Goal: Task Accomplishment & Management: Use online tool/utility

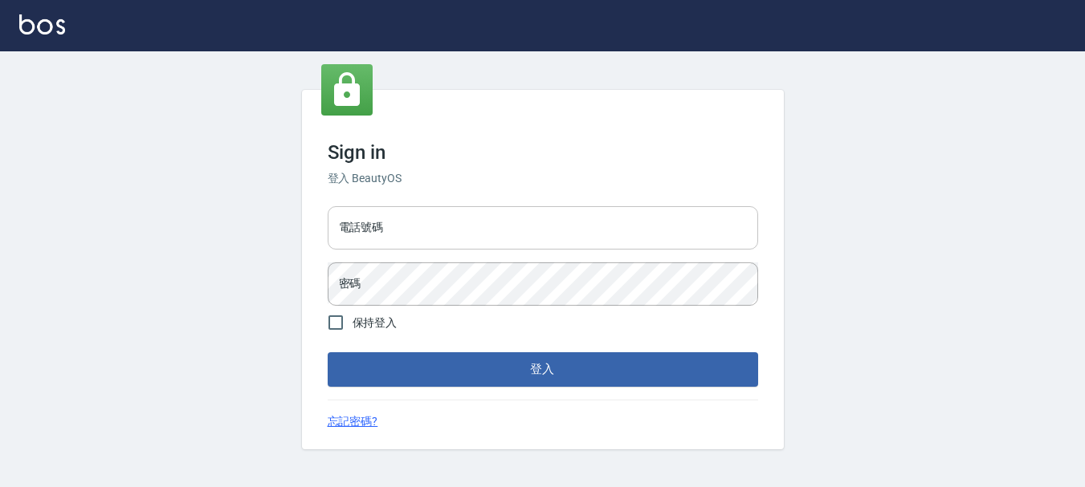
click at [573, 232] on input "電話號碼" at bounding box center [543, 227] width 430 height 43
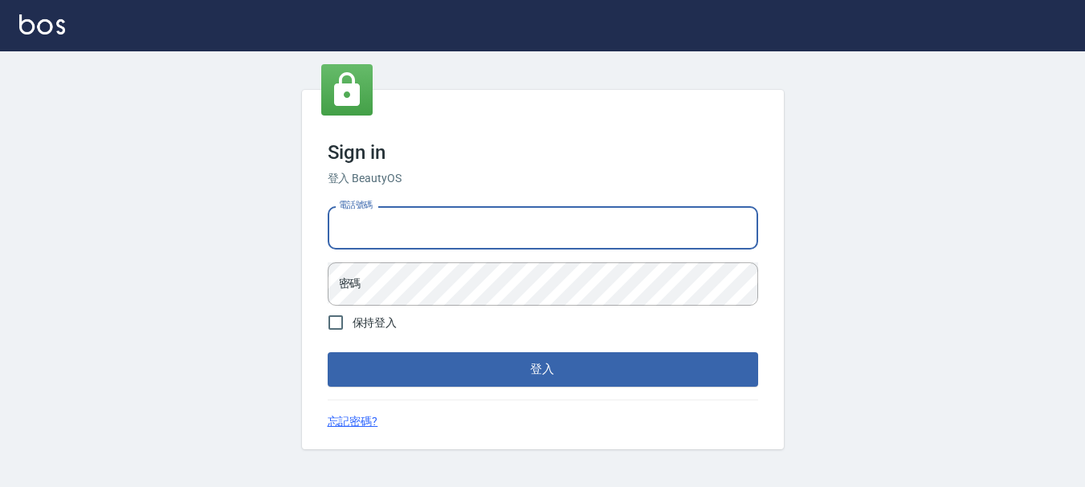
type input "0989239739"
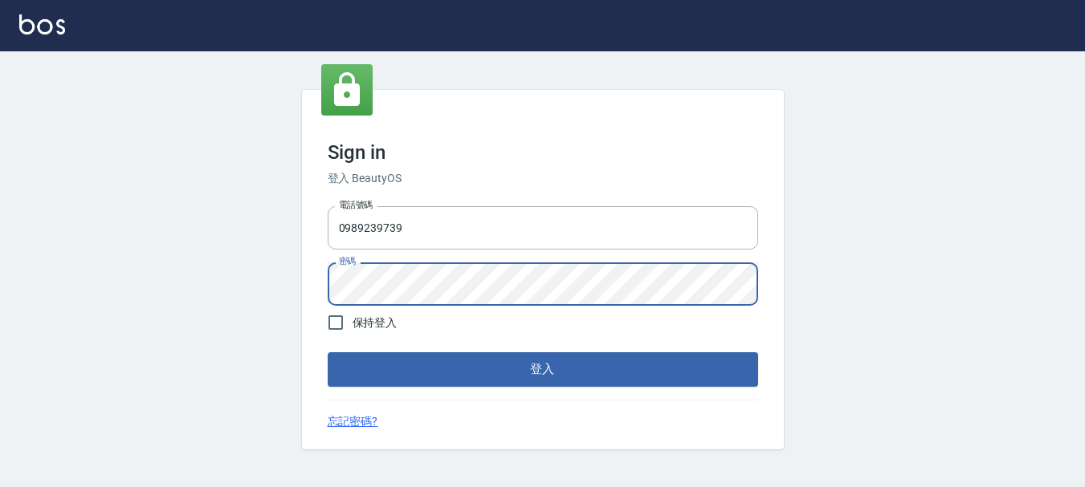
click at [328, 353] on button "登入" at bounding box center [543, 370] width 430 height 34
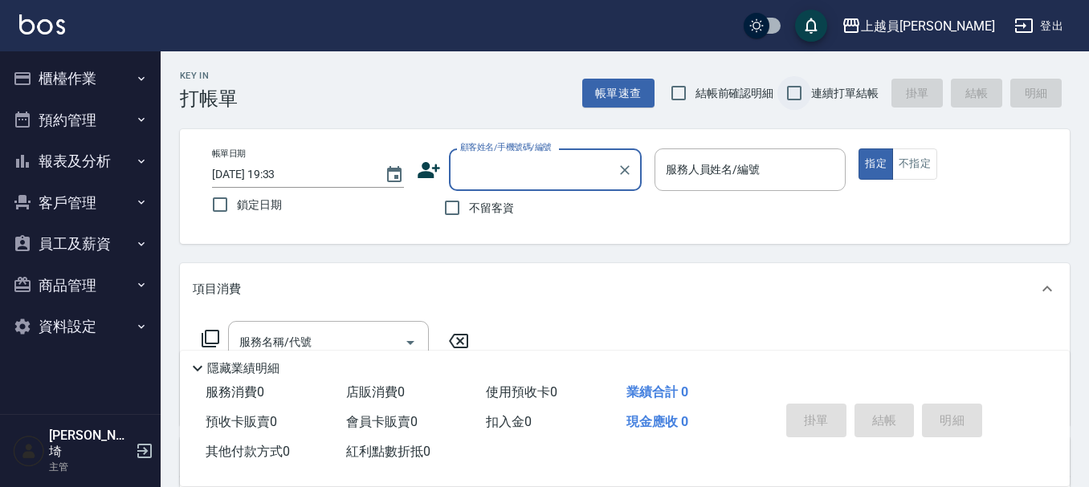
click at [788, 92] on input "連續打單結帳" at bounding box center [794, 93] width 34 height 34
checkbox input "true"
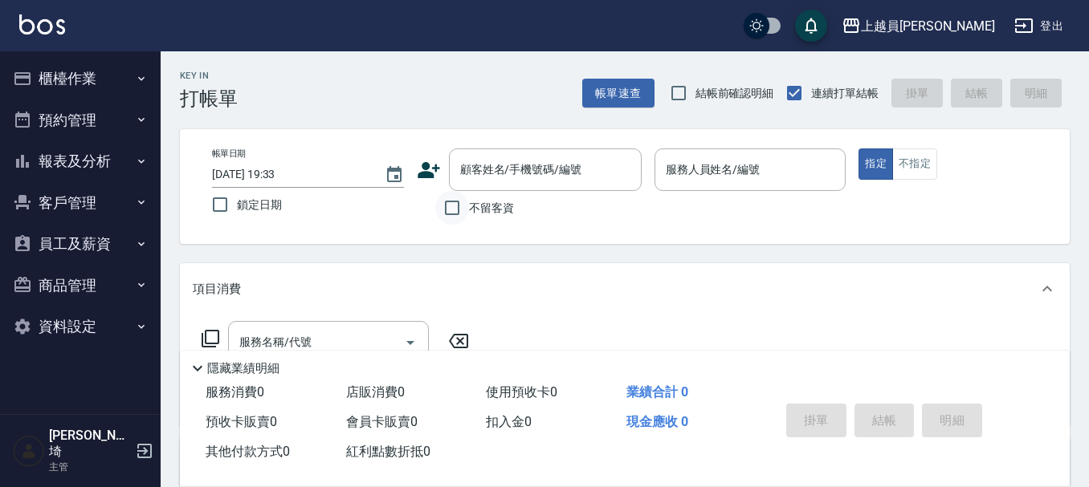
click at [447, 211] on input "不留客資" at bounding box center [452, 208] width 34 height 34
checkbox input "true"
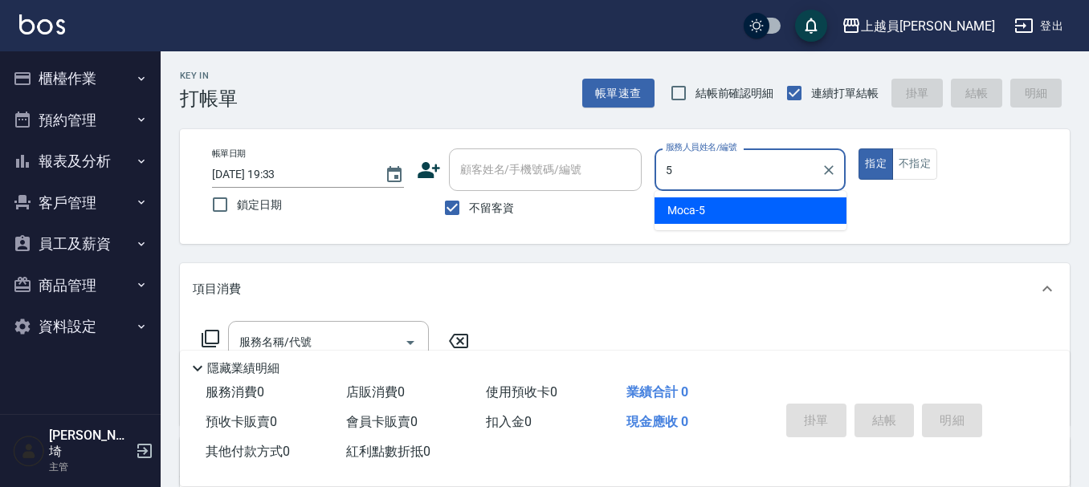
type input "Moca-5"
type button "true"
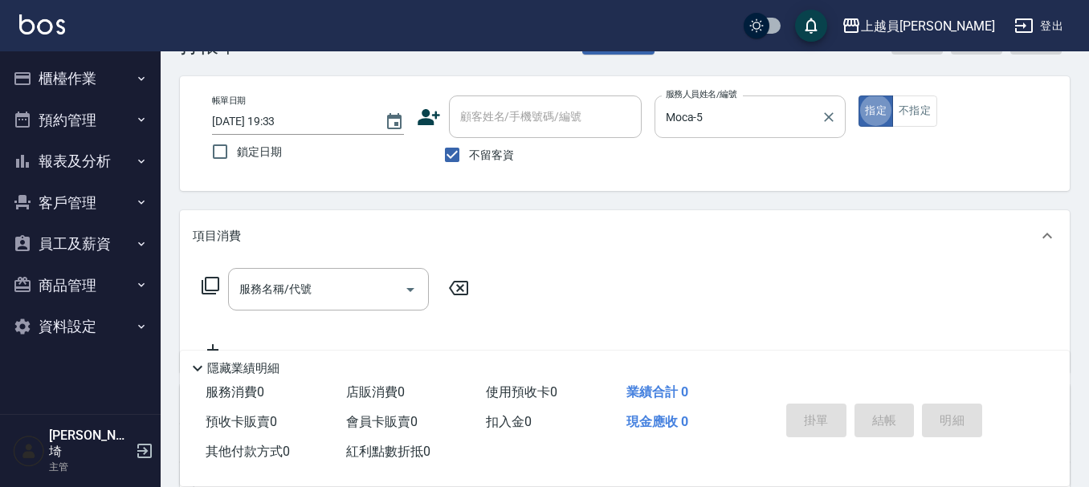
scroll to position [80, 0]
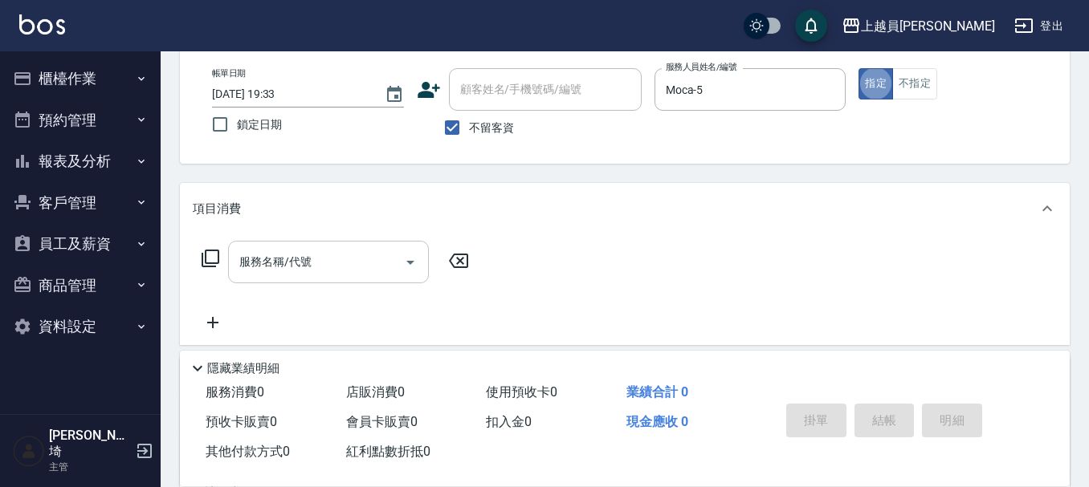
click at [333, 259] on input "服務名稱/代號" at bounding box center [316, 262] width 162 height 28
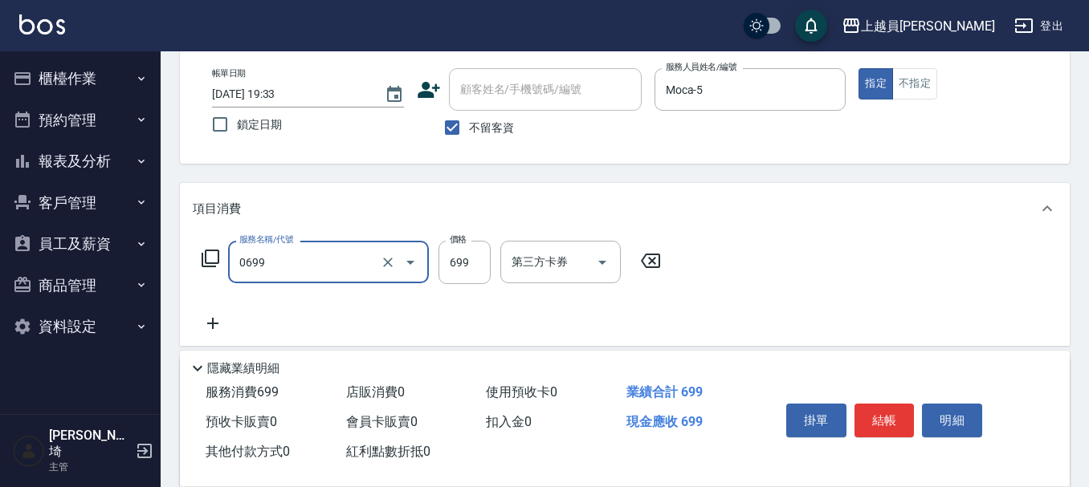
type input "精油洗髮(0699)"
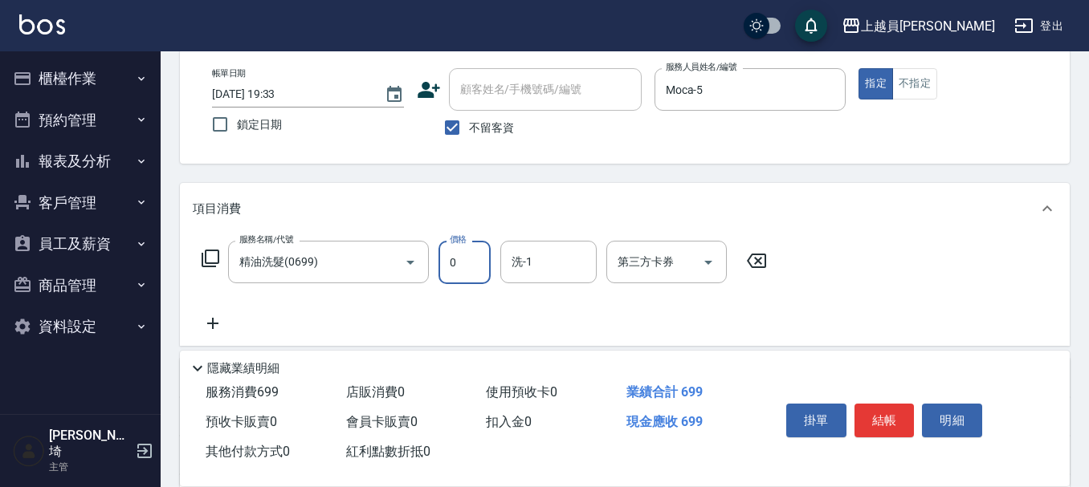
type input "0"
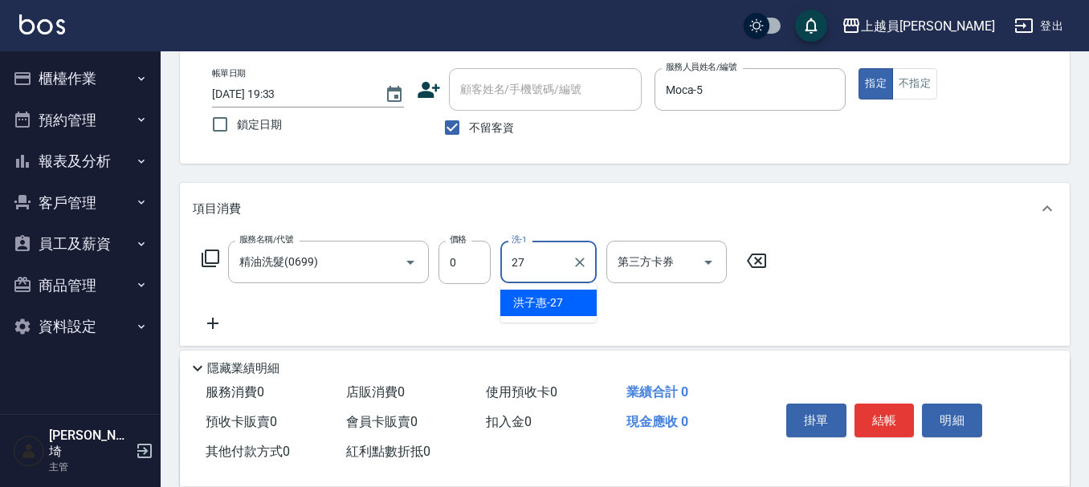
type input "[PERSON_NAME]-27"
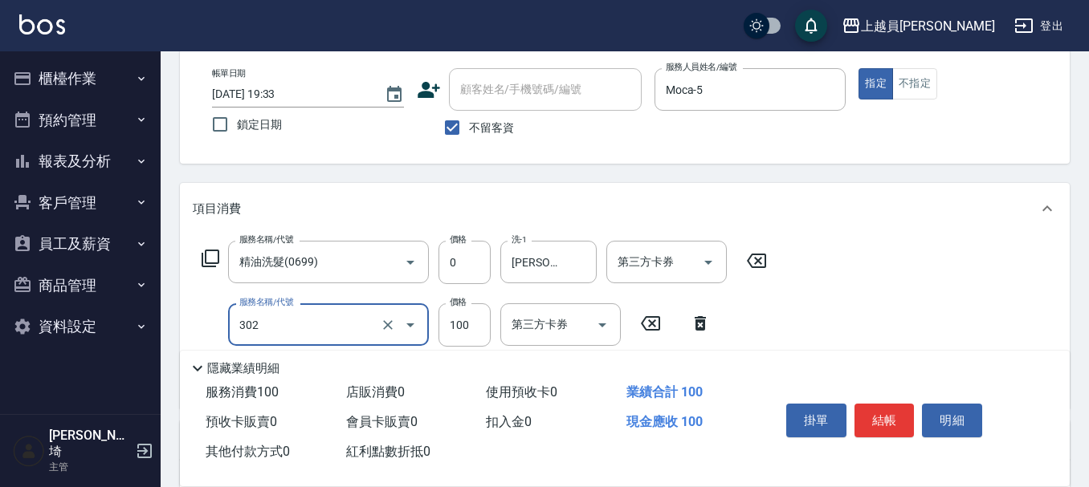
type input "剪髮(302)"
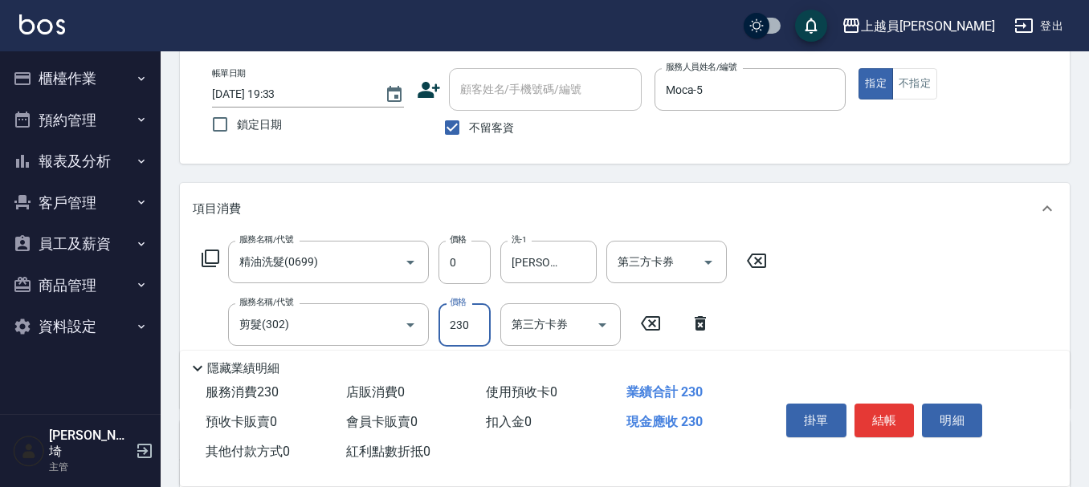
type input "230"
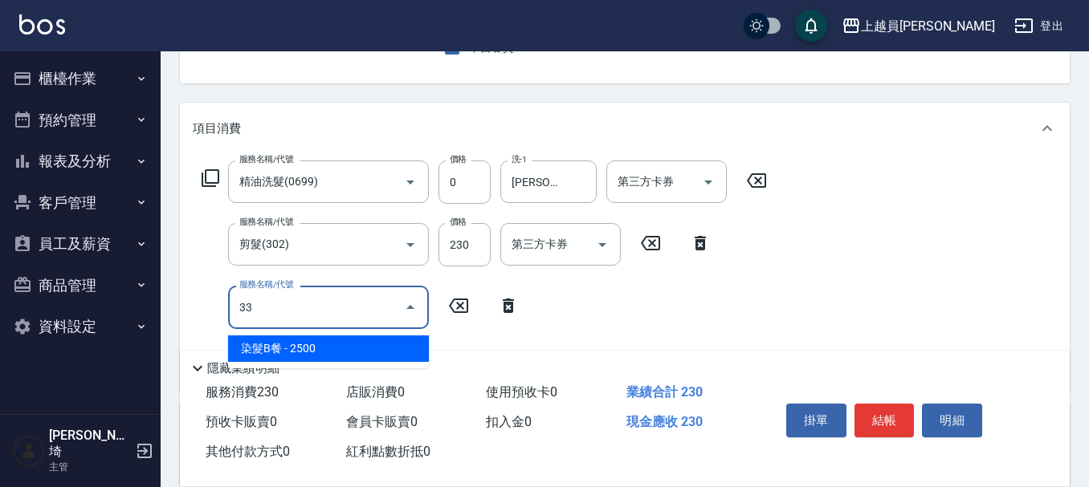
type input "染髮B餐(33)"
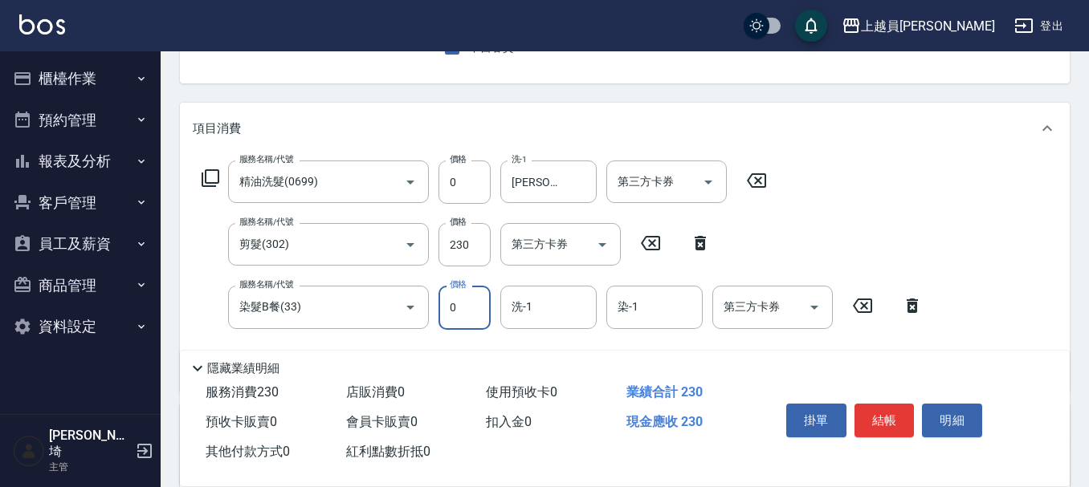
type input "0"
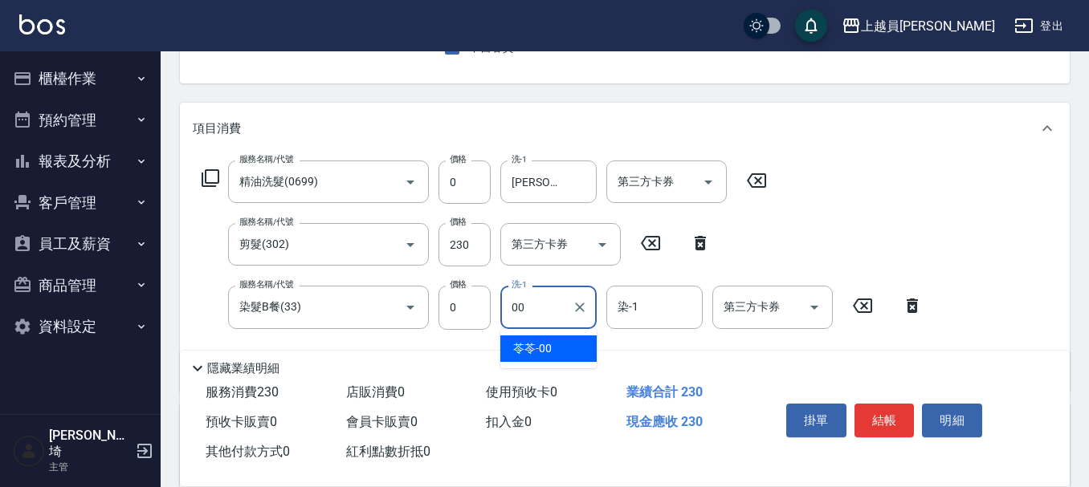
type input "苓苓-00"
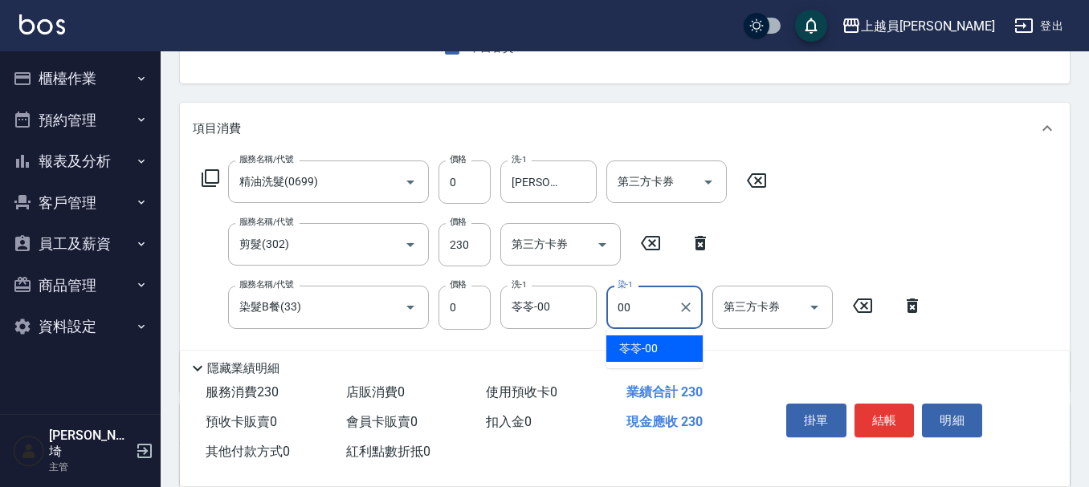
type input "苓苓-00"
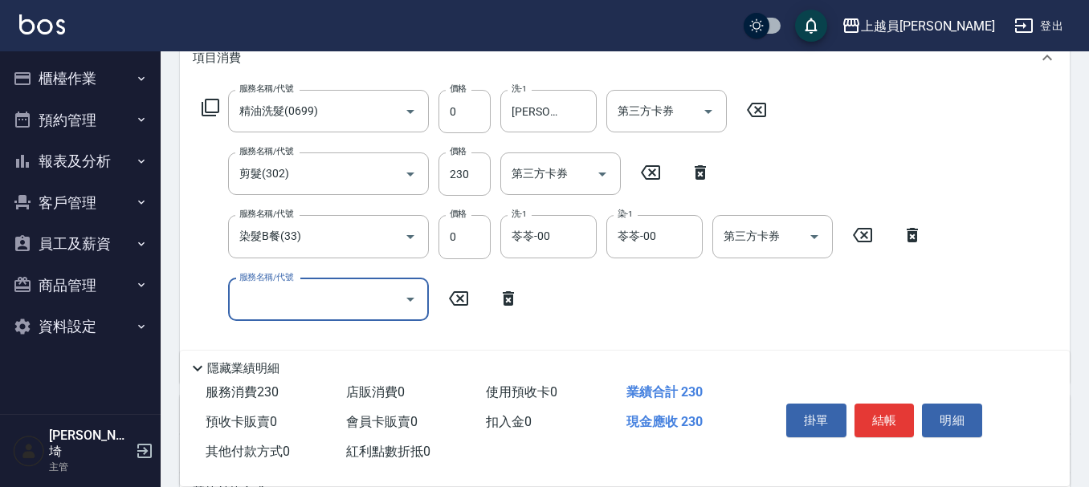
scroll to position [321, 0]
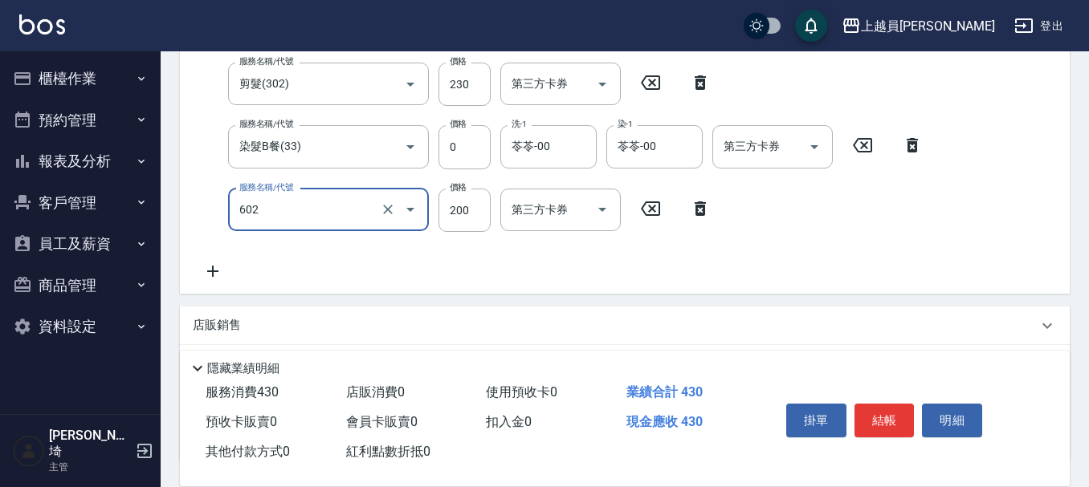
type input "一般洗髮(602)"
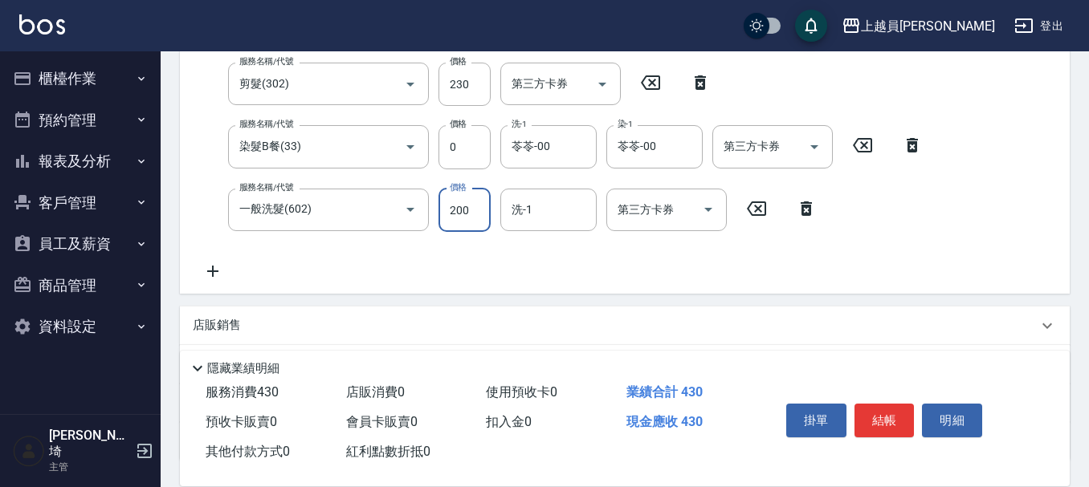
type input "0"
type input "[PERSON_NAME]-16"
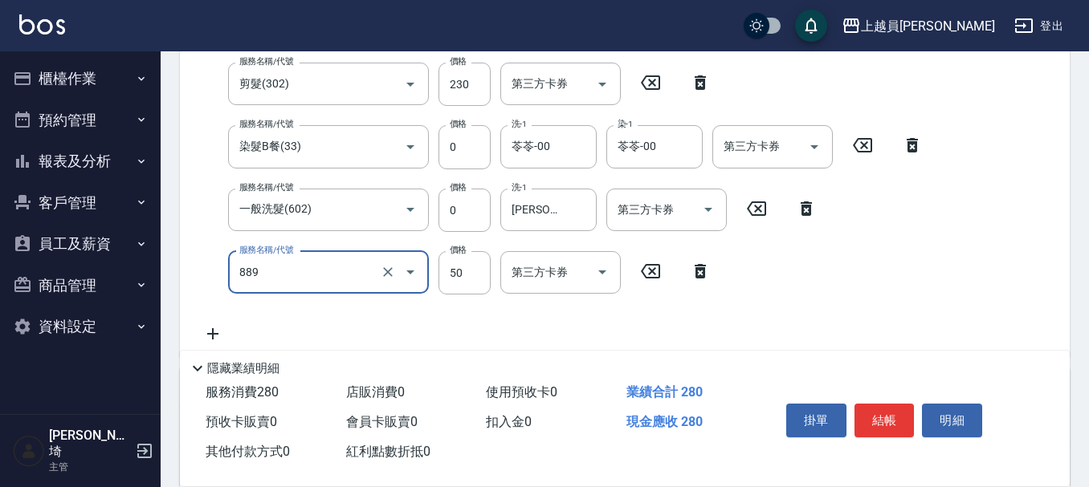
type input "精油(889)"
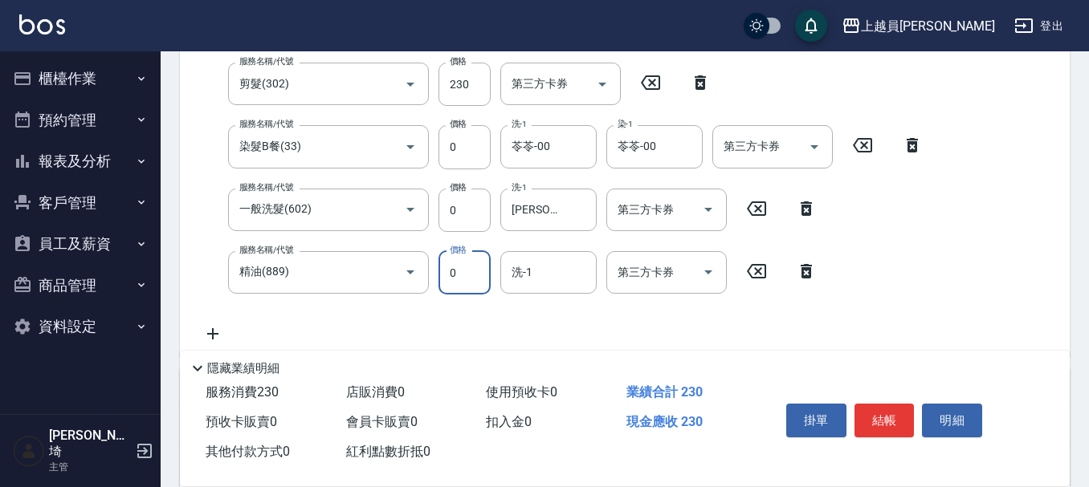
type input "0"
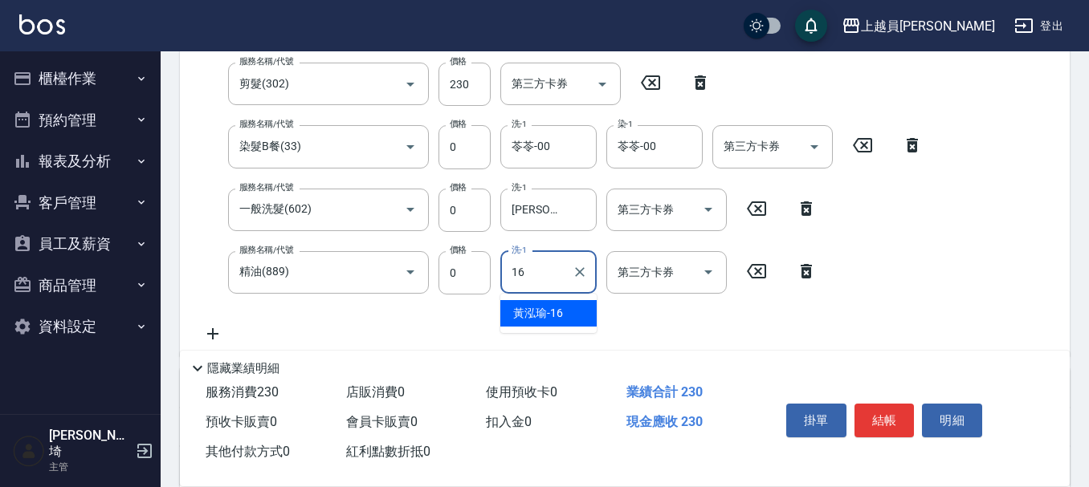
type input "[PERSON_NAME]-16"
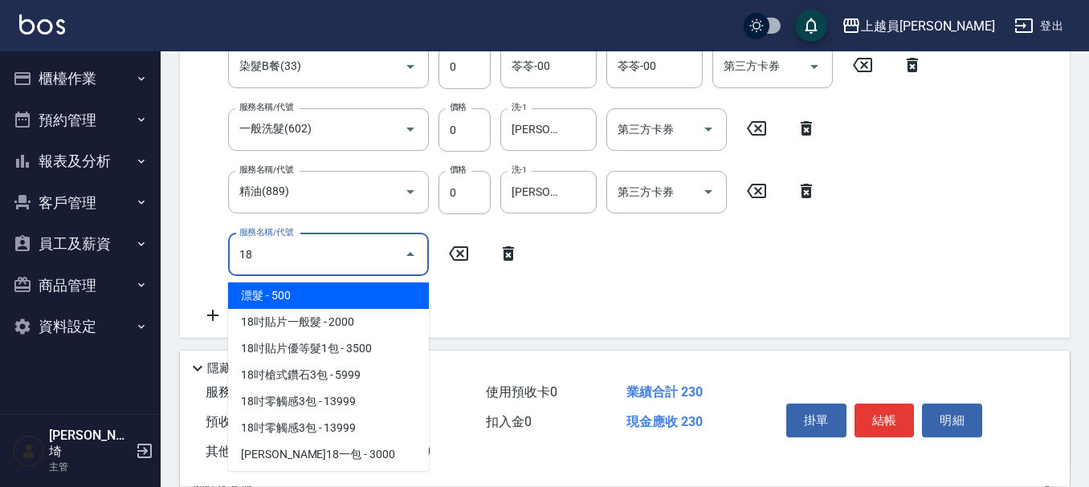
scroll to position [50, 0]
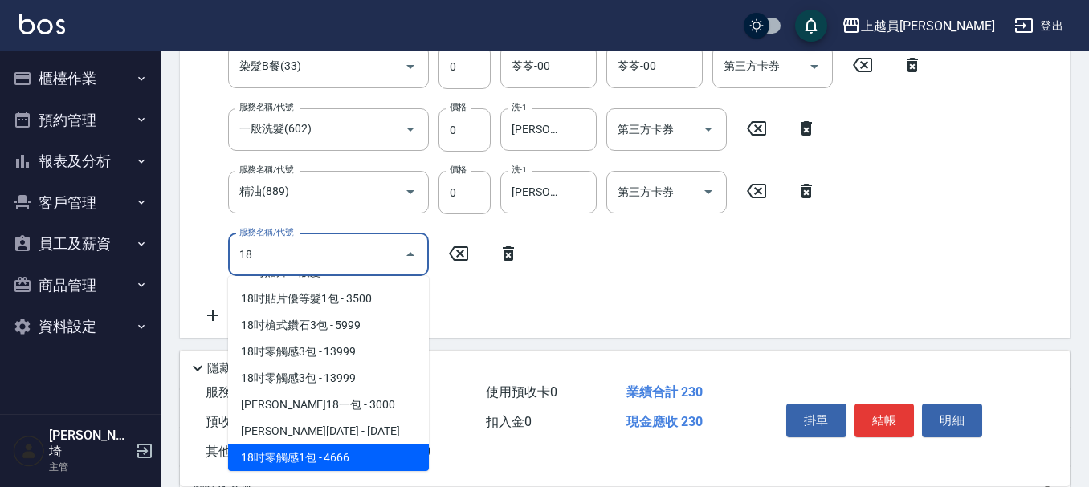
type input "1"
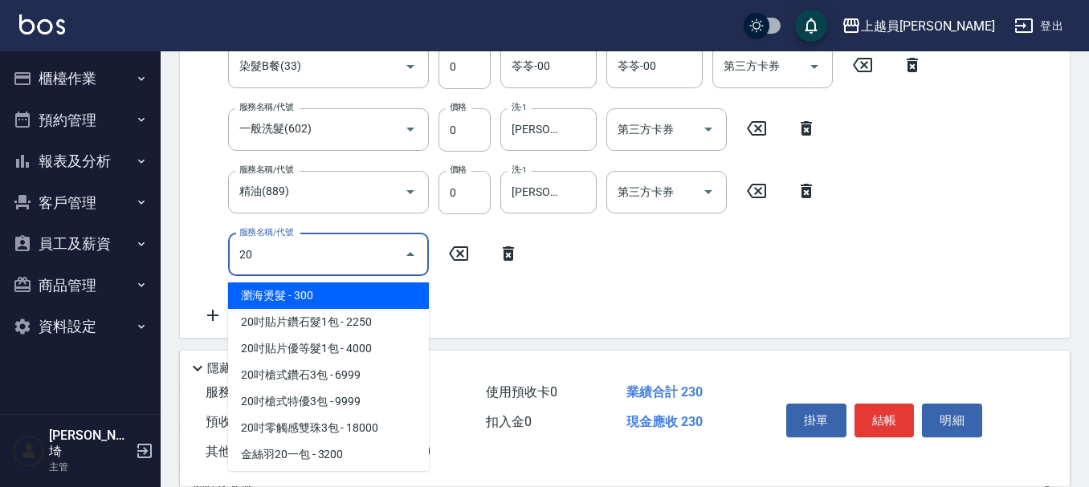
scroll to position [129, 0]
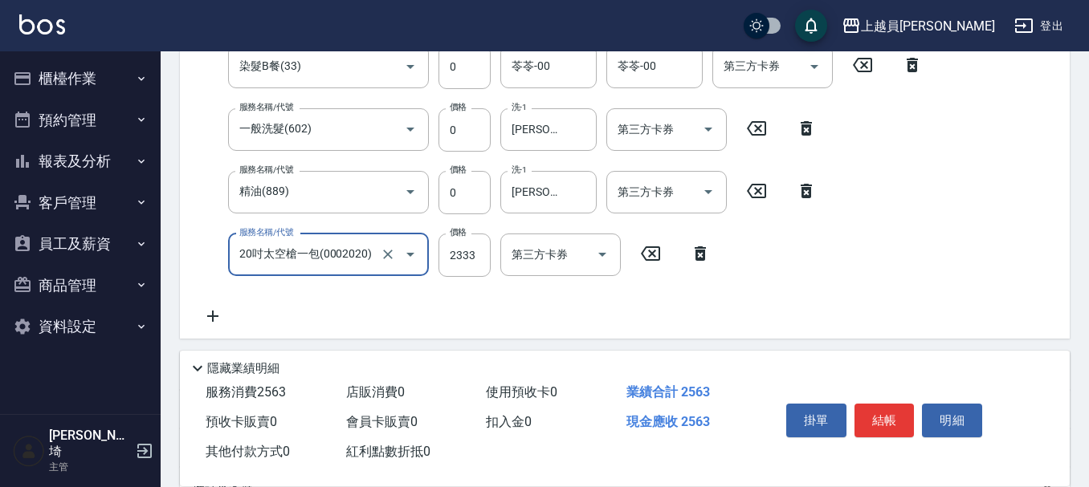
type input "20吋太空槍一包(0002020)"
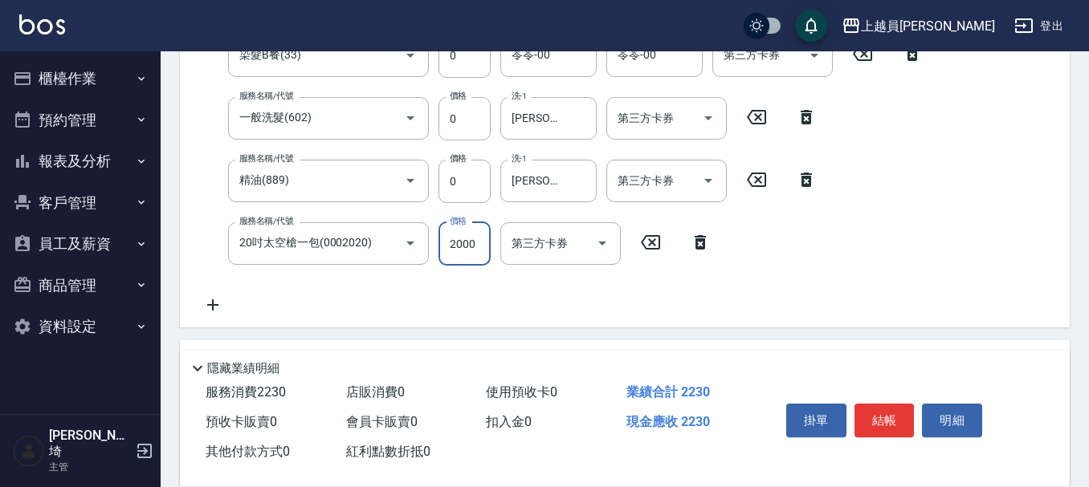
type input "2000"
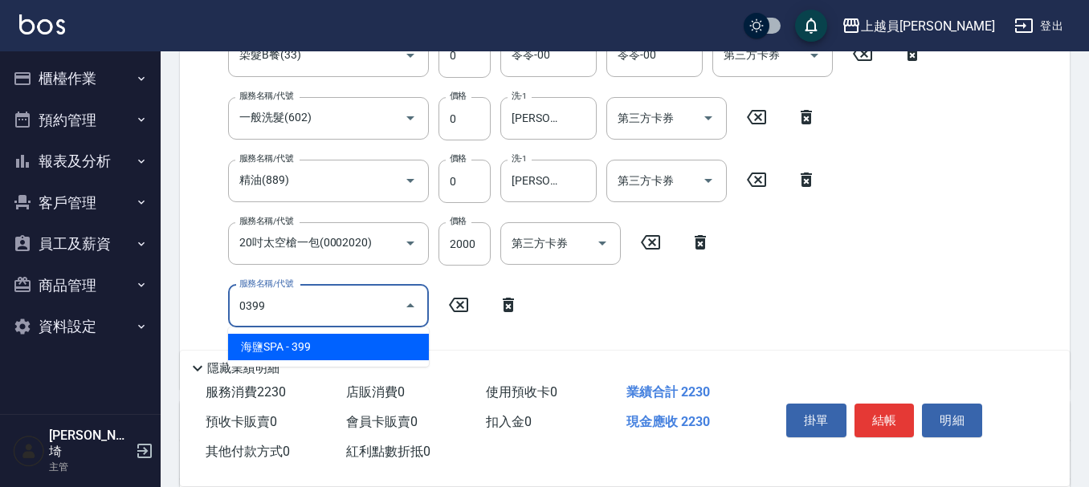
type input "海鹽SPA(0399)"
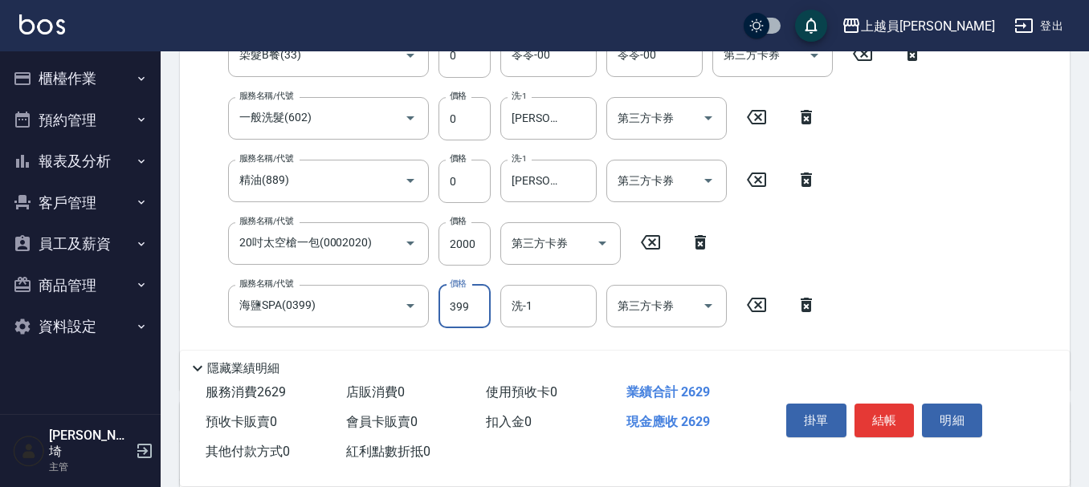
type input "0"
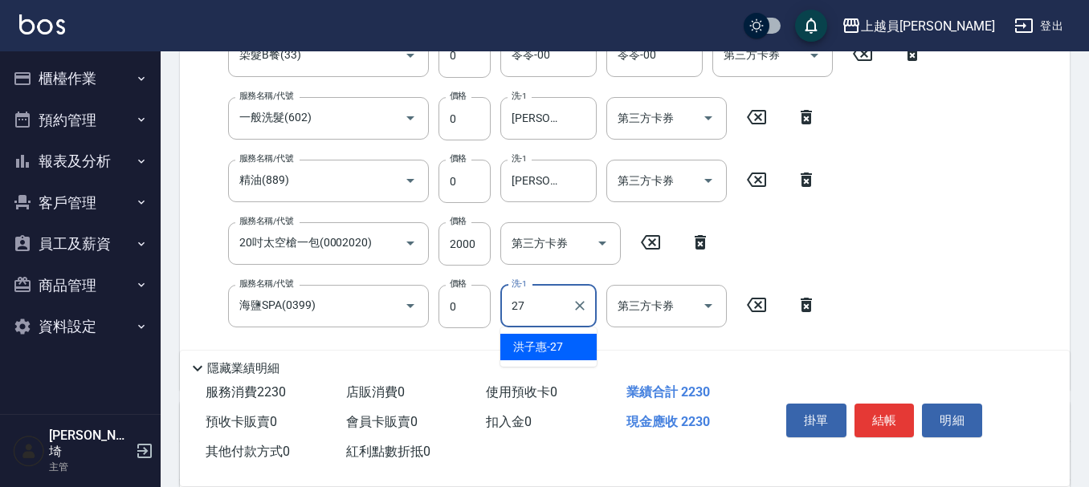
type input "[PERSON_NAME]-27"
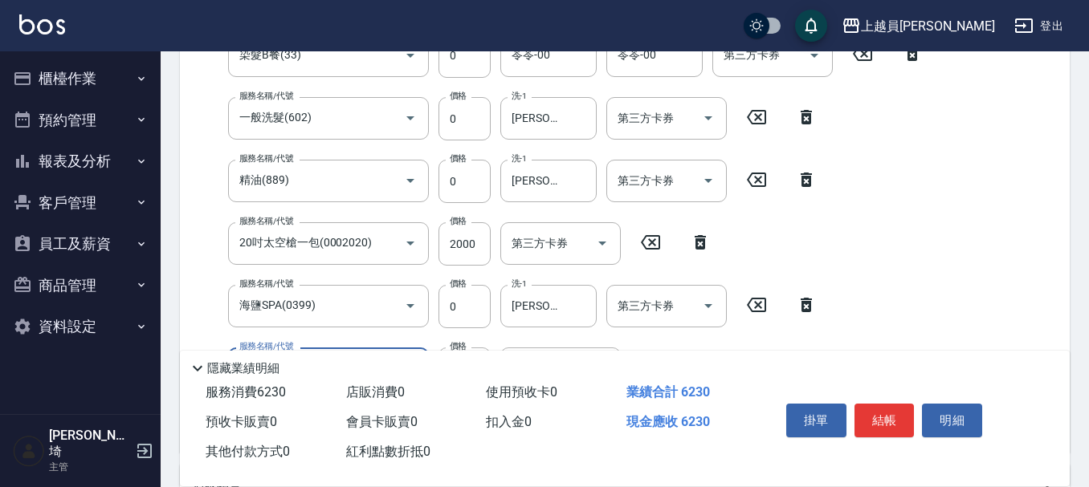
type input "槍式重整(00028)"
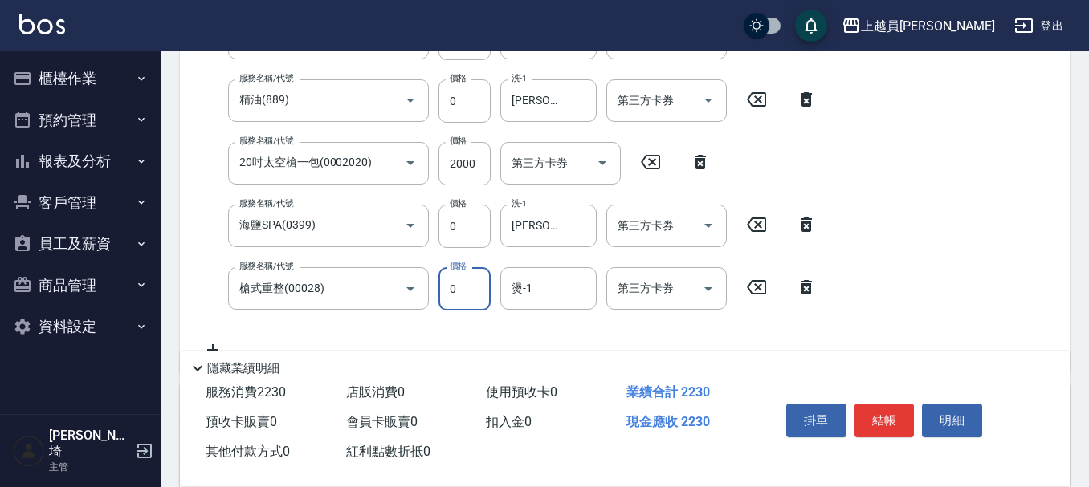
type input "0"
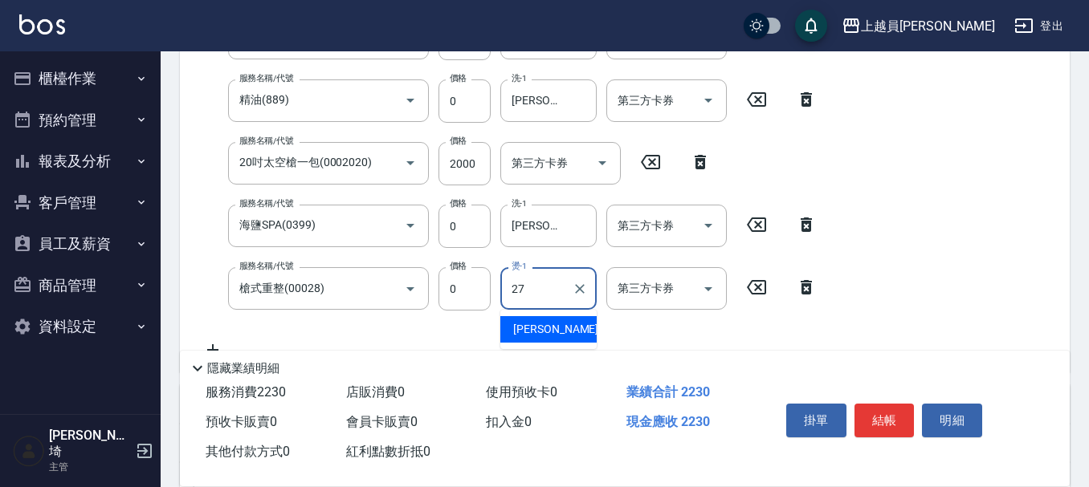
type input "[PERSON_NAME]-27"
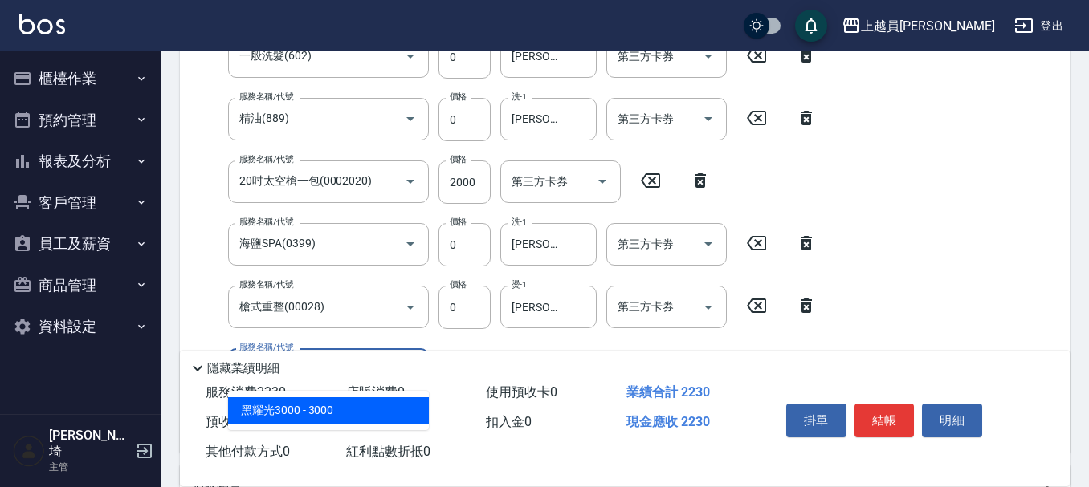
scroll to position [734, 0]
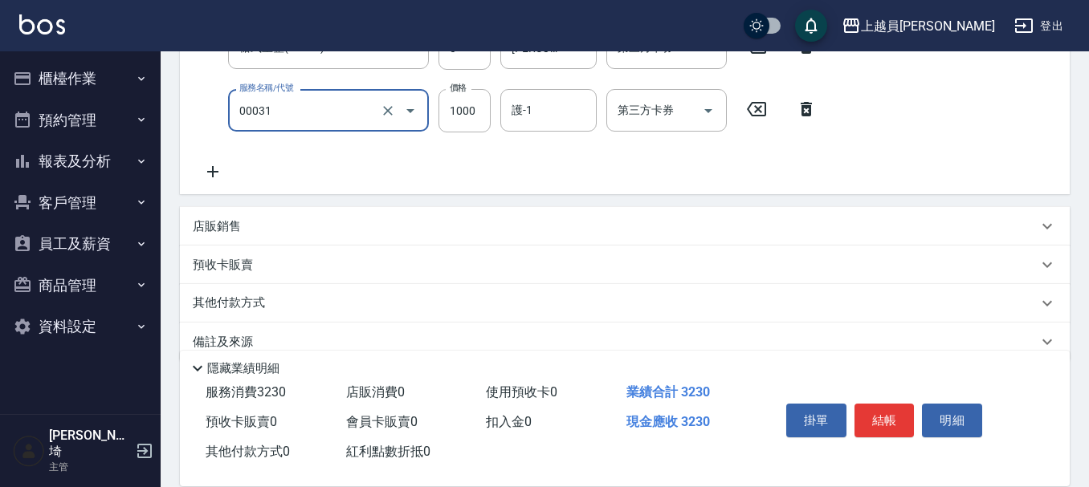
type input "單卸髮片(00031)"
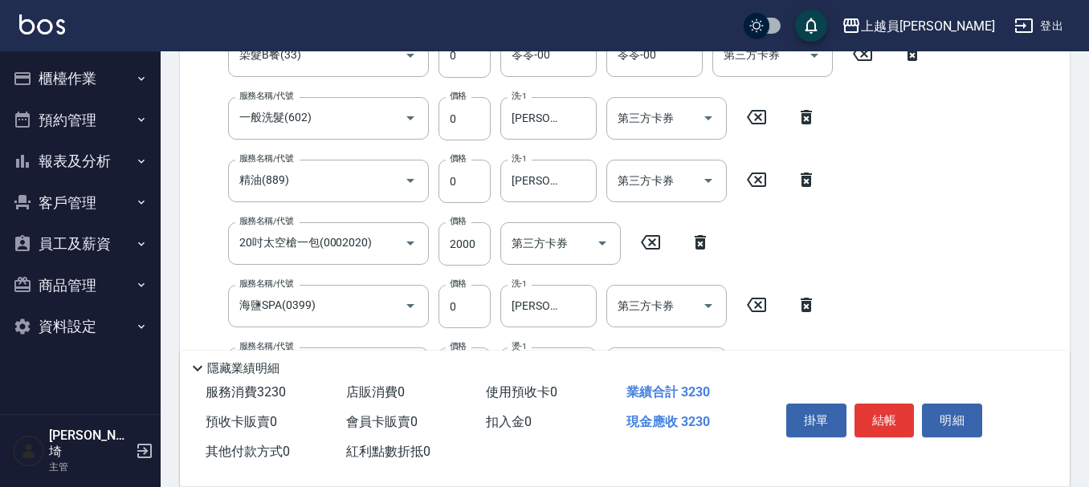
type input "0"
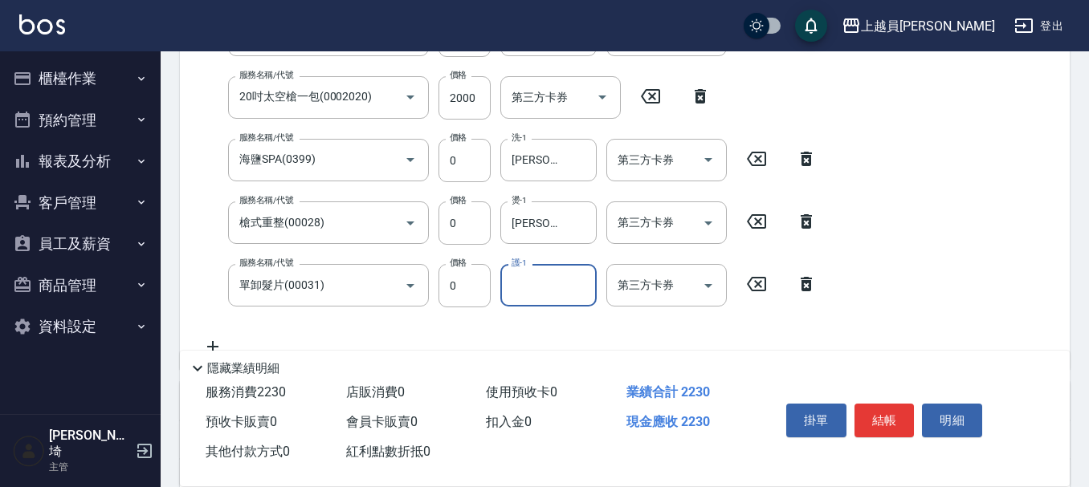
scroll to position [573, 0]
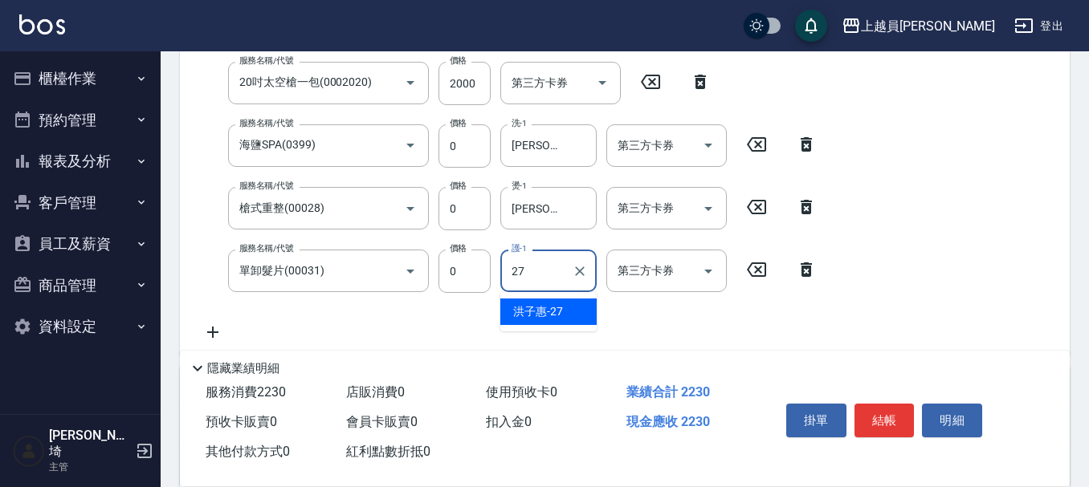
type input "[PERSON_NAME]-27"
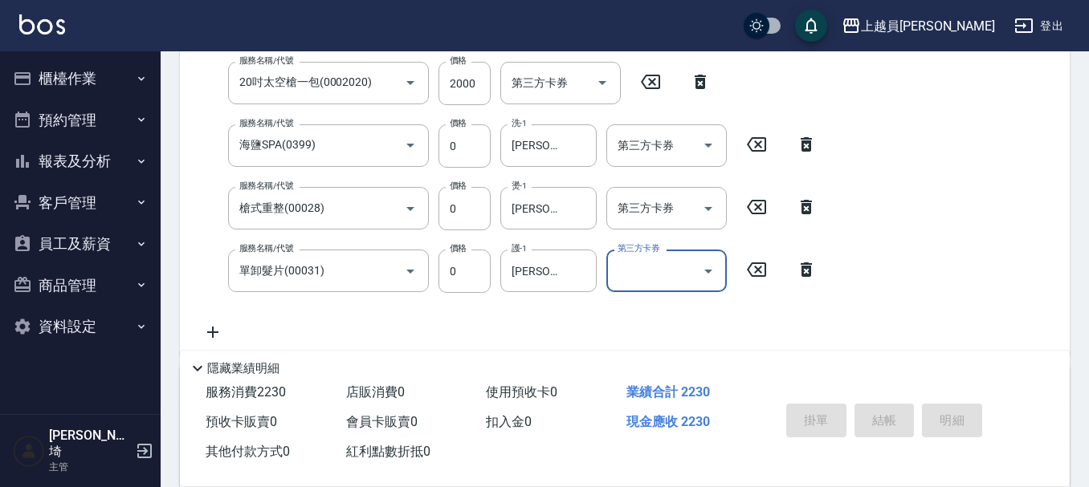
type input "[DATE] 19:35"
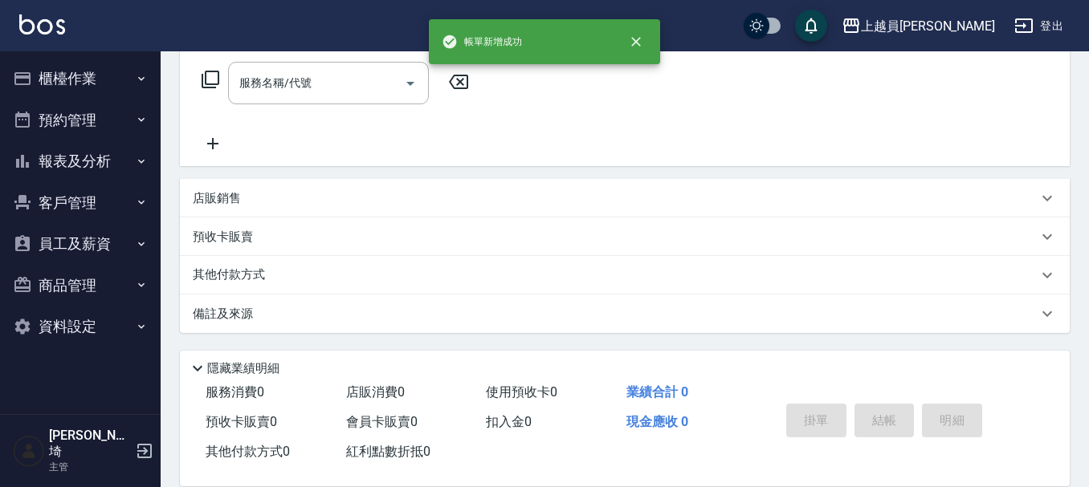
scroll to position [0, 0]
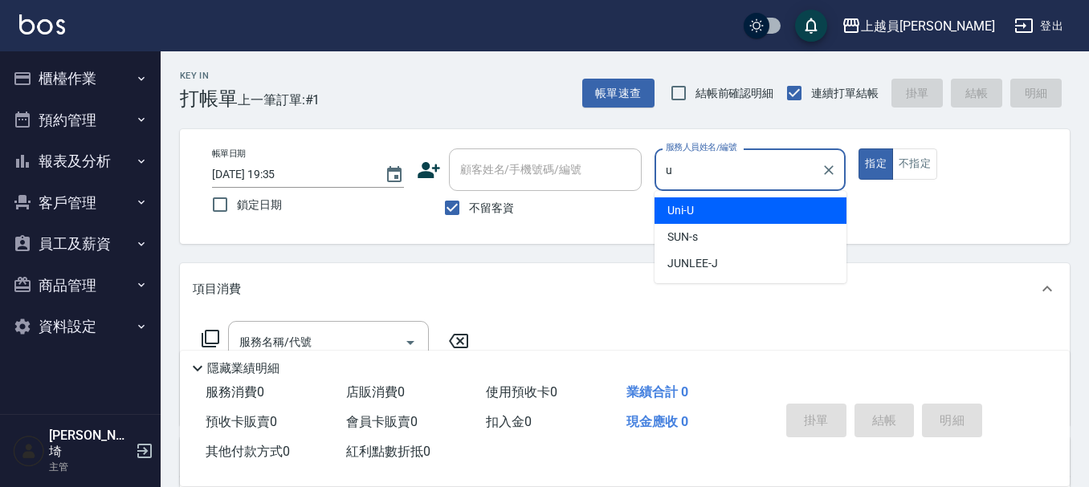
type input "Uni-U"
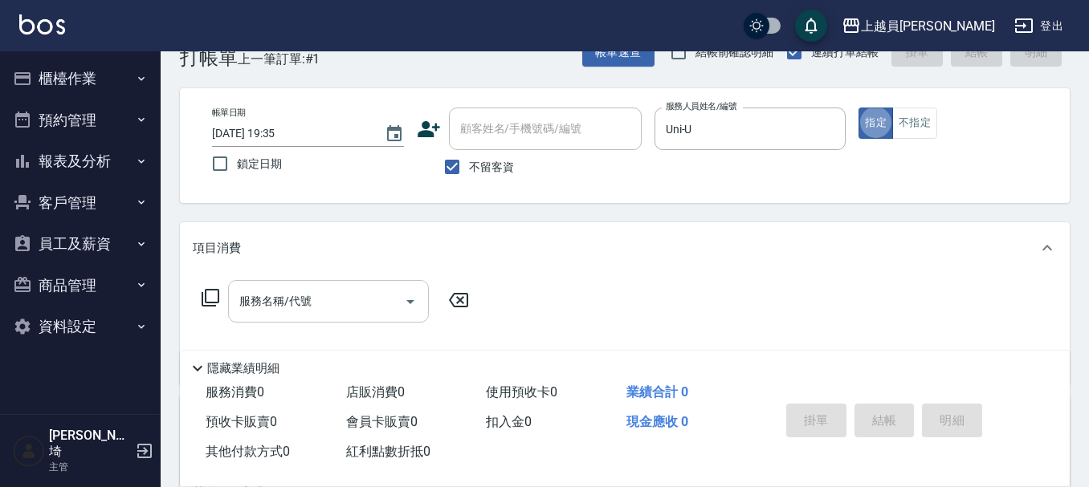
scroll to position [80, 0]
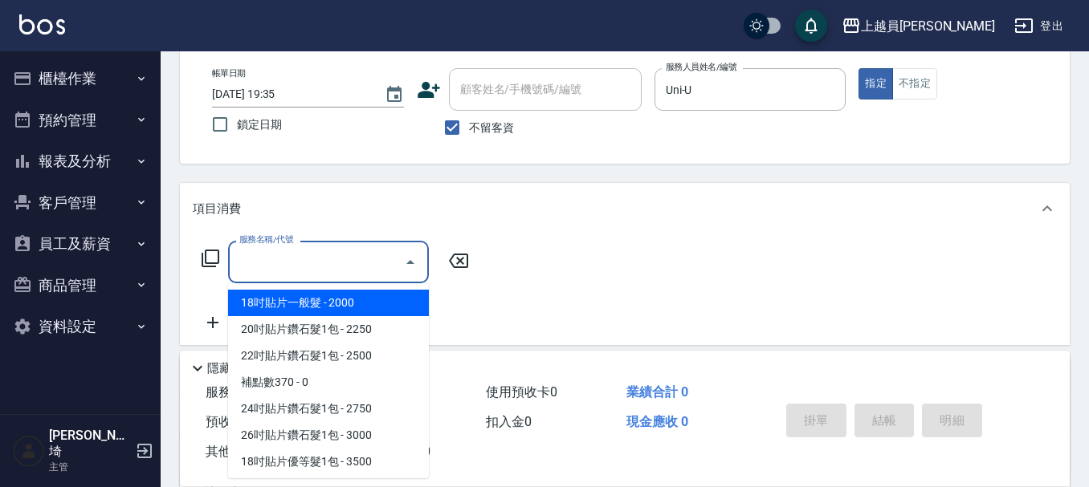
drag, startPoint x: 349, startPoint y: 259, endPoint x: 1096, endPoint y: 64, distance: 771.8
click at [350, 259] on input "服務名稱/代號" at bounding box center [316, 262] width 162 height 28
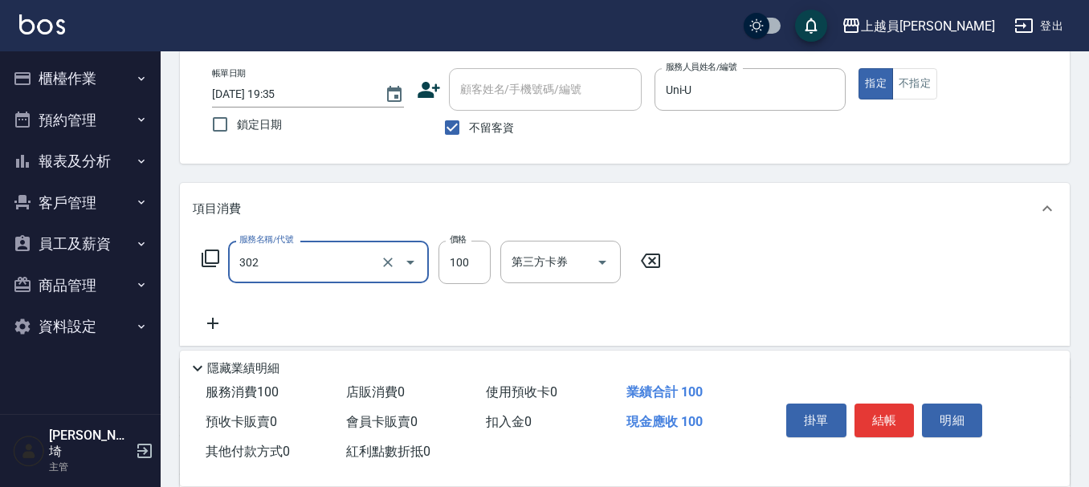
type input "剪髮(302)"
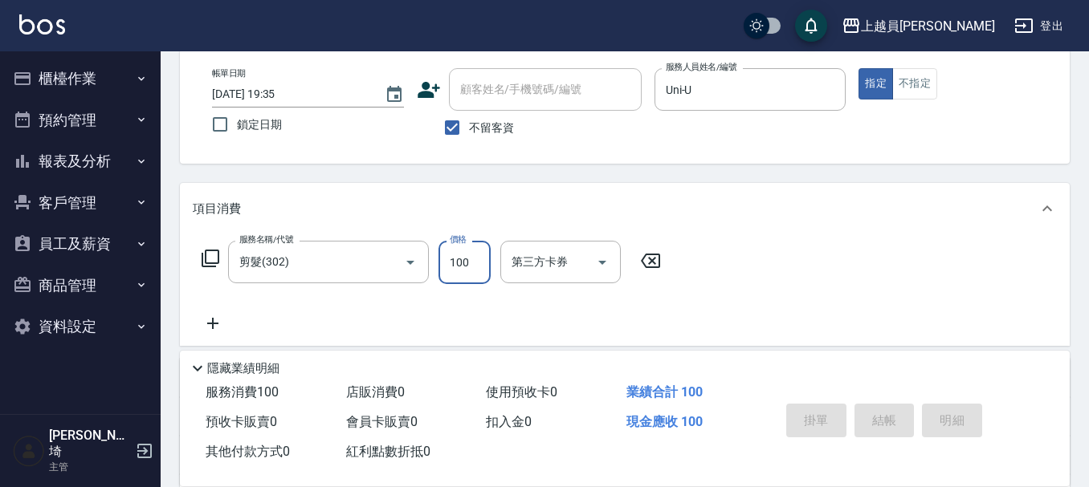
type input "[DATE] 19:36"
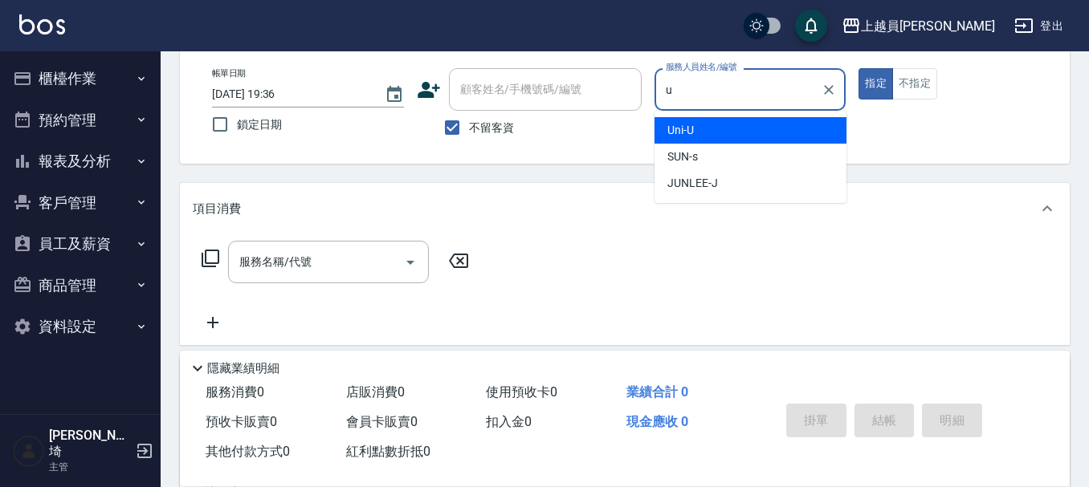
type input "Uni-U"
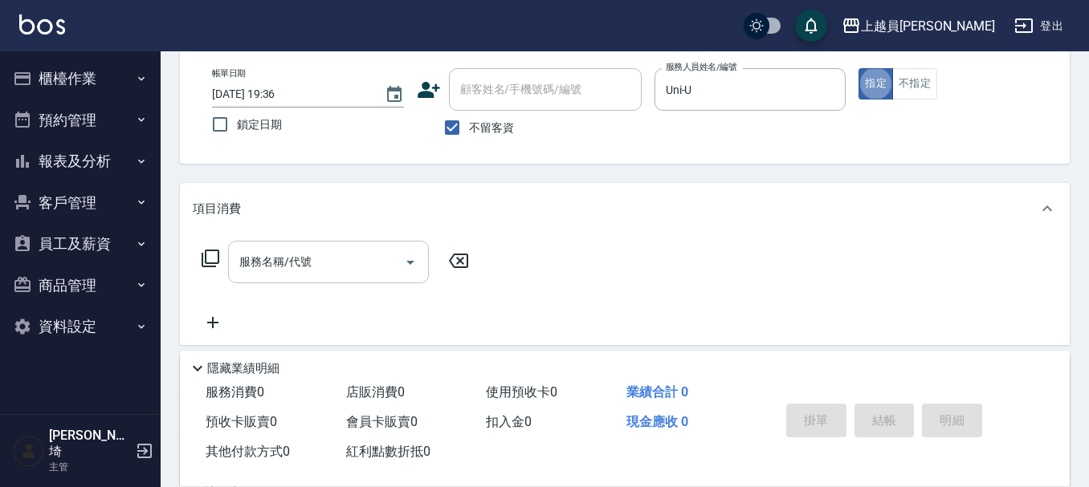
click at [286, 243] on div "服務名稱/代號" at bounding box center [328, 262] width 201 height 43
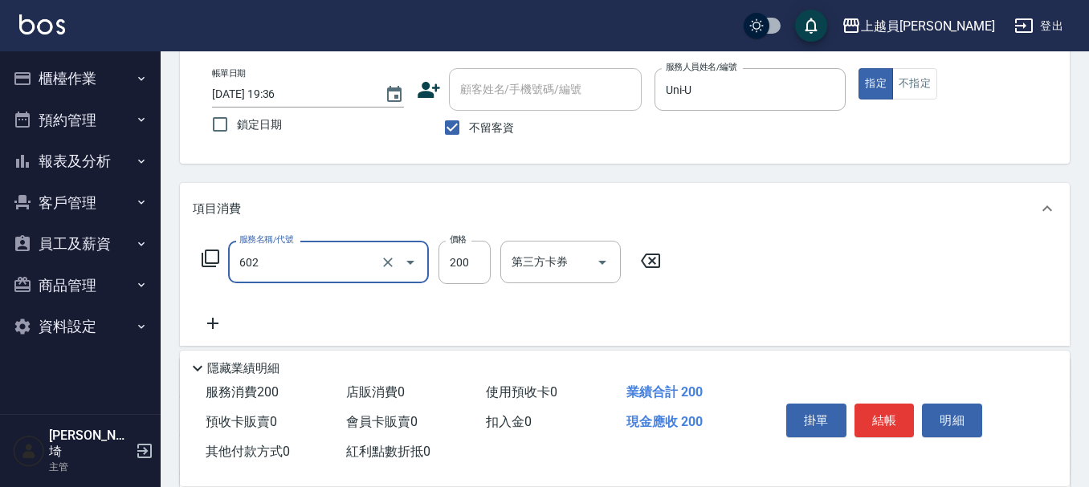
type input "一般洗髮(602)"
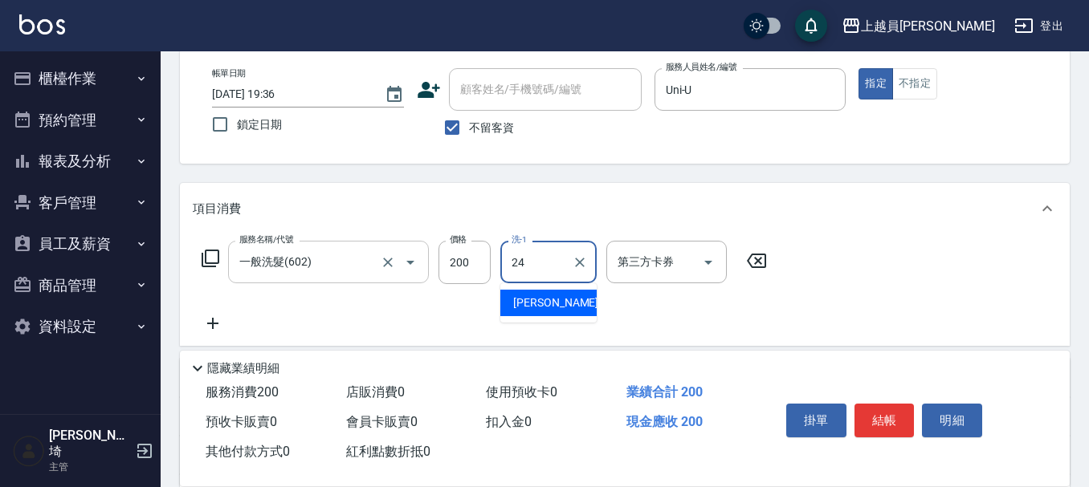
type input "[PERSON_NAME]-24"
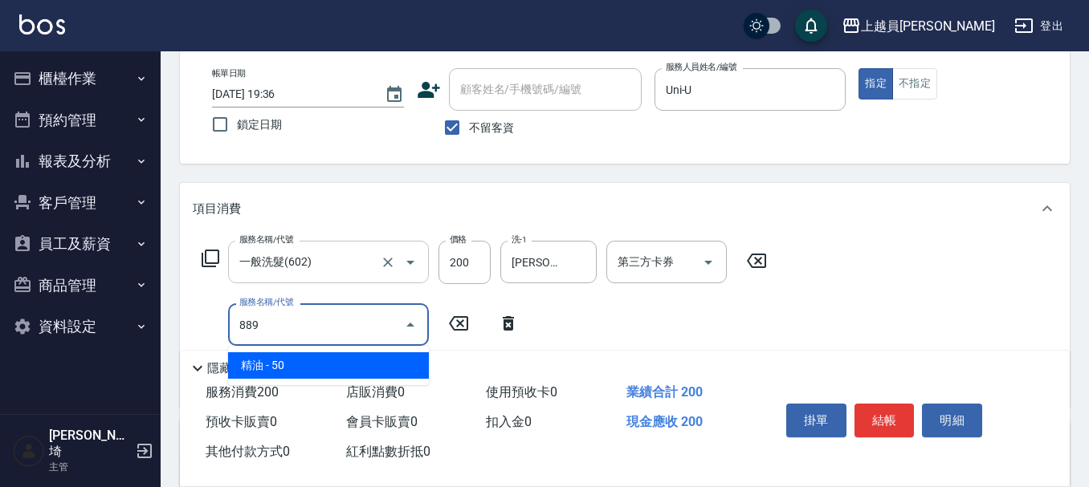
type input "精油(889)"
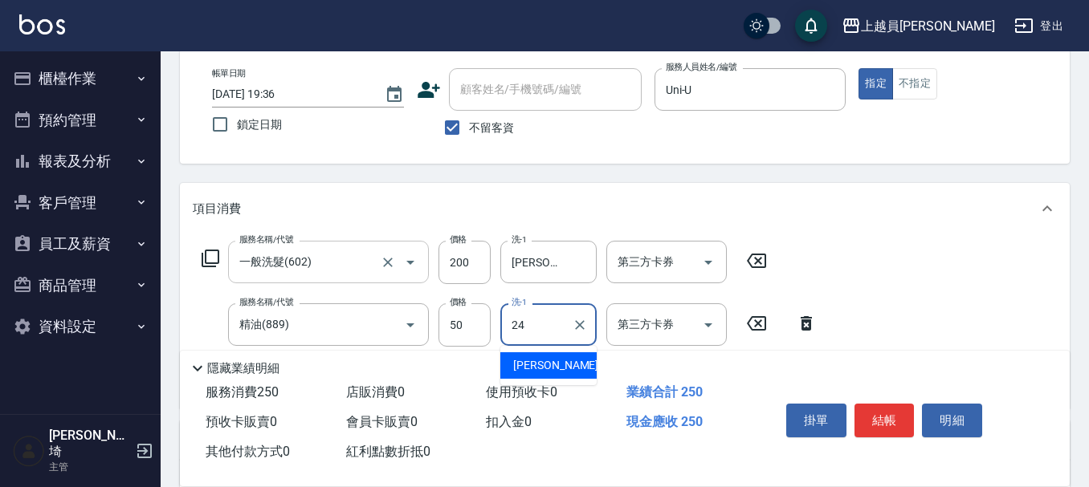
type input "[PERSON_NAME]-24"
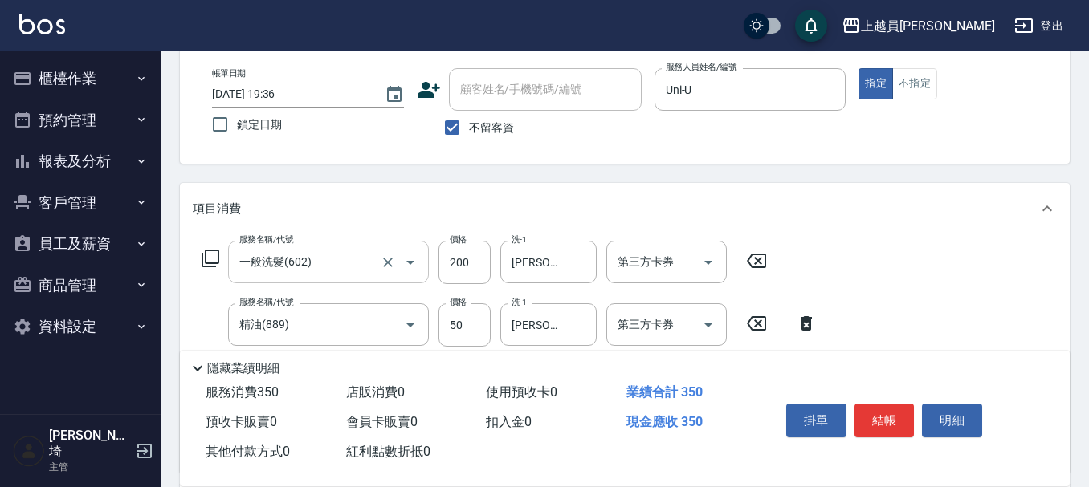
type input "剪髮(302)"
type input "200"
type input "瞬間保養(415)"
type input "[PERSON_NAME]-24"
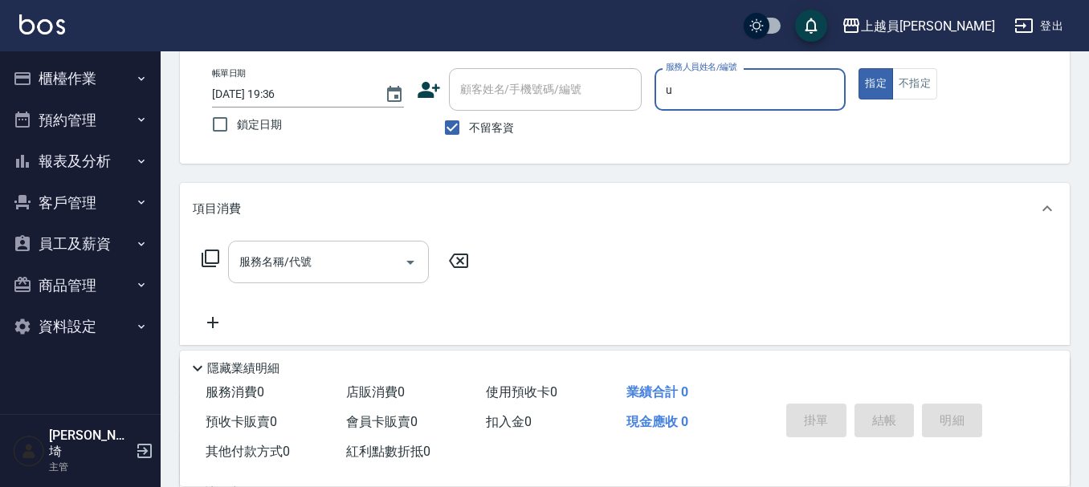
type input "Uni-U"
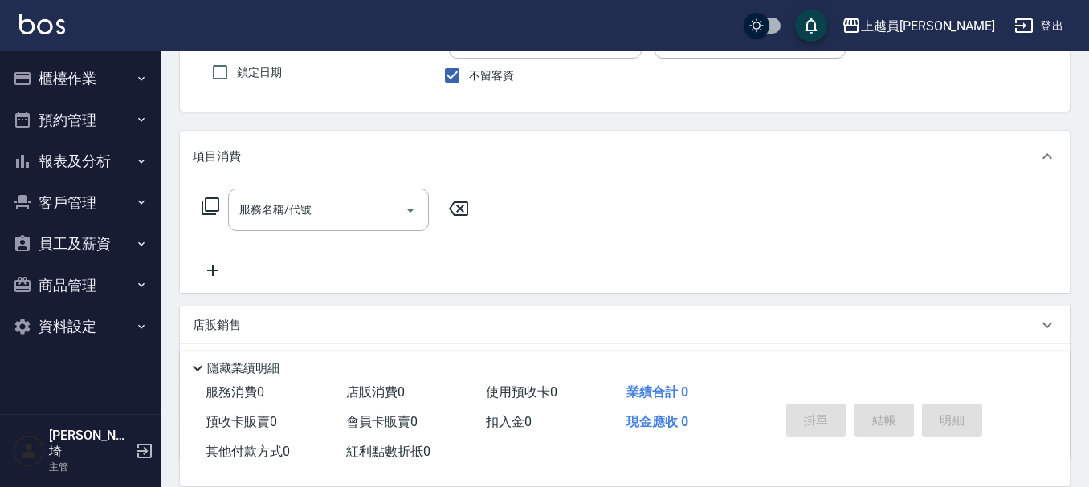
scroll to position [161, 0]
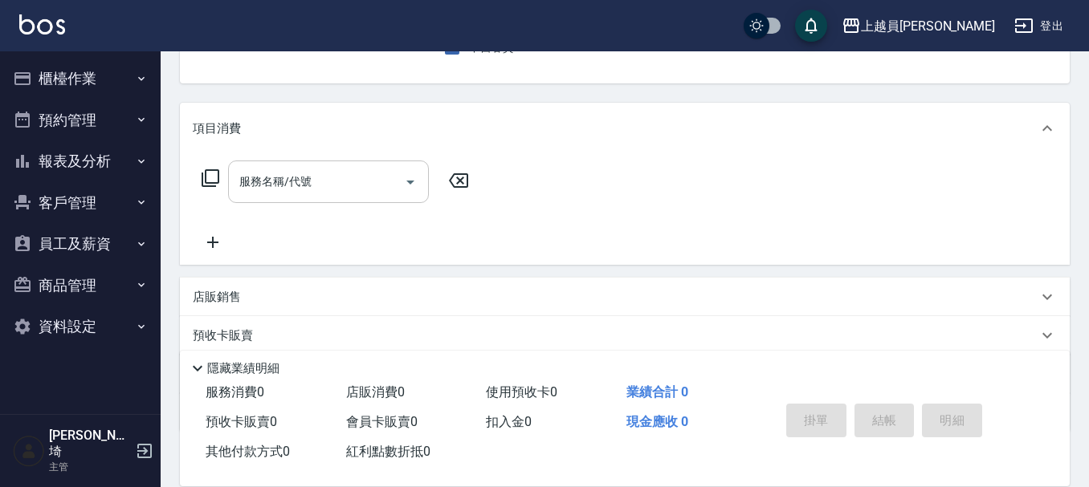
click at [351, 188] on input "服務名稱/代號" at bounding box center [316, 182] width 162 height 28
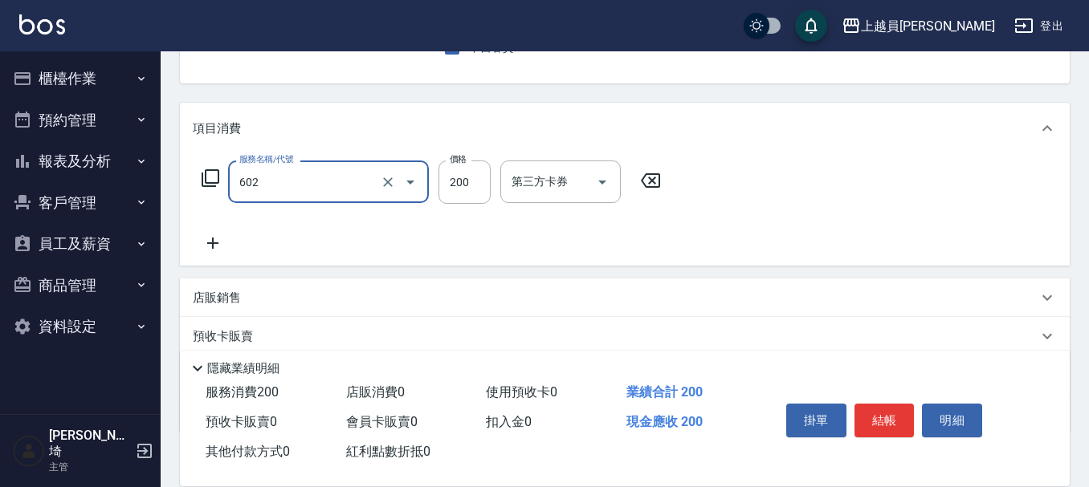
type input "一般洗髮(602)"
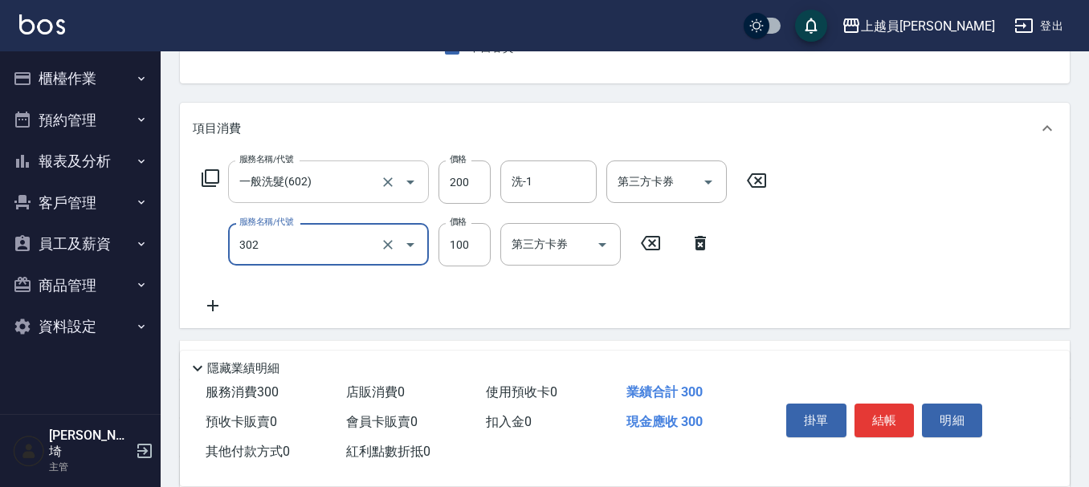
type input "剪髮(302)"
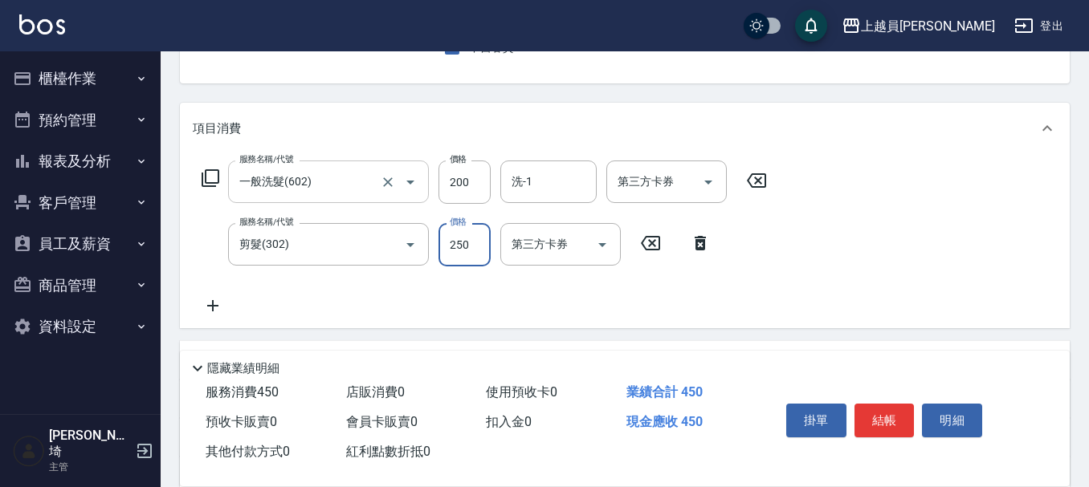
type input "250"
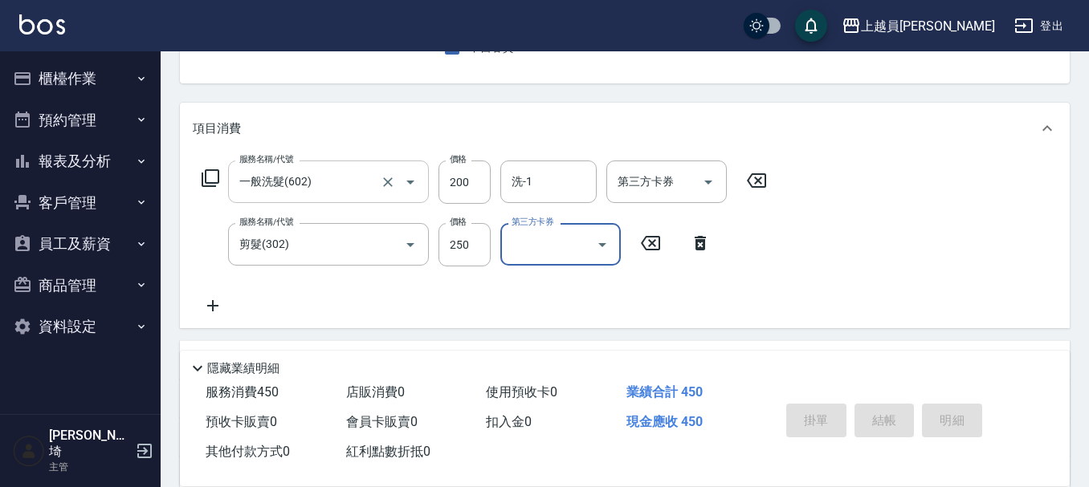
type input "[DATE] 19:37"
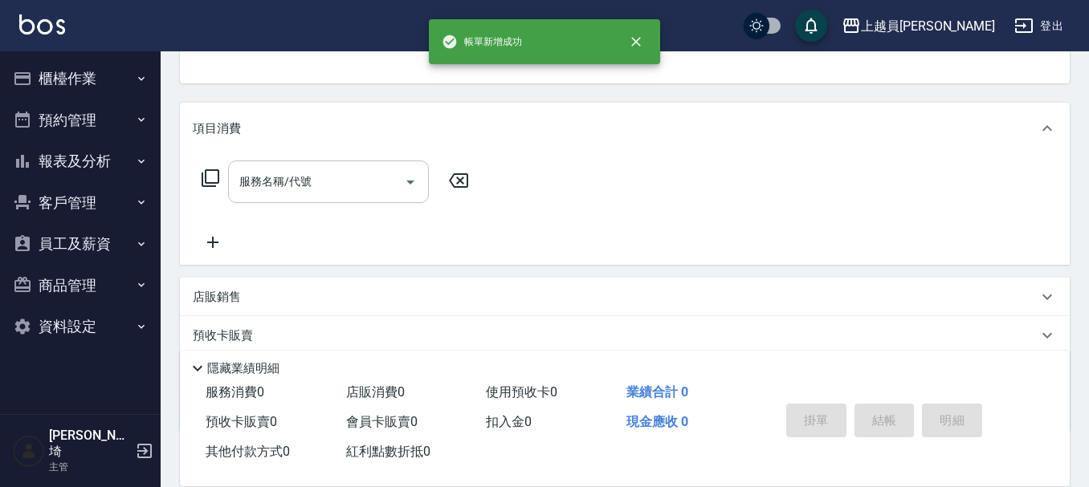
scroll to position [156, 0]
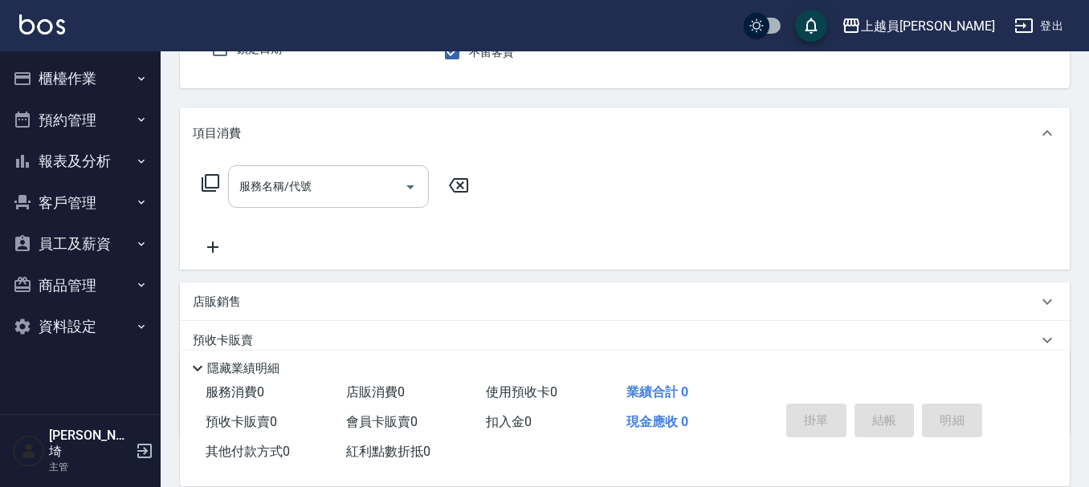
type input "Bonnie-B"
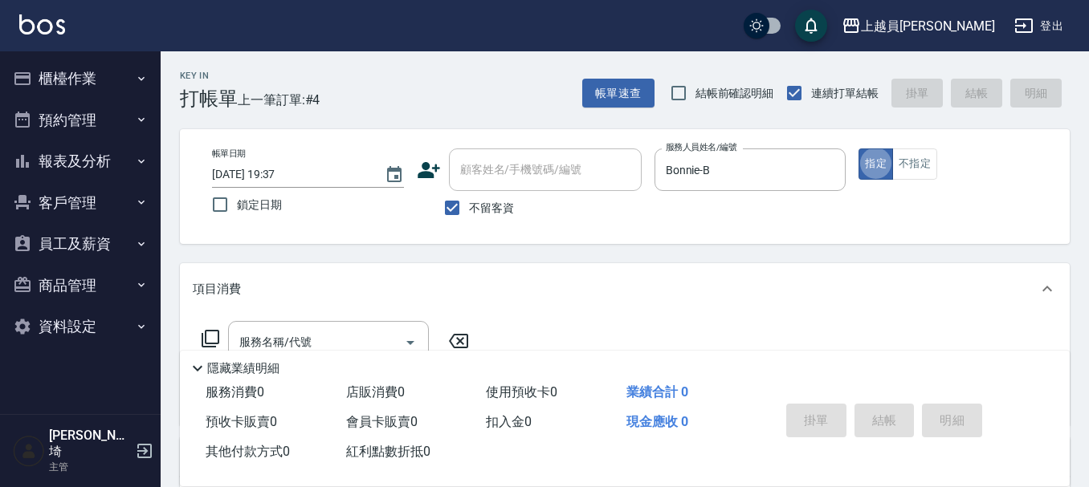
scroll to position [80, 0]
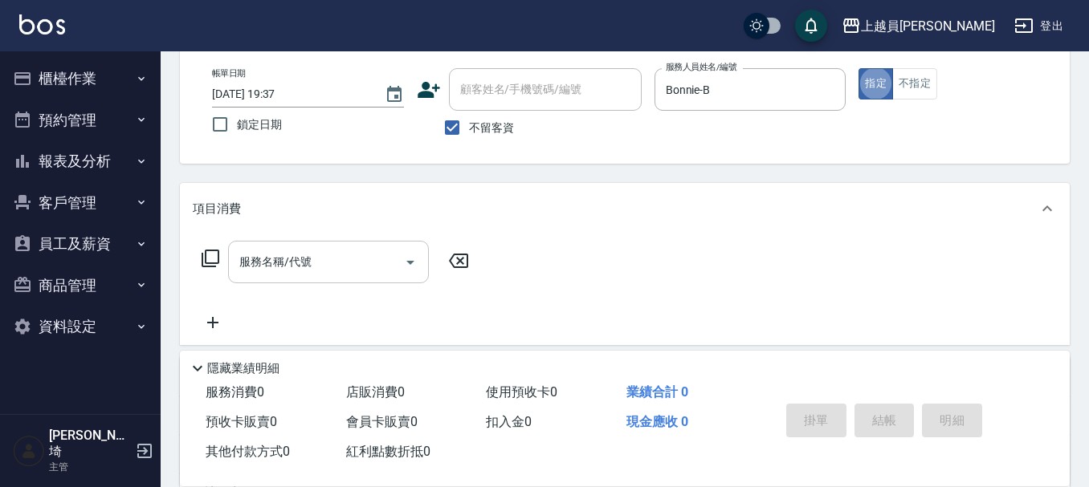
click at [308, 260] on input "服務名稱/代號" at bounding box center [316, 262] width 162 height 28
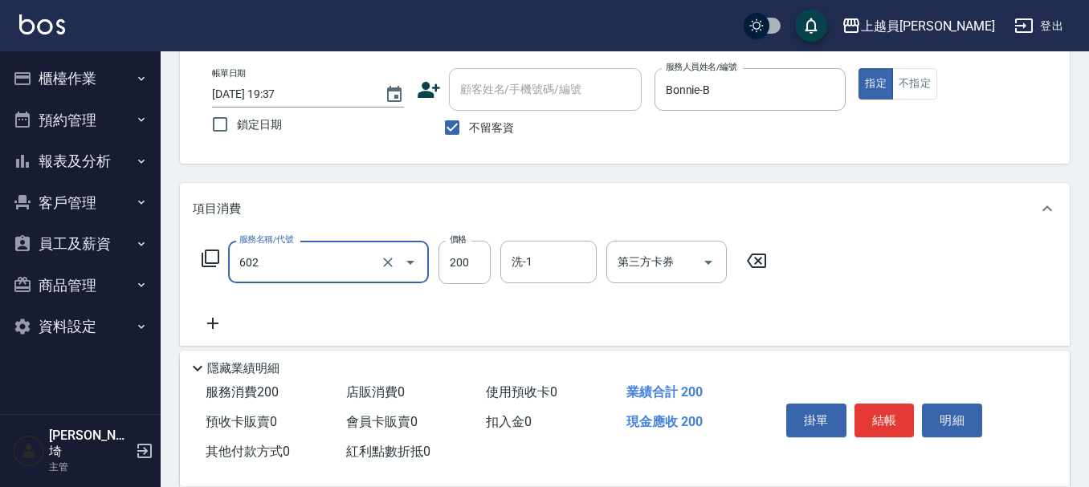
type input "一般洗髮(602)"
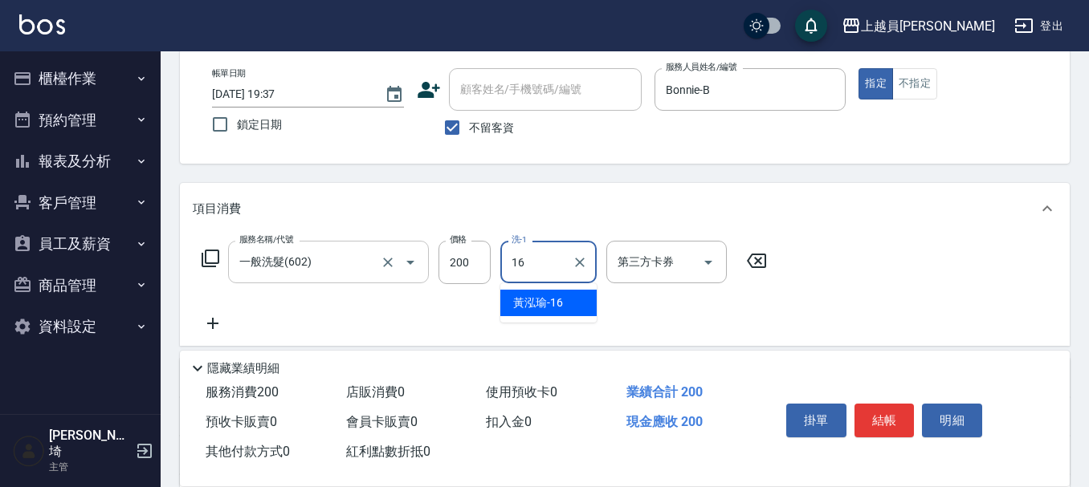
type input "[PERSON_NAME]-16"
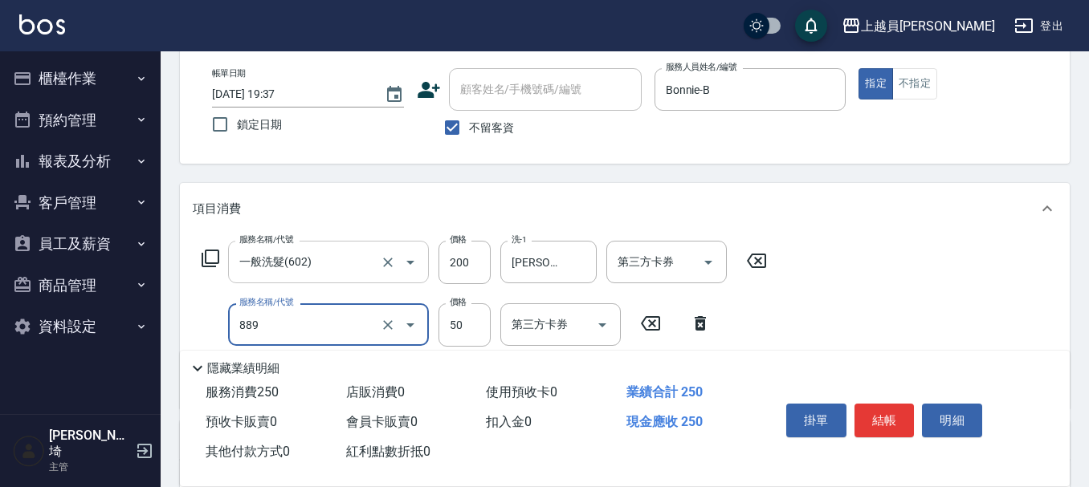
type input "精油(889)"
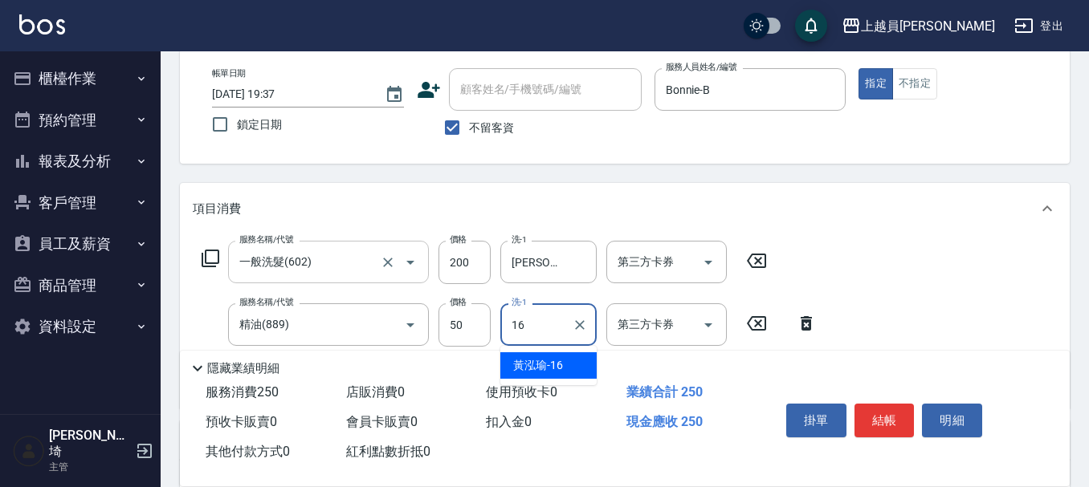
type input "[PERSON_NAME]-16"
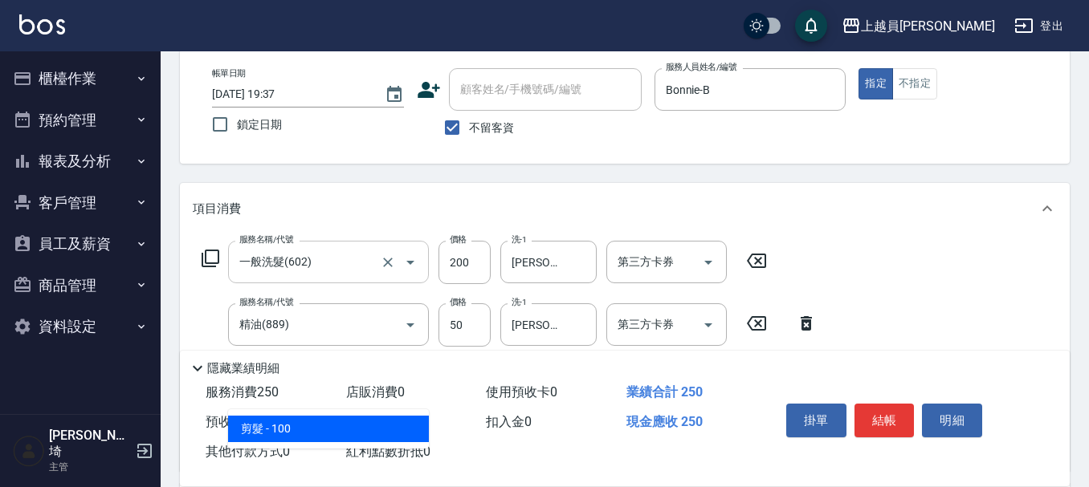
type input "剪髮(302)"
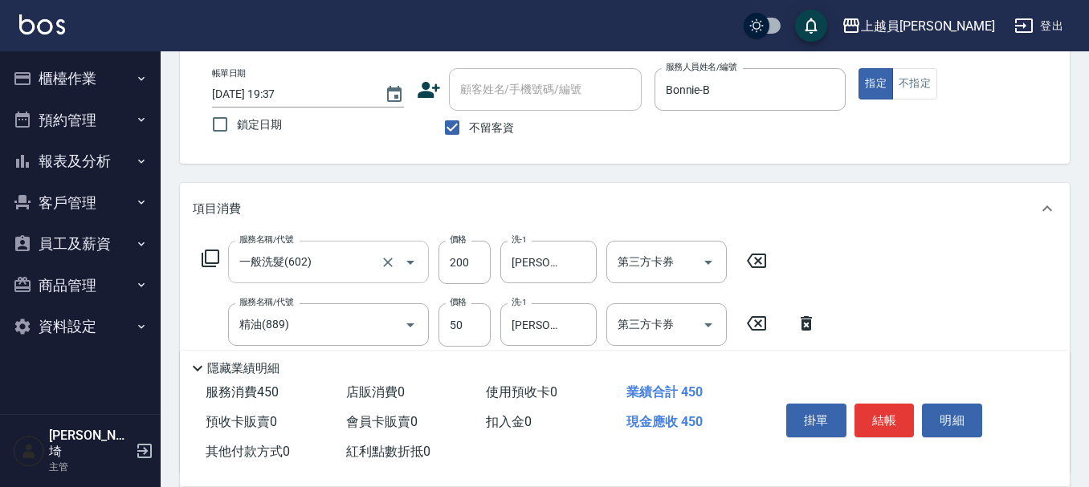
type input "200"
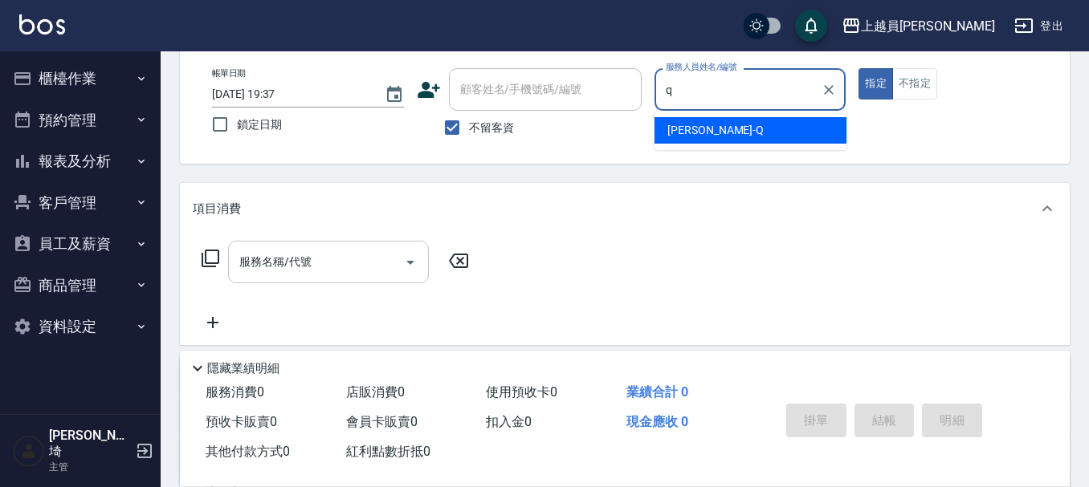
type input "[PERSON_NAME]"
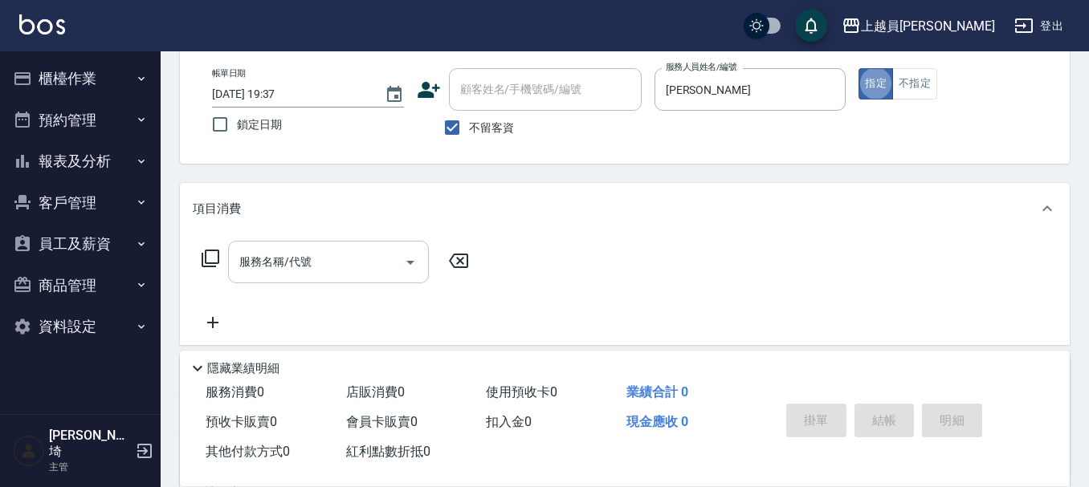
click at [361, 253] on input "服務名稱/代號" at bounding box center [316, 262] width 162 height 28
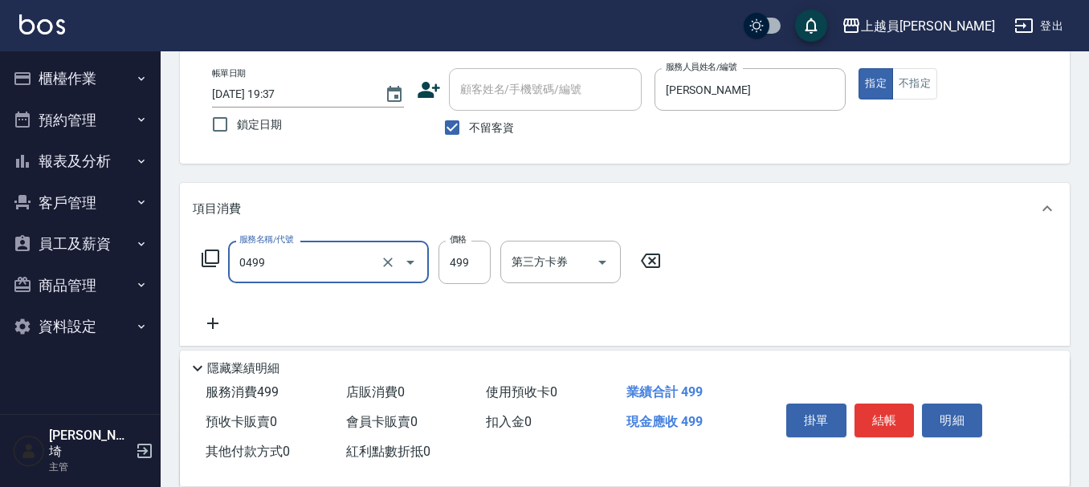
type input "去角質洗髮(0499)"
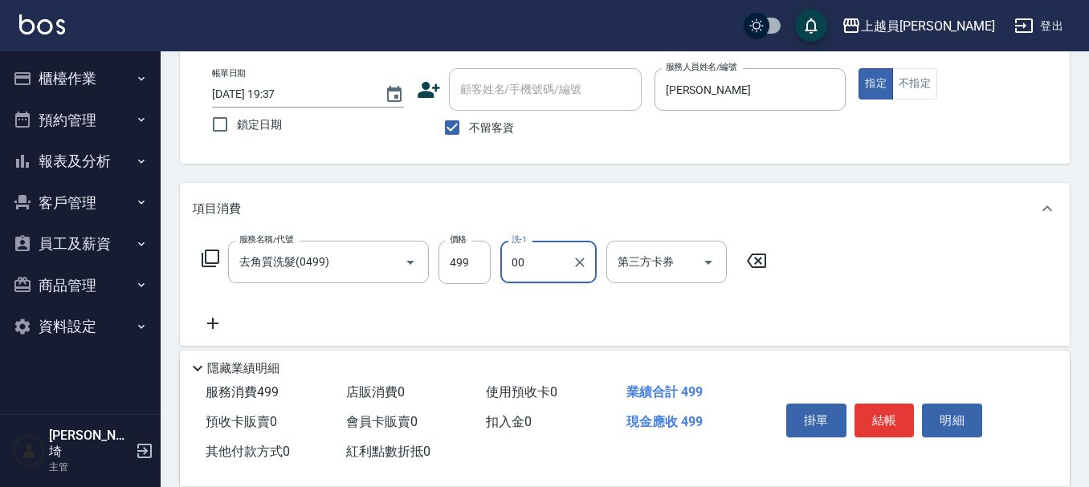
type input "苓苓-00"
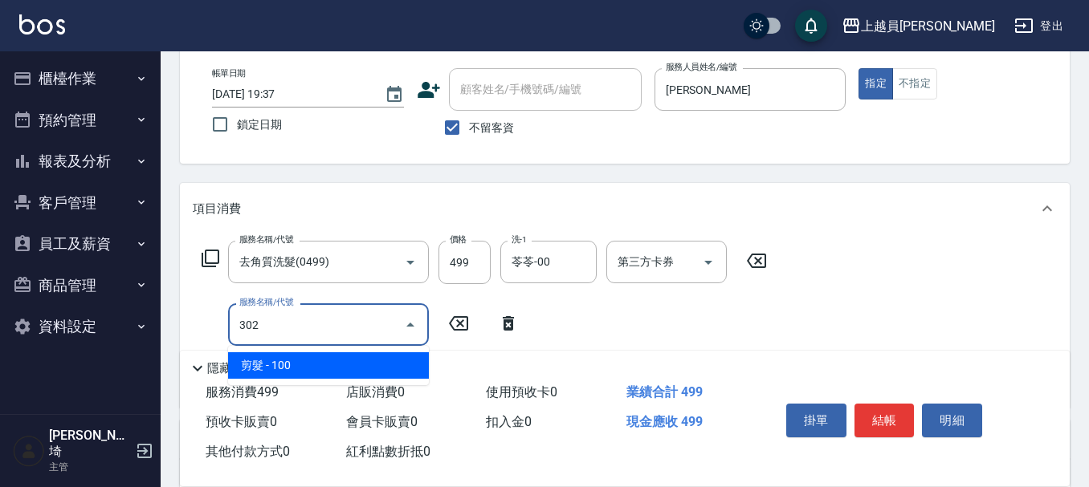
type input "剪髮(302)"
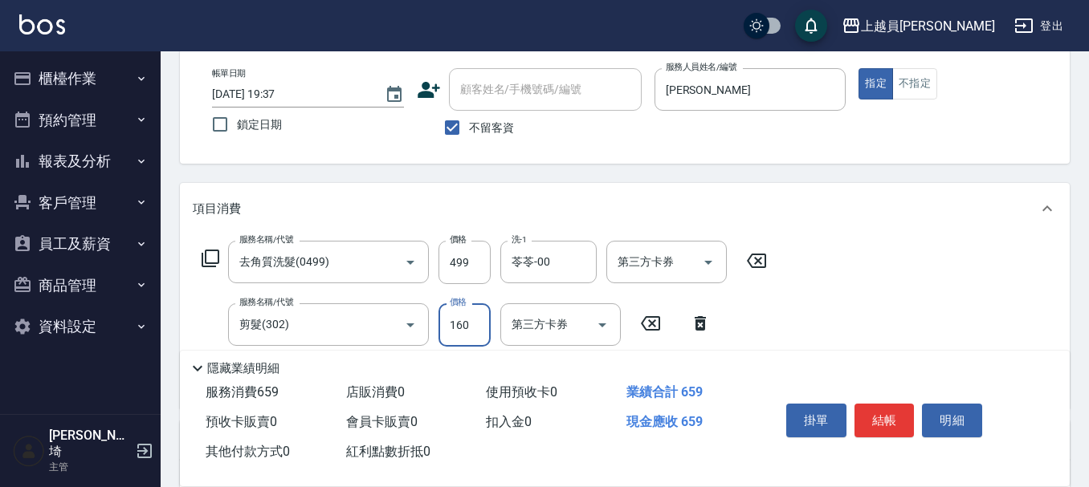
type input "160"
click at [715, 261] on icon "Open" at bounding box center [708, 262] width 19 height 19
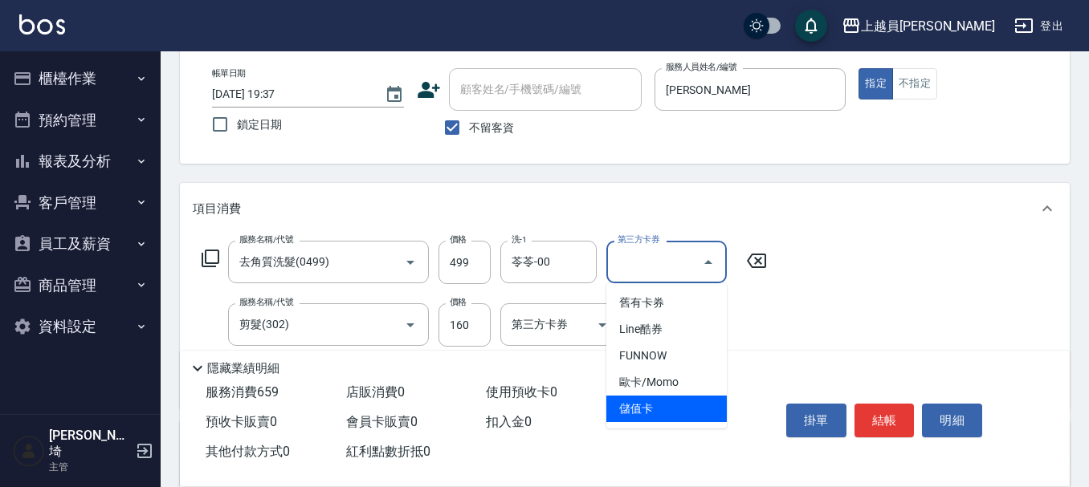
click at [683, 407] on span "儲值卡" at bounding box center [666, 409] width 120 height 27
type input "儲值卡"
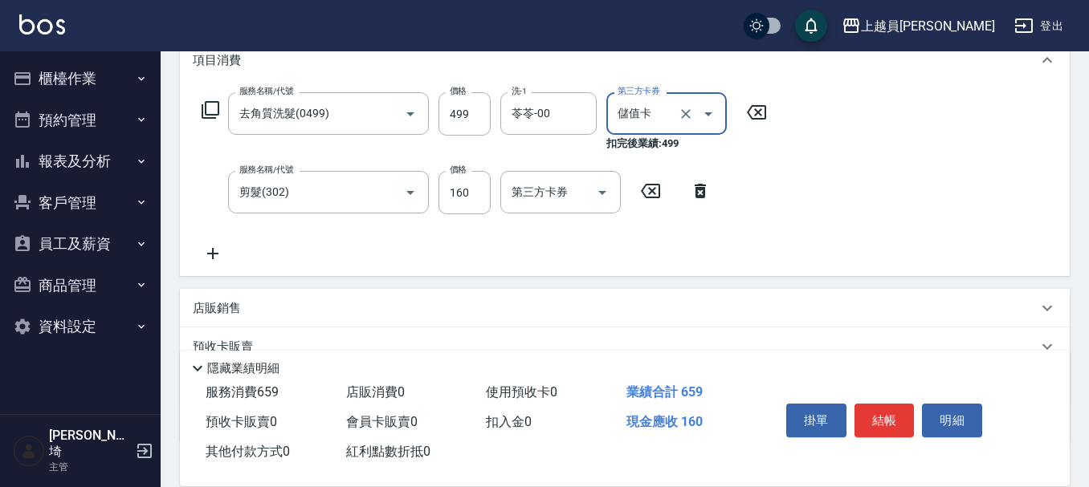
scroll to position [241, 0]
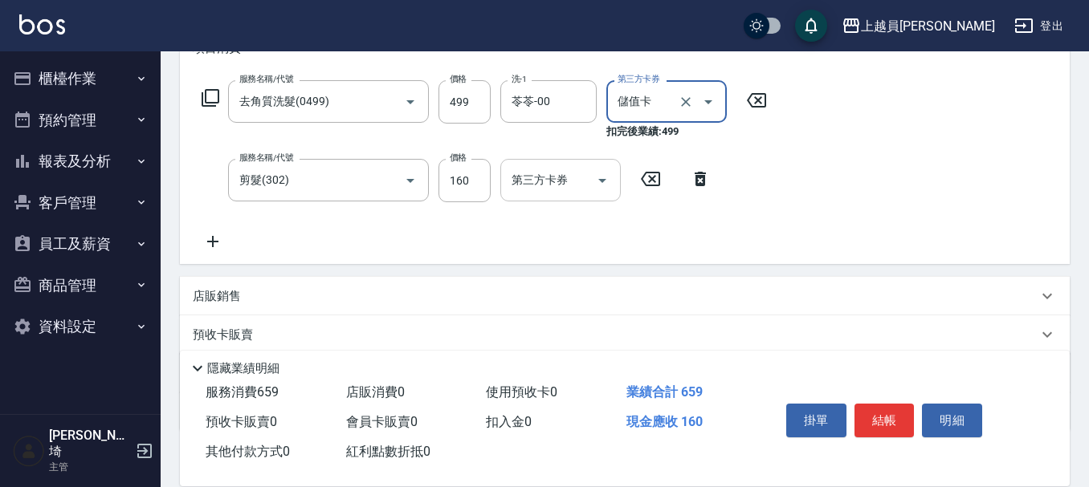
click at [596, 187] on icon "Open" at bounding box center [602, 180] width 19 height 19
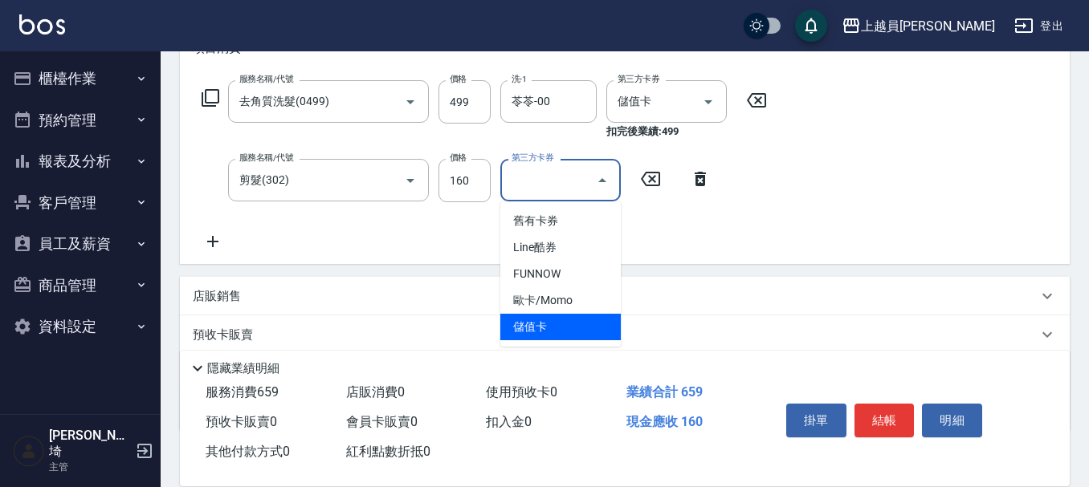
click at [572, 324] on span "儲值卡" at bounding box center [560, 327] width 120 height 27
type input "儲值卡"
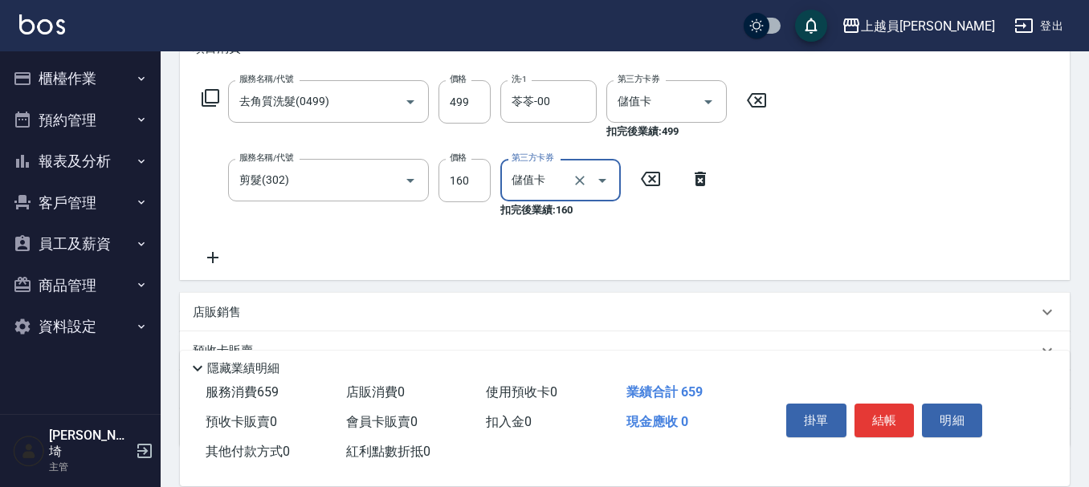
click at [212, 266] on icon at bounding box center [213, 257] width 40 height 19
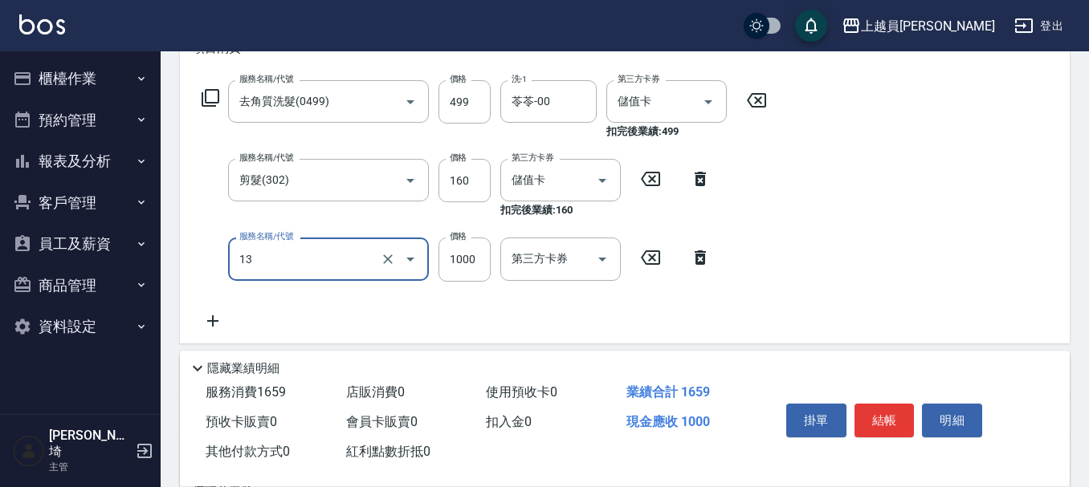
type input "酵素護髮(13)"
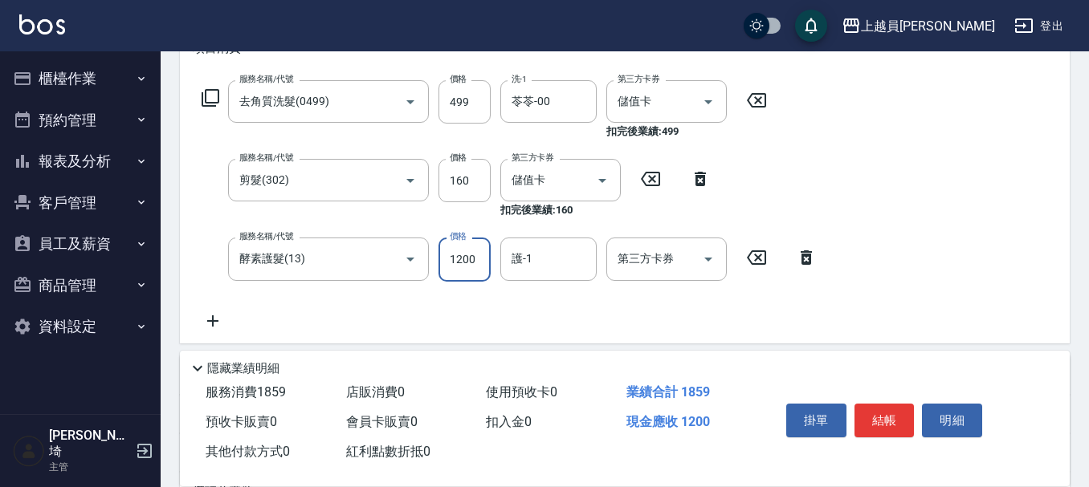
type input "1200"
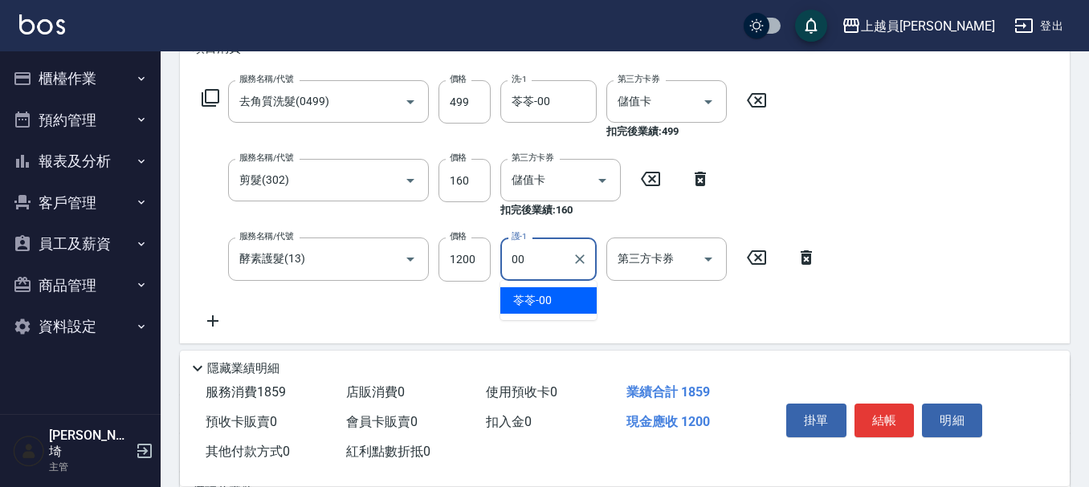
type input "苓苓-00"
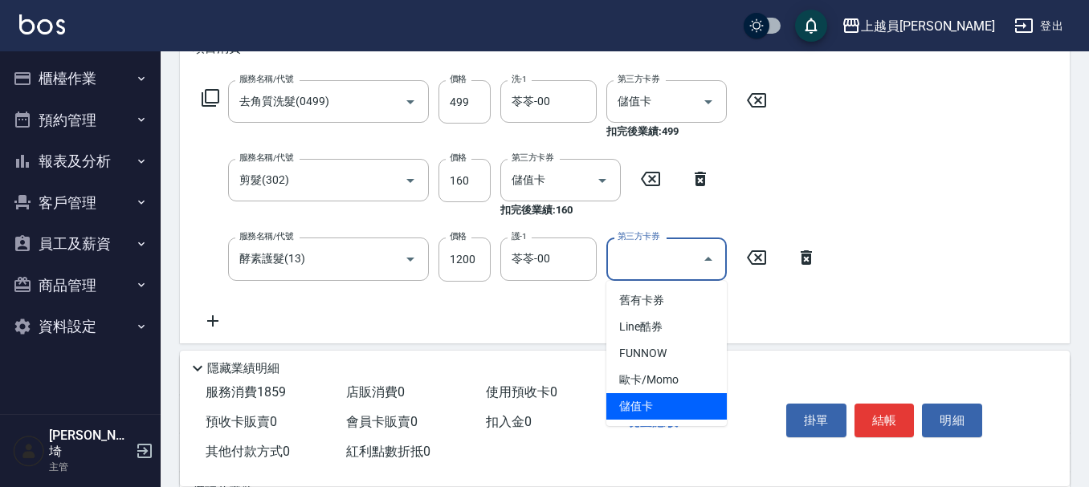
type input "儲值卡"
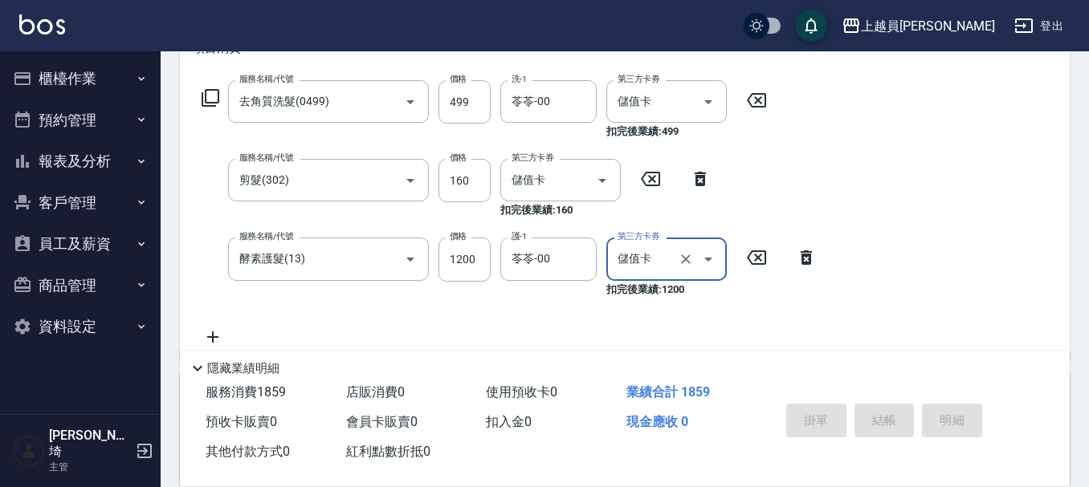
type input "[DATE] 19:38"
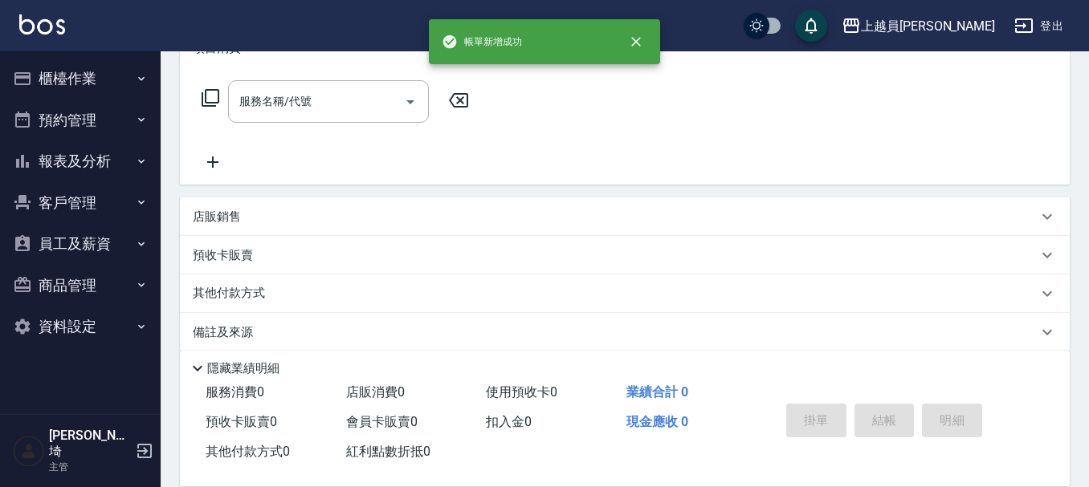
scroll to position [0, 0]
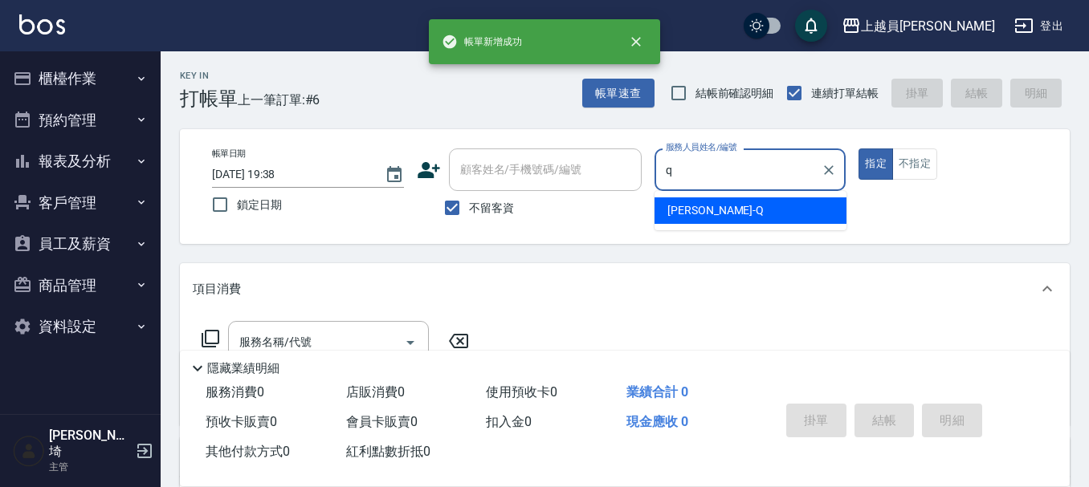
type input "[PERSON_NAME]"
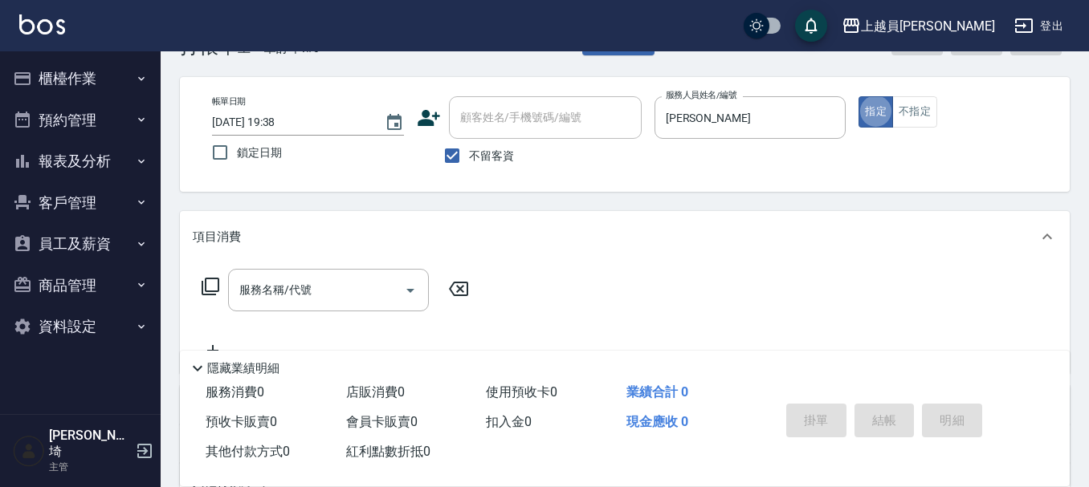
scroll to position [80, 0]
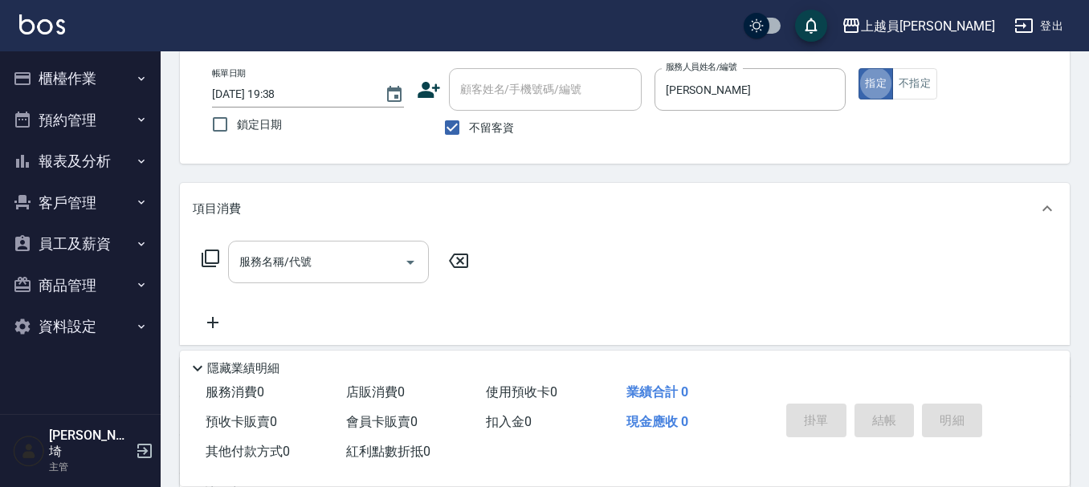
click at [275, 260] on div "服務名稱/代號 服務名稱/代號" at bounding box center [328, 262] width 201 height 43
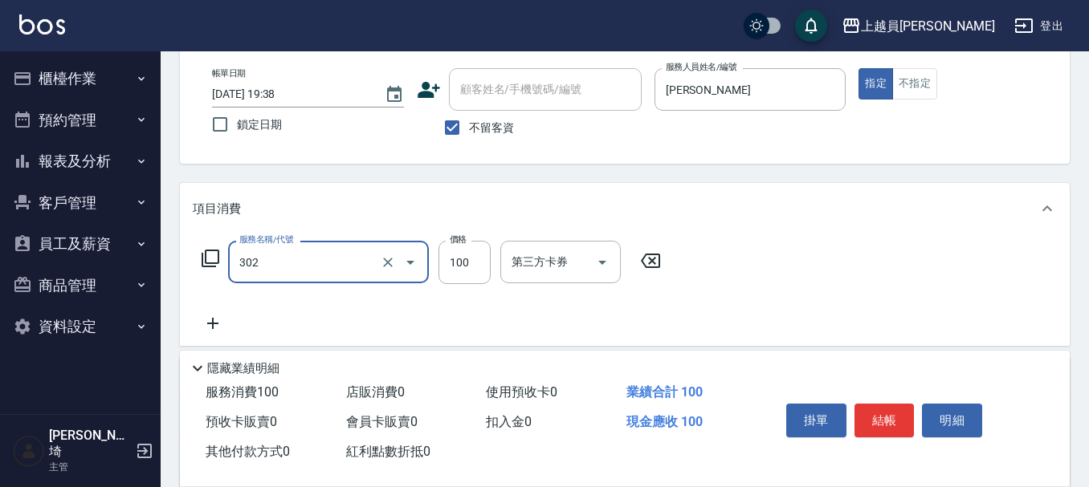
type input "剪髮(302)"
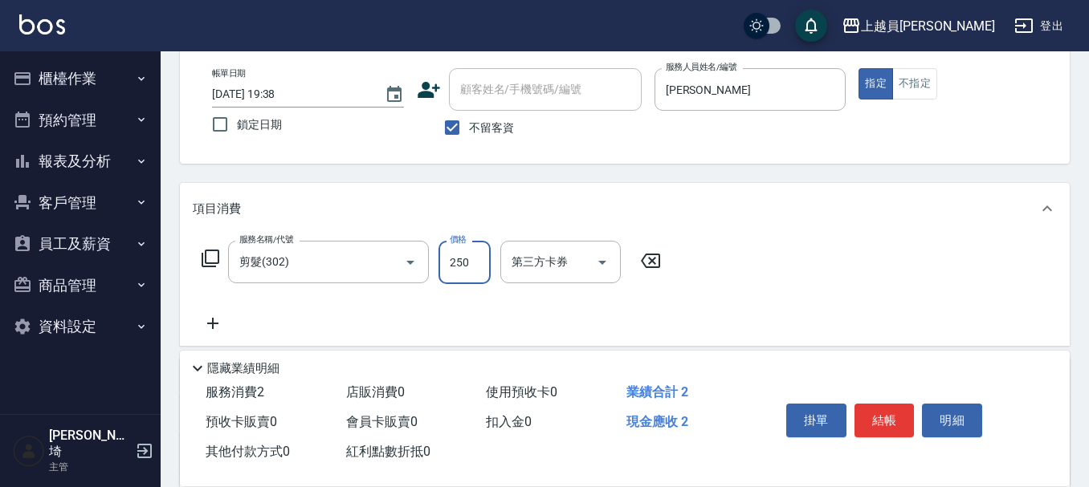
type input "250"
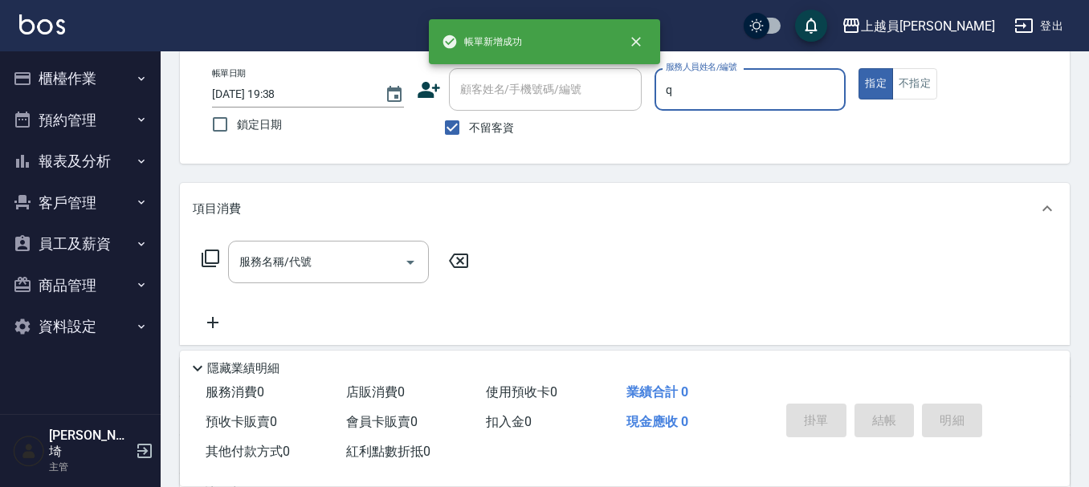
type input "[PERSON_NAME]"
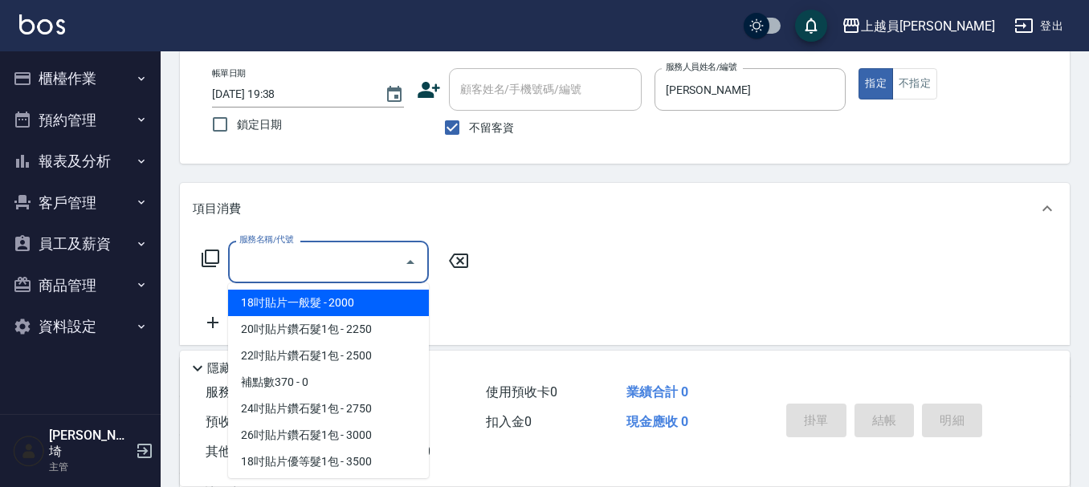
drag, startPoint x: 343, startPoint y: 265, endPoint x: 807, endPoint y: 243, distance: 464.8
click at [345, 265] on input "服務名稱/代號" at bounding box center [316, 262] width 162 height 28
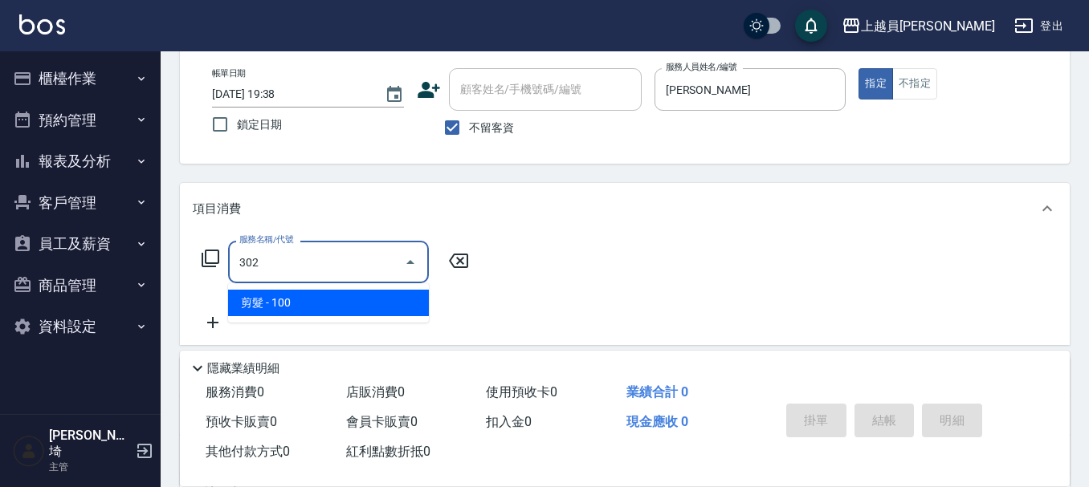
type input "剪髮(302)"
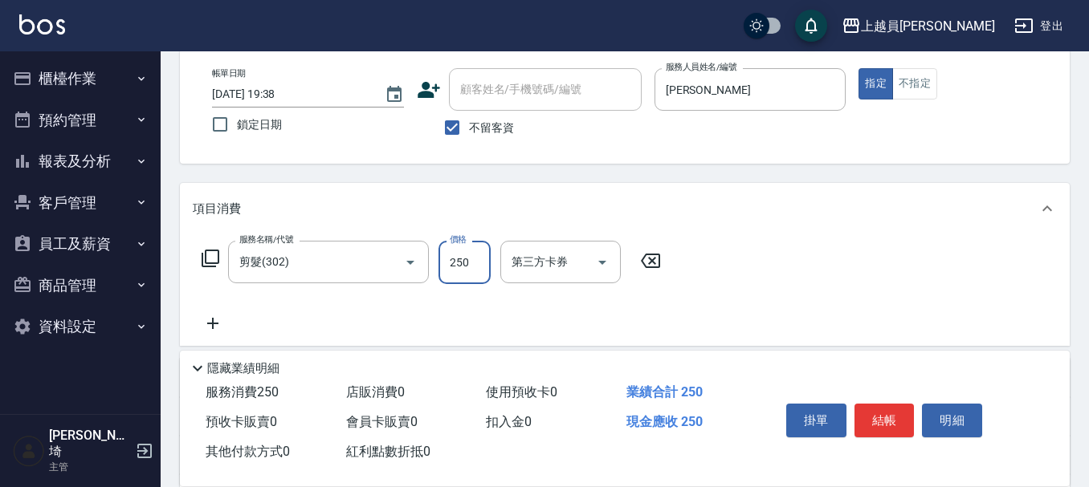
type input "250"
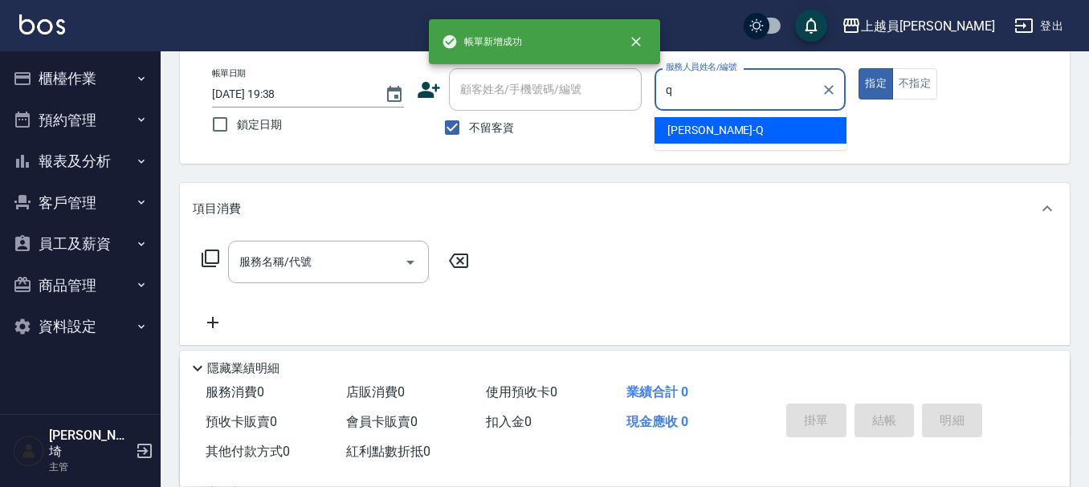
type input "[PERSON_NAME]"
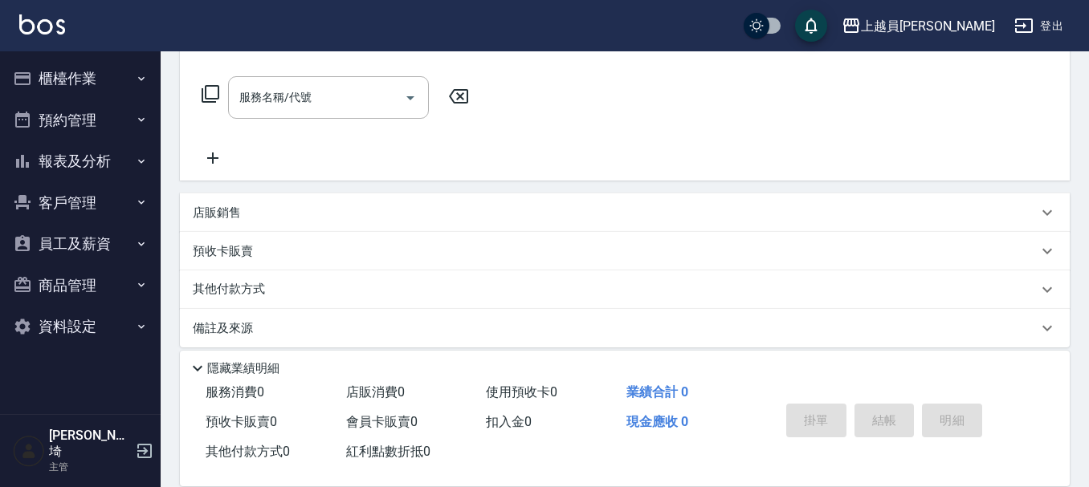
scroll to position [259, 0]
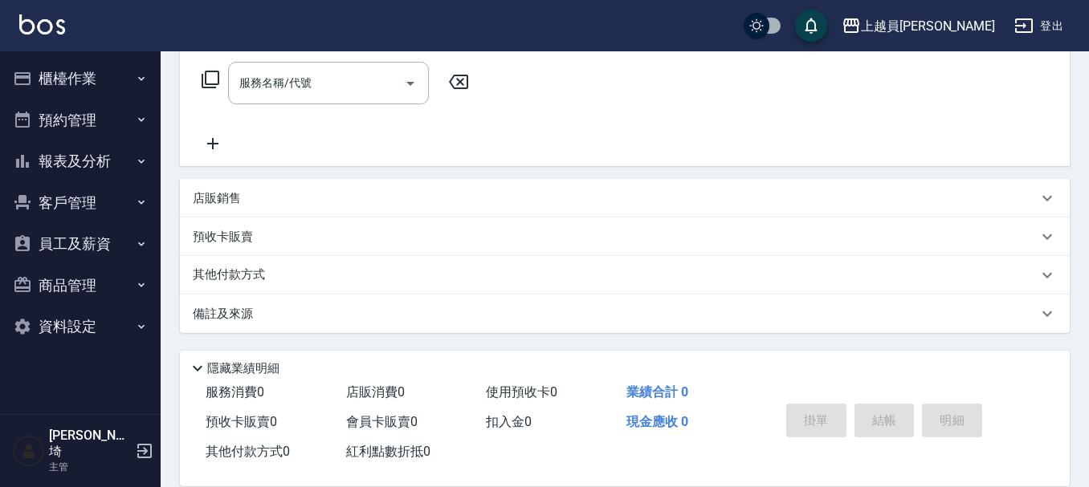
click at [235, 190] on p "店販銷售" at bounding box center [217, 198] width 48 height 17
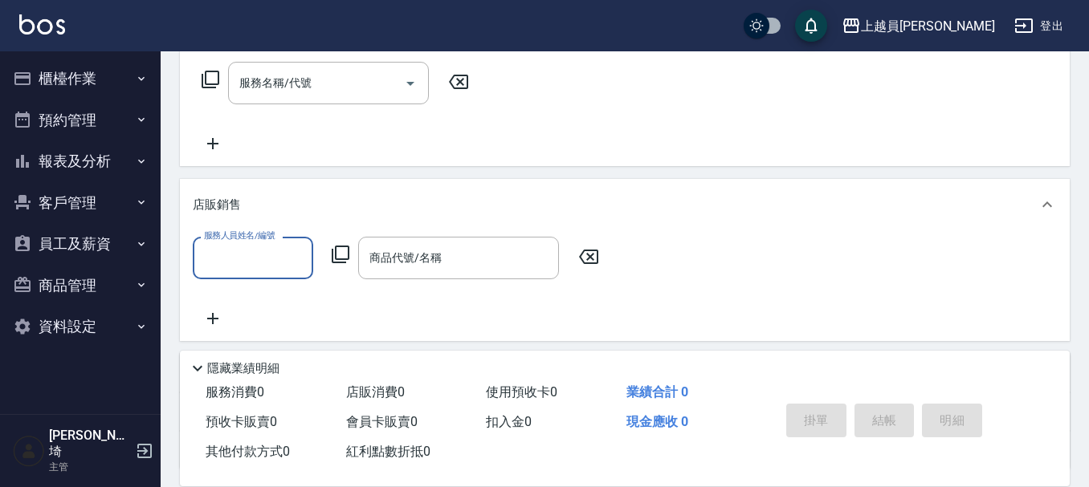
scroll to position [0, 0]
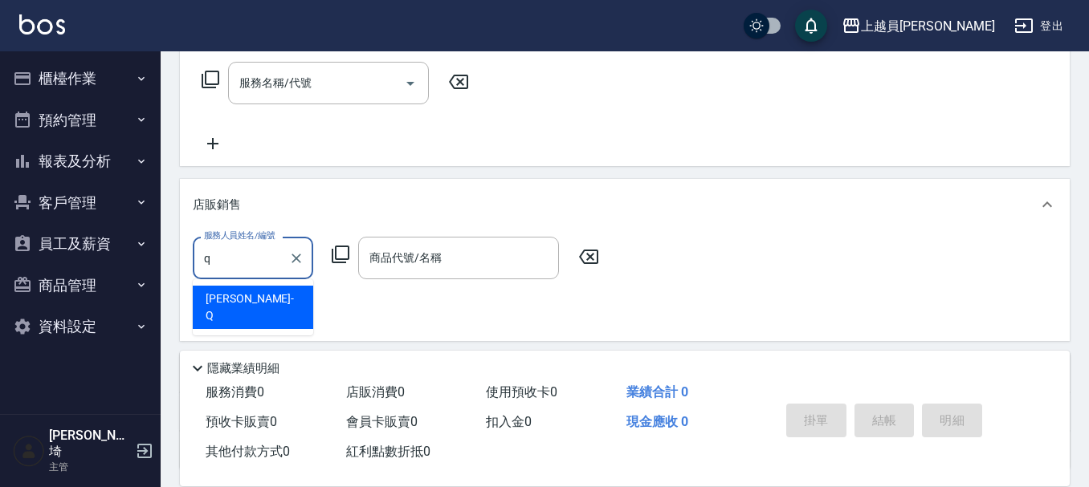
type input "[PERSON_NAME]"
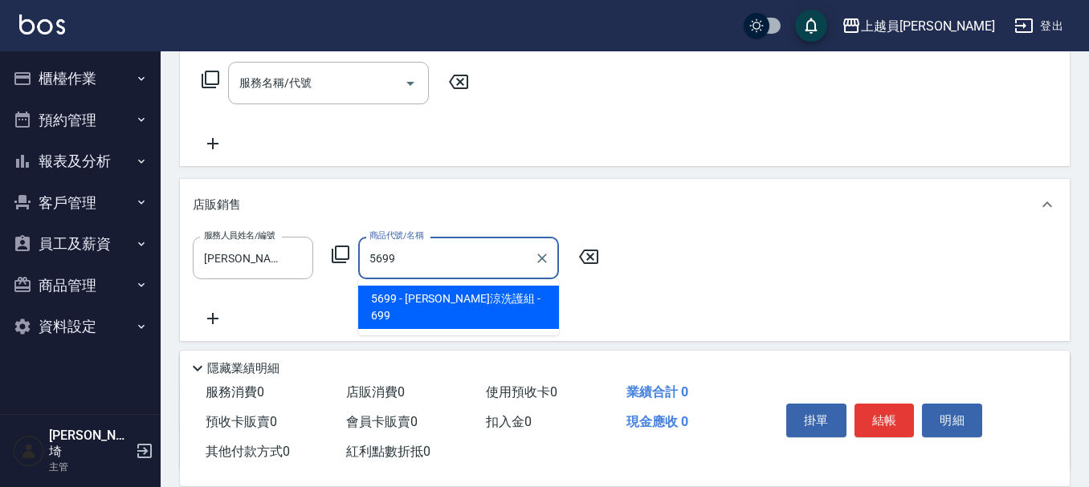
type input "[PERSON_NAME]涼洗護組"
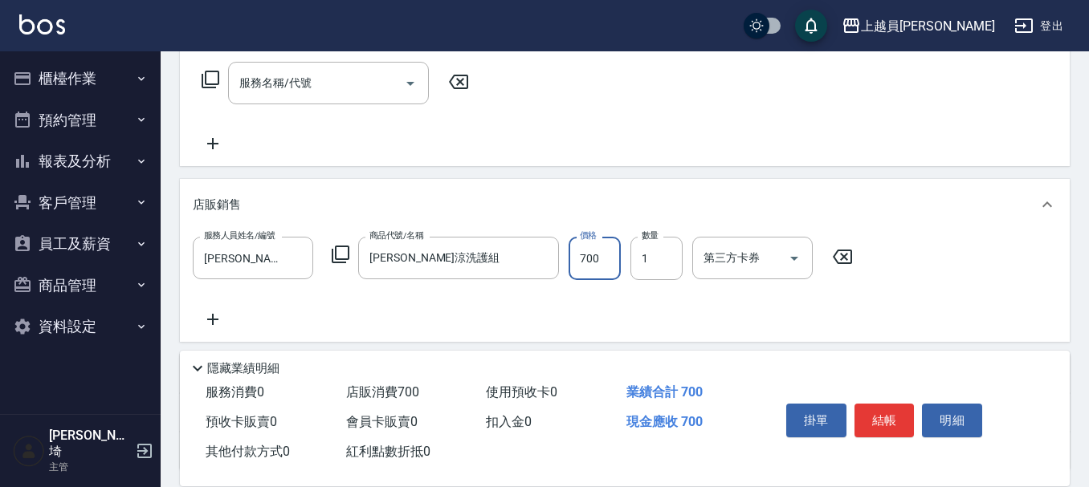
type input "700"
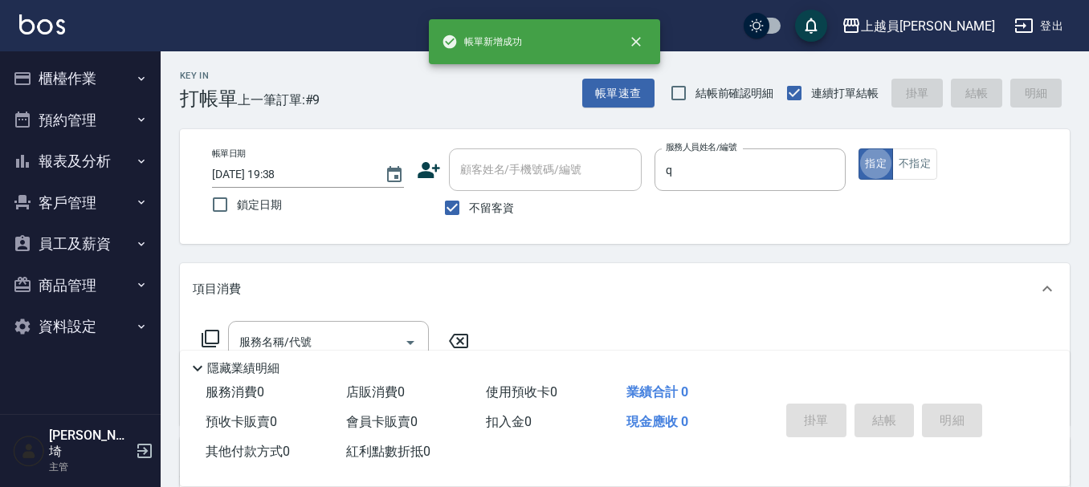
type input "[PERSON_NAME]"
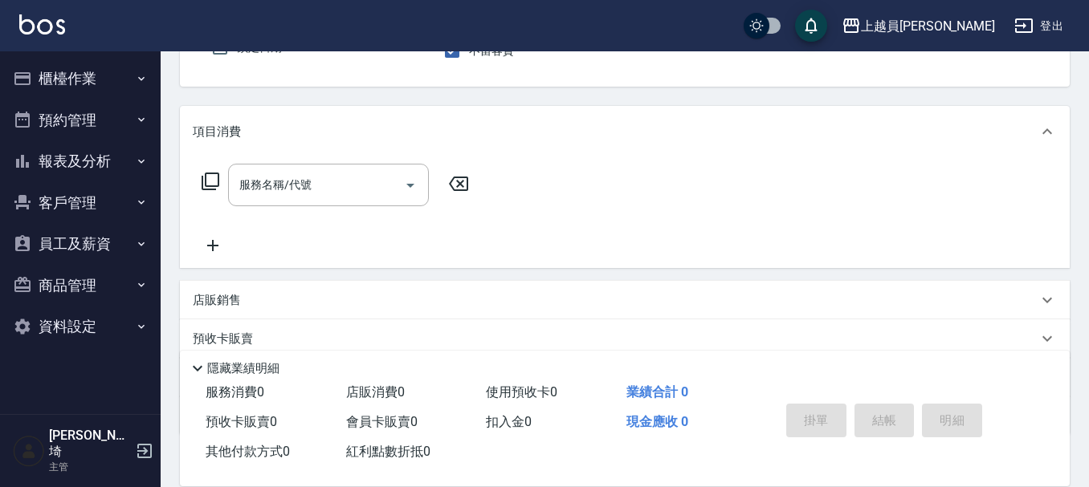
scroll to position [161, 0]
click at [360, 176] on input "服務名稱/代號" at bounding box center [316, 182] width 162 height 28
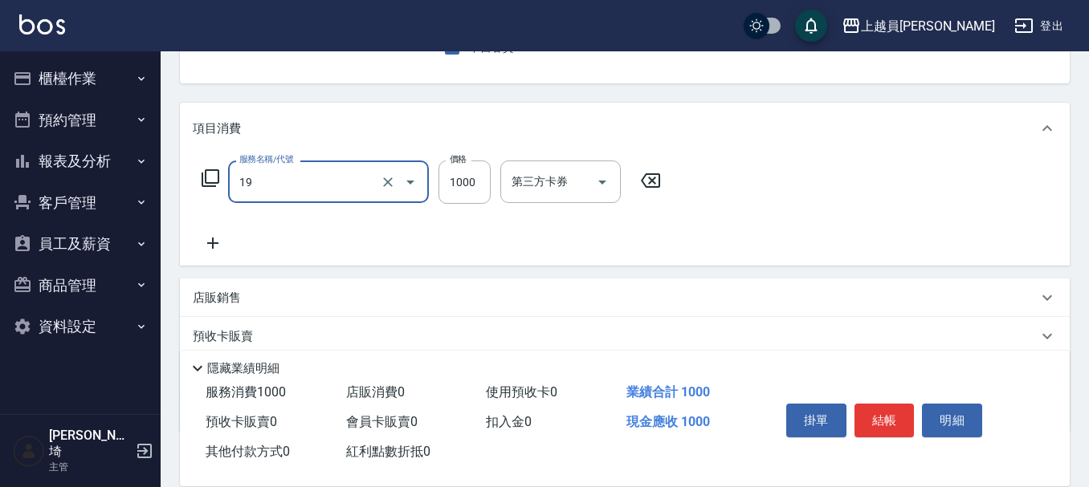
type input "一般燙髮(19)"
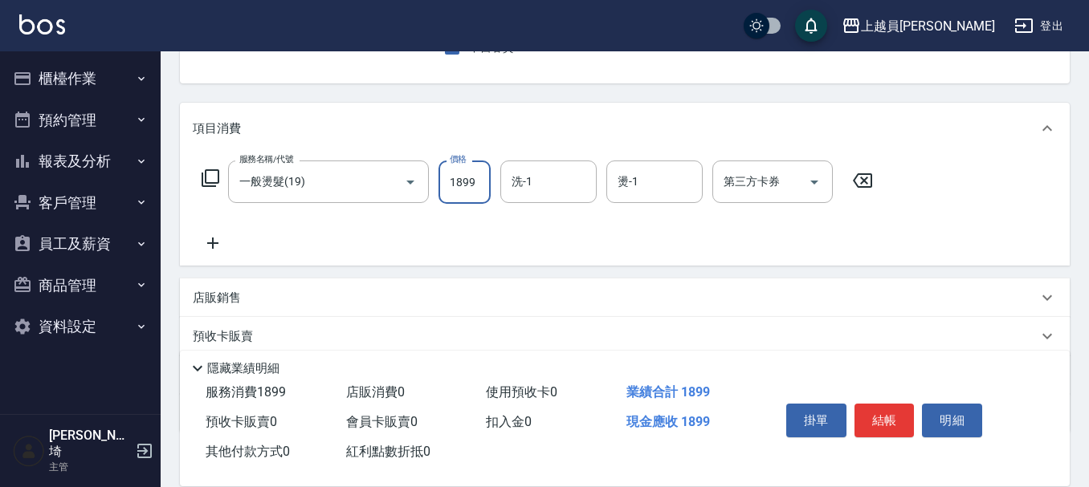
type input "1899"
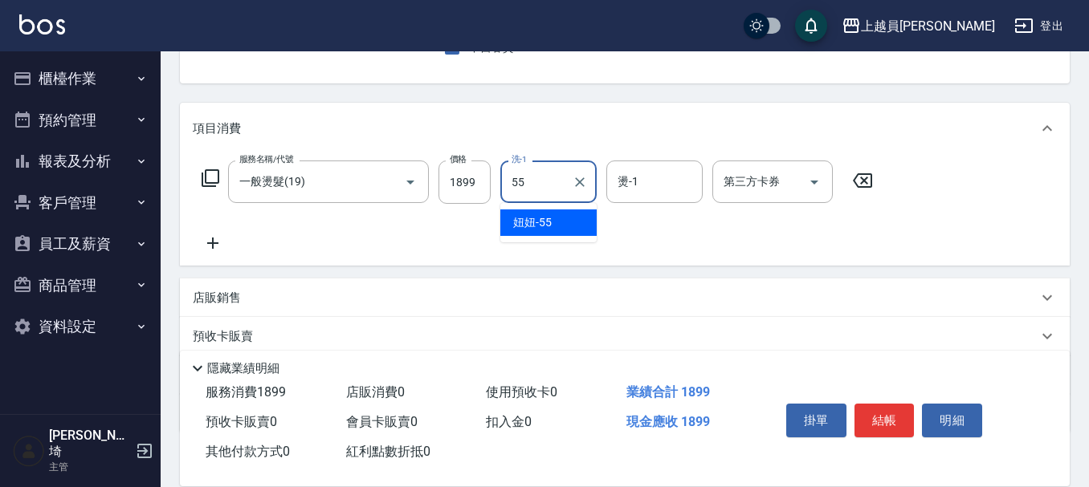
type input "妞妞-55"
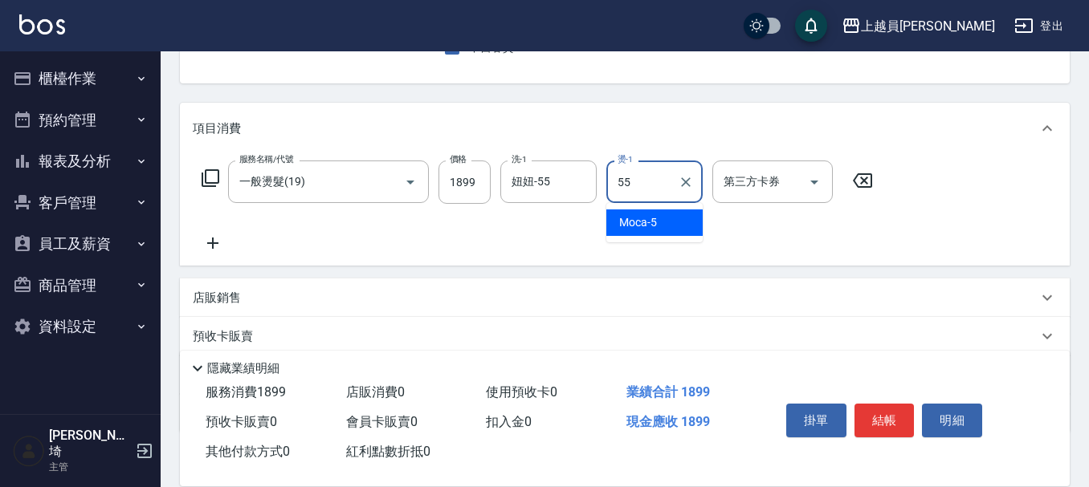
type input "妞妞-55"
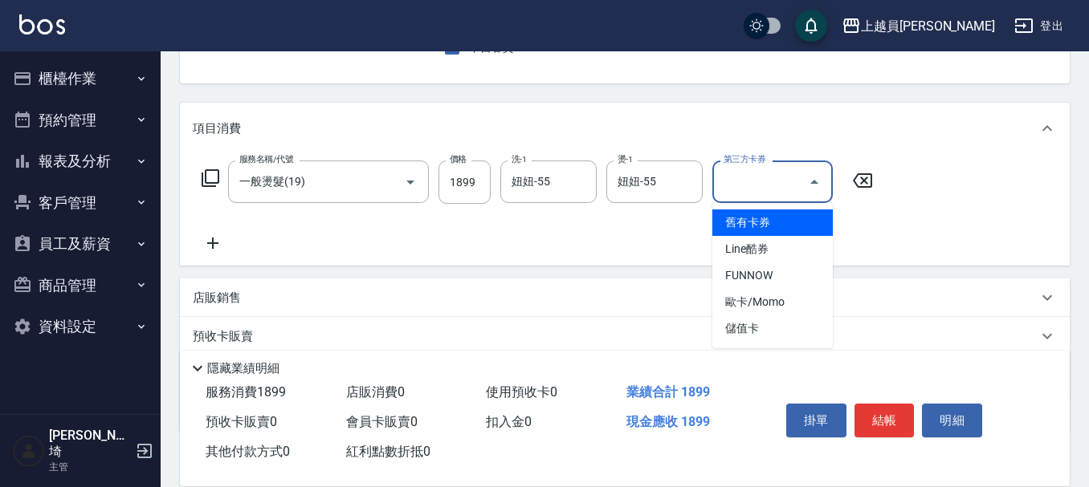
type input "儲值卡"
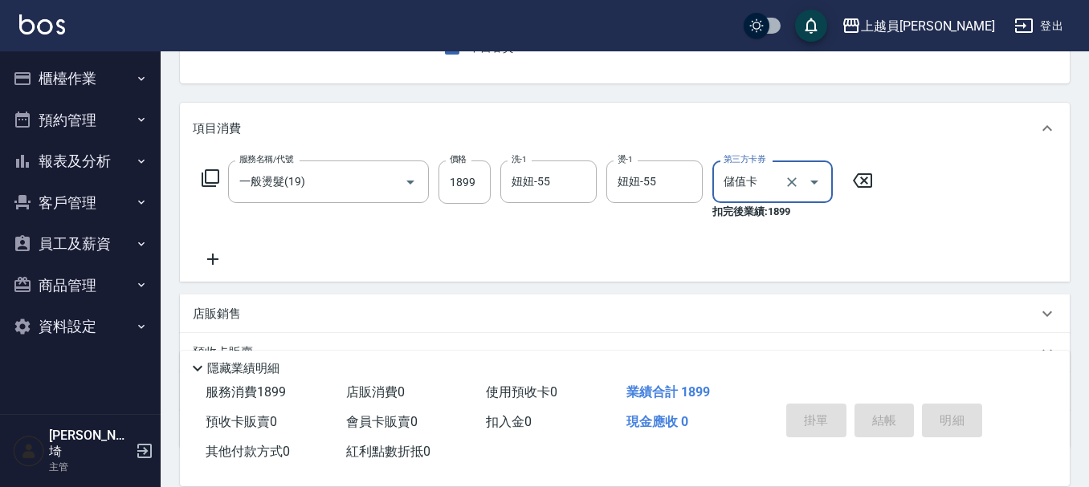
type input "[DATE] 19:39"
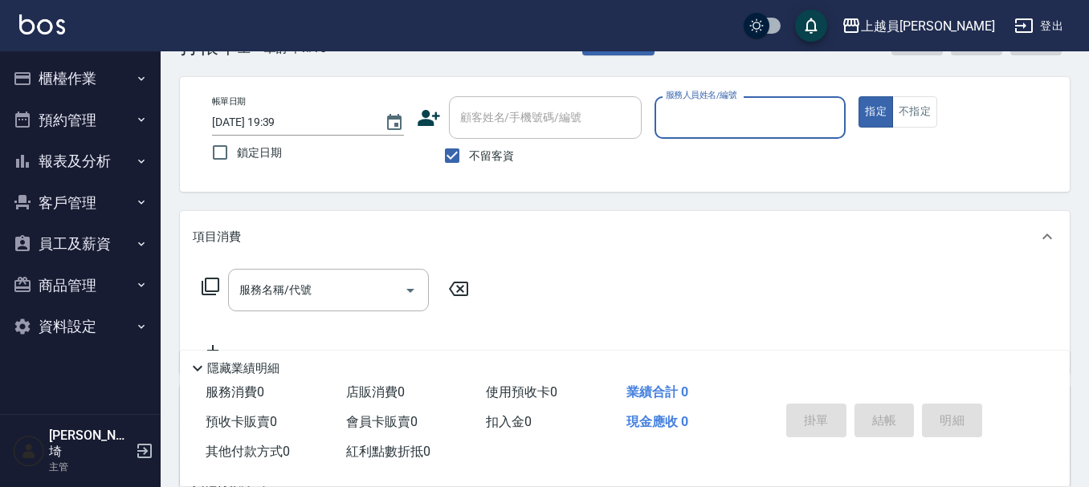
scroll to position [80, 0]
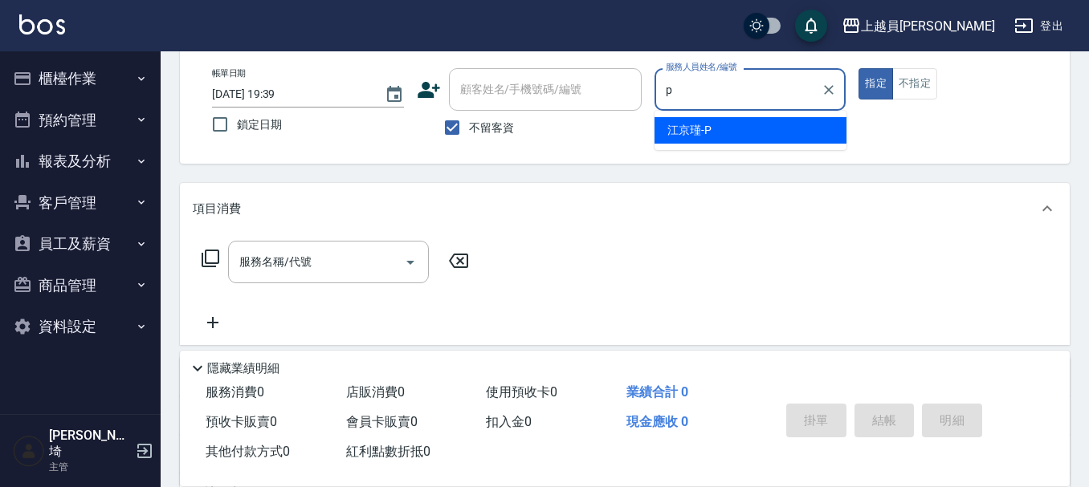
type input "[PERSON_NAME]-P"
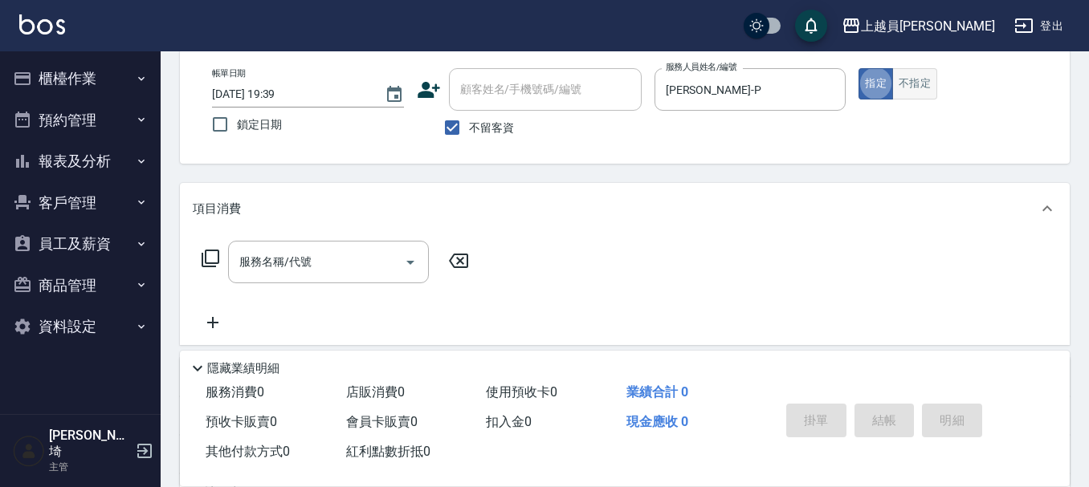
click at [902, 94] on button "不指定" at bounding box center [914, 83] width 45 height 31
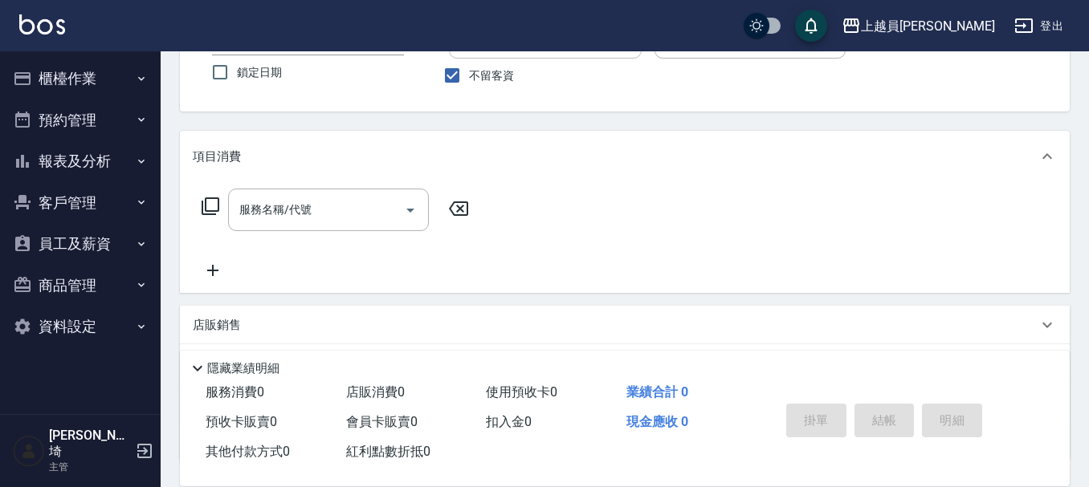
scroll to position [161, 0]
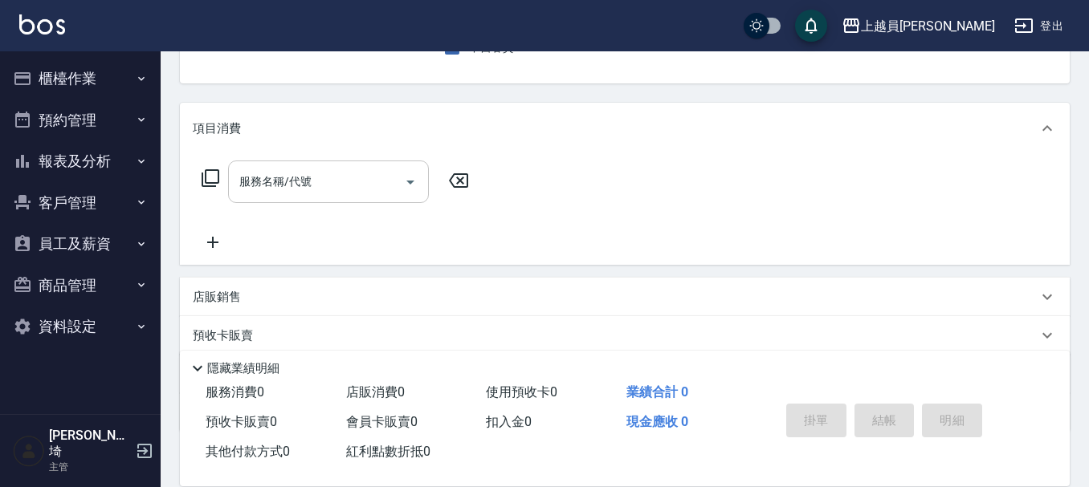
drag, startPoint x: 343, startPoint y: 183, endPoint x: 362, endPoint y: 172, distance: 22.3
click at [344, 181] on input "服務名稱/代號" at bounding box center [316, 182] width 162 height 28
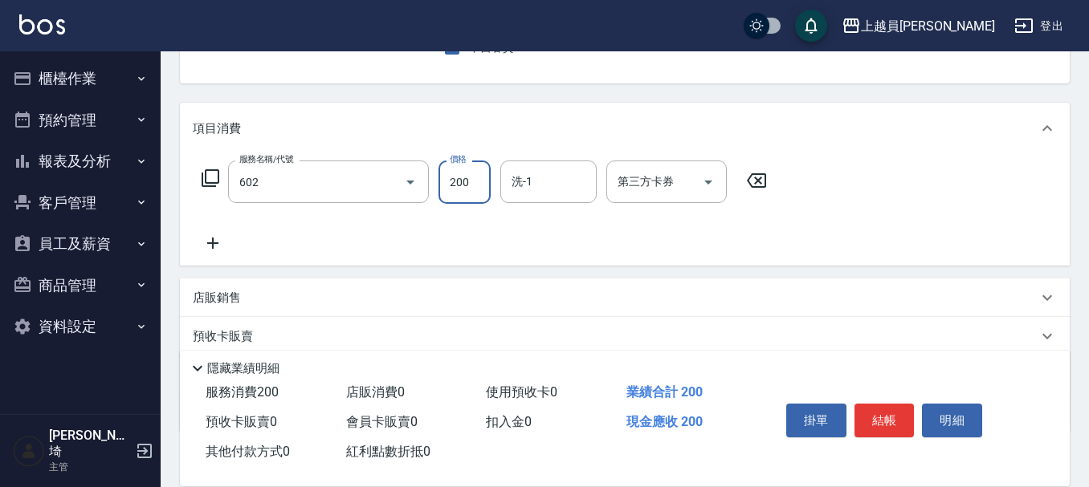
type input "一般洗髮(602)"
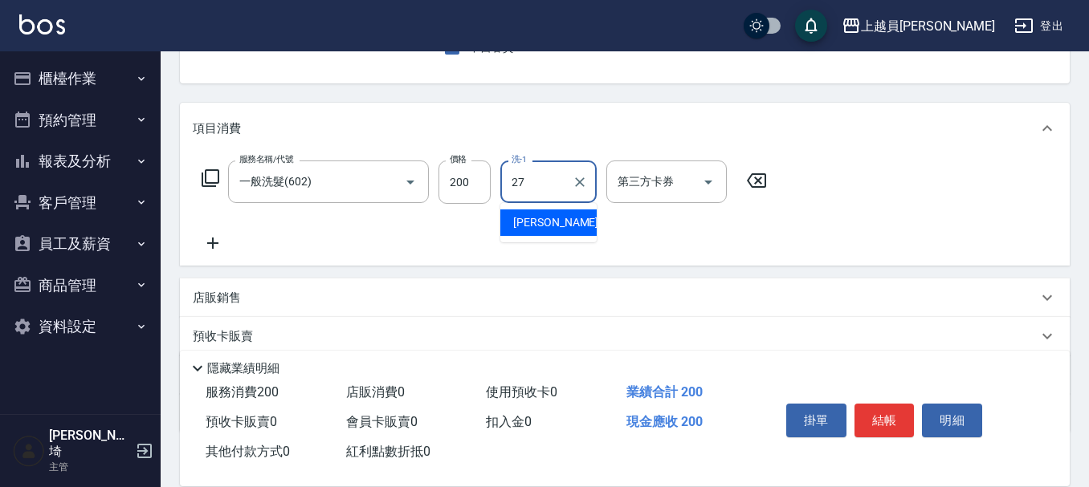
type input "[PERSON_NAME]-27"
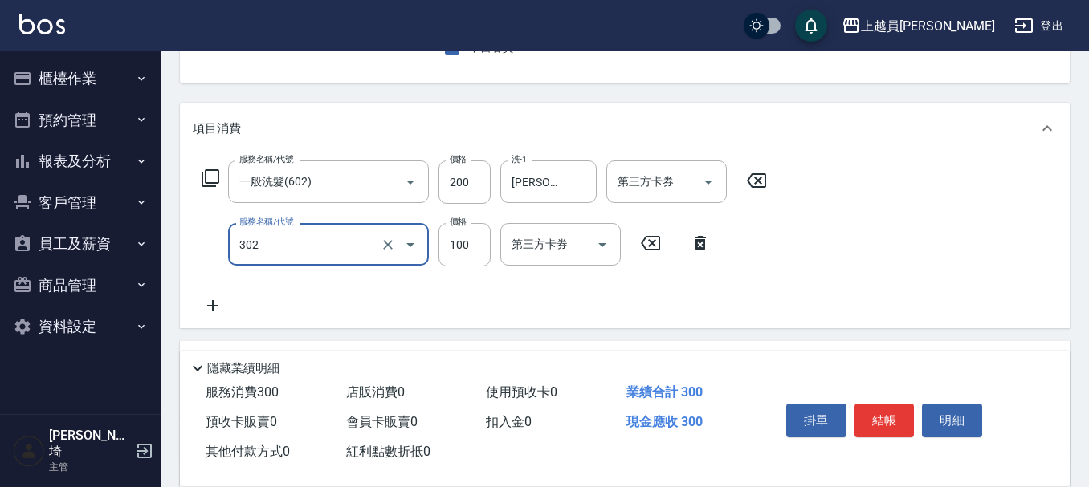
type input "剪髮(302)"
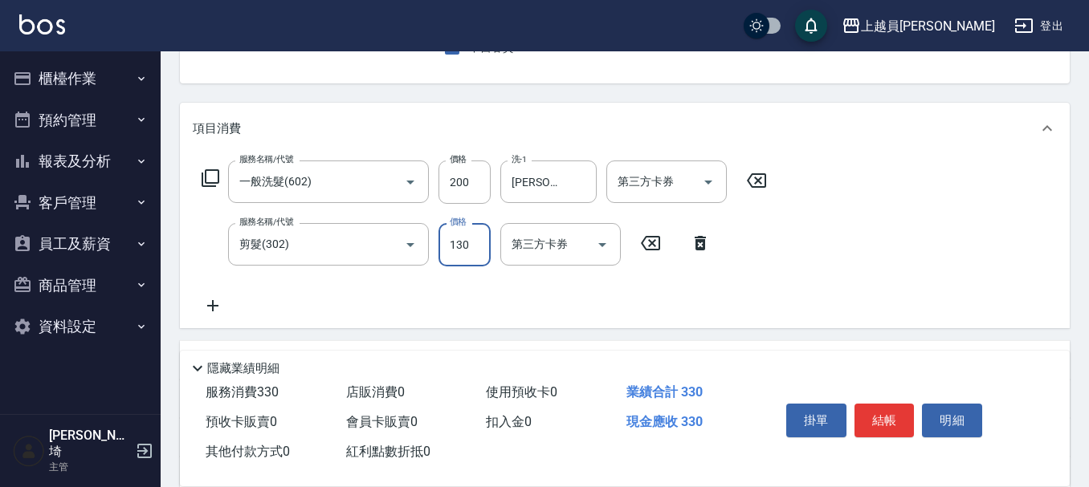
type input "130"
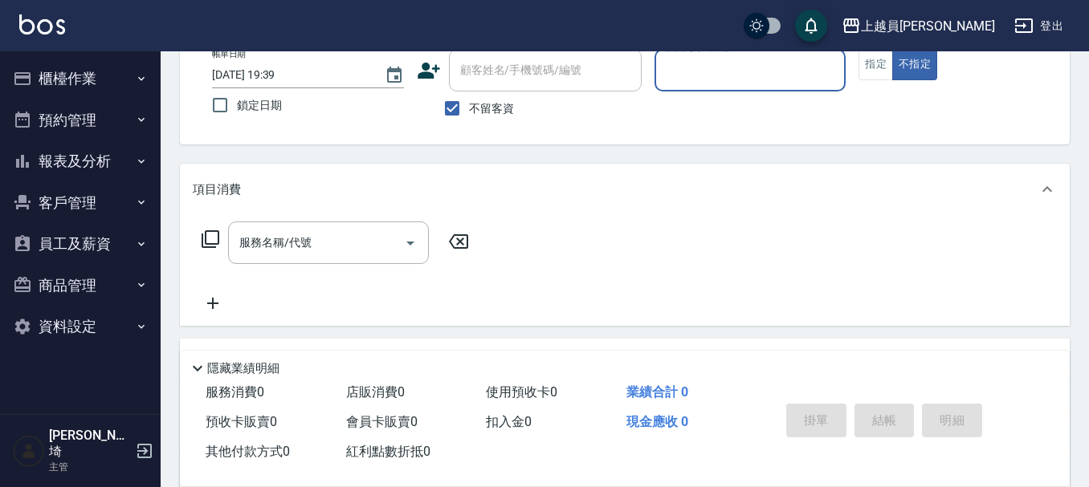
scroll to position [75, 0]
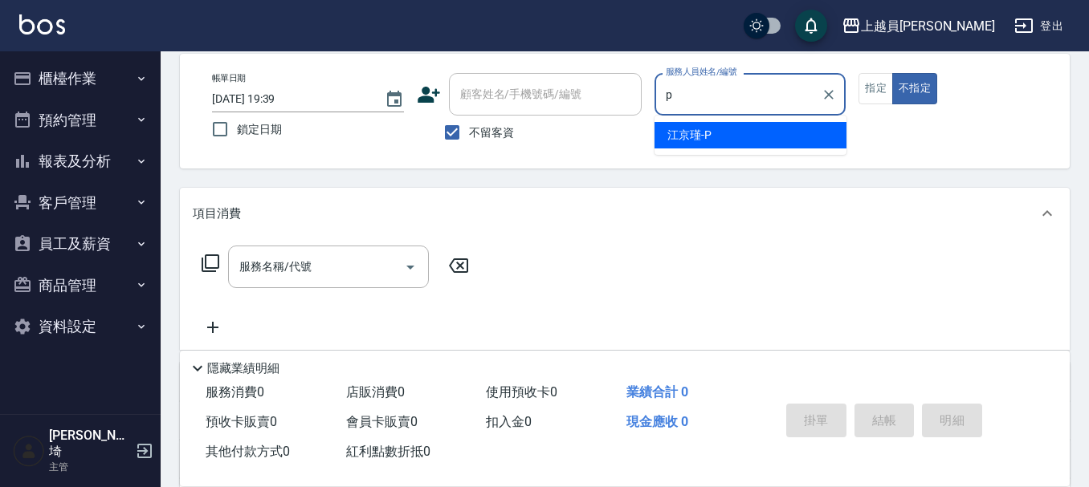
type input "[PERSON_NAME]-P"
type button "false"
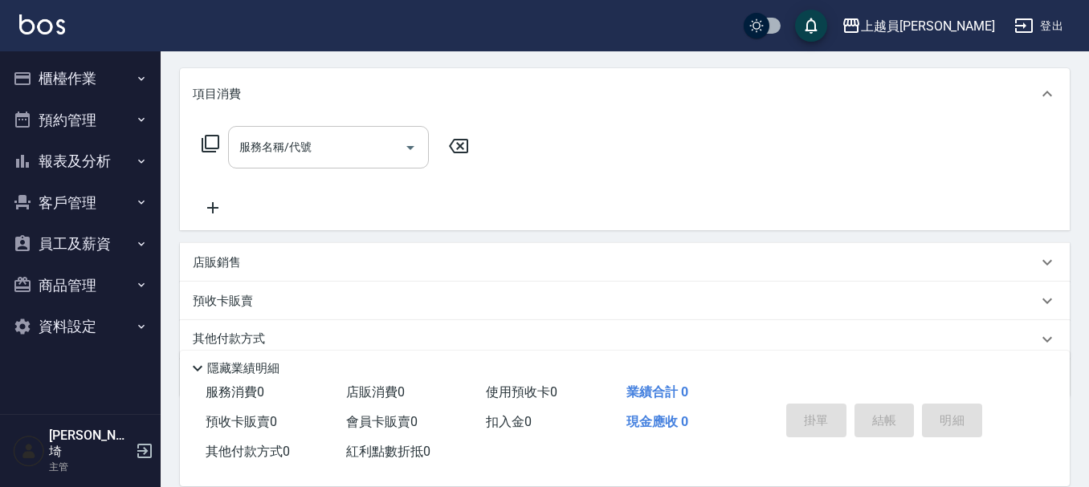
scroll to position [156, 0]
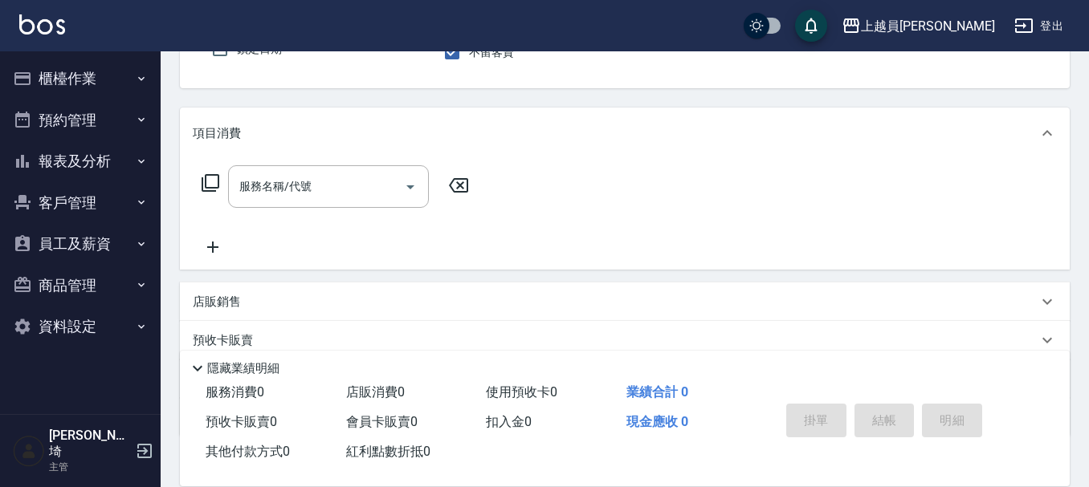
click at [290, 212] on div "服務名稱/代號 服務名稱/代號" at bounding box center [336, 211] width 286 height 92
click at [298, 197] on input "服務名稱/代號" at bounding box center [316, 187] width 162 height 28
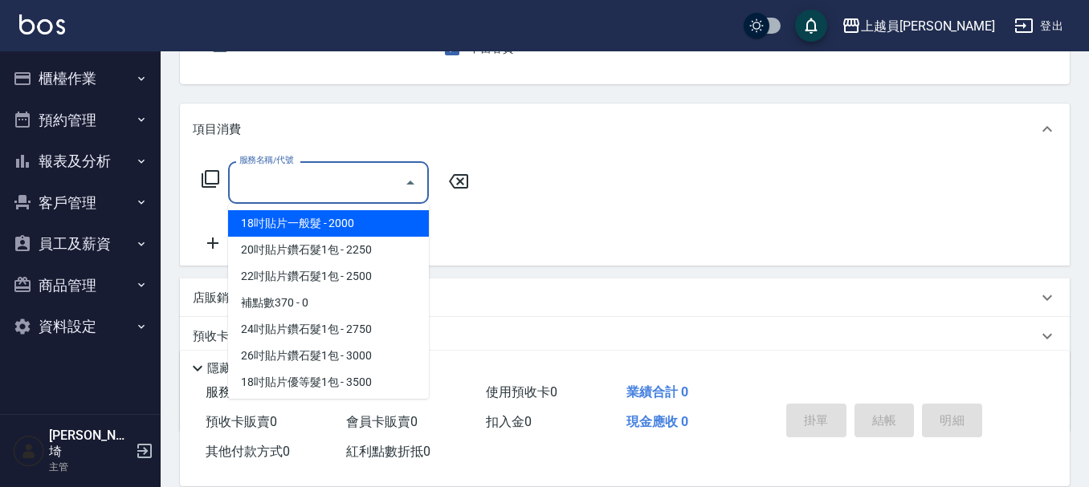
scroll to position [161, 0]
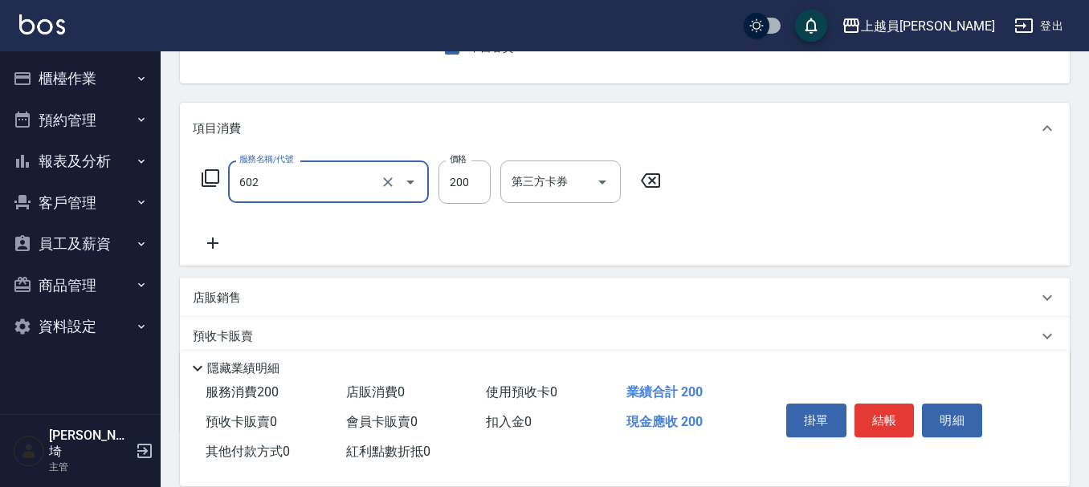
type input "一般洗髮(602)"
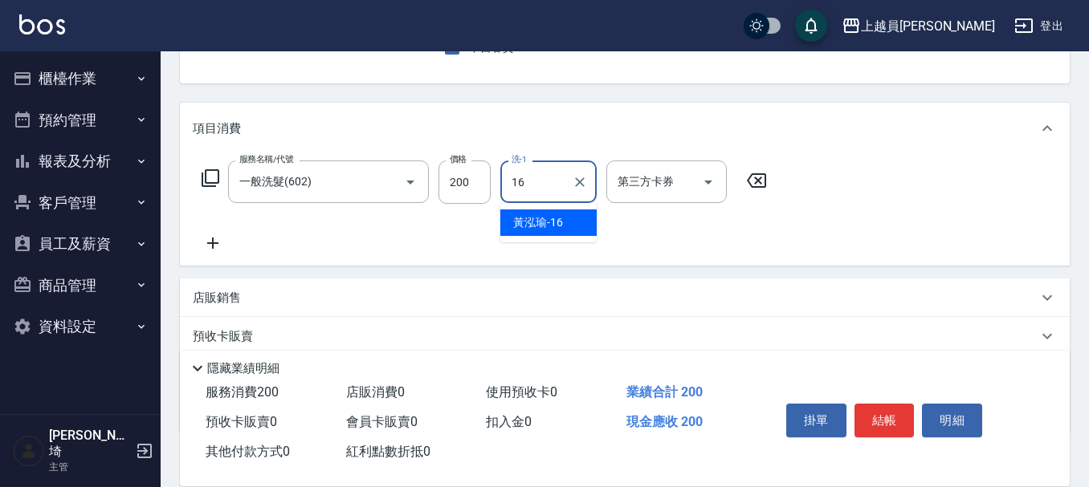
type input "[PERSON_NAME]-16"
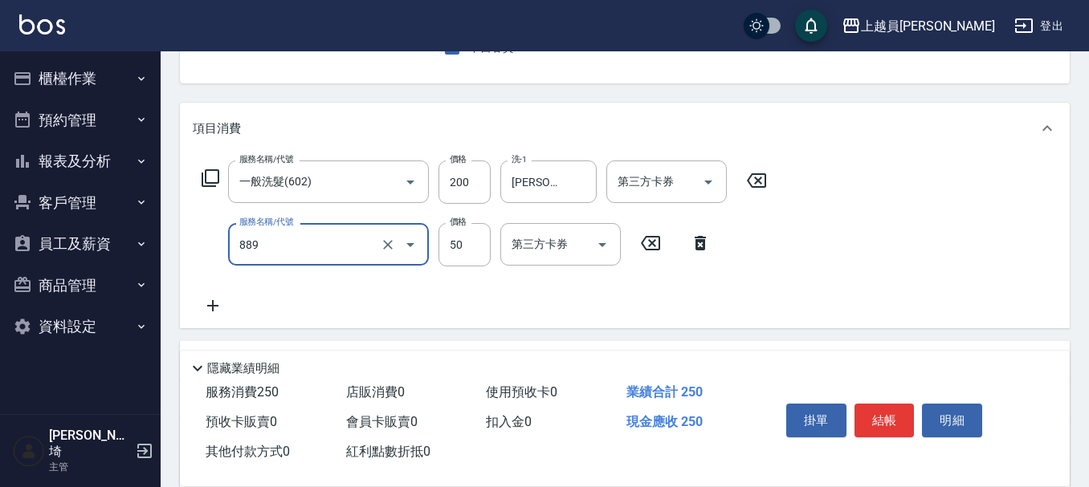
type input "精油(889)"
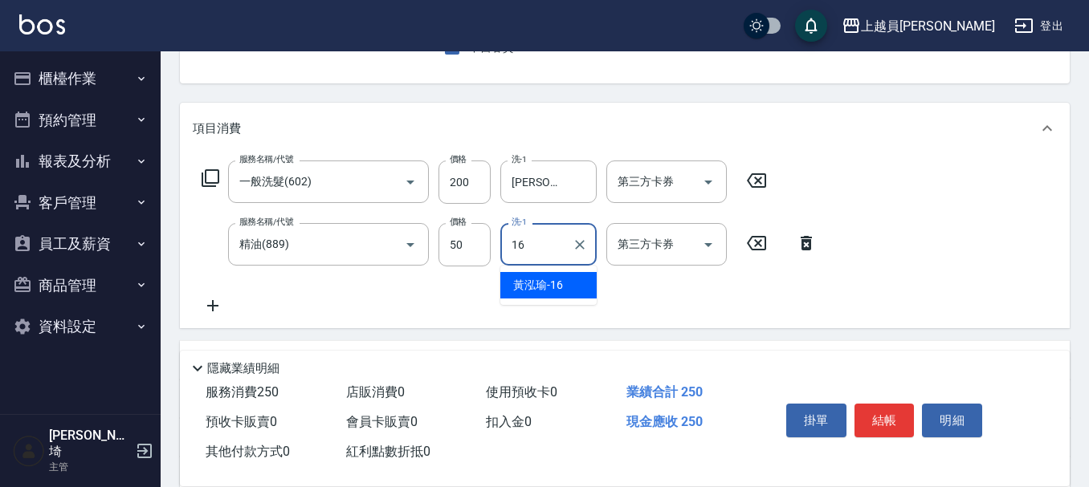
type input "[PERSON_NAME]-16"
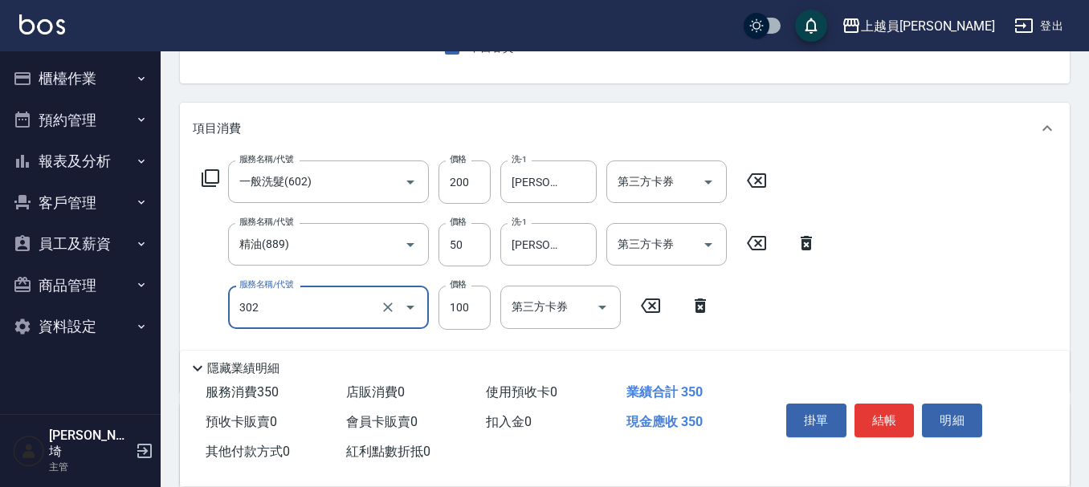
type input "剪髮(302)"
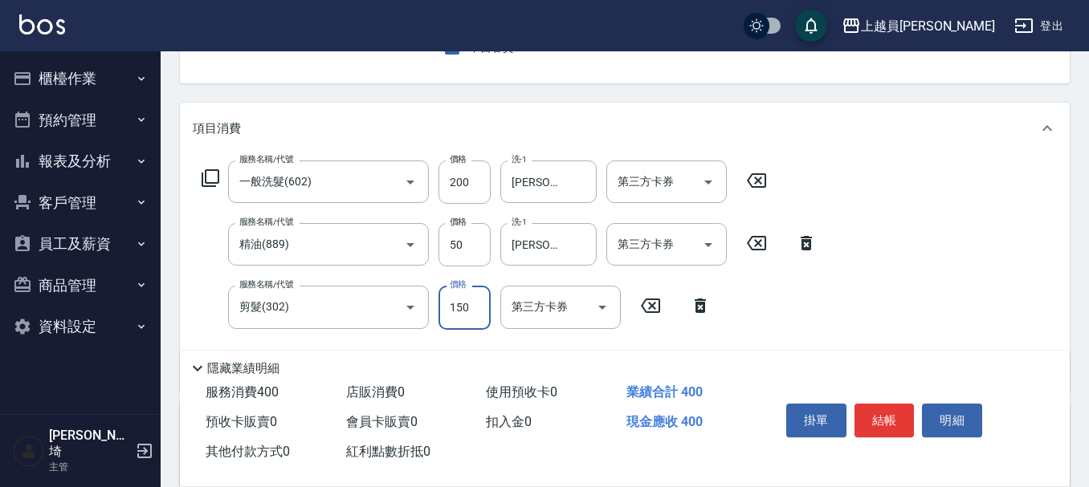
type input "150"
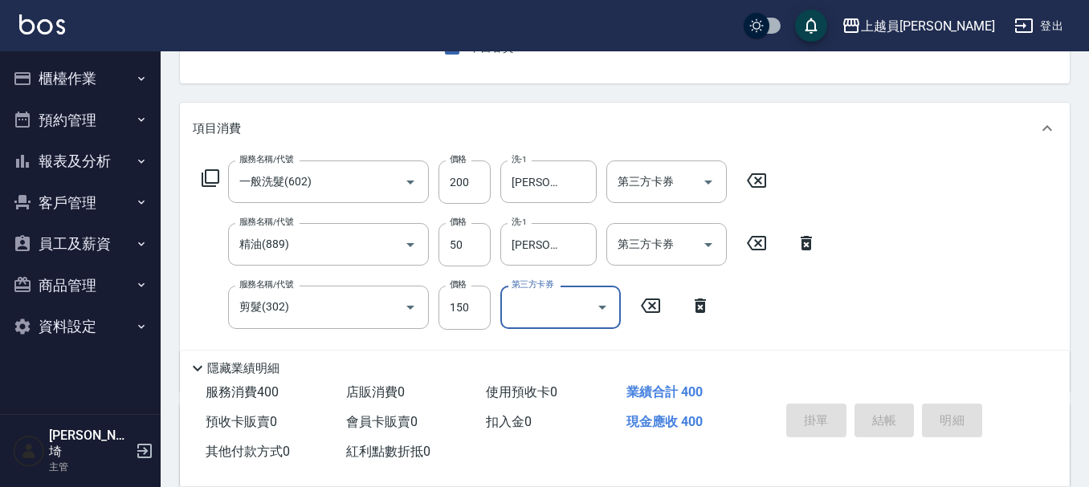
type input "[DATE] 19:40"
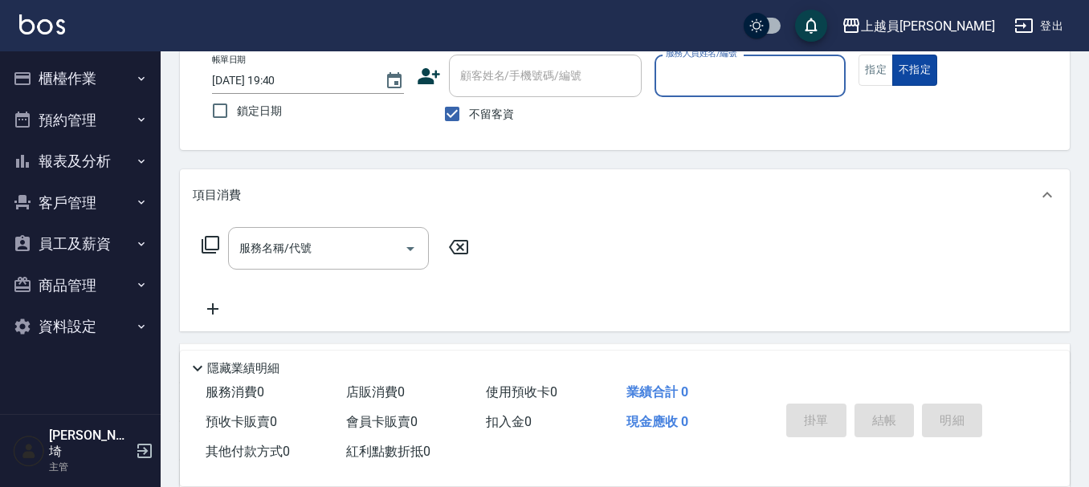
scroll to position [0, 0]
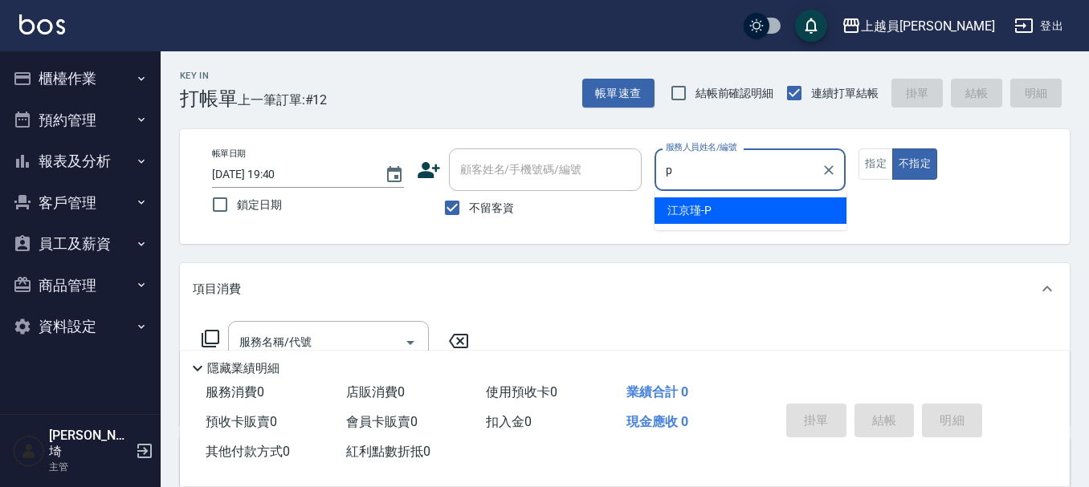
type input "[PERSON_NAME]-P"
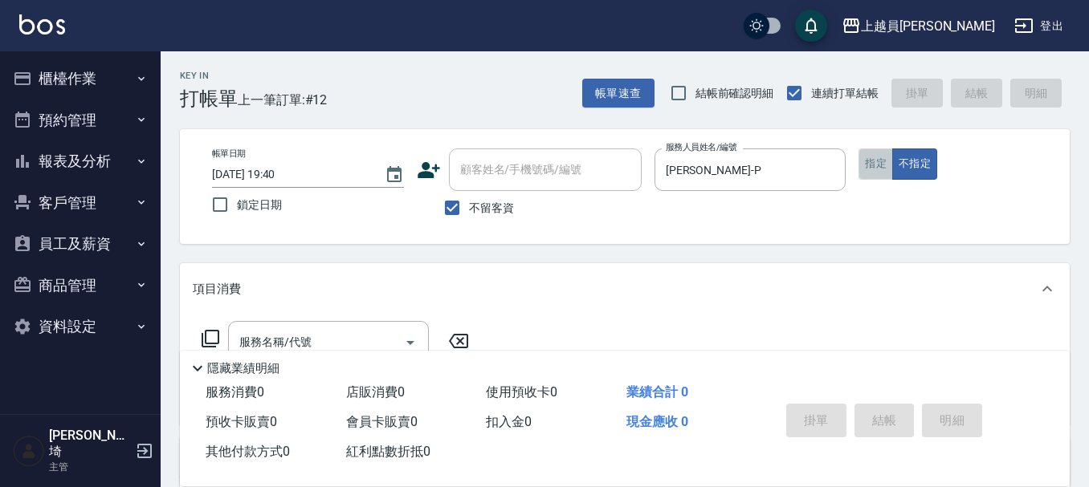
drag, startPoint x: 873, startPoint y: 155, endPoint x: 829, endPoint y: 176, distance: 48.9
click at [872, 154] on button "指定" at bounding box center [876, 164] width 35 height 31
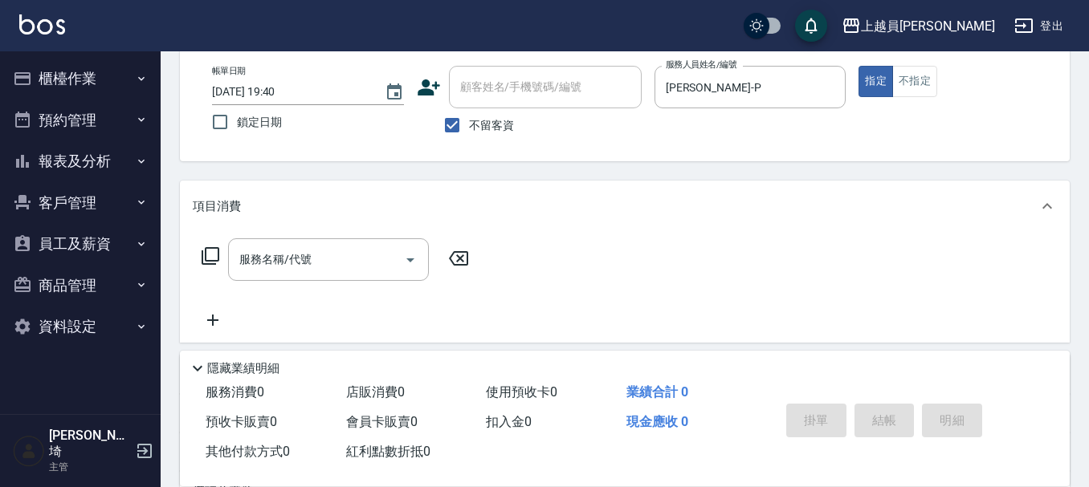
scroll to position [161, 0]
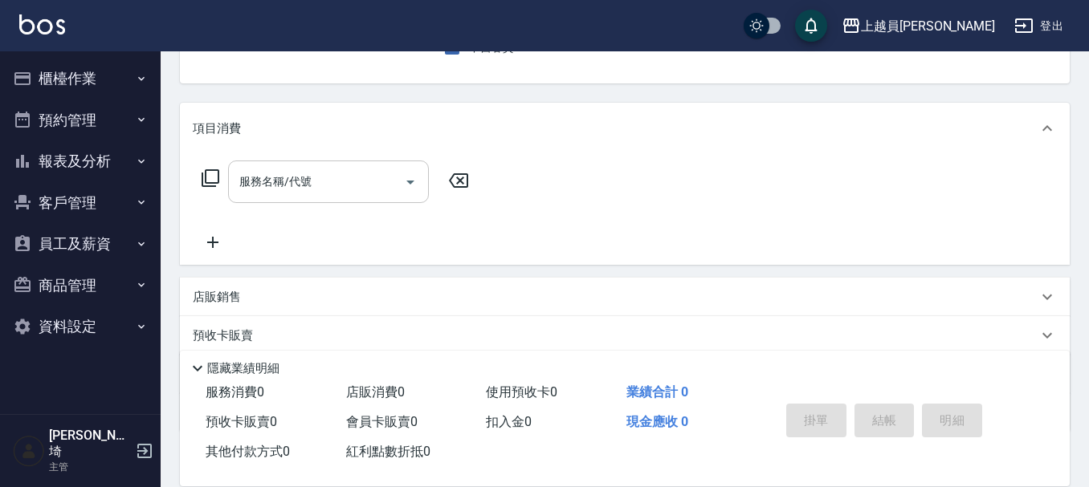
click at [328, 177] on input "服務名稱/代號" at bounding box center [316, 182] width 162 height 28
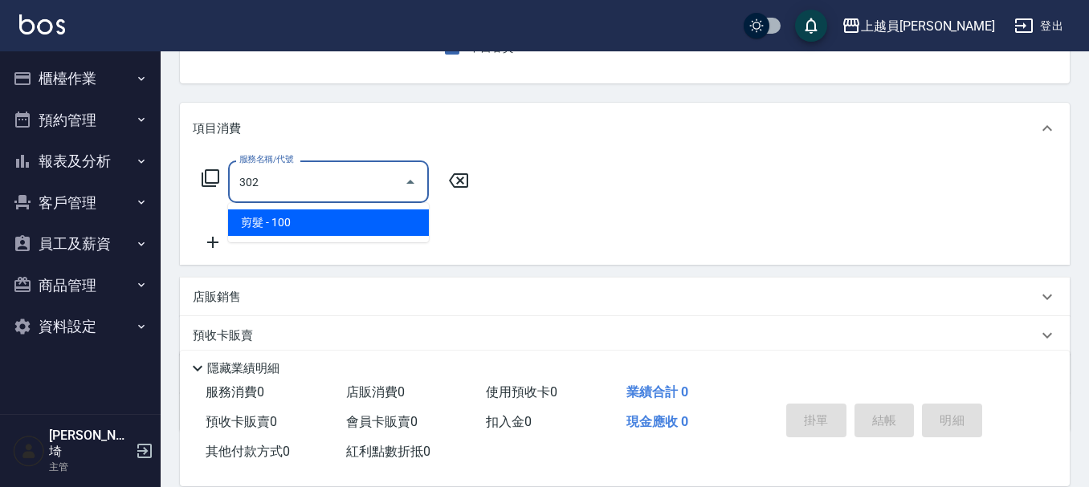
type input "剪髮(302)"
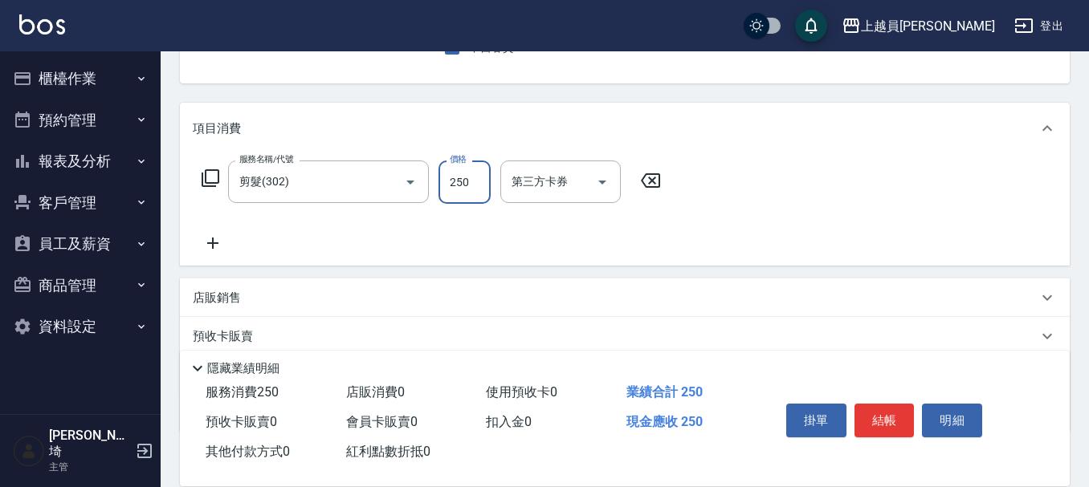
type input "250"
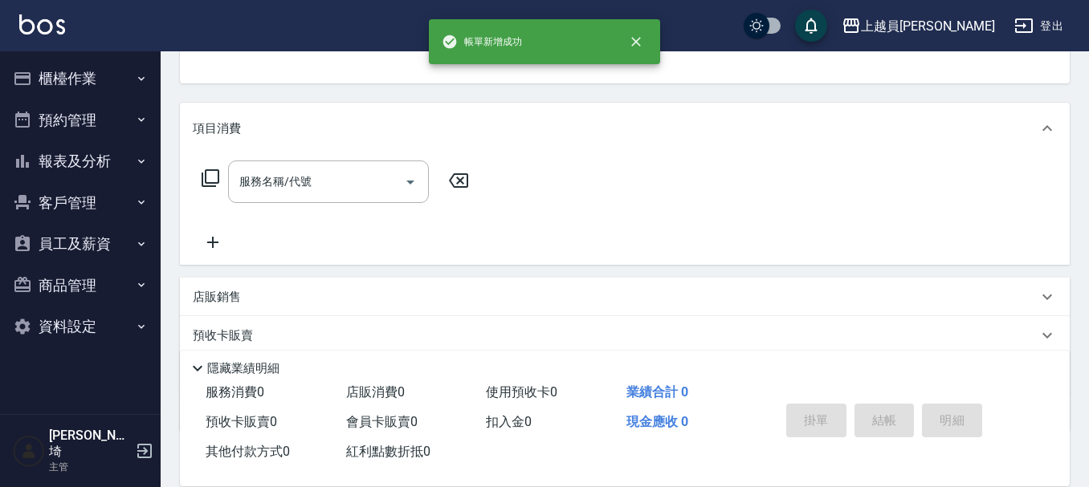
scroll to position [156, 0]
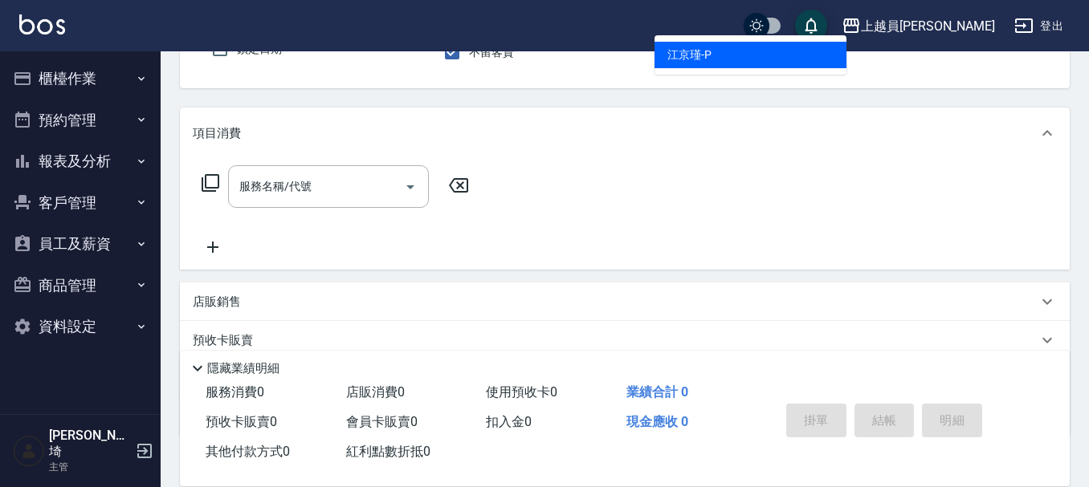
type input "[PERSON_NAME]-P"
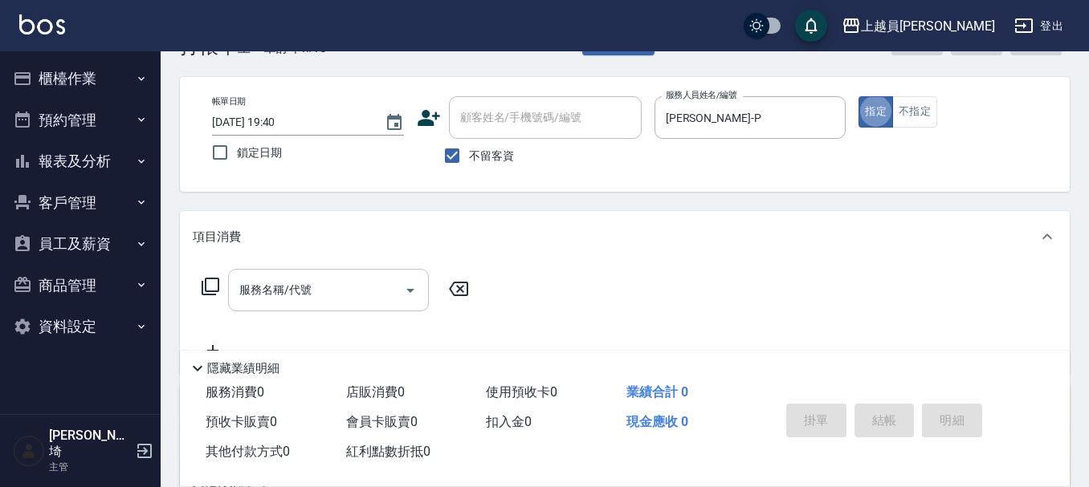
scroll to position [80, 0]
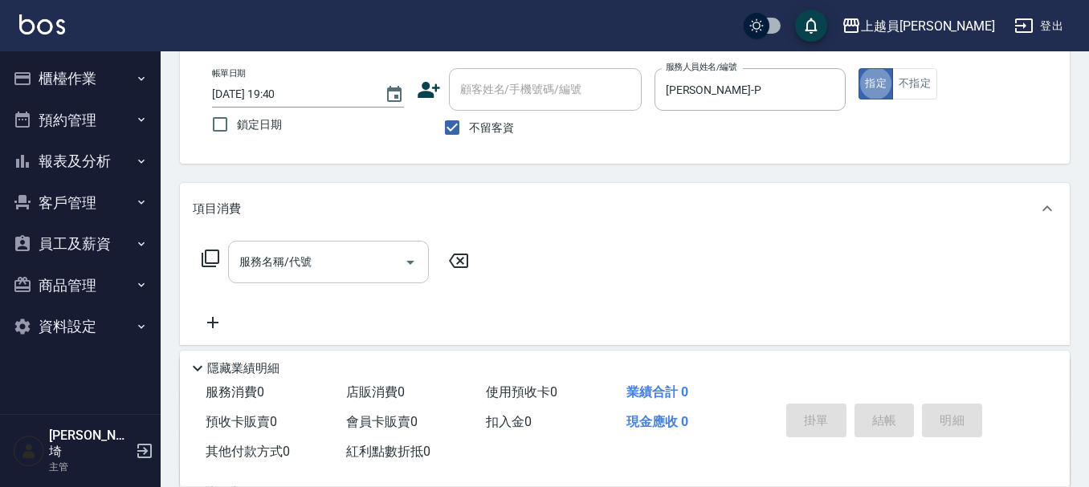
click at [306, 268] on div "服務名稱/代號 服務名稱/代號" at bounding box center [328, 262] width 201 height 43
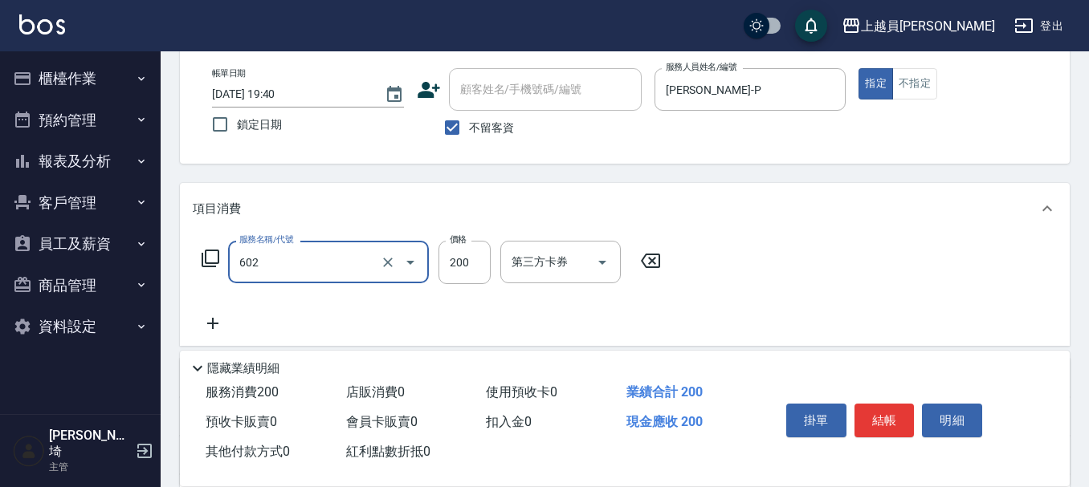
type input "一般洗髮(602)"
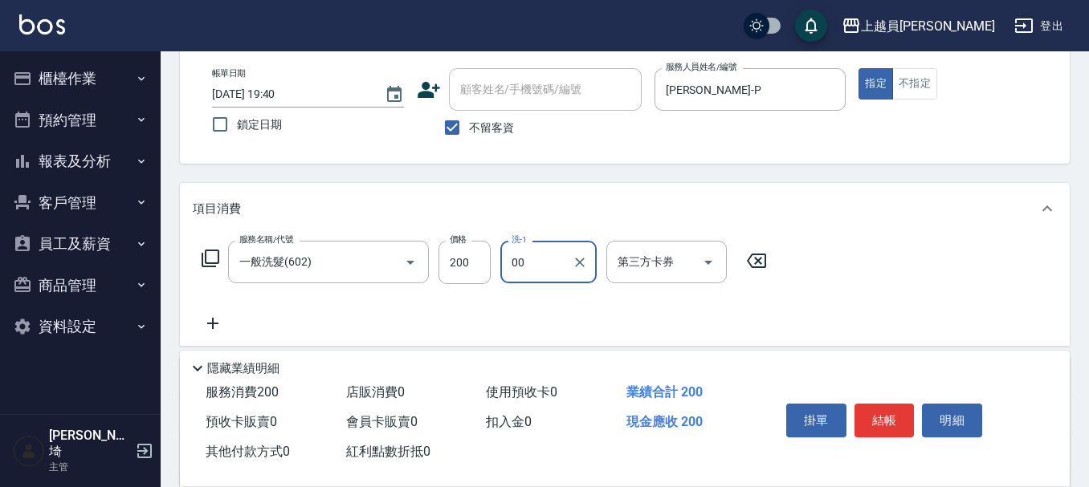
type input "苓苓-00"
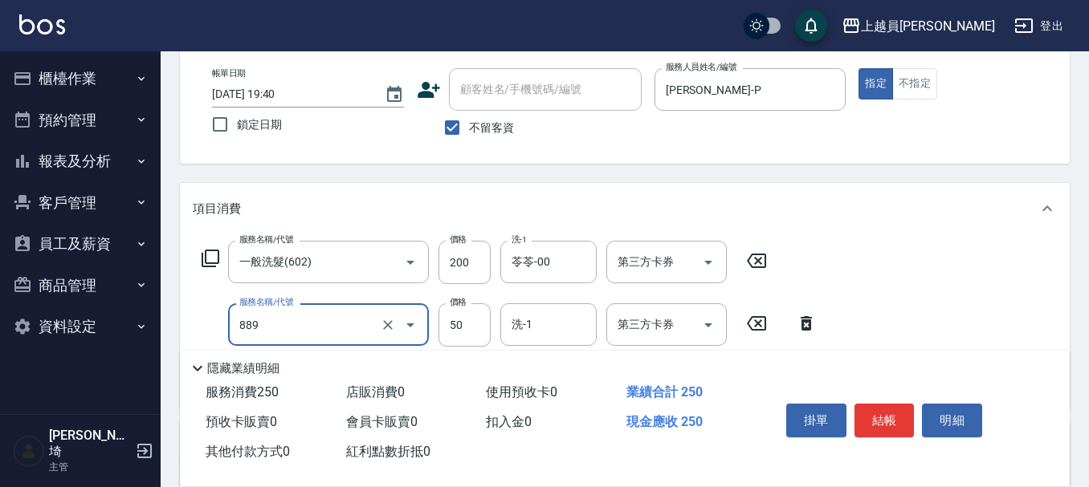
type input "精油(889)"
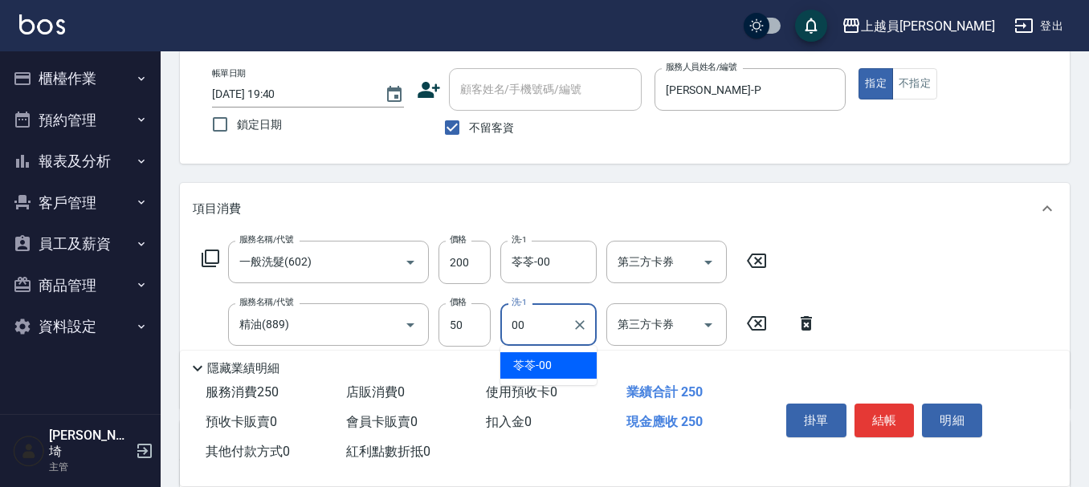
type input "苓苓-00"
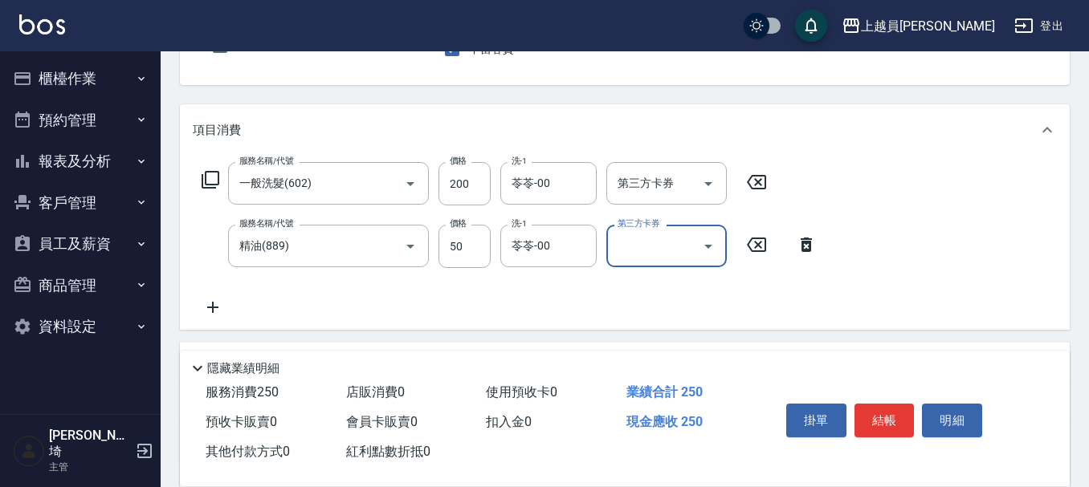
scroll to position [321, 0]
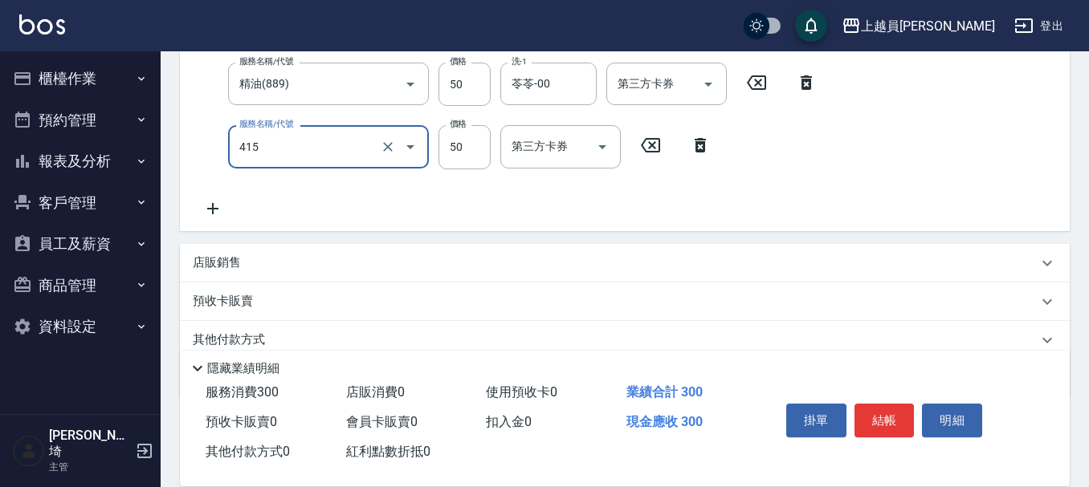
type input "瞬間保養(415)"
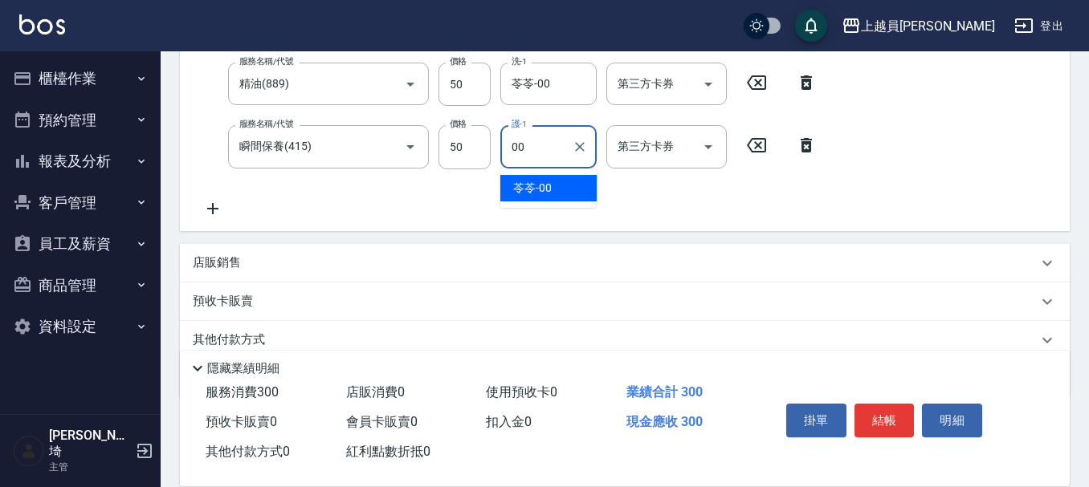
type input "苓苓-00"
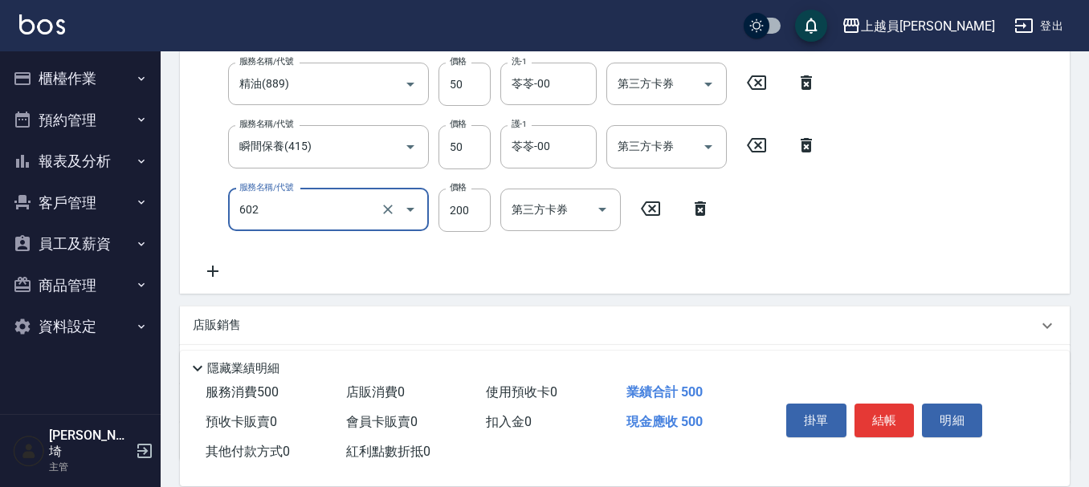
type input "一般洗髮(602)"
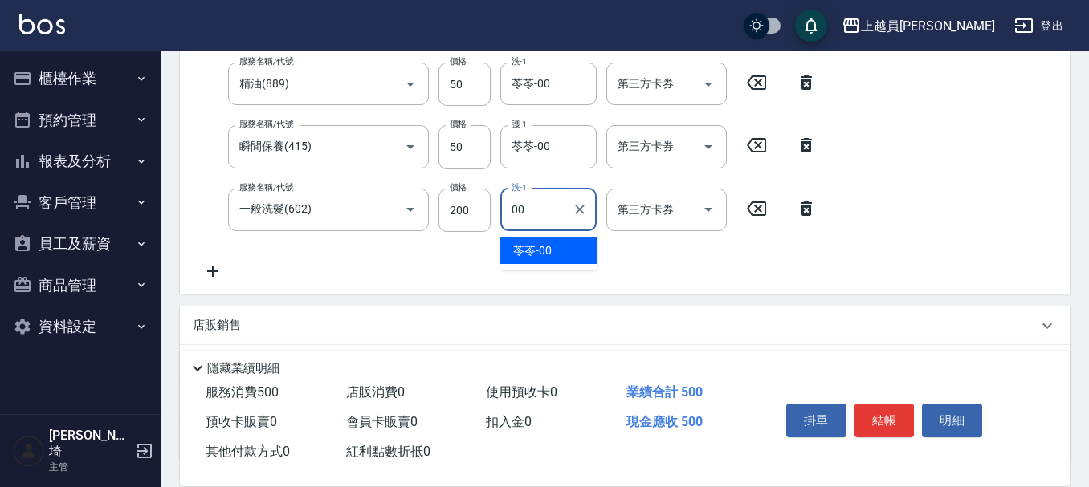
type input "苓苓-00"
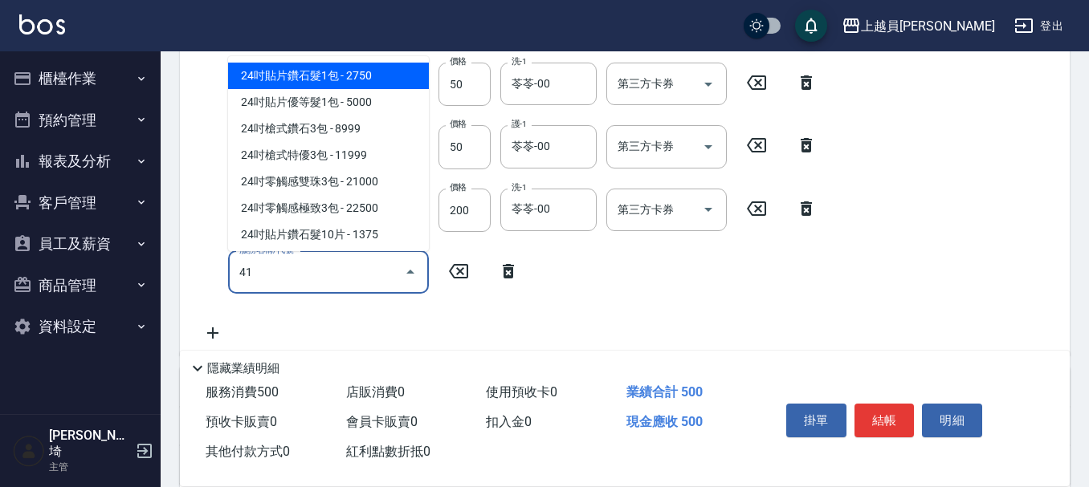
type input "415"
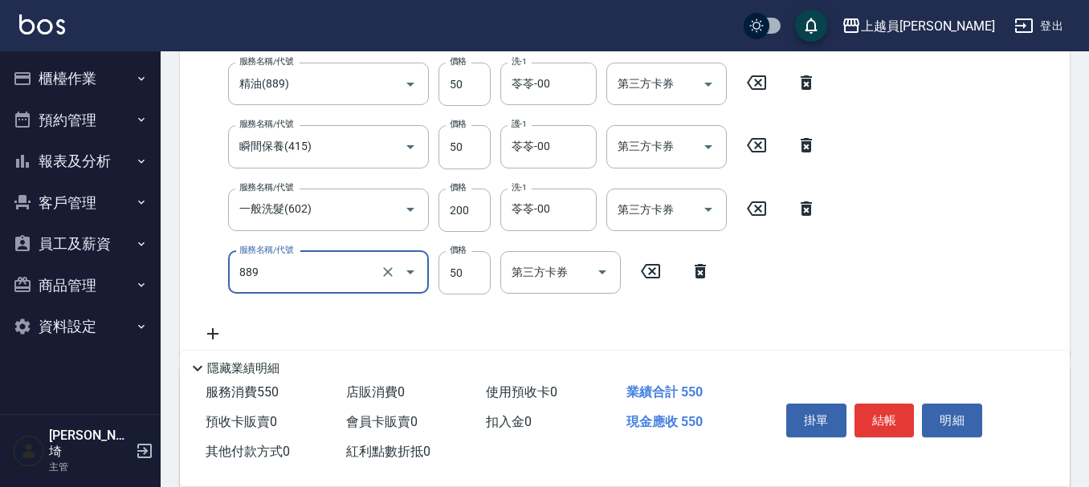
type input "精油(889)"
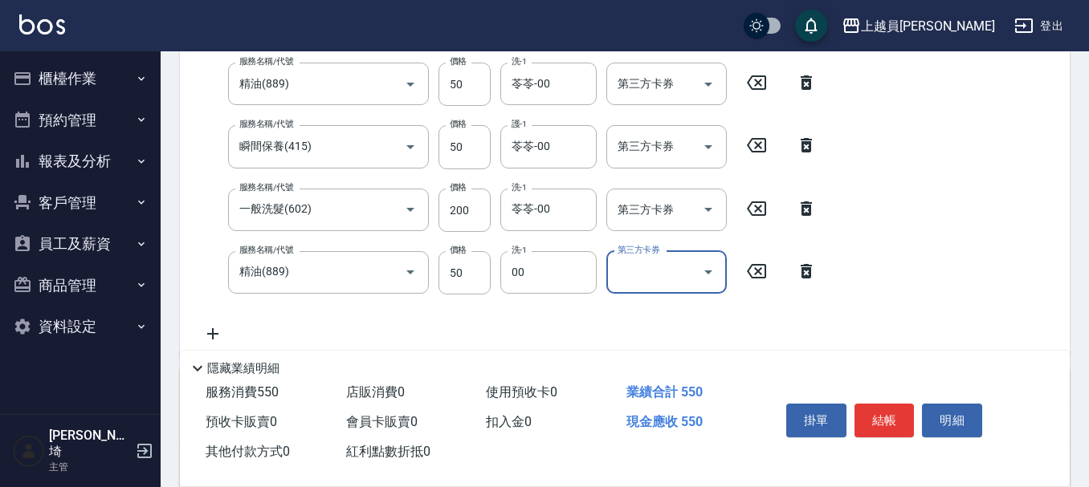
type input "苓苓-00"
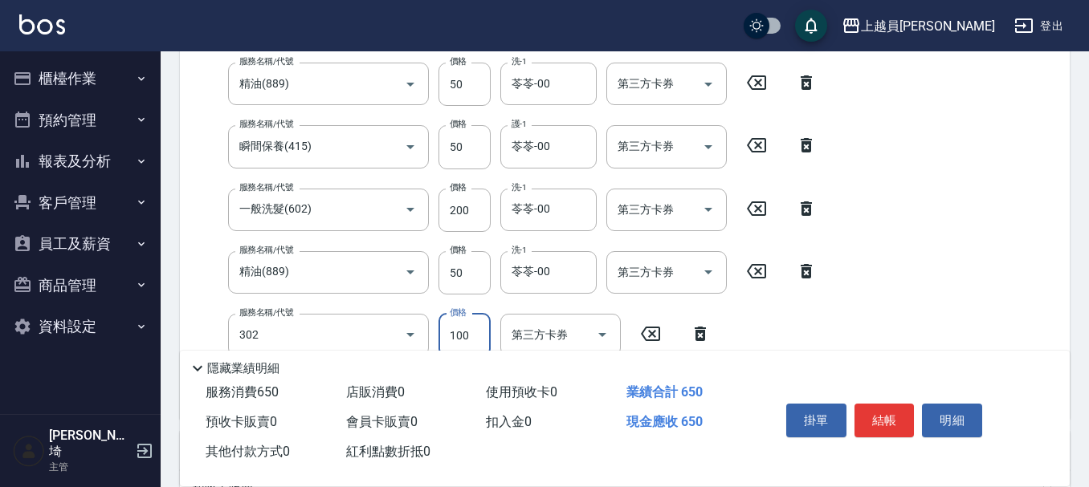
type input "剪髮(302)"
type input "200"
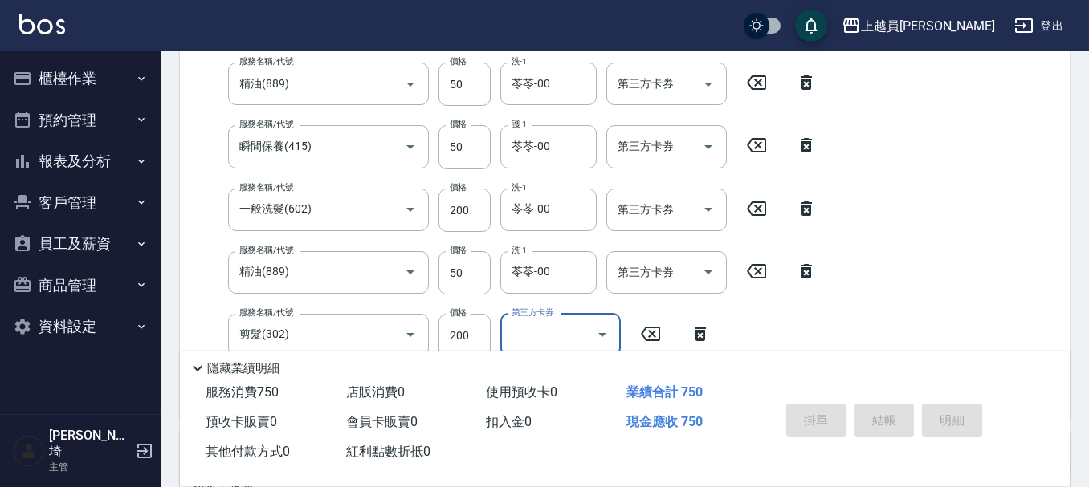
type input "[DATE] 19:41"
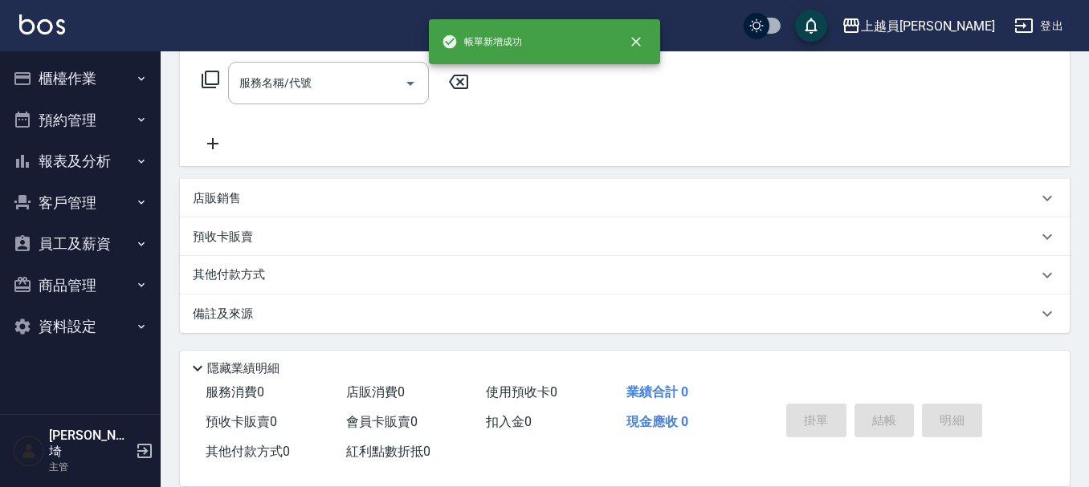
scroll to position [0, 0]
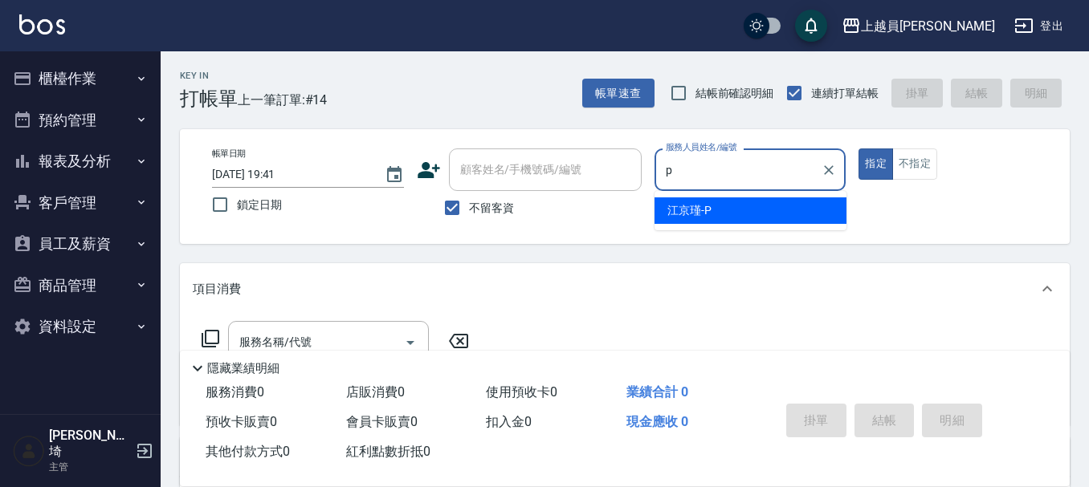
type input "[PERSON_NAME]-P"
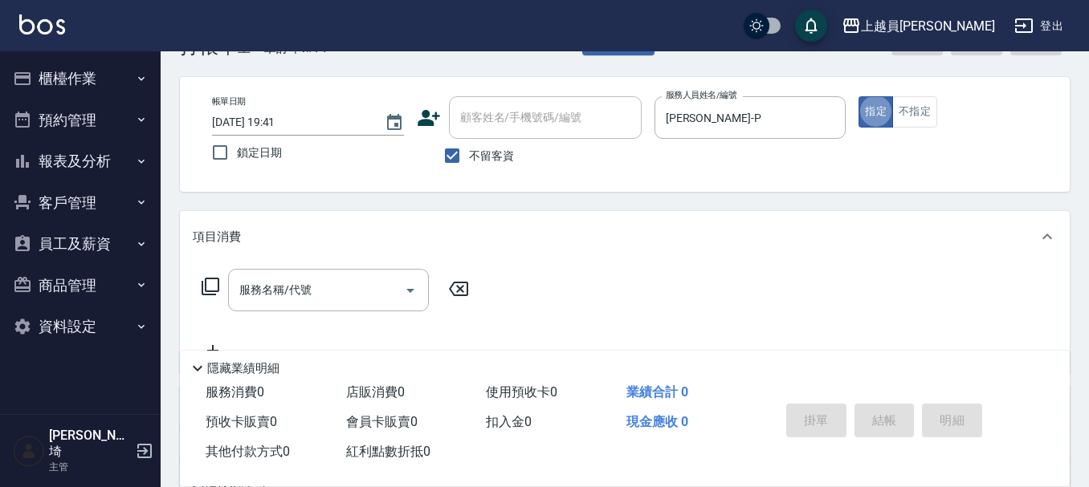
scroll to position [80, 0]
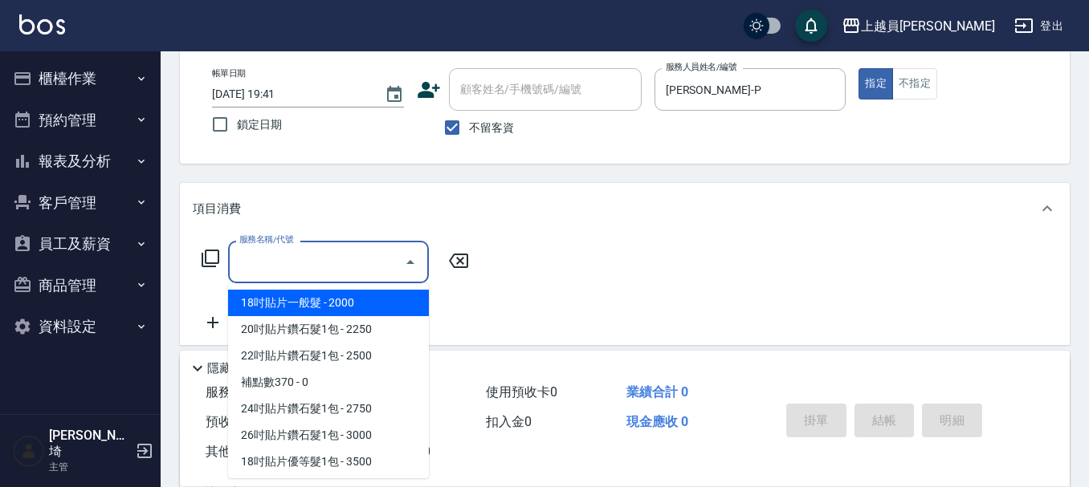
click at [341, 254] on input "服務名稱/代號" at bounding box center [316, 262] width 162 height 28
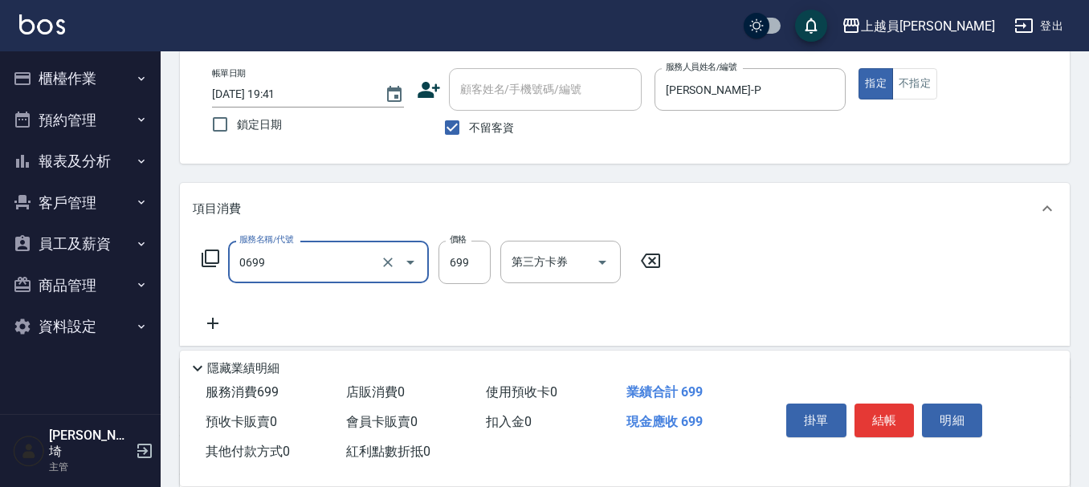
type input "精油洗髮(0699)"
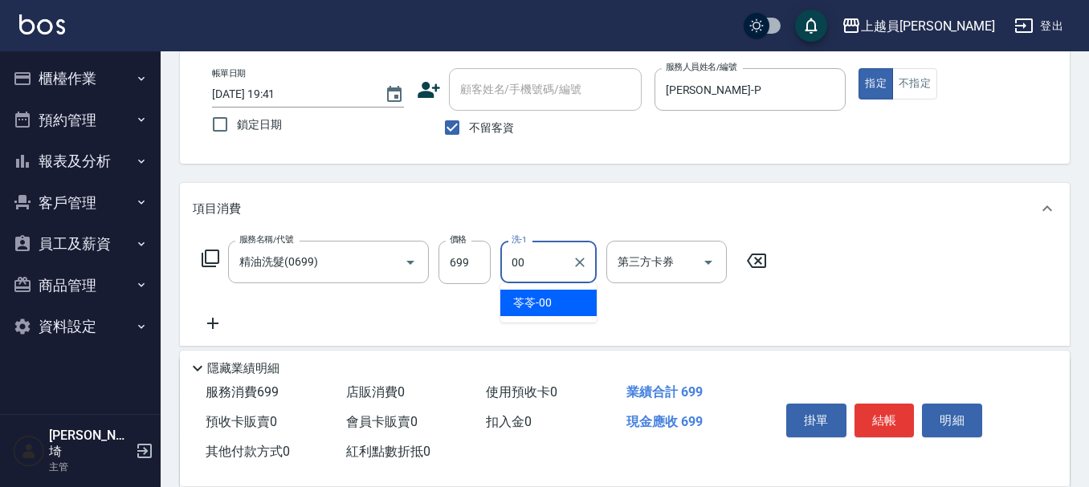
type input "苓苓-00"
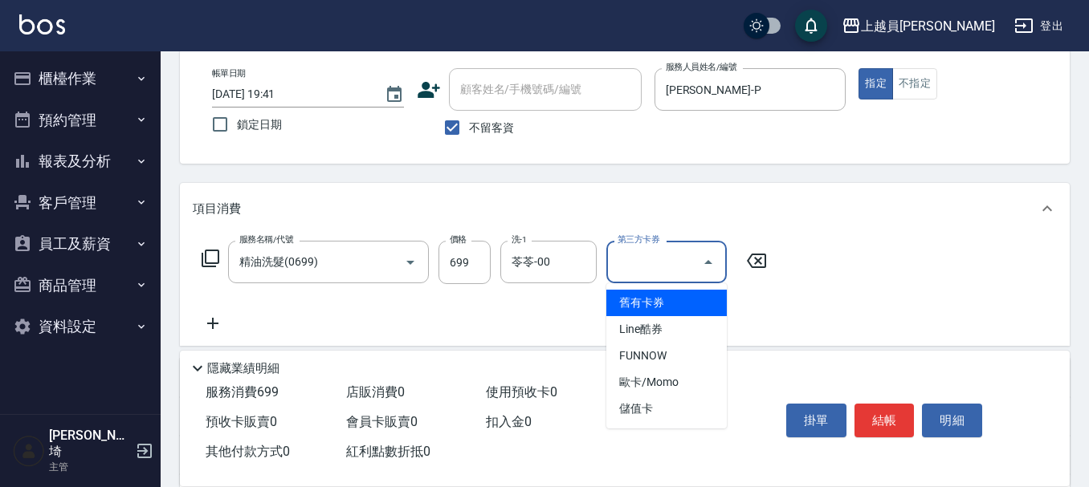
type input "儲值卡"
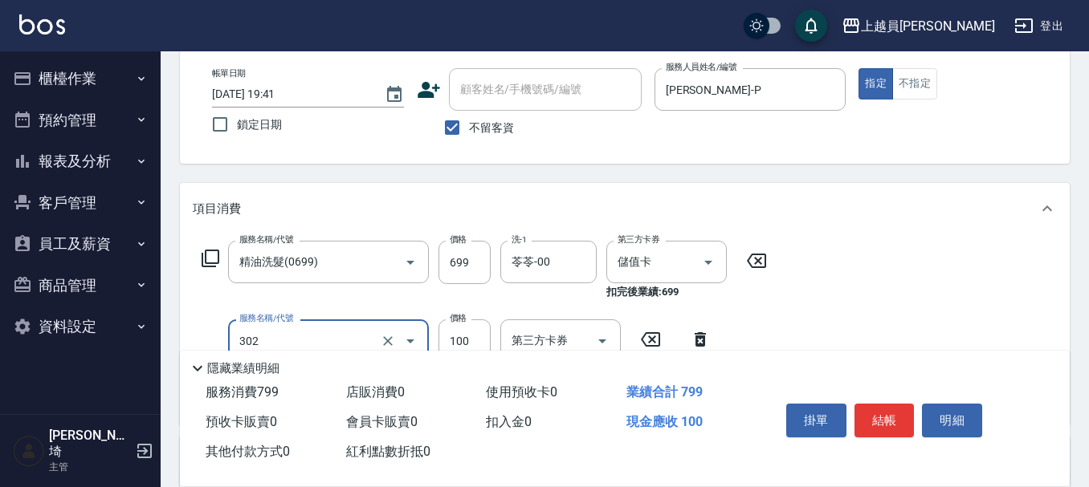
type input "剪髮(302)"
type input "200"
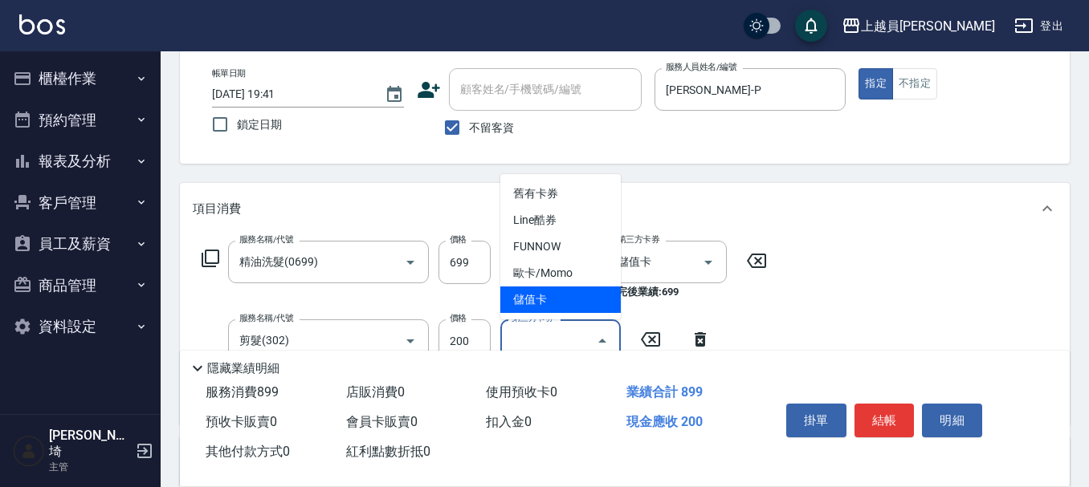
type input "儲值卡"
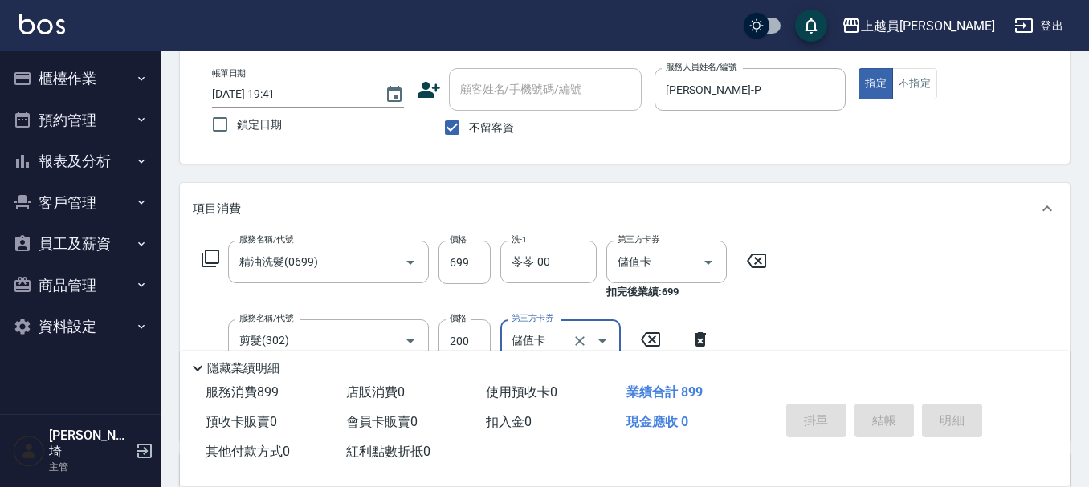
type input "[DATE] 19:43"
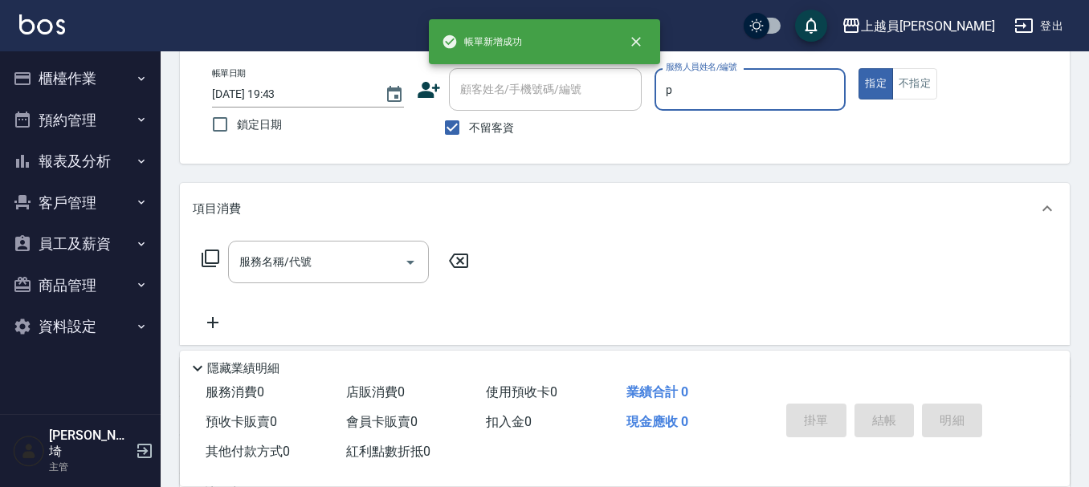
type input "[PERSON_NAME]-P"
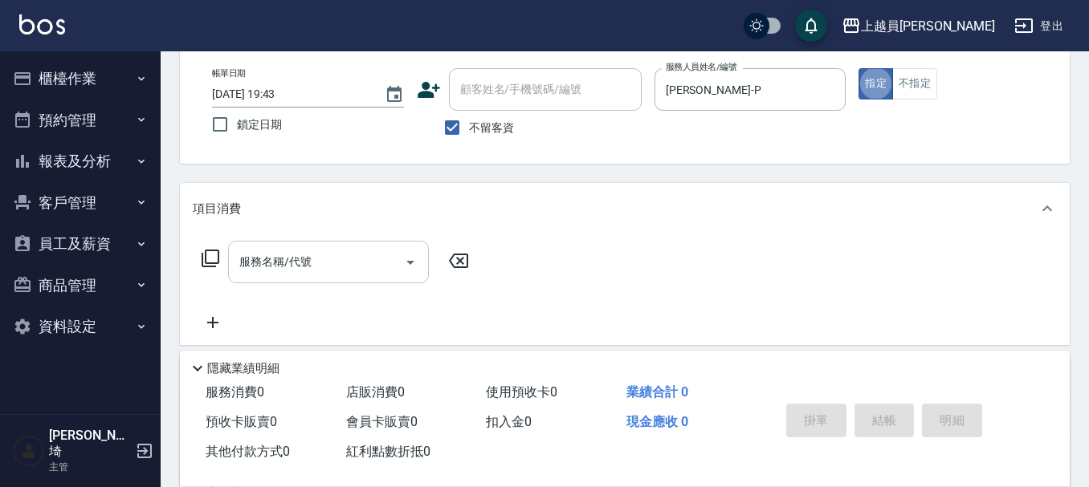
click at [332, 258] on input "服務名稱/代號" at bounding box center [316, 262] width 162 height 28
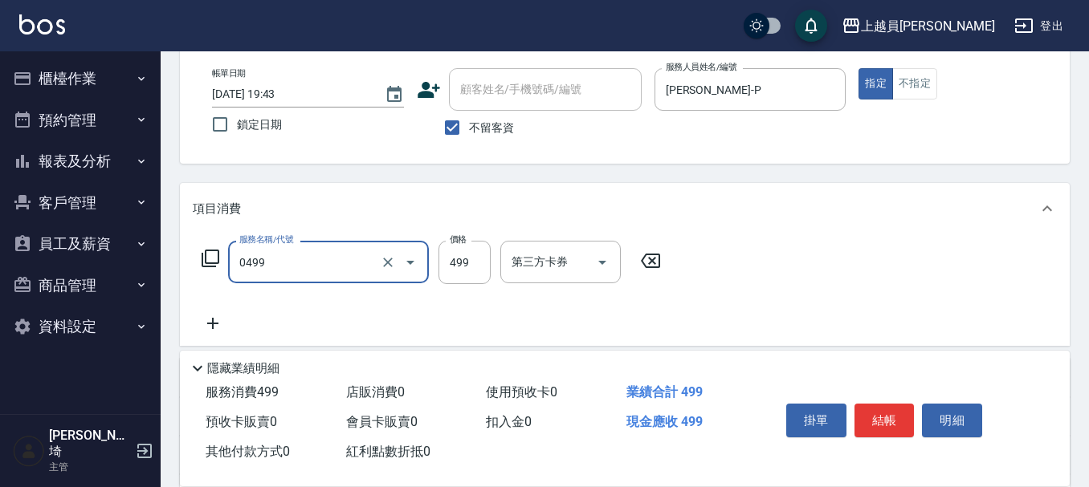
type input "去角質洗髮(0499)"
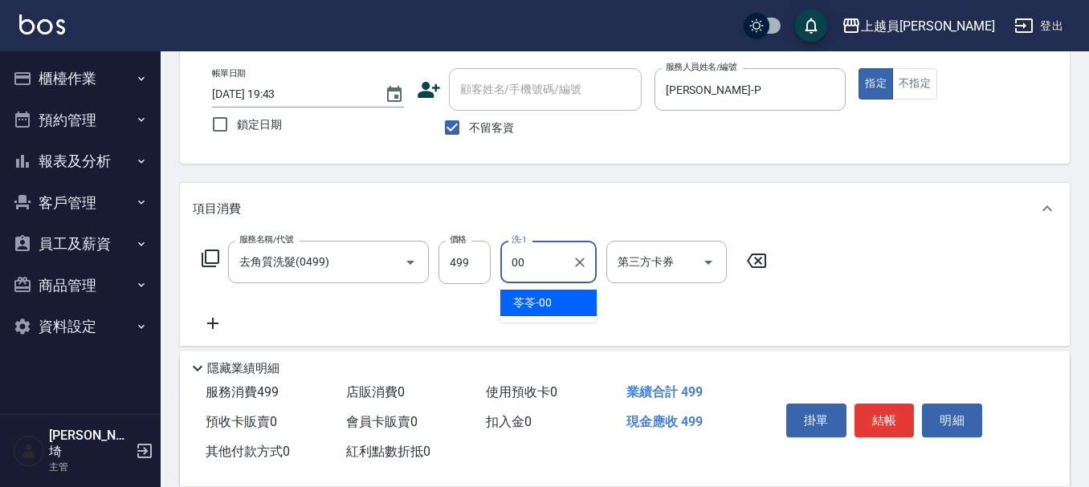
type input "苓苓-00"
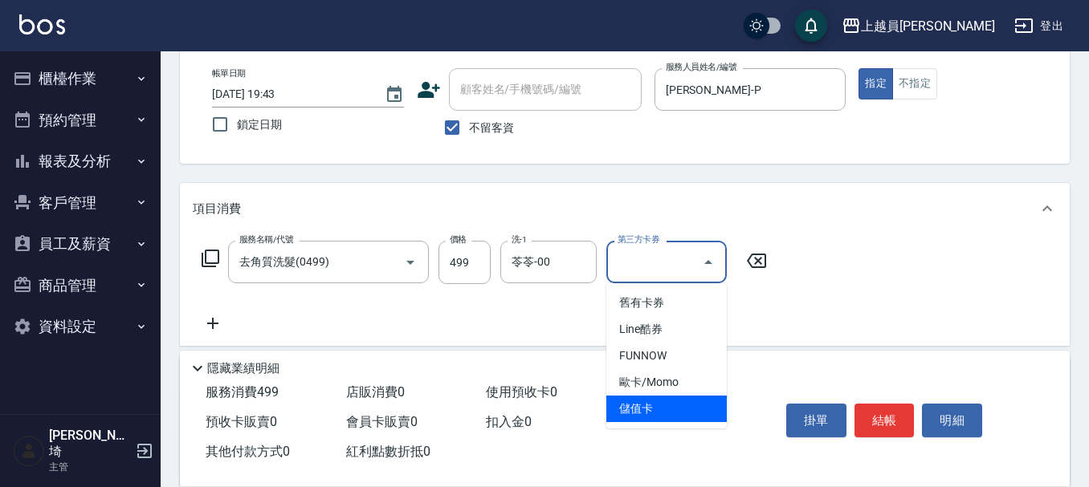
type input "儲值卡"
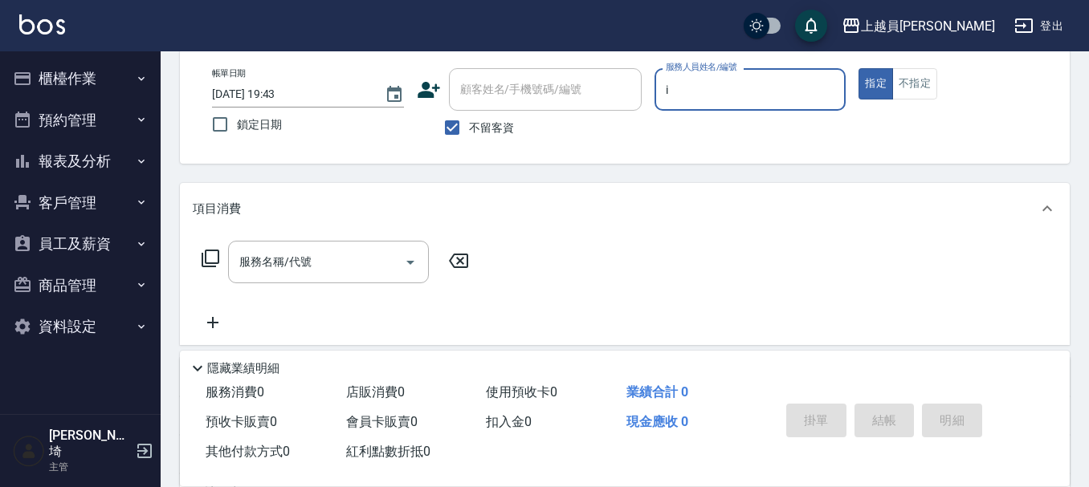
type input "Bella-I"
click at [328, 255] on input "服務名稱/代號" at bounding box center [316, 262] width 162 height 28
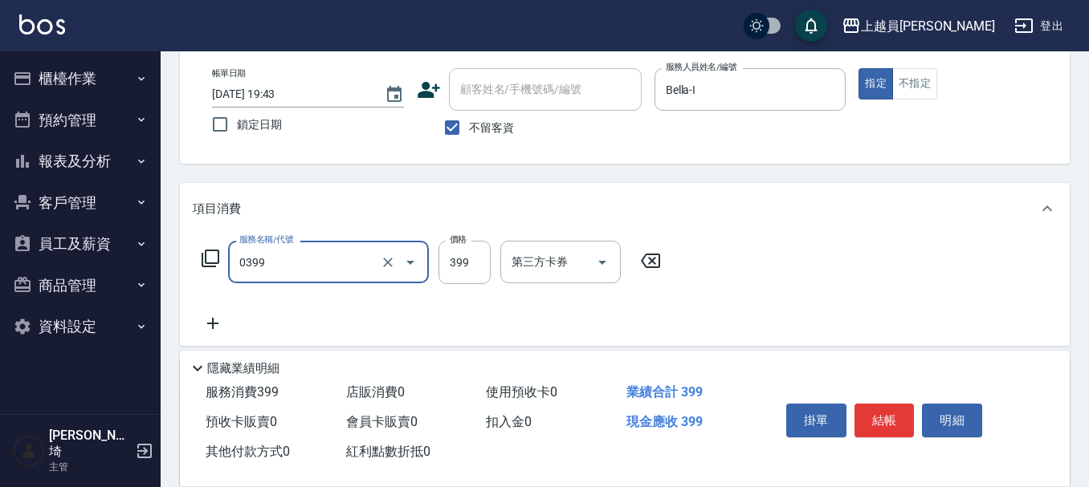
type input "海鹽SPA(0399)"
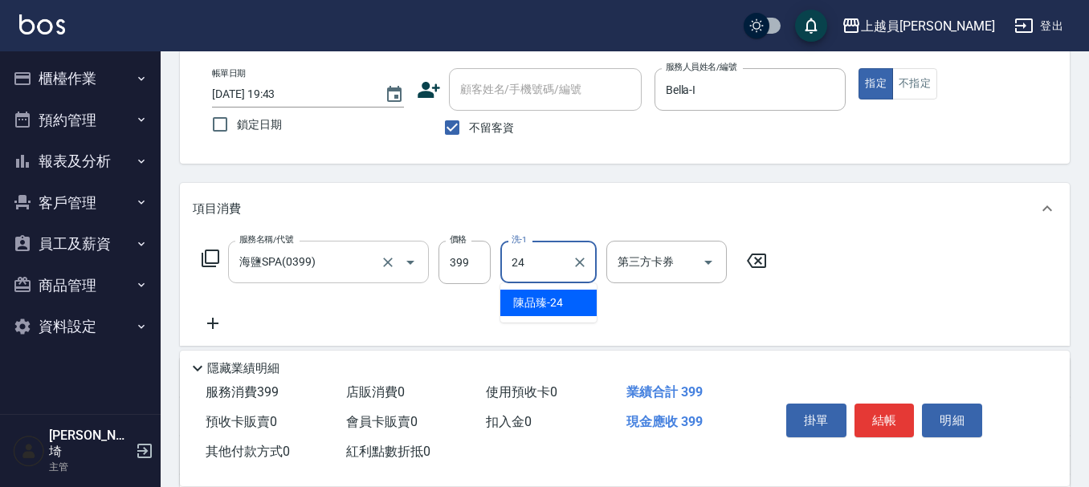
type input "[PERSON_NAME]-24"
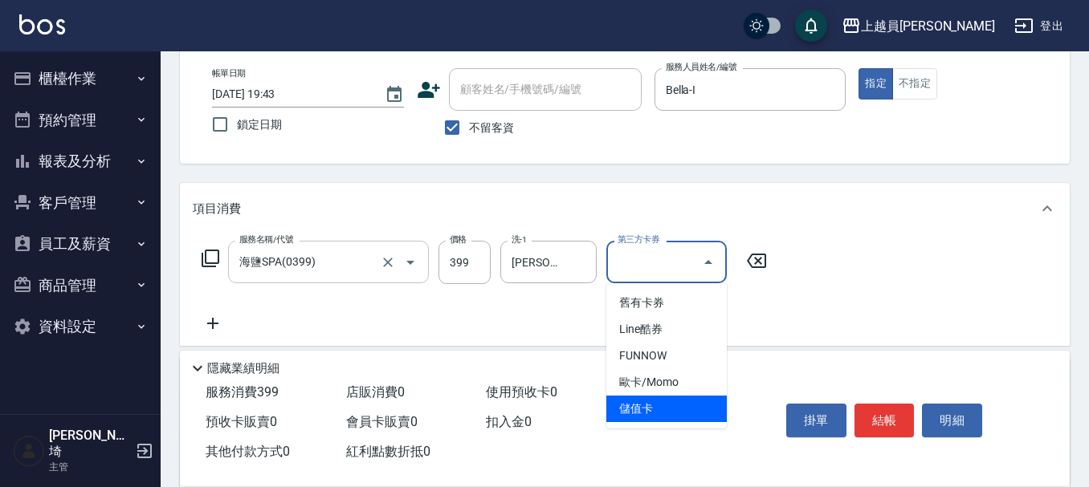
type input "儲值卡"
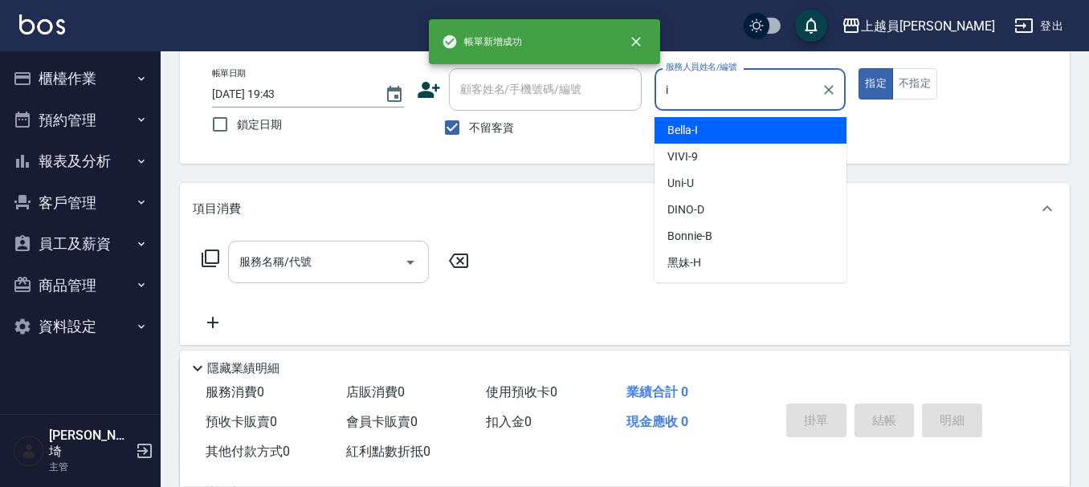
type input "Bella-I"
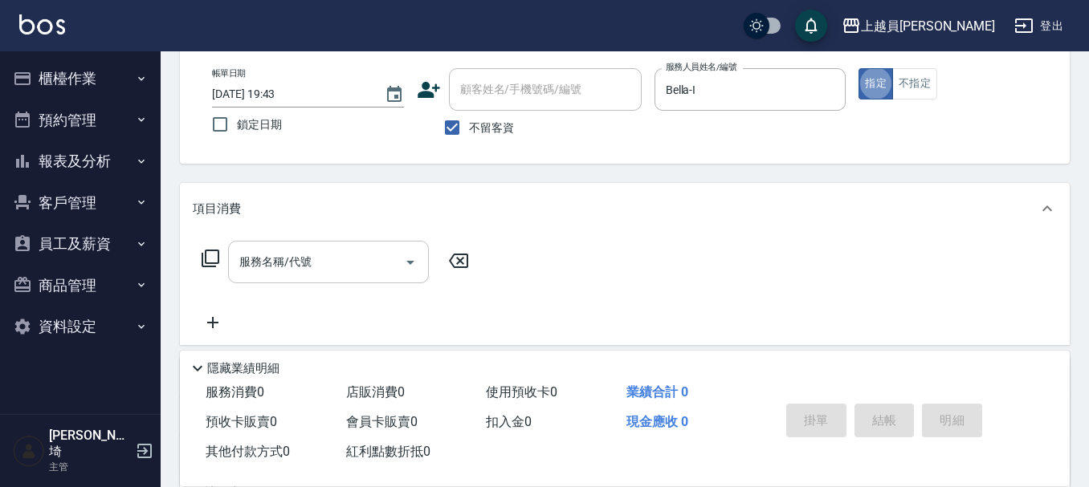
click at [324, 262] on input "服務名稱/代號" at bounding box center [316, 262] width 162 height 28
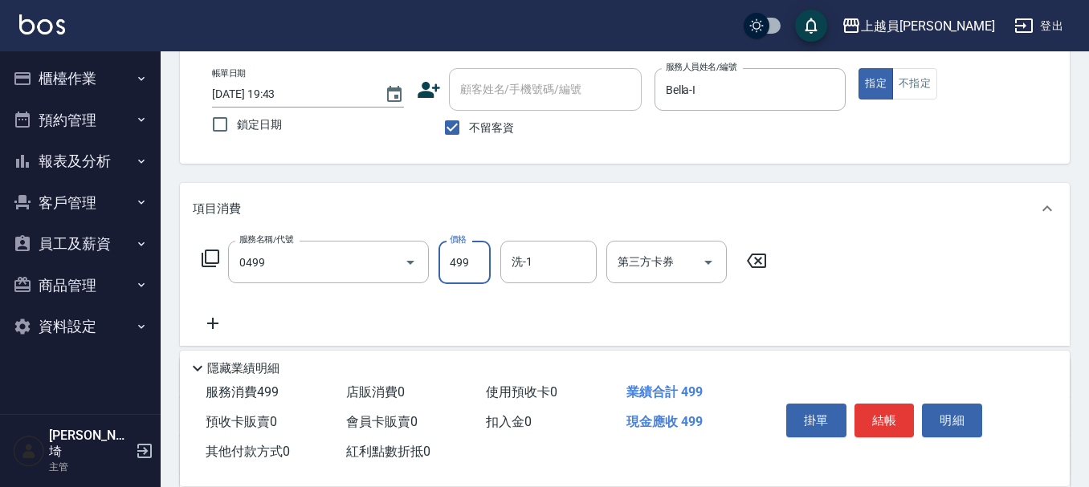
type input "去角質洗髮(0499)"
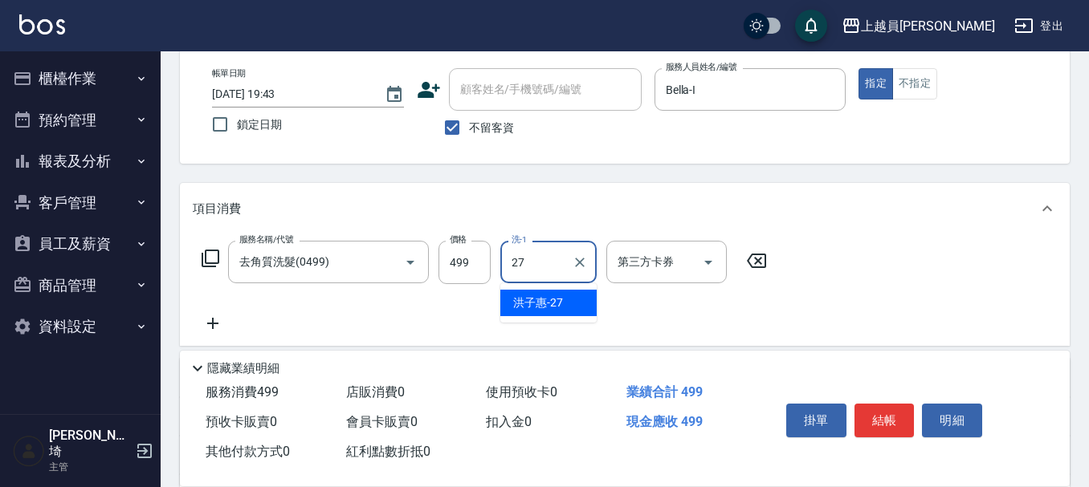
type input "[PERSON_NAME]-27"
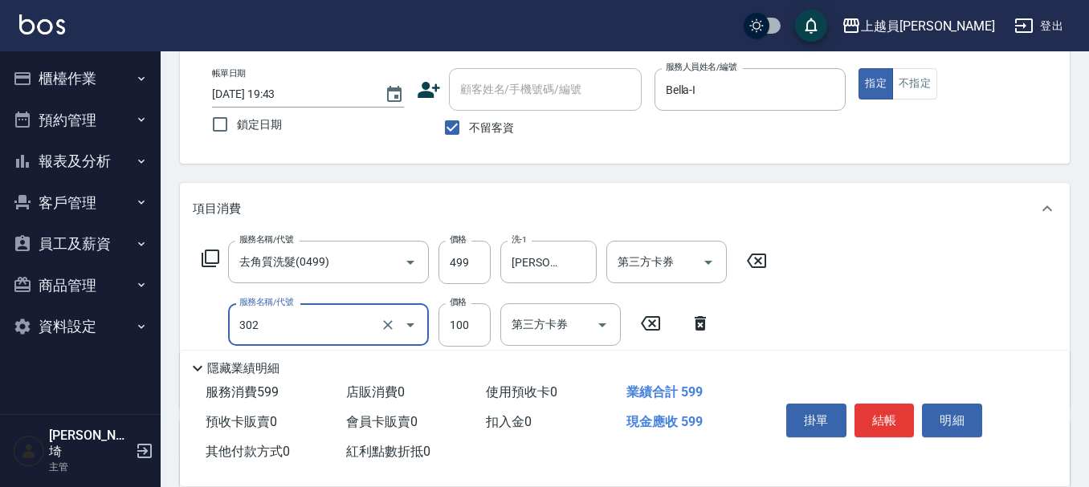
type input "剪髮(302)"
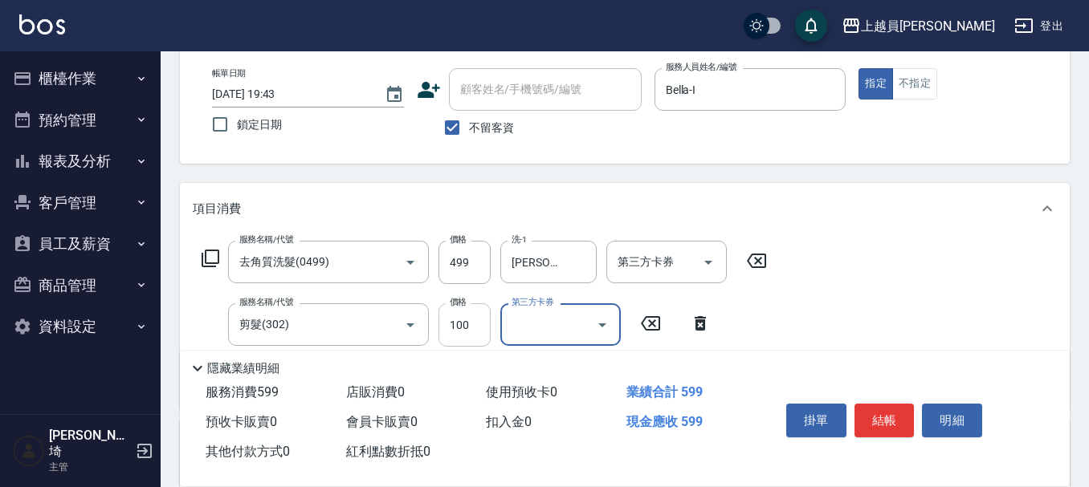
click at [464, 318] on input "100" at bounding box center [465, 325] width 52 height 43
type input "200"
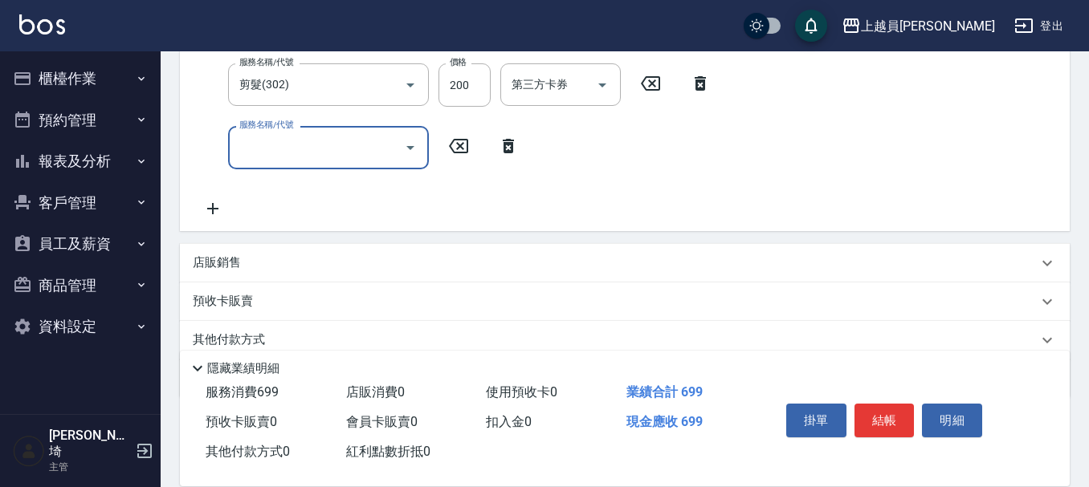
scroll to position [321, 0]
type input "鏡面護髮(16)"
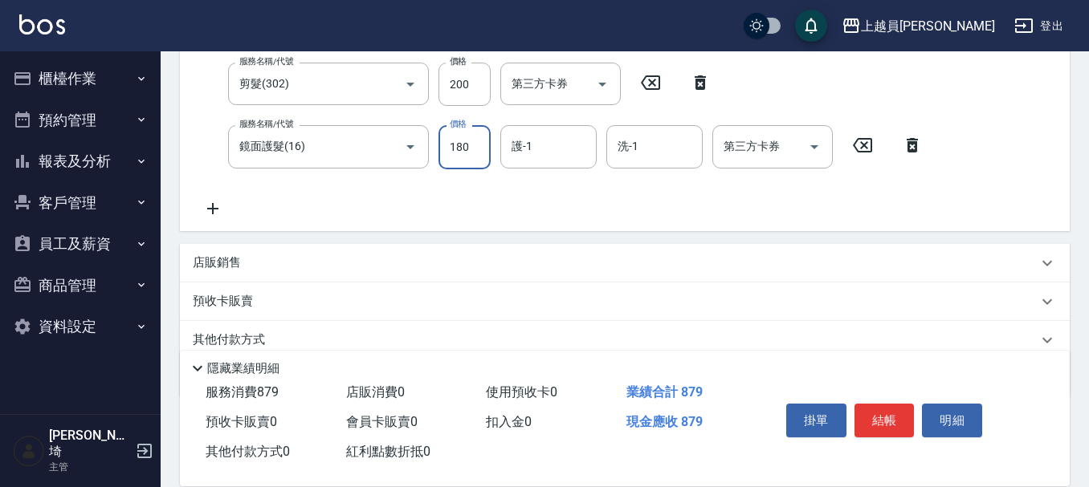
type input "1800"
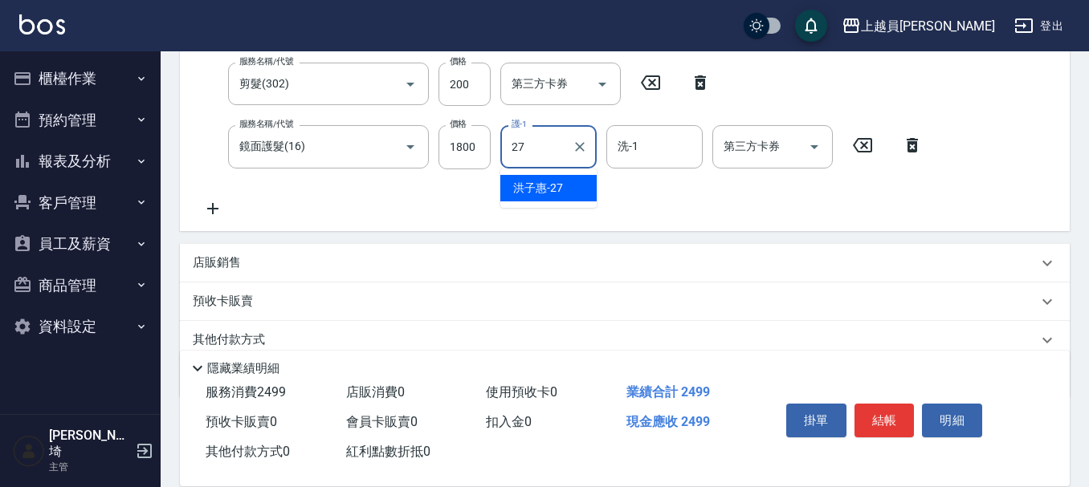
type input "[PERSON_NAME]-27"
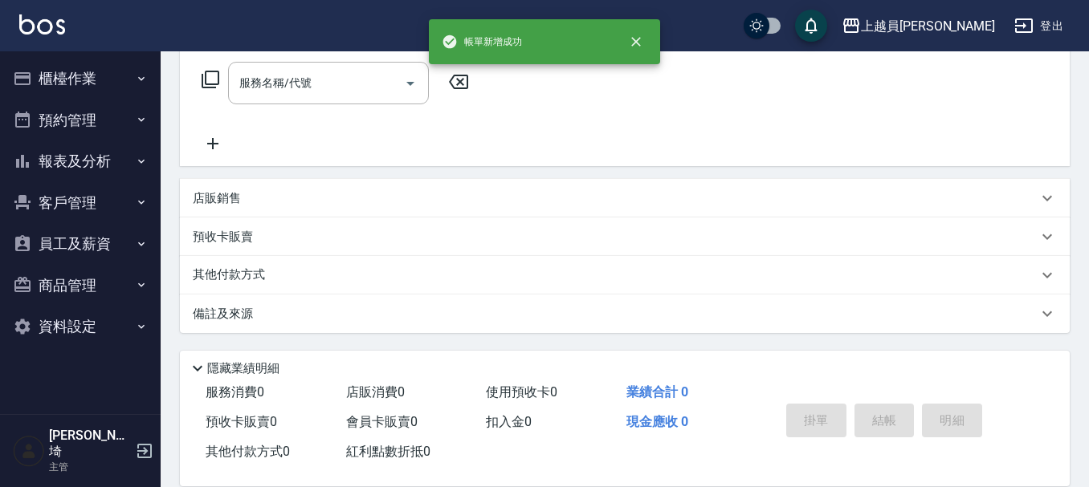
scroll to position [0, 0]
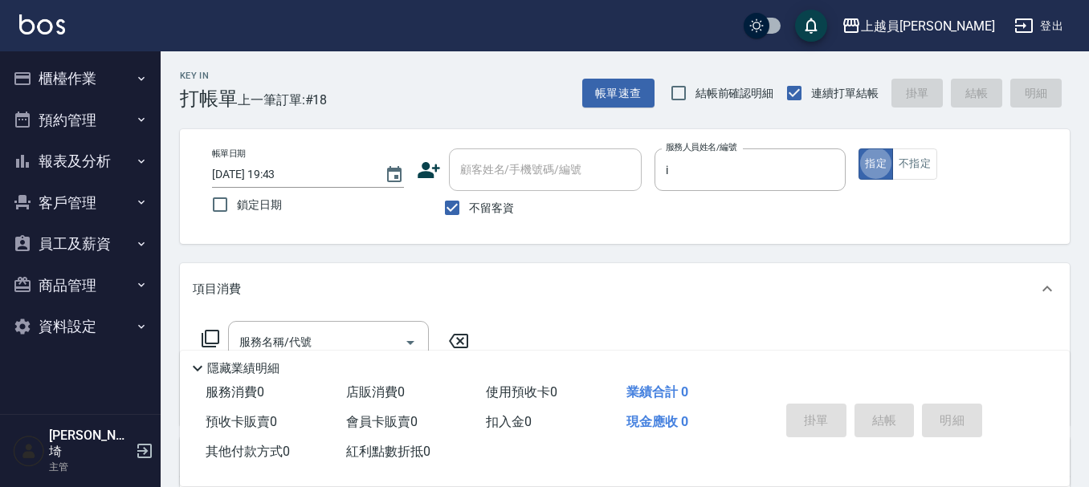
type input "Bella-I"
click at [911, 169] on button "不指定" at bounding box center [914, 164] width 45 height 31
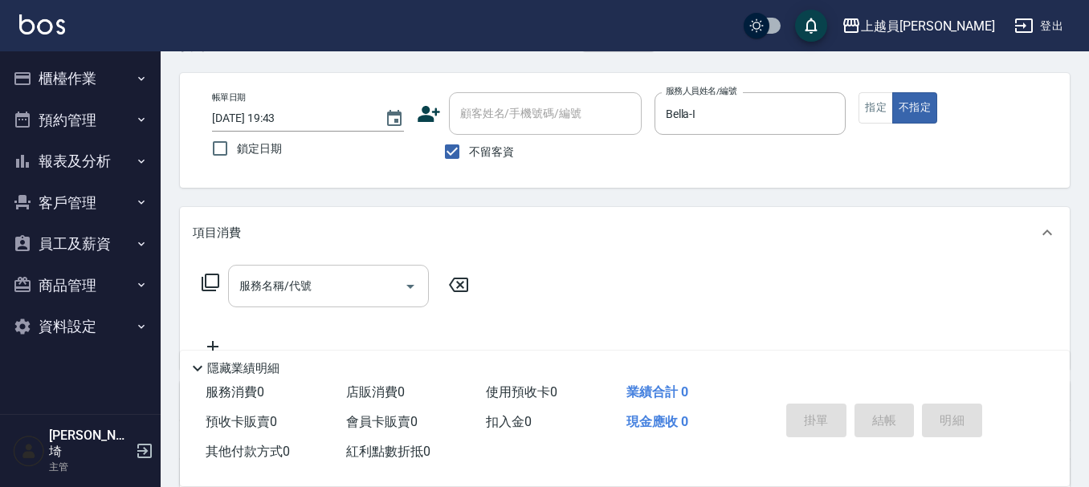
scroll to position [80, 0]
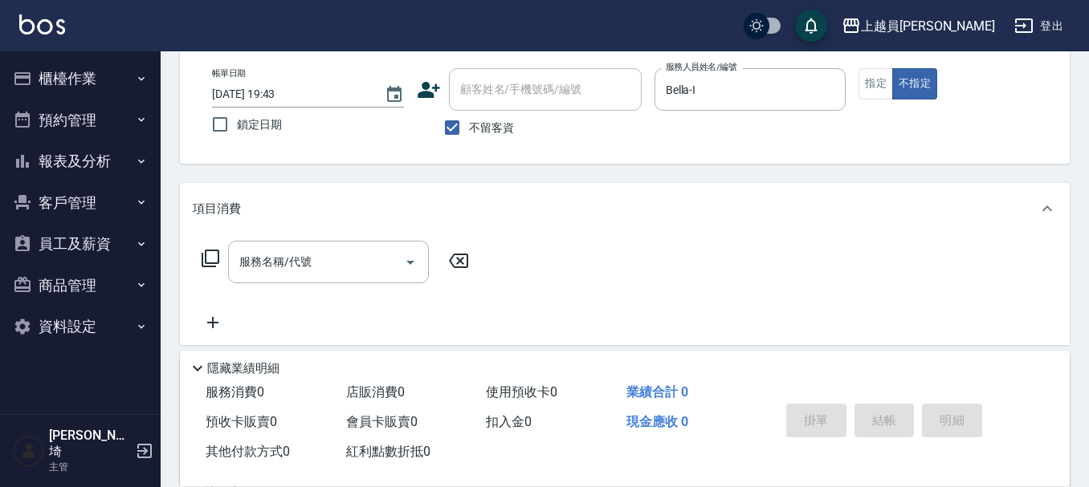
click at [642, 194] on div "項目消費" at bounding box center [625, 208] width 890 height 51
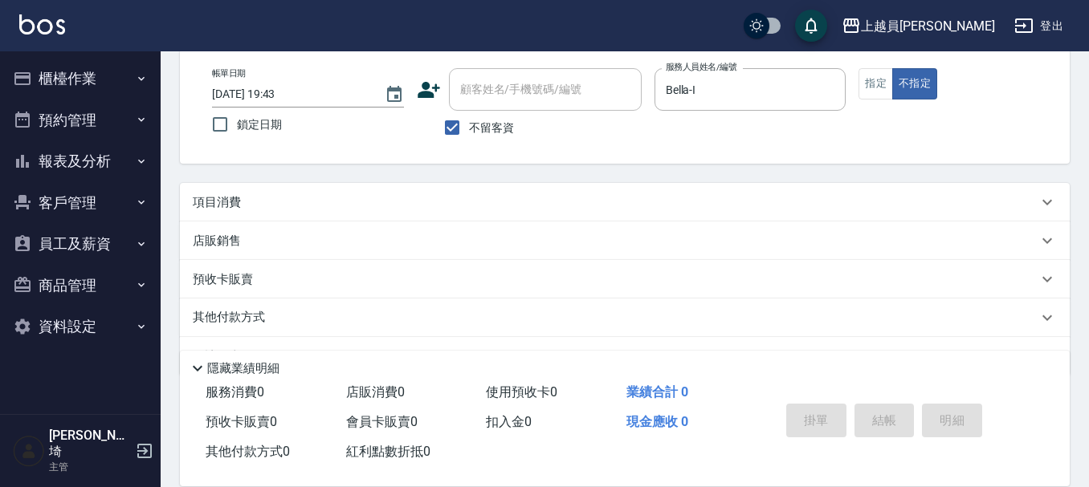
click at [372, 218] on div "項目消費" at bounding box center [625, 202] width 890 height 39
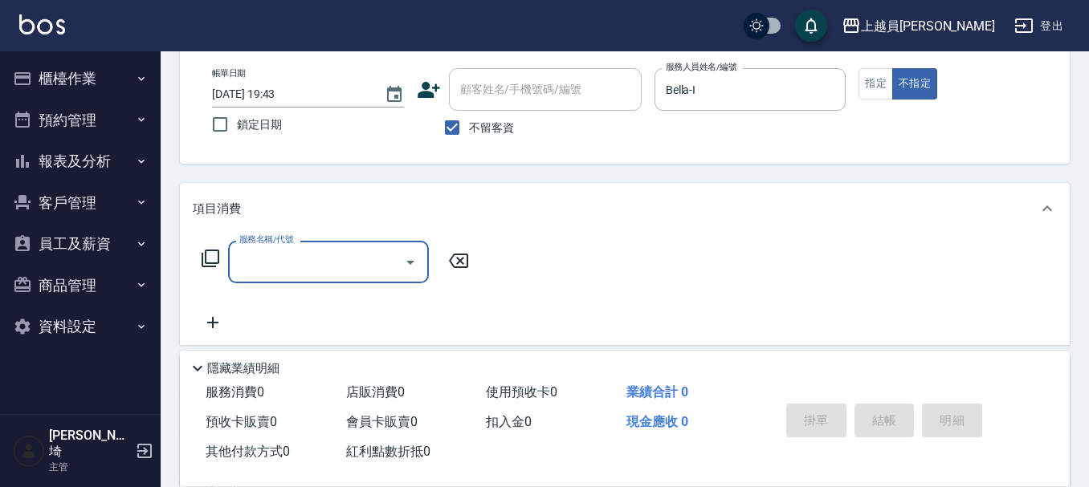
scroll to position [0, 0]
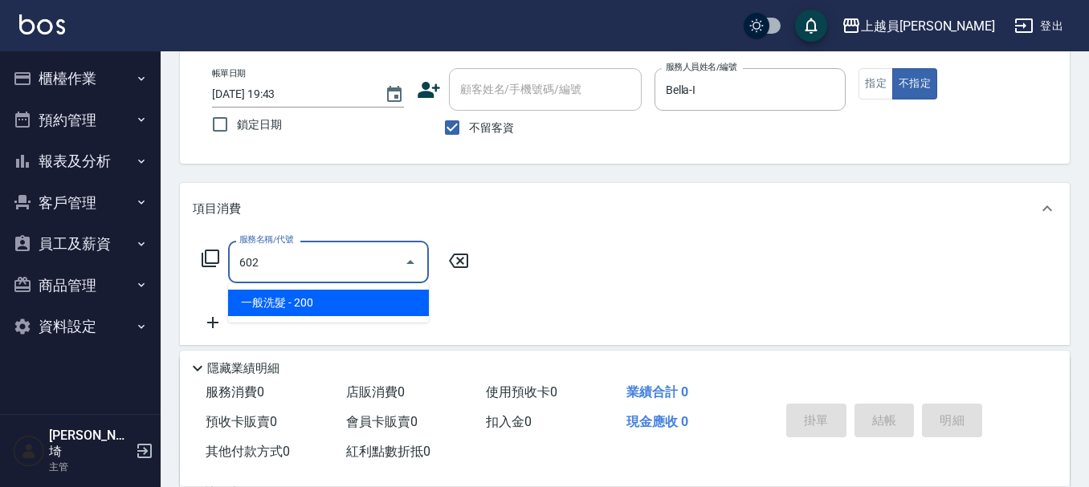
type input "一般洗髮(602)"
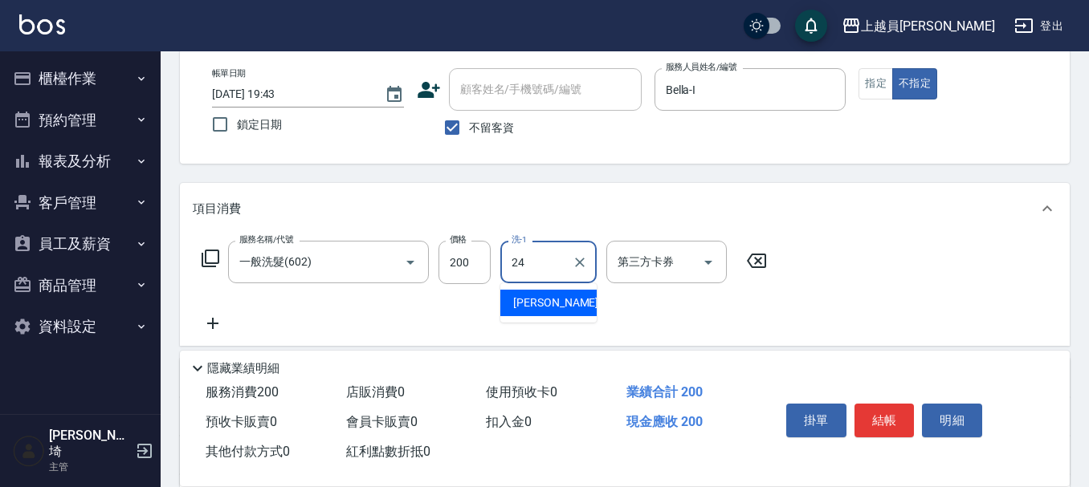
type input "[PERSON_NAME]-24"
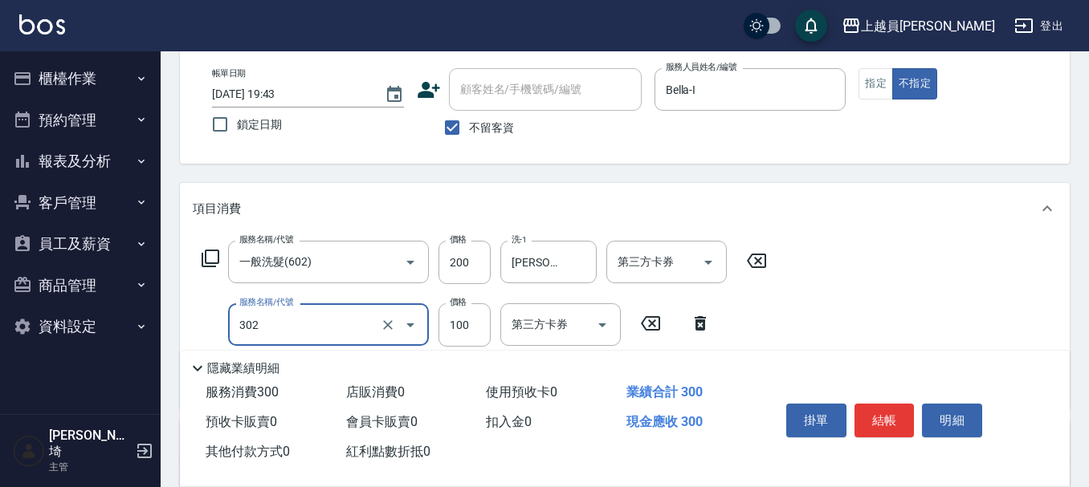
type input "剪髮(302)"
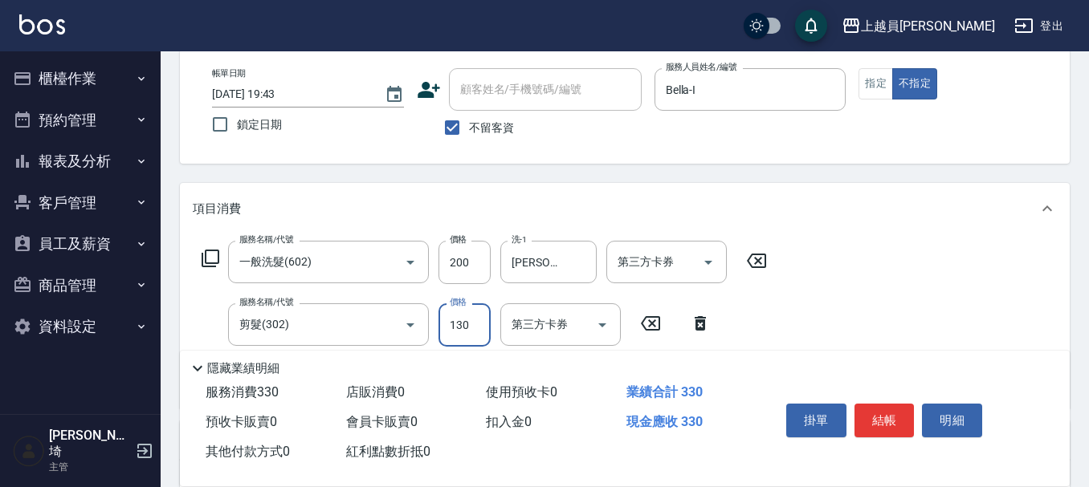
type input "130"
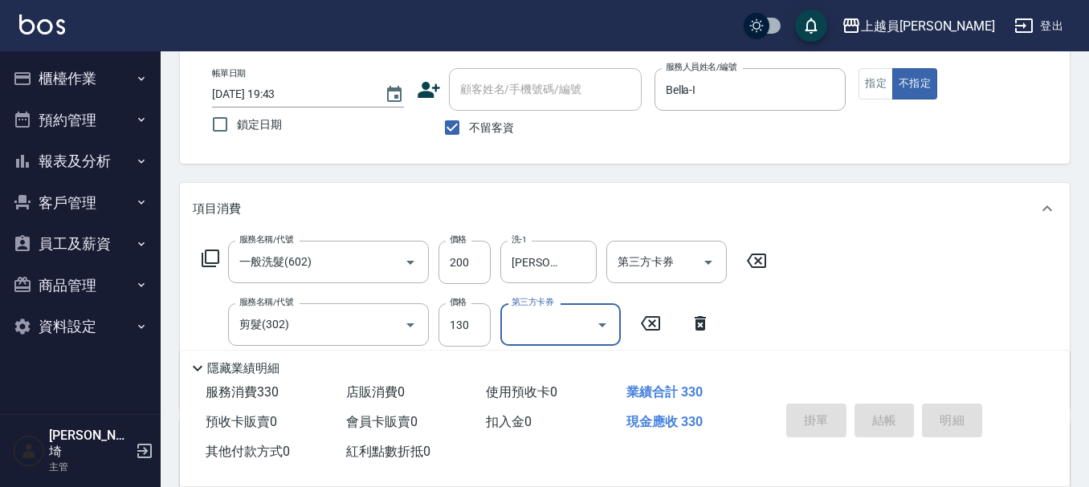
type input "[DATE] 19:44"
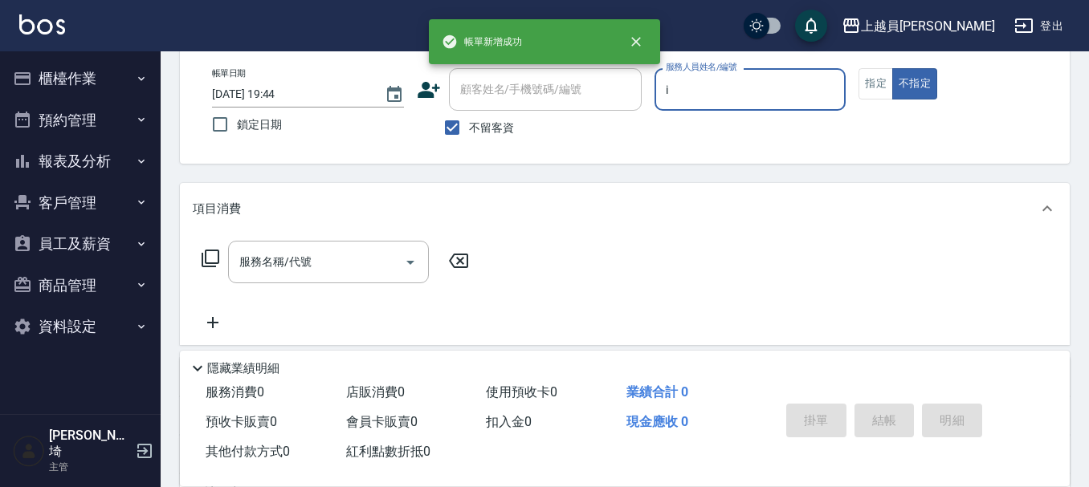
type input "Bella-I"
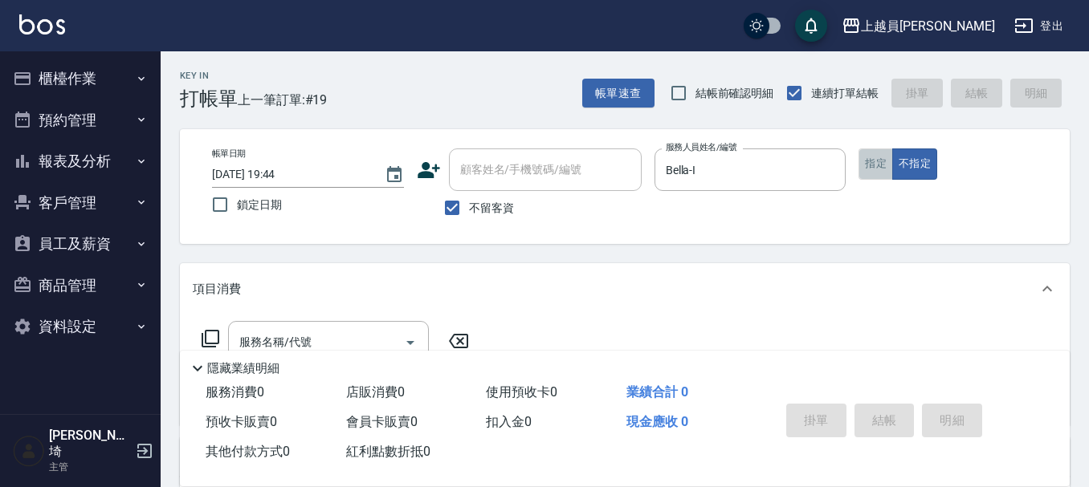
click at [882, 157] on button "指定" at bounding box center [876, 164] width 35 height 31
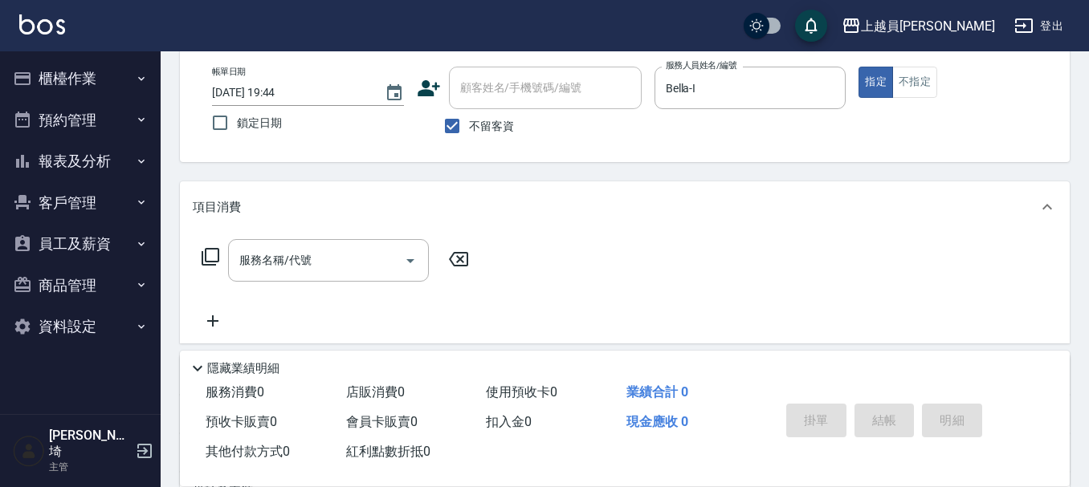
scroll to position [241, 0]
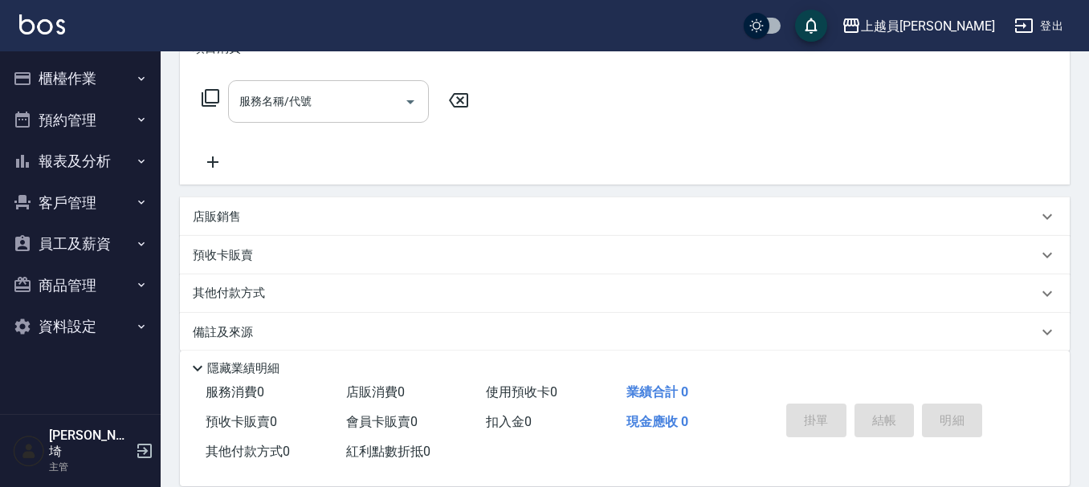
click at [367, 87] on div "服務名稱/代號" at bounding box center [328, 101] width 201 height 43
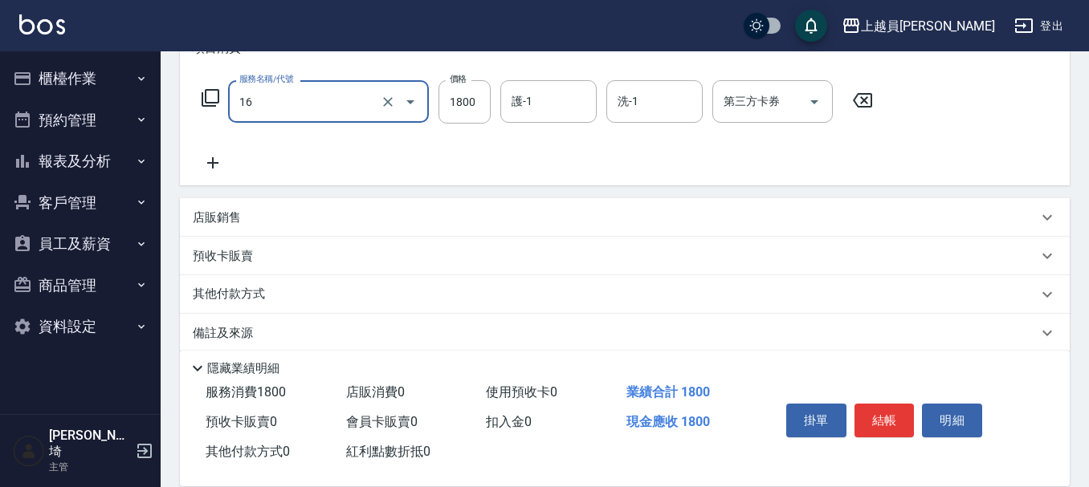
type input "鏡面護髮(16)"
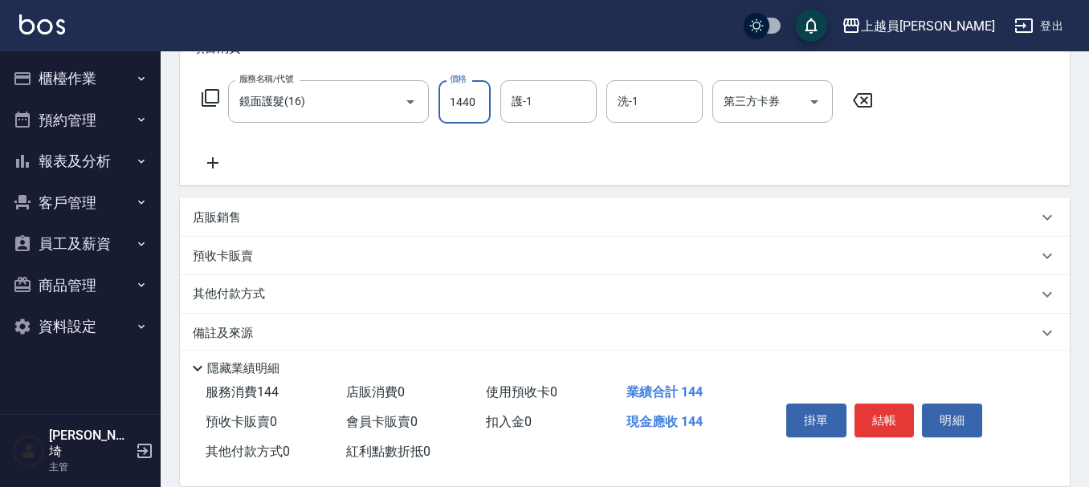
type input "1440"
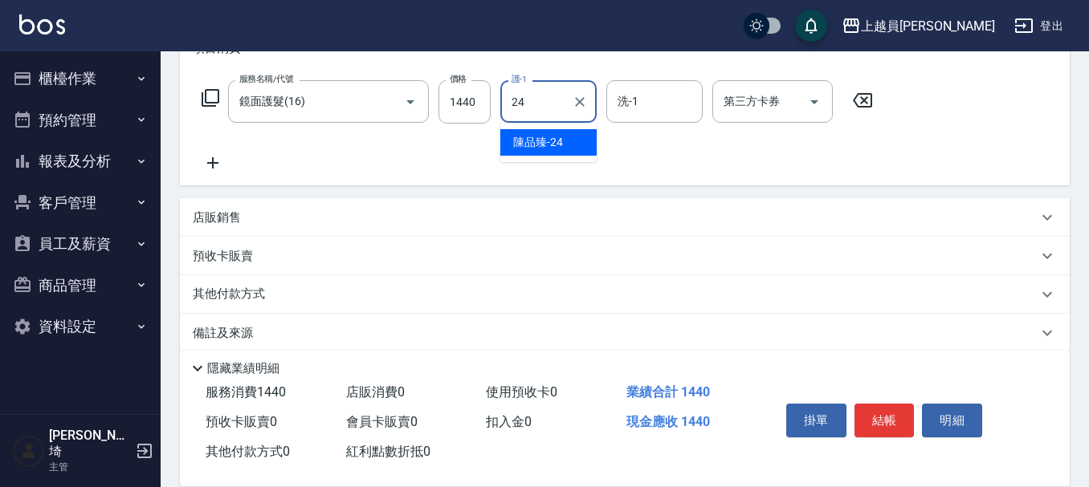
type input "[PERSON_NAME]-24"
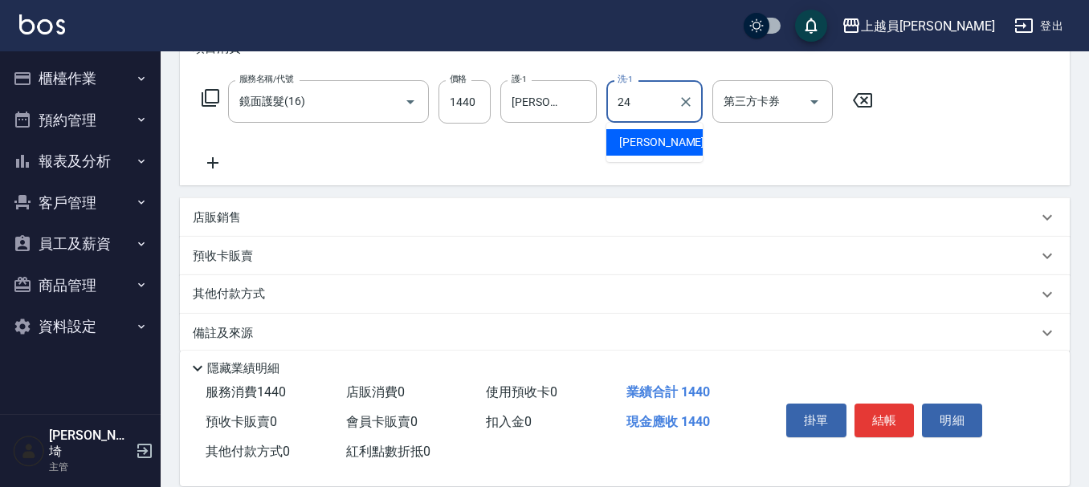
type input "[PERSON_NAME]-24"
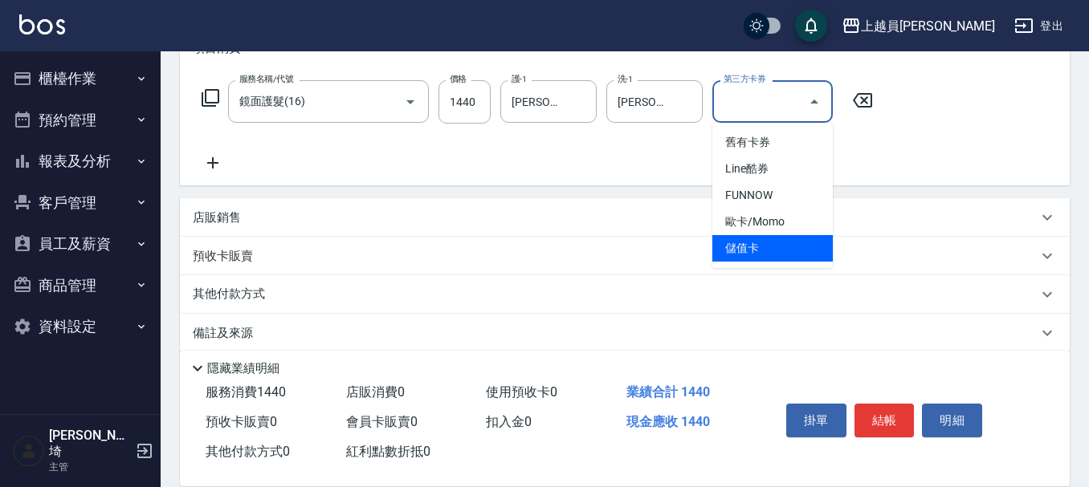
type input "儲值卡"
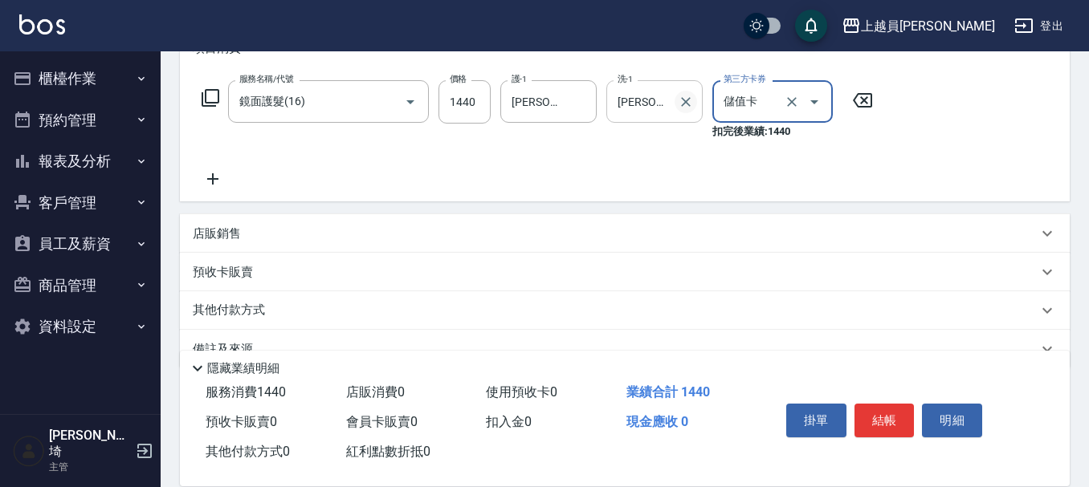
click at [676, 96] on button "Clear" at bounding box center [686, 102] width 22 height 22
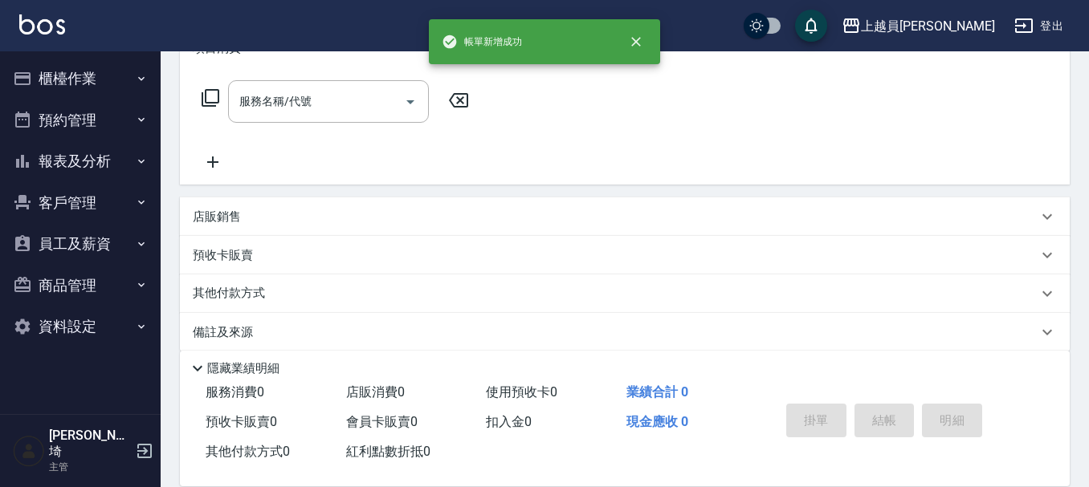
scroll to position [0, 0]
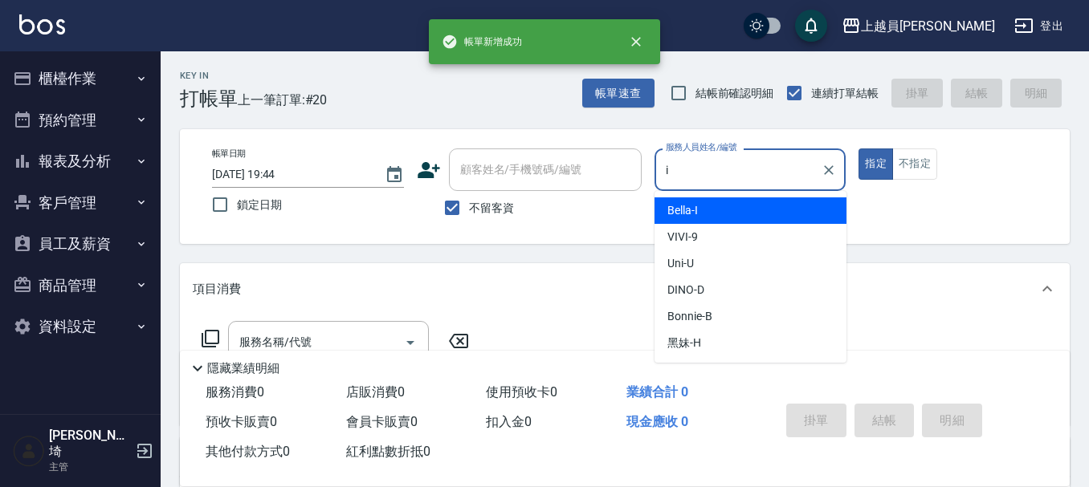
type input "Bella-I"
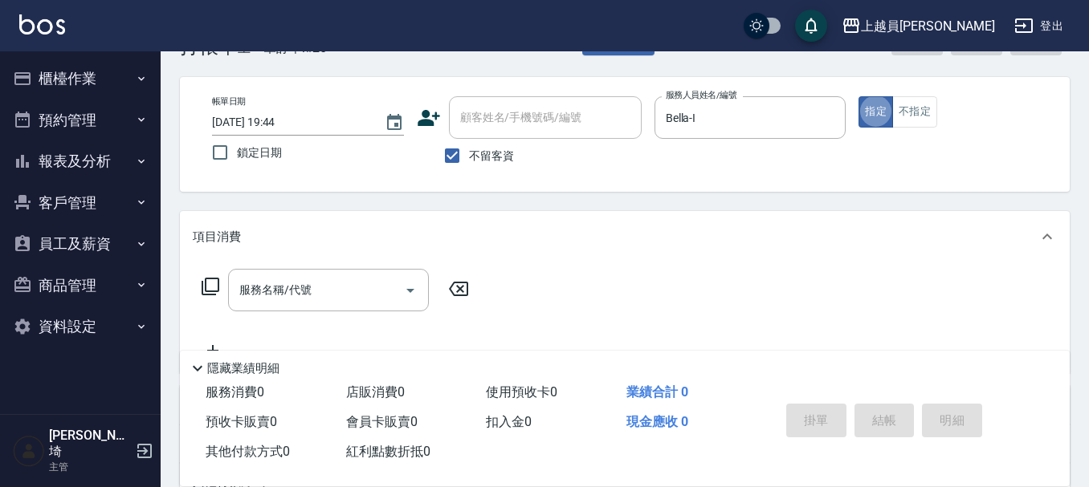
scroll to position [80, 0]
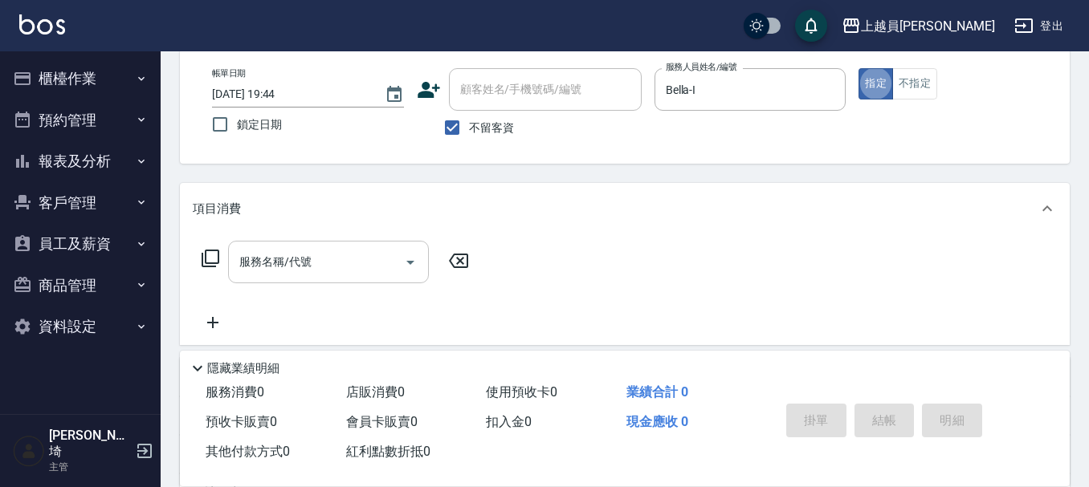
drag, startPoint x: 299, startPoint y: 258, endPoint x: 336, endPoint y: 255, distance: 37.1
click at [299, 256] on div "服務名稱/代號 服務名稱/代號" at bounding box center [328, 262] width 201 height 43
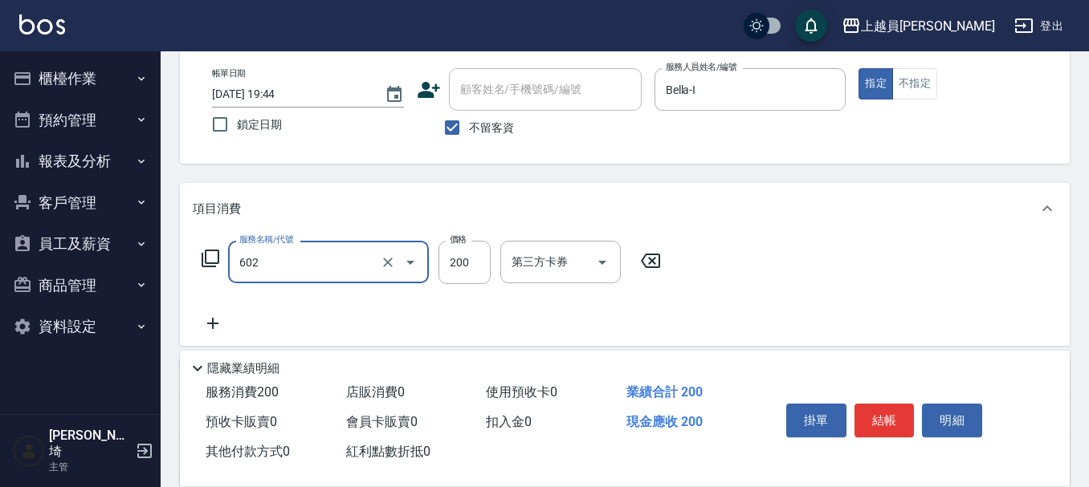
type input "一般洗髮(602)"
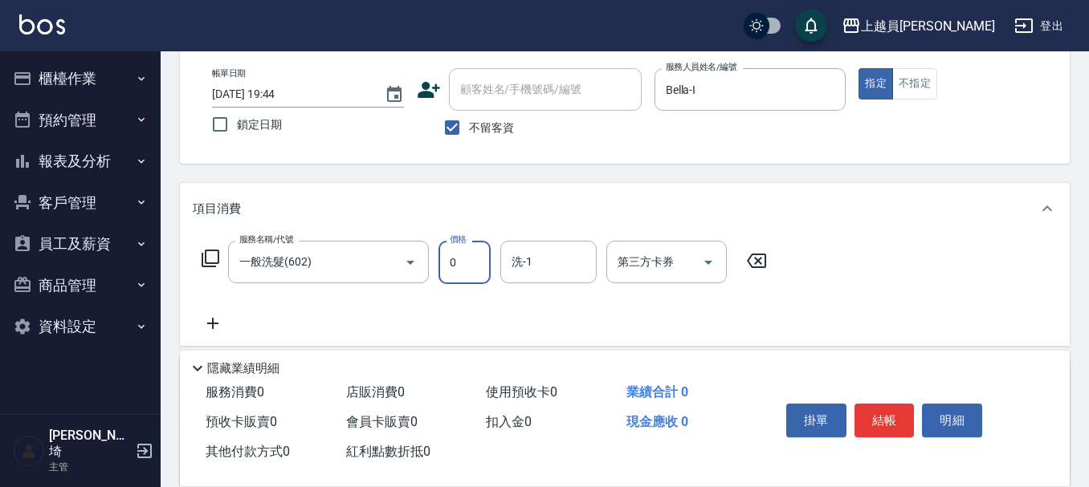
type input "0"
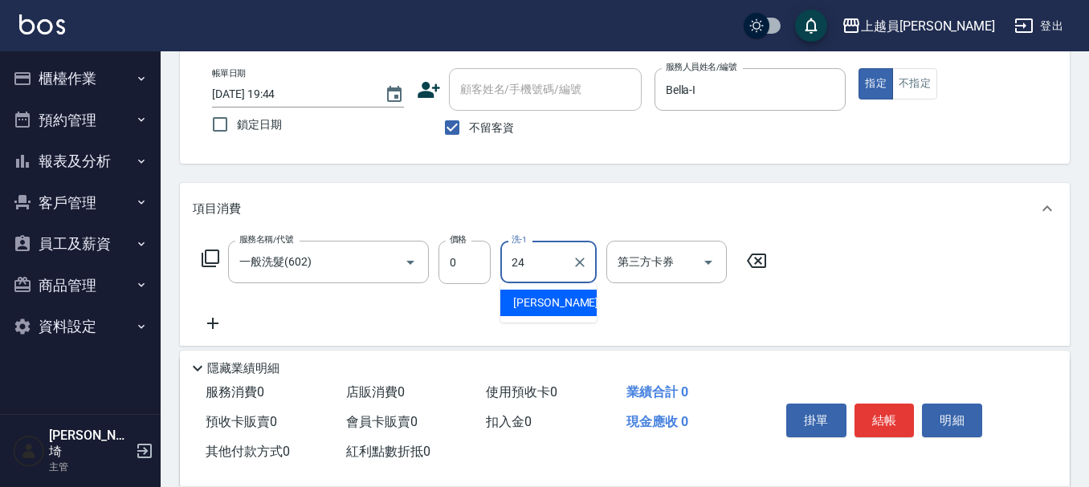
type input "[PERSON_NAME]-24"
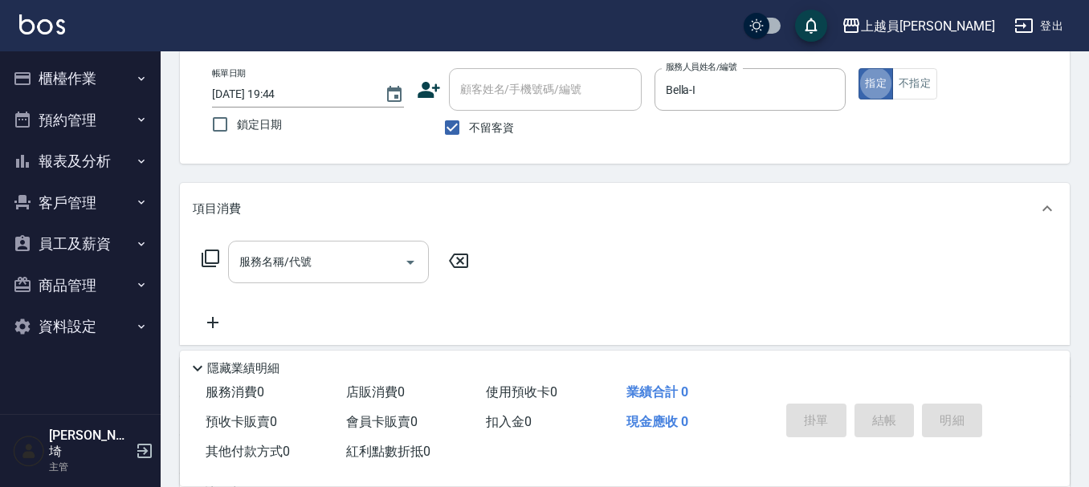
click at [293, 247] on div "服務名稱/代號" at bounding box center [328, 262] width 201 height 43
drag, startPoint x: 294, startPoint y: 278, endPoint x: 304, endPoint y: 274, distance: 10.4
click at [296, 278] on div "服務名稱/代號" at bounding box center [328, 262] width 201 height 43
click at [316, 259] on input "服務名稱/代號" at bounding box center [316, 262] width 162 height 28
click at [292, 262] on input "服務名稱/代號" at bounding box center [316, 262] width 162 height 28
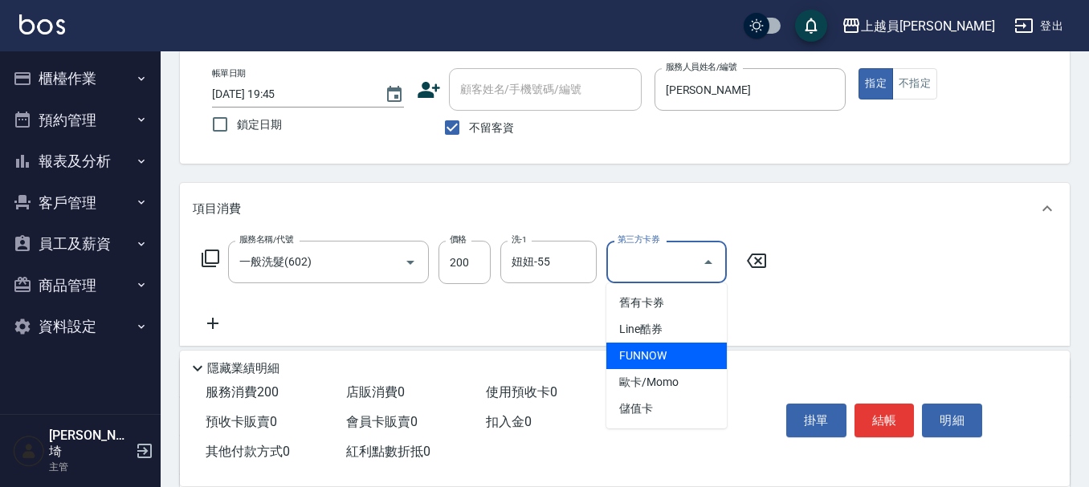
click at [720, 203] on div "項目消費" at bounding box center [625, 208] width 890 height 51
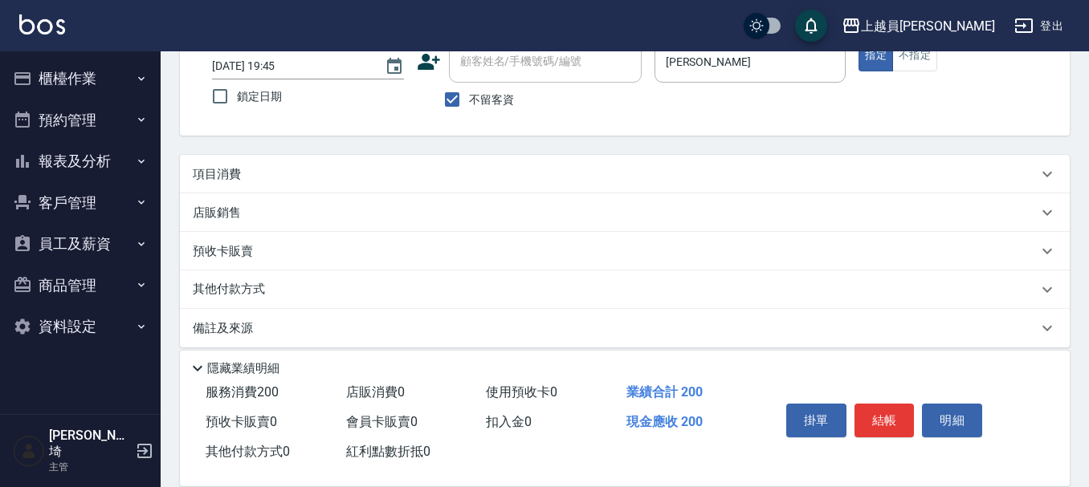
scroll to position [123, 0]
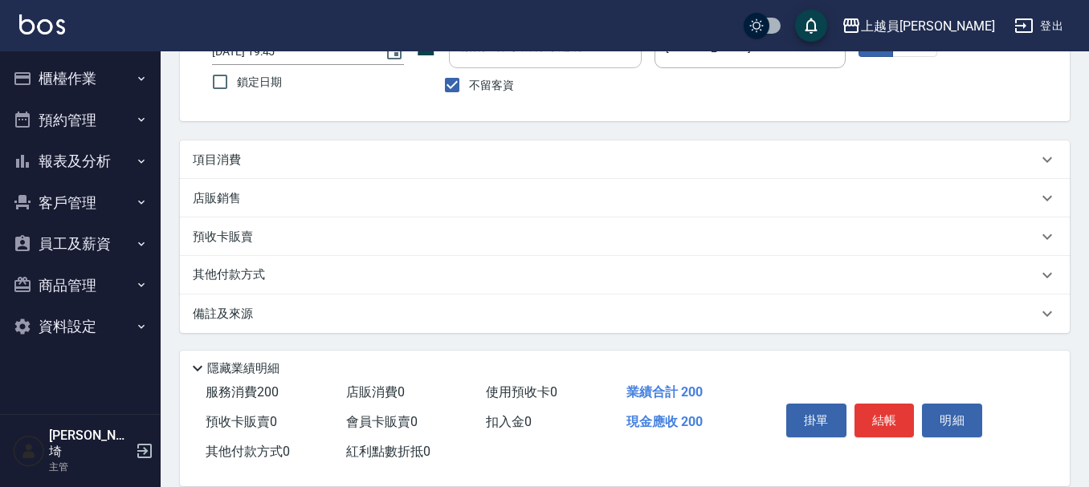
drag, startPoint x: 305, startPoint y: 169, endPoint x: 289, endPoint y: 174, distance: 16.8
click at [304, 169] on div "項目消費" at bounding box center [625, 160] width 890 height 39
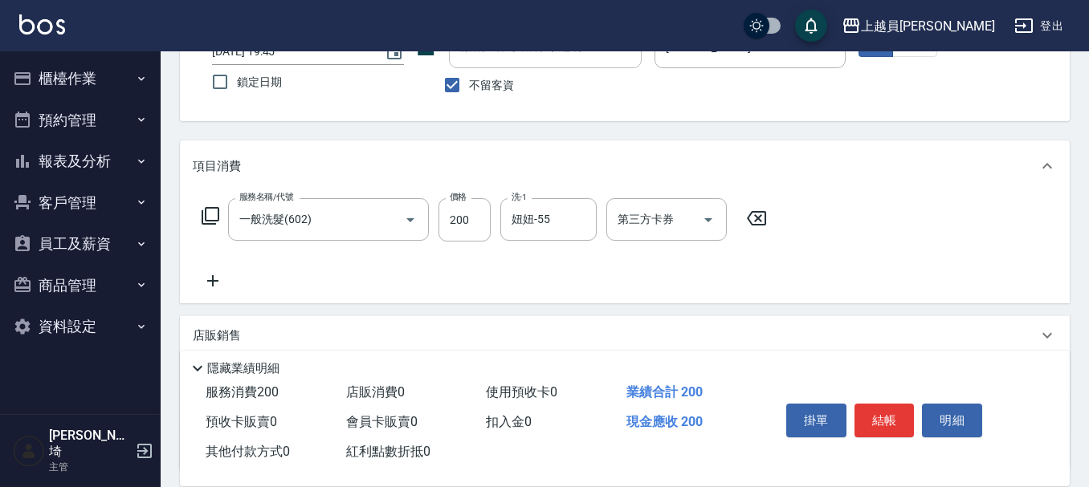
click at [216, 276] on icon at bounding box center [213, 280] width 40 height 19
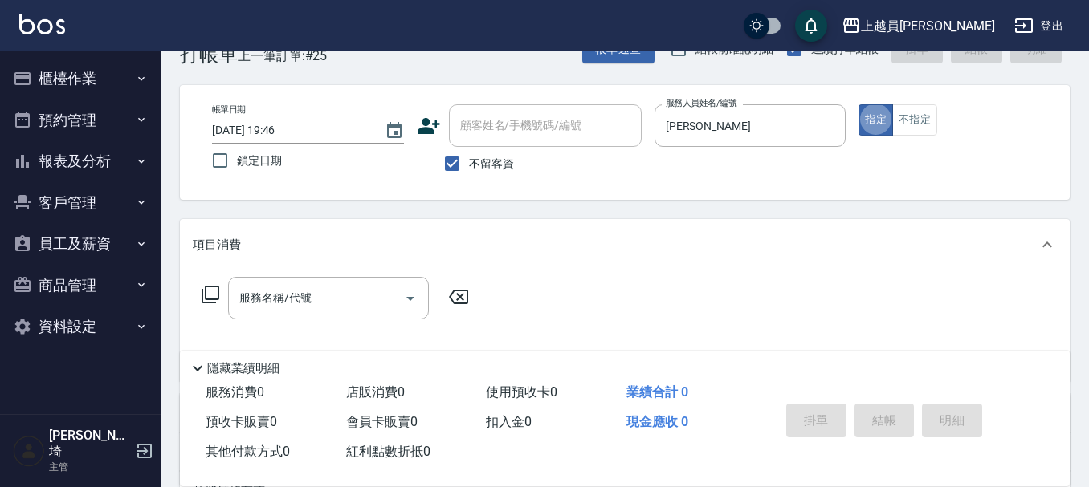
scroll to position [80, 0]
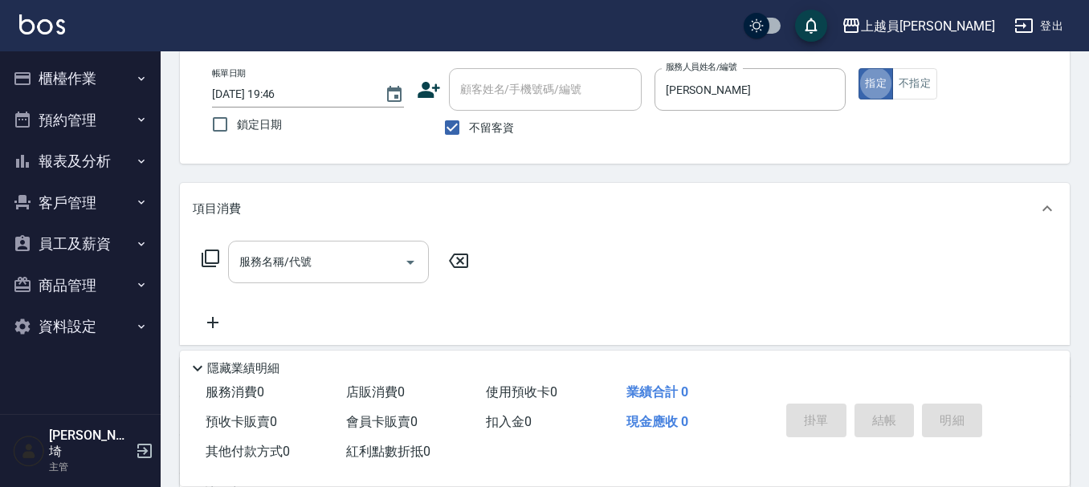
click at [345, 243] on div "服務名稱/代號" at bounding box center [328, 262] width 201 height 43
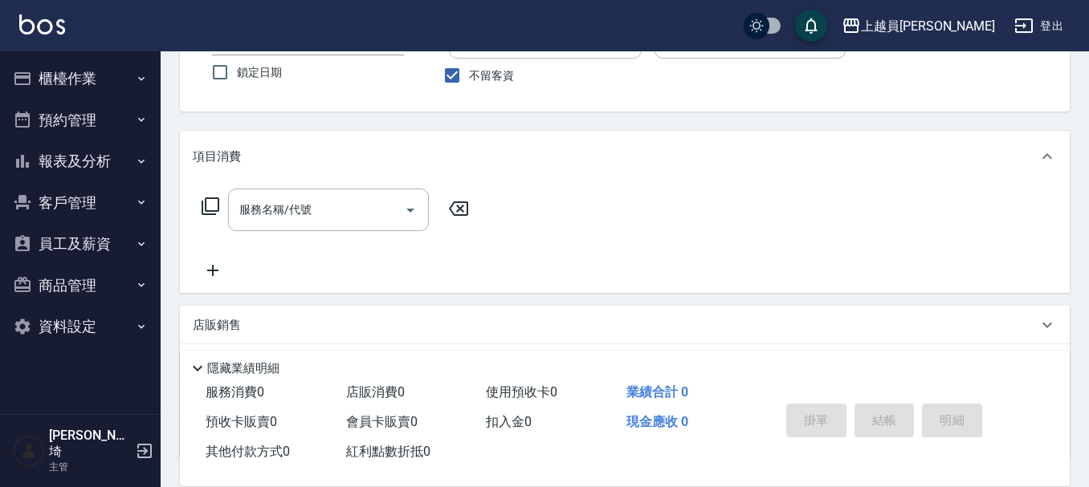
scroll to position [161, 0]
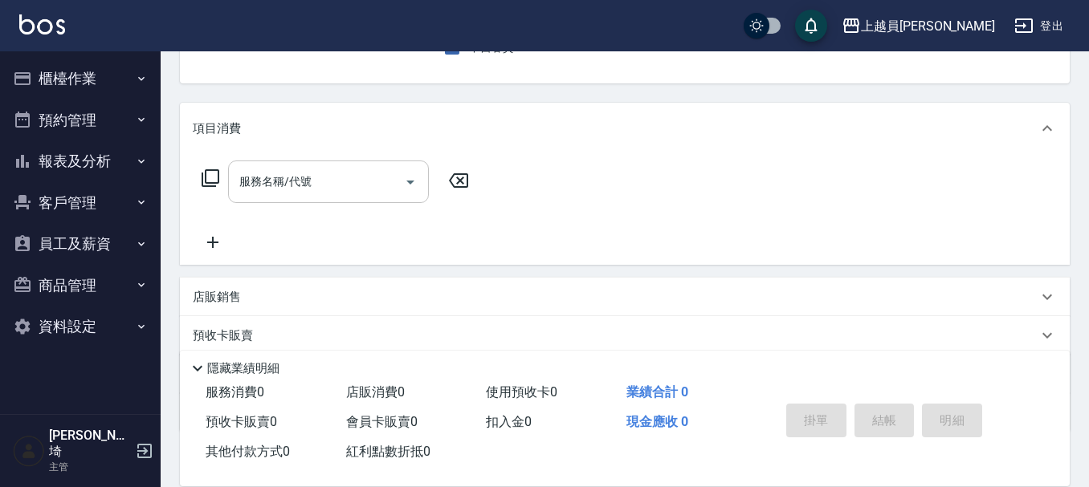
click at [348, 181] on input "服務名稱/代號" at bounding box center [316, 182] width 162 height 28
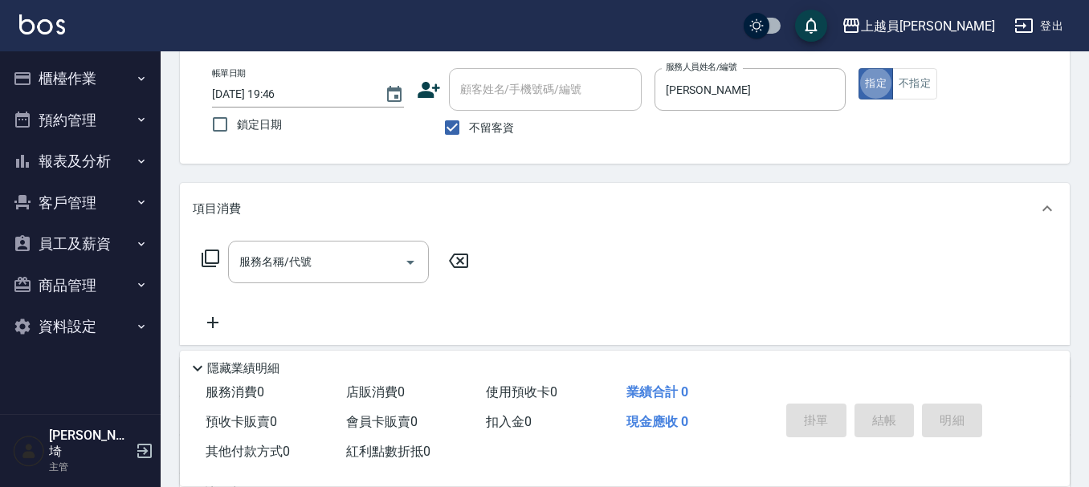
scroll to position [0, 0]
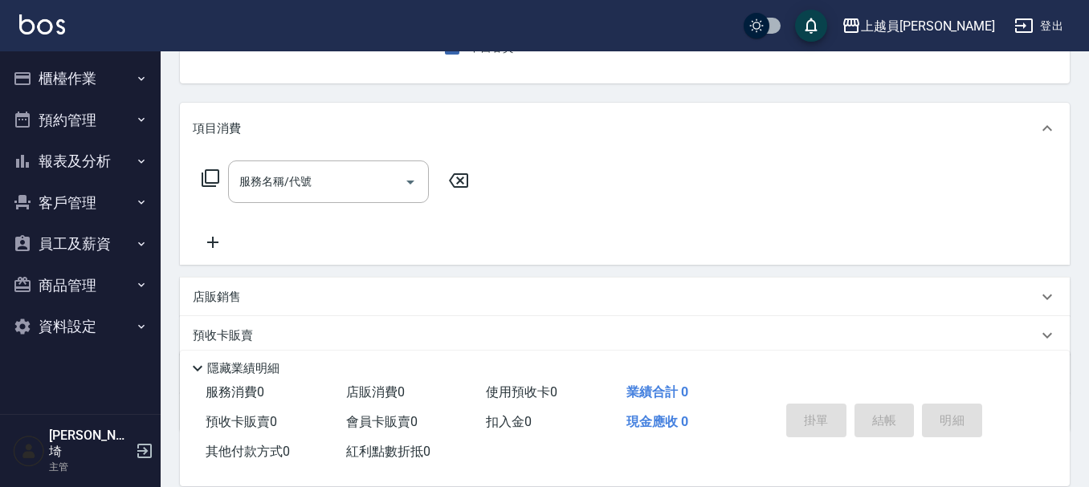
click at [349, 131] on div "項目消費" at bounding box center [615, 128] width 845 height 17
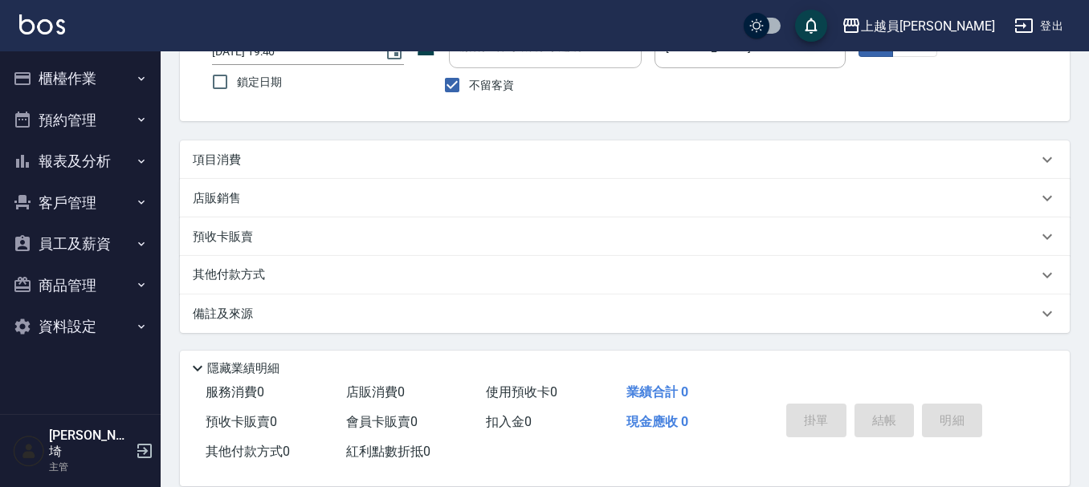
scroll to position [123, 0]
click at [350, 164] on div "項目消費" at bounding box center [615, 160] width 845 height 17
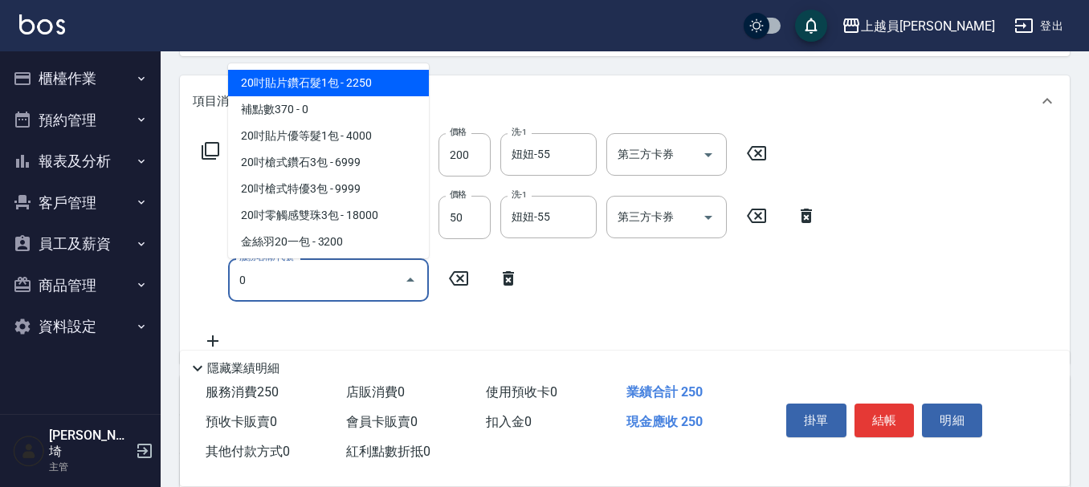
scroll to position [203, 0]
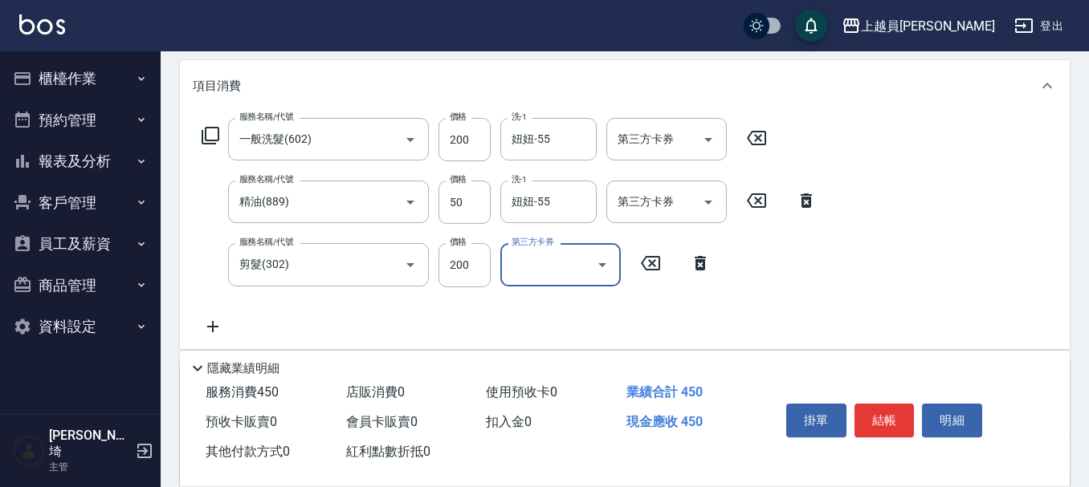
click at [906, 404] on button "結帳" at bounding box center [885, 421] width 60 height 34
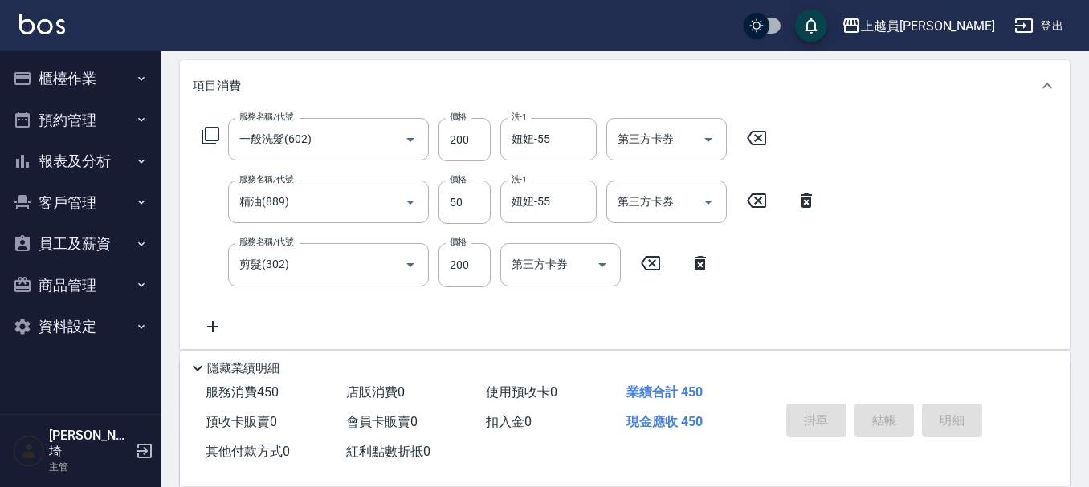
click at [905, 401] on div "掛單 結帳 明細" at bounding box center [885, 423] width 210 height 51
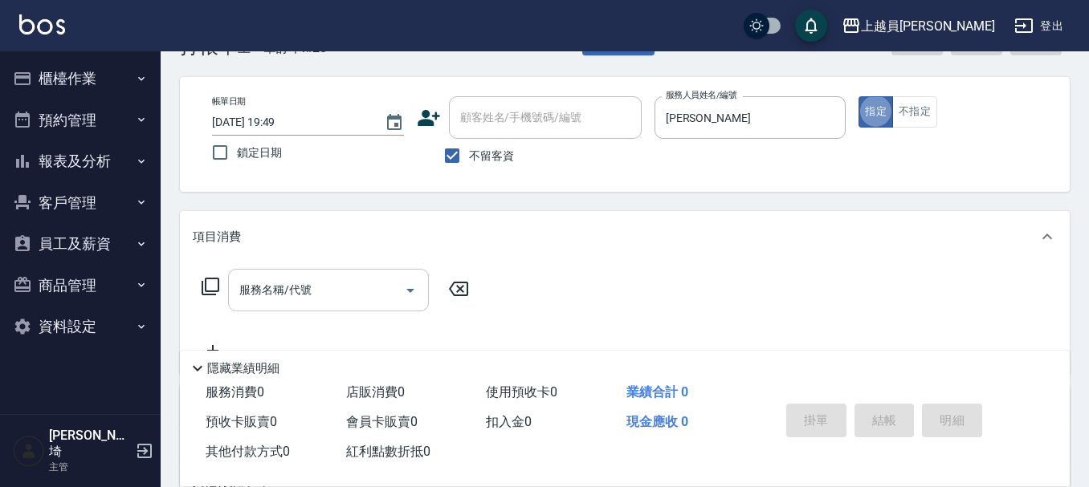
scroll to position [80, 0]
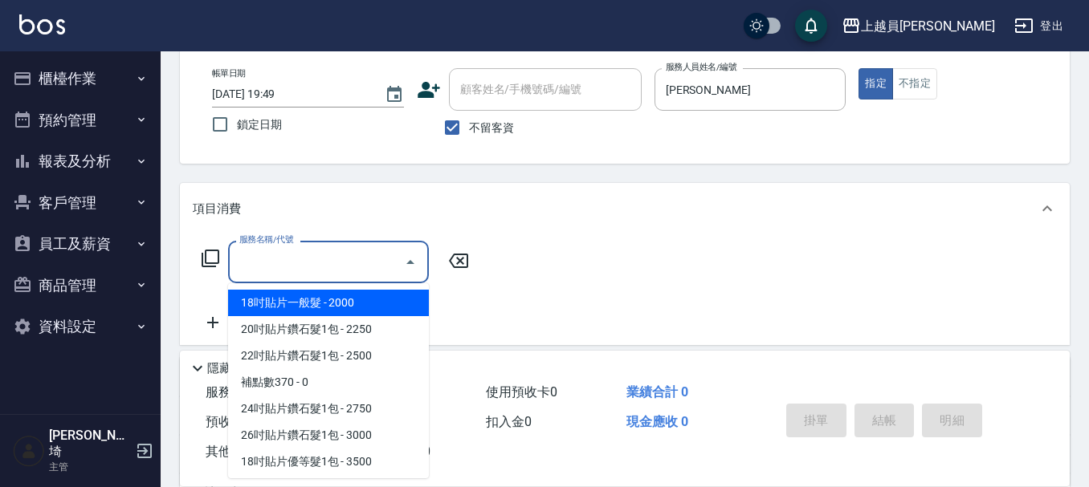
click at [319, 274] on input "服務名稱/代號" at bounding box center [316, 262] width 162 height 28
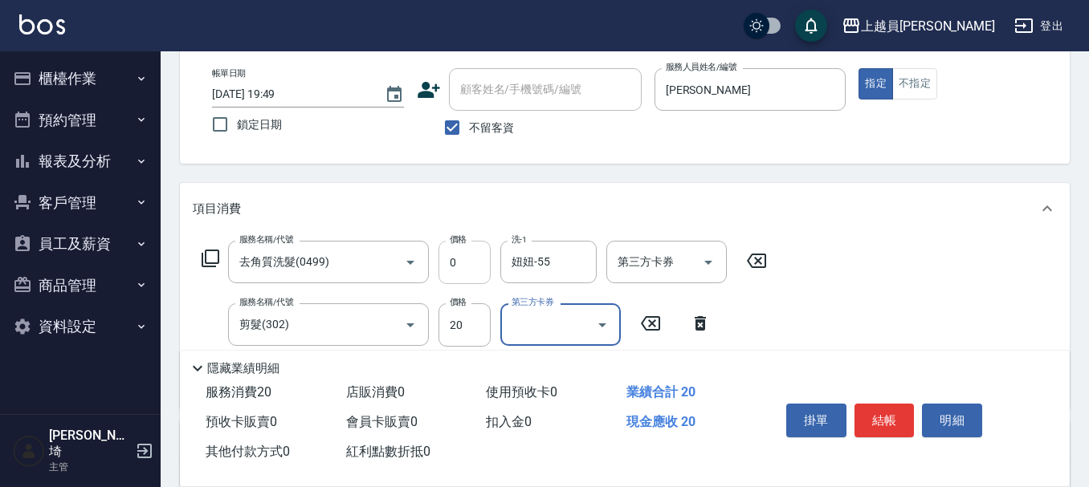
click at [473, 284] on input "0" at bounding box center [465, 262] width 52 height 43
click at [483, 269] on input "0" at bounding box center [465, 262] width 52 height 43
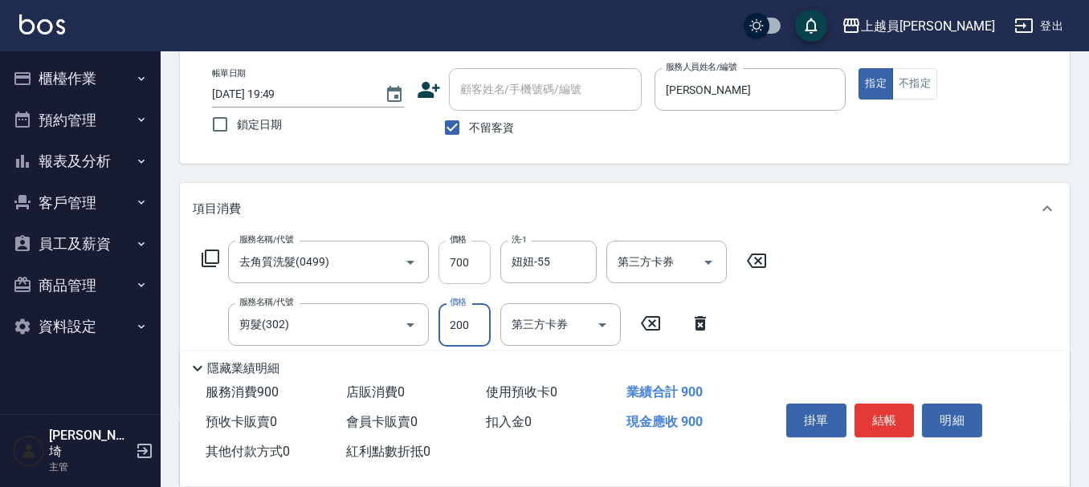
click at [475, 259] on input "700" at bounding box center [465, 262] width 52 height 43
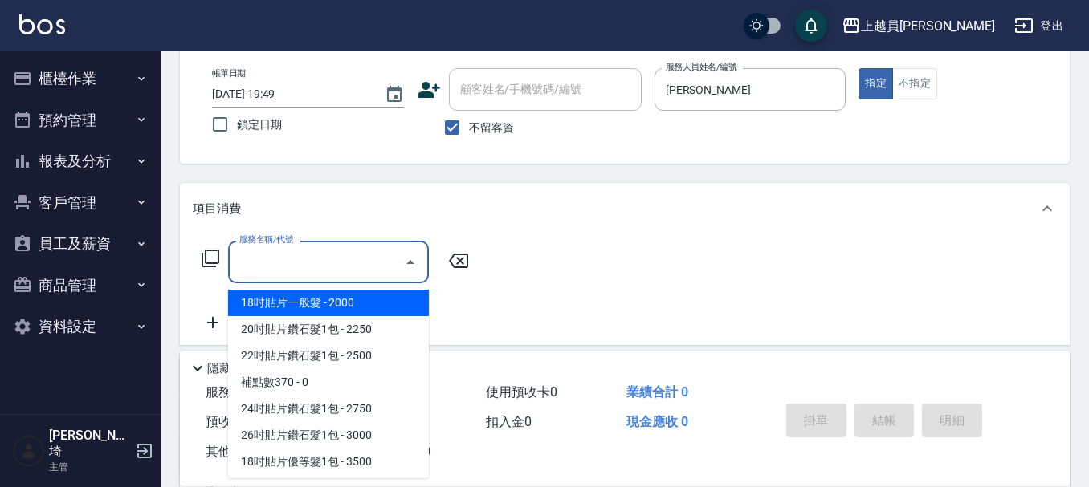
click at [355, 261] on input "服務名稱/代號" at bounding box center [316, 262] width 162 height 28
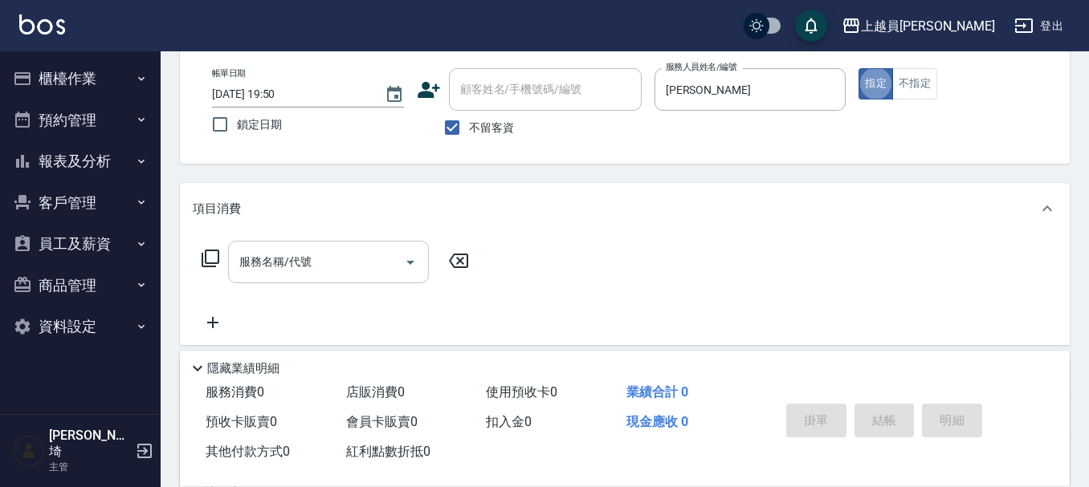
click at [294, 265] on div "服務名稱/代號 服務名稱/代號" at bounding box center [328, 262] width 201 height 43
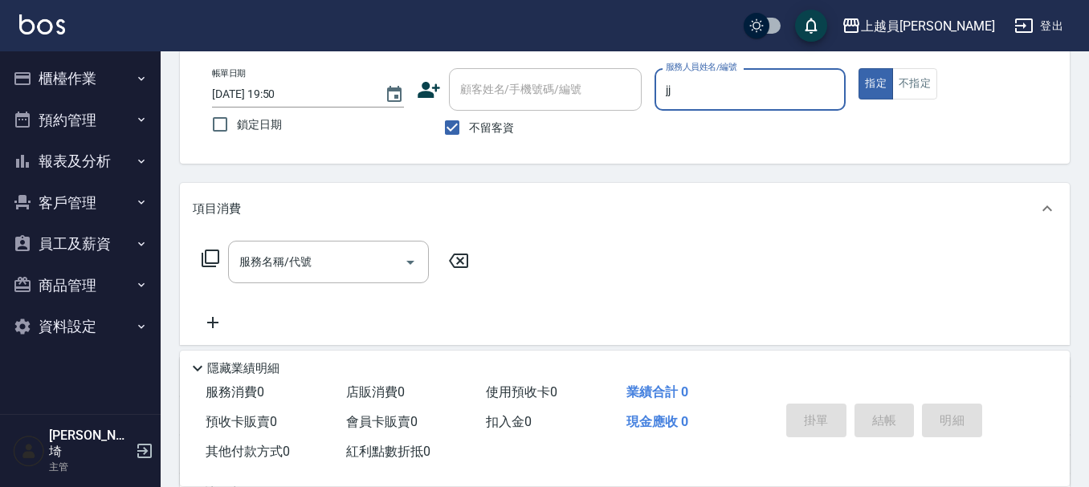
click at [859, 68] on button "指定" at bounding box center [876, 83] width 35 height 31
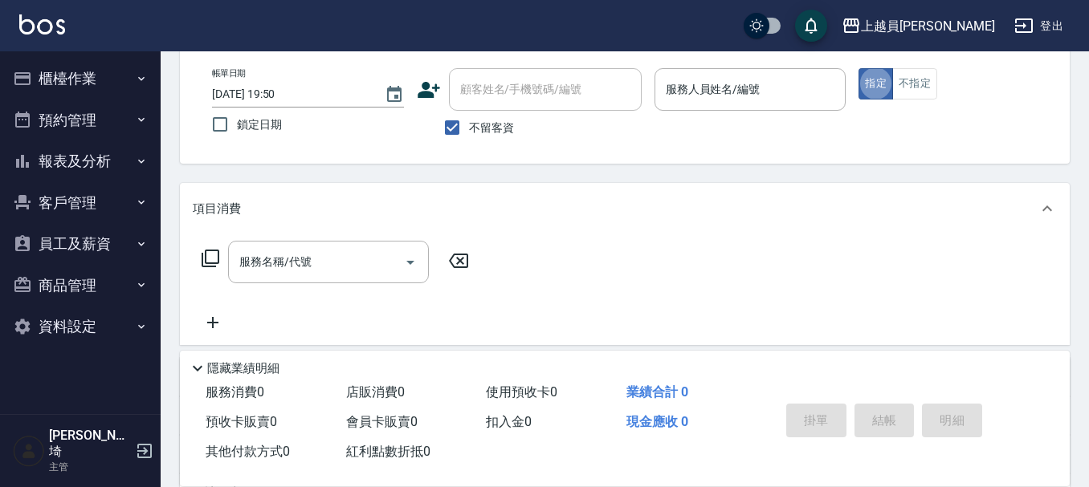
click at [748, 84] on div "服務人員姓名/編號 服務人員姓名/編號" at bounding box center [751, 89] width 192 height 43
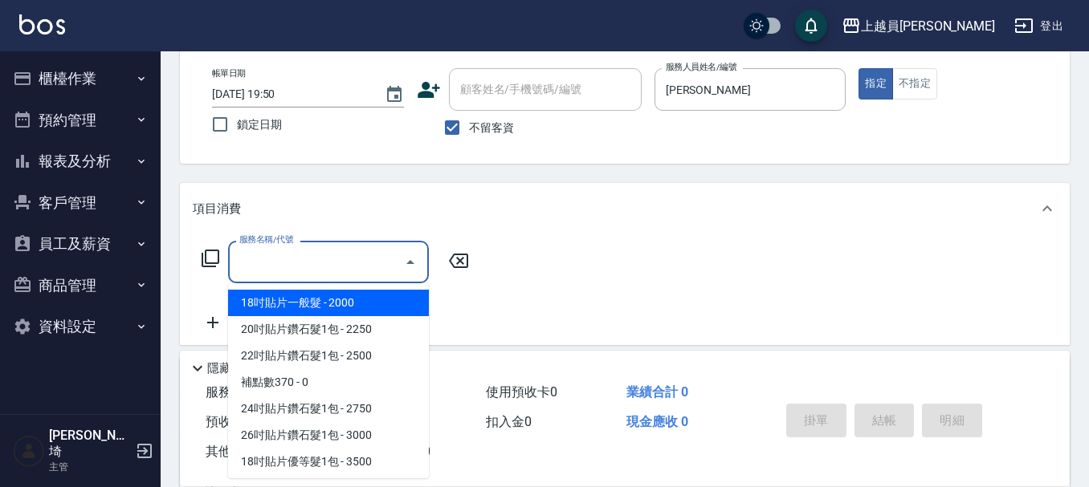
click at [278, 264] on div "服務名稱/代號 服務名稱/代號" at bounding box center [328, 262] width 201 height 43
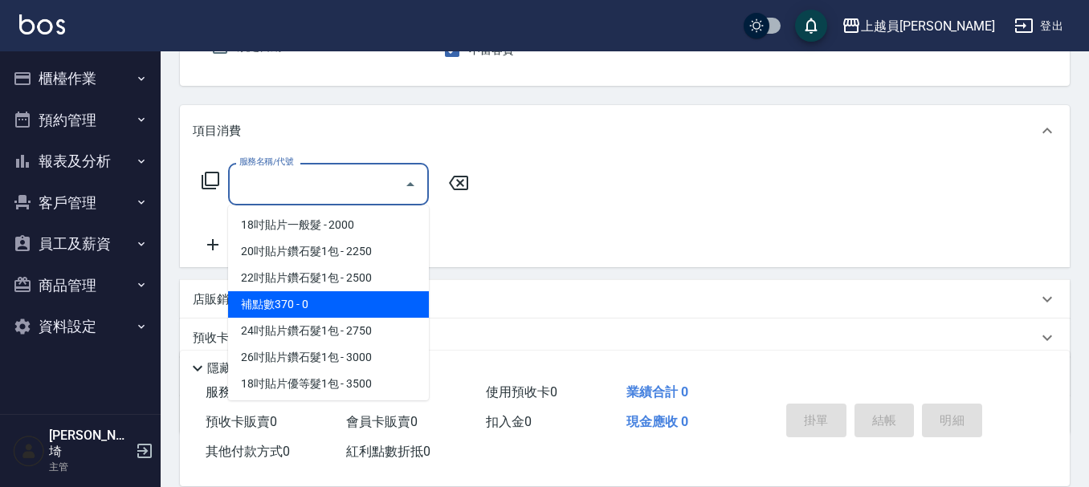
scroll to position [241, 0]
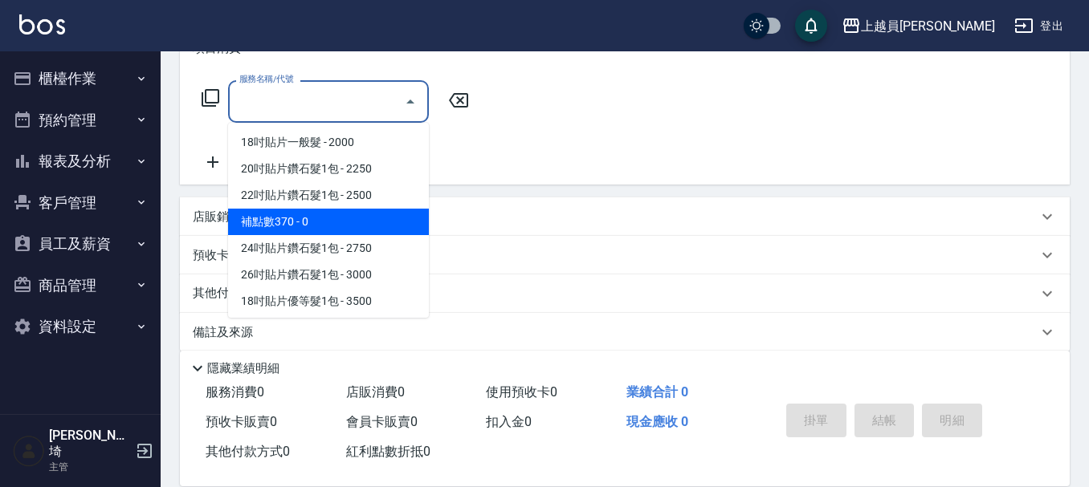
click at [508, 207] on div "店販銷售" at bounding box center [625, 217] width 890 height 39
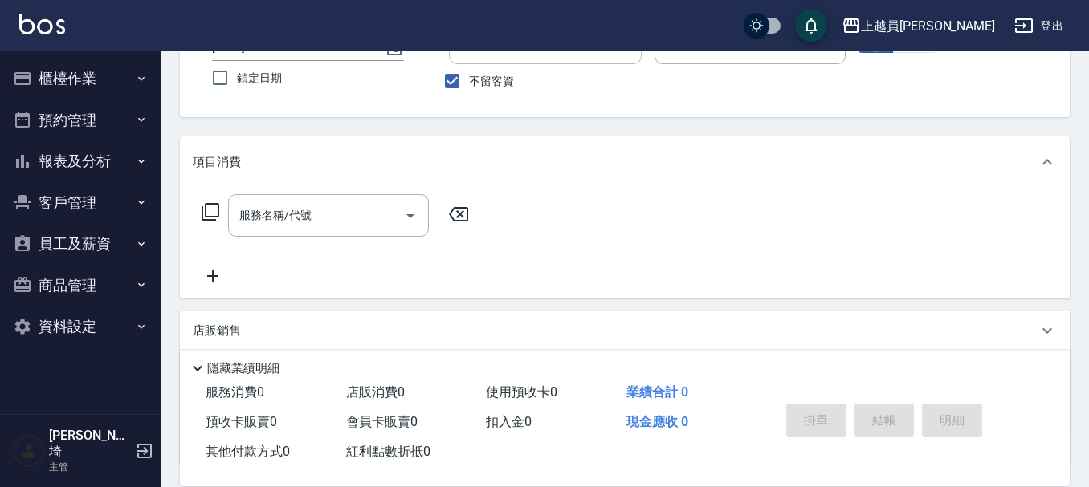
scroll to position [161, 0]
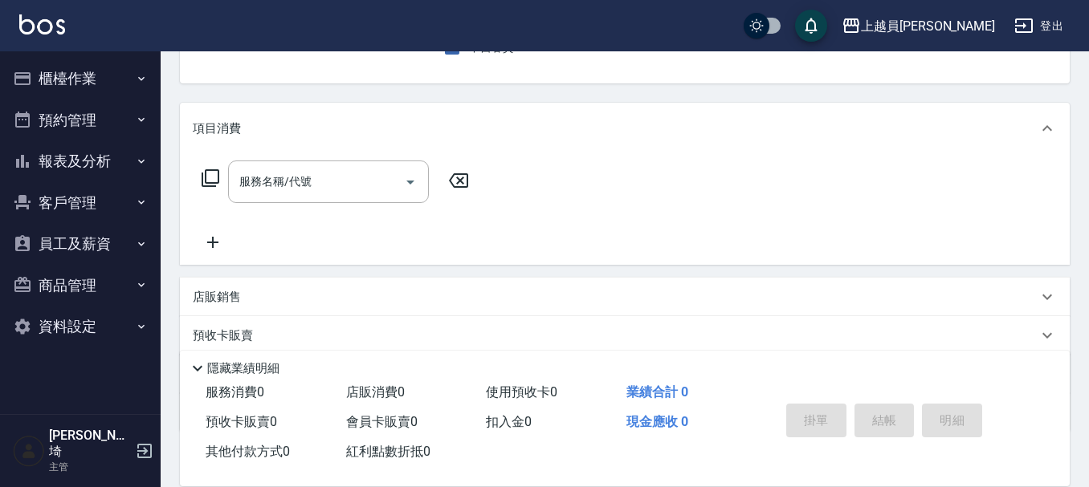
click at [297, 190] on input "服務名稱/代號" at bounding box center [316, 182] width 162 height 28
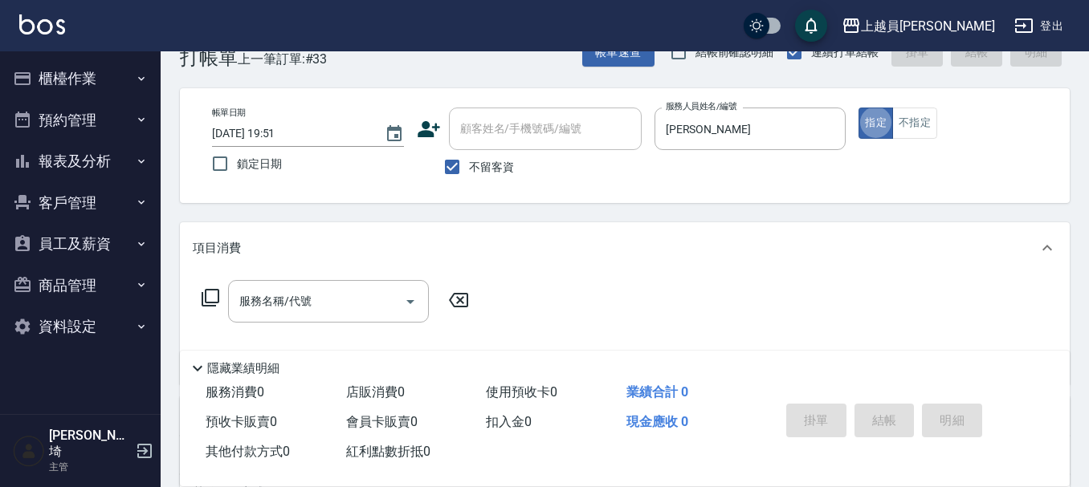
scroll to position [80, 0]
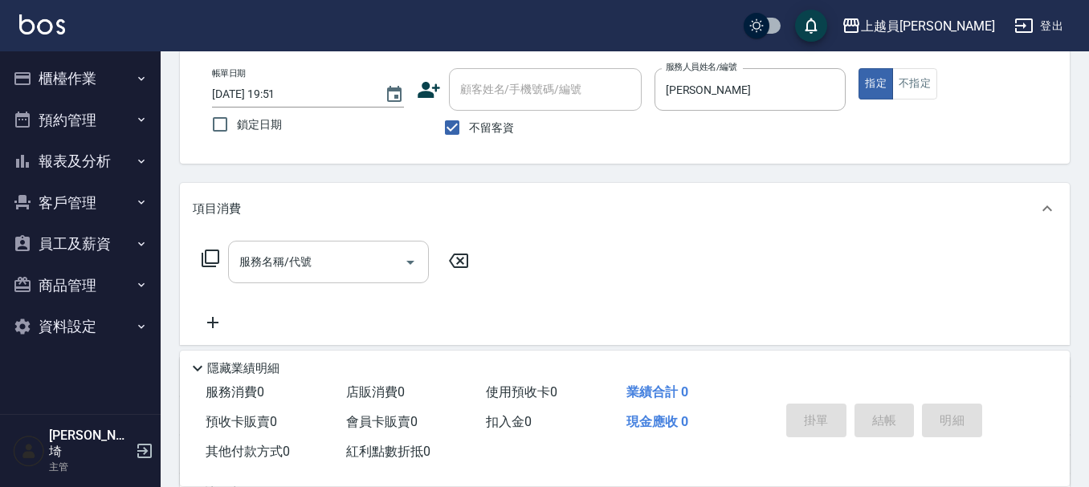
drag, startPoint x: 304, startPoint y: 279, endPoint x: 323, endPoint y: 258, distance: 28.5
click at [304, 275] on div "服務名稱/代號 服務名稱/代號" at bounding box center [336, 287] width 286 height 92
click at [293, 279] on div "服務名稱/代號" at bounding box center [328, 262] width 201 height 43
click at [346, 261] on input "服務名稱/代號" at bounding box center [316, 262] width 162 height 28
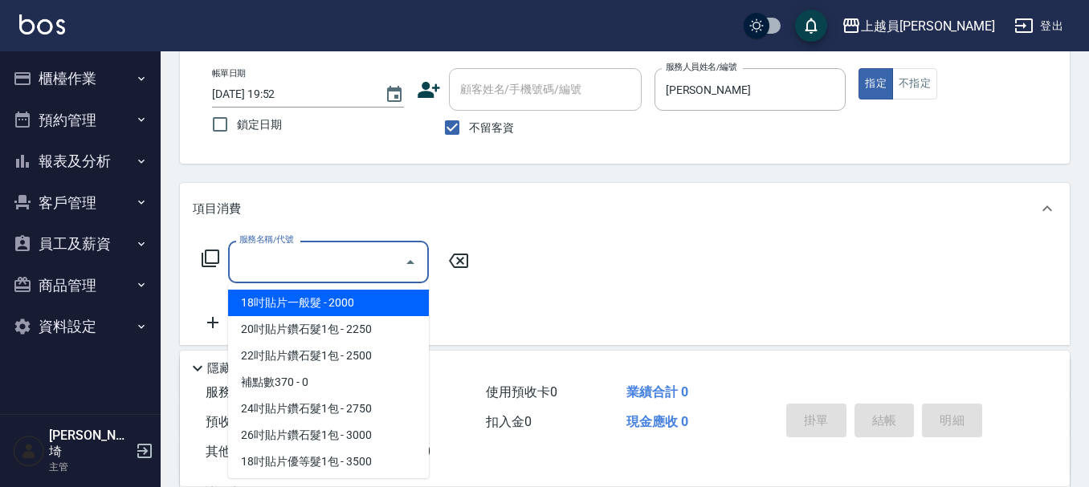
drag, startPoint x: 276, startPoint y: 274, endPoint x: 714, endPoint y: 167, distance: 450.5
click at [278, 274] on input "服務名稱/代號" at bounding box center [316, 262] width 162 height 28
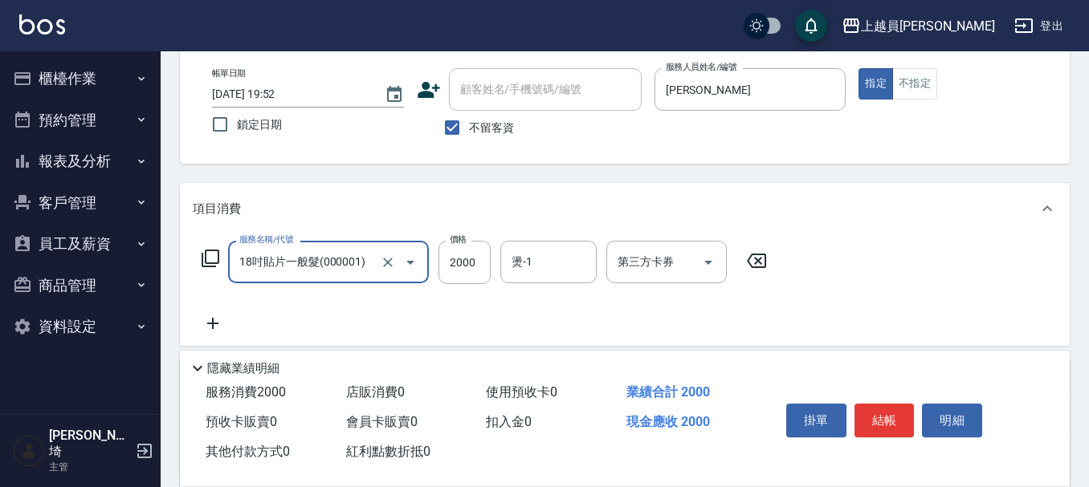
click at [373, 268] on input "18吋貼片一般髮(000001)" at bounding box center [305, 262] width 141 height 28
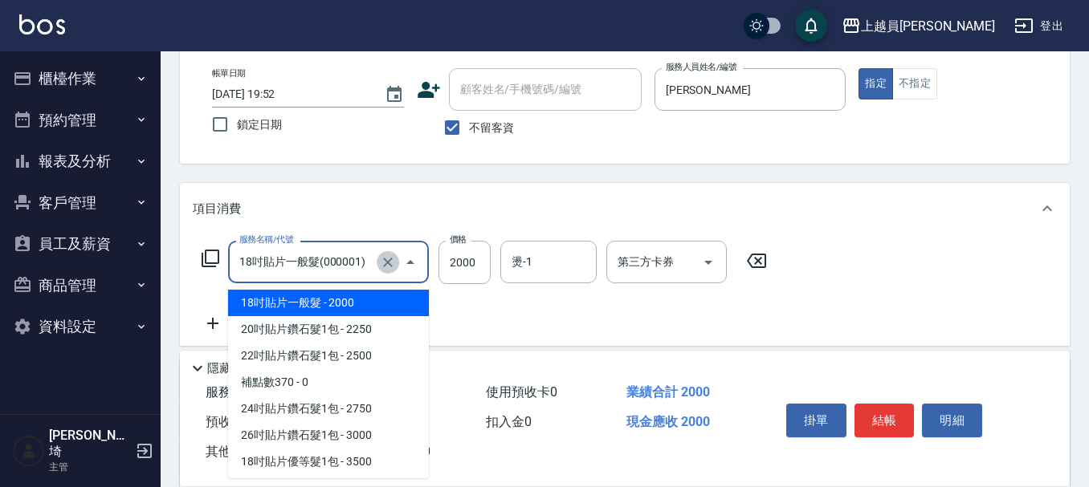
drag, startPoint x: 388, startPoint y: 263, endPoint x: 395, endPoint y: 256, distance: 9.7
click at [389, 263] on icon "Clear" at bounding box center [388, 263] width 10 height 10
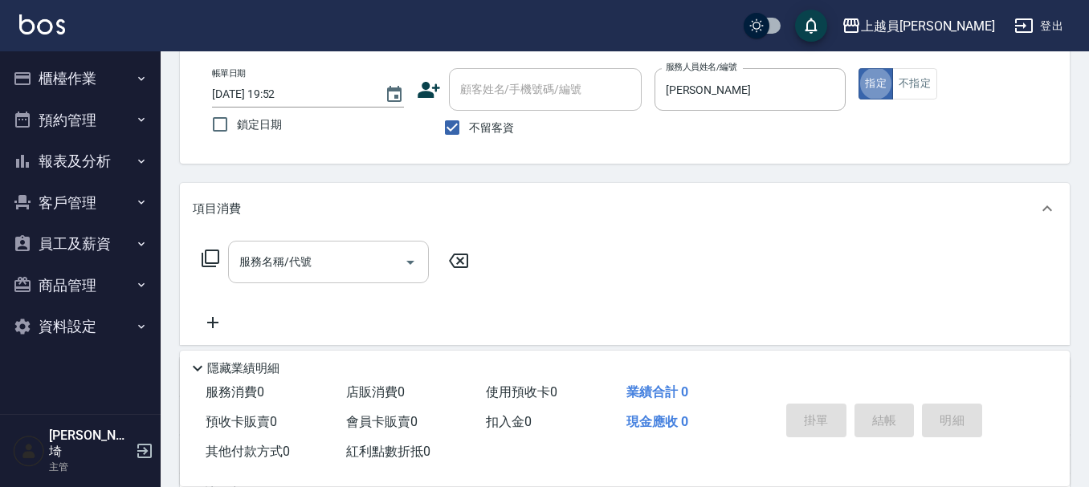
click at [357, 270] on input "服務名稱/代號" at bounding box center [316, 262] width 162 height 28
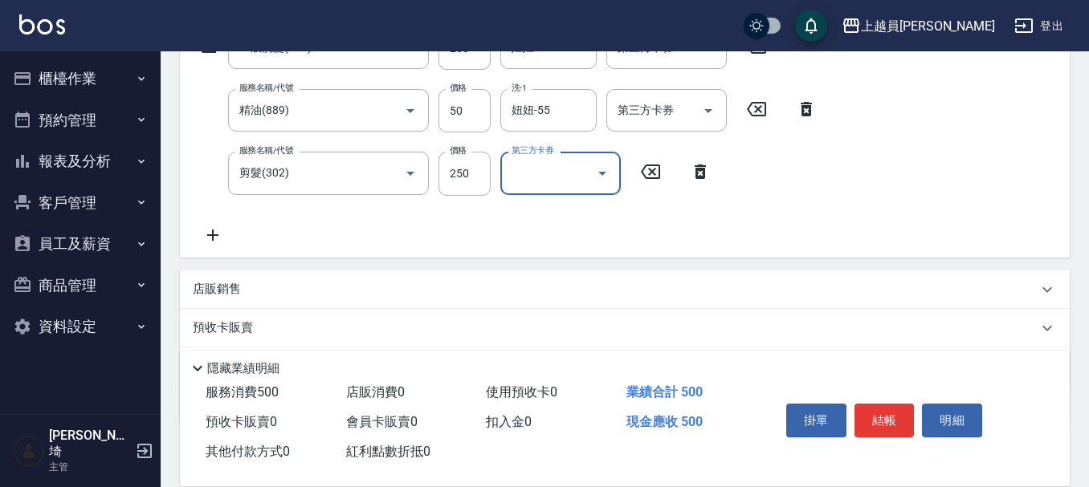
scroll to position [321, 0]
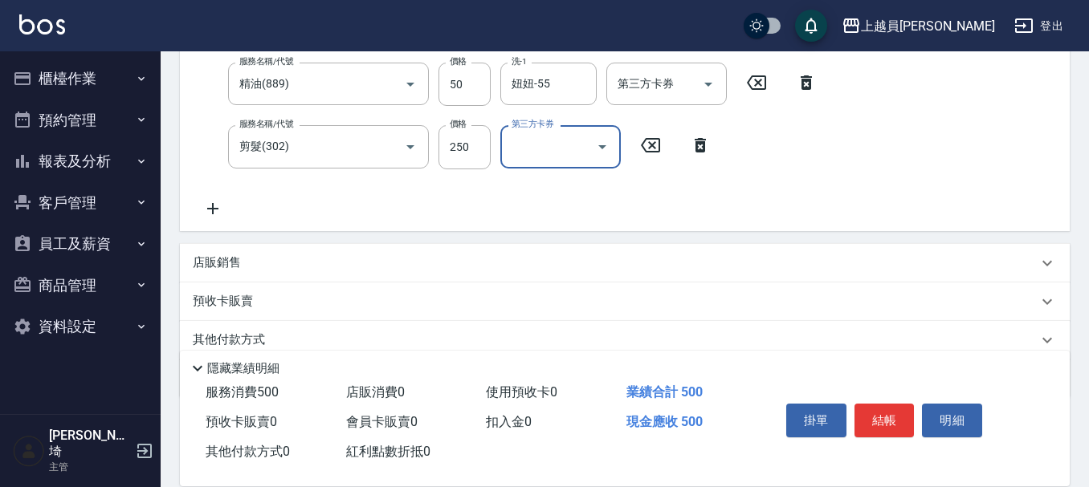
click at [328, 254] on div "店販銷售" at bounding box center [625, 263] width 890 height 39
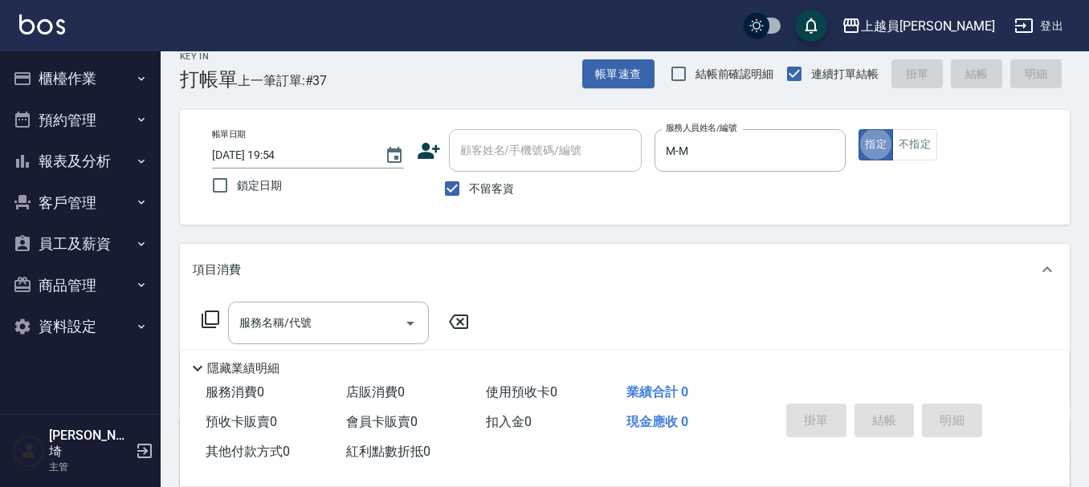
scroll to position [80, 0]
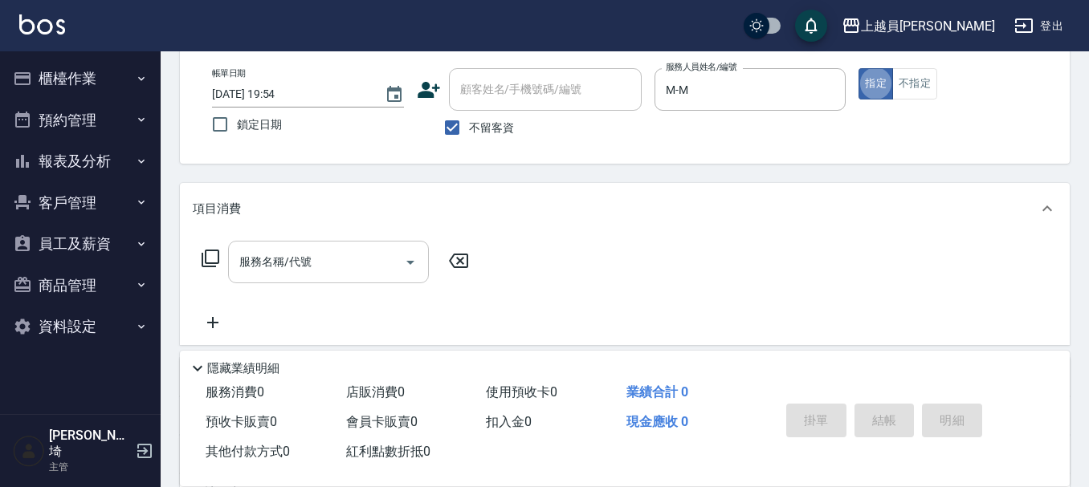
click at [308, 271] on input "服務名稱/代號" at bounding box center [316, 262] width 162 height 28
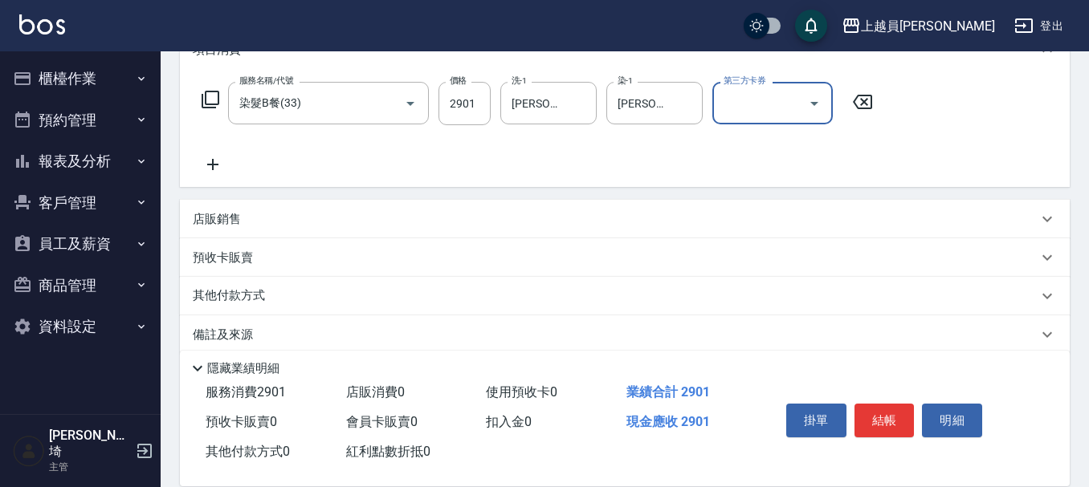
scroll to position [241, 0]
click at [281, 218] on div "店販銷售" at bounding box center [615, 218] width 845 height 17
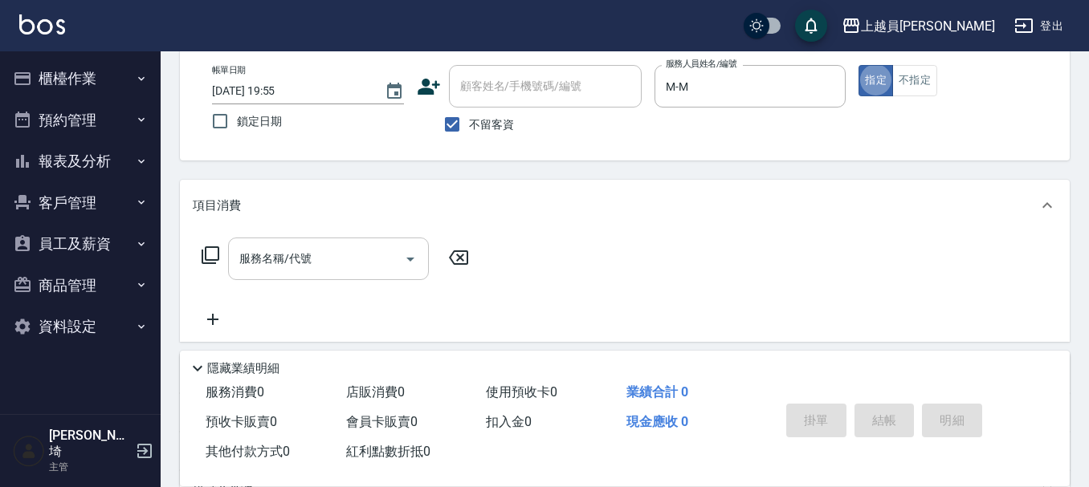
scroll to position [161, 0]
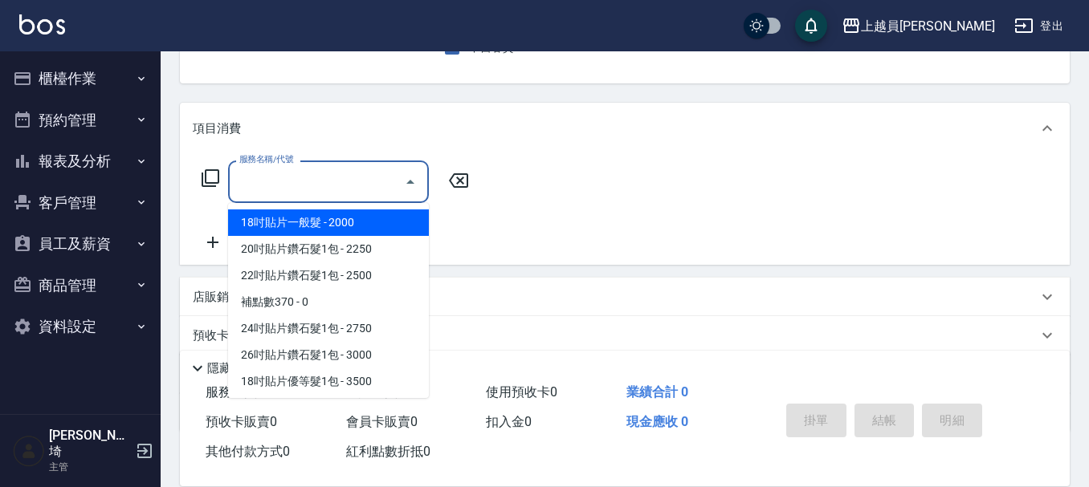
click at [378, 182] on input "服務名稱/代號" at bounding box center [316, 182] width 162 height 28
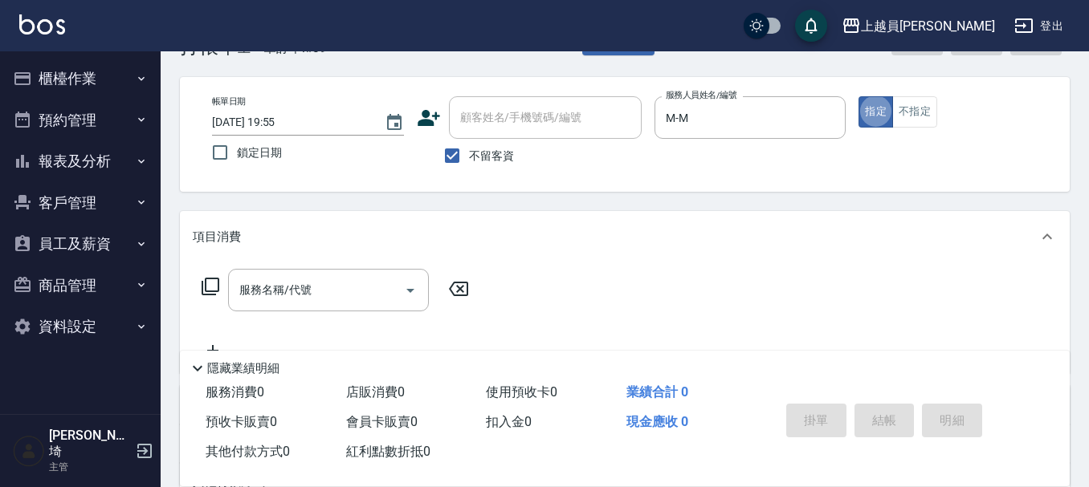
scroll to position [80, 0]
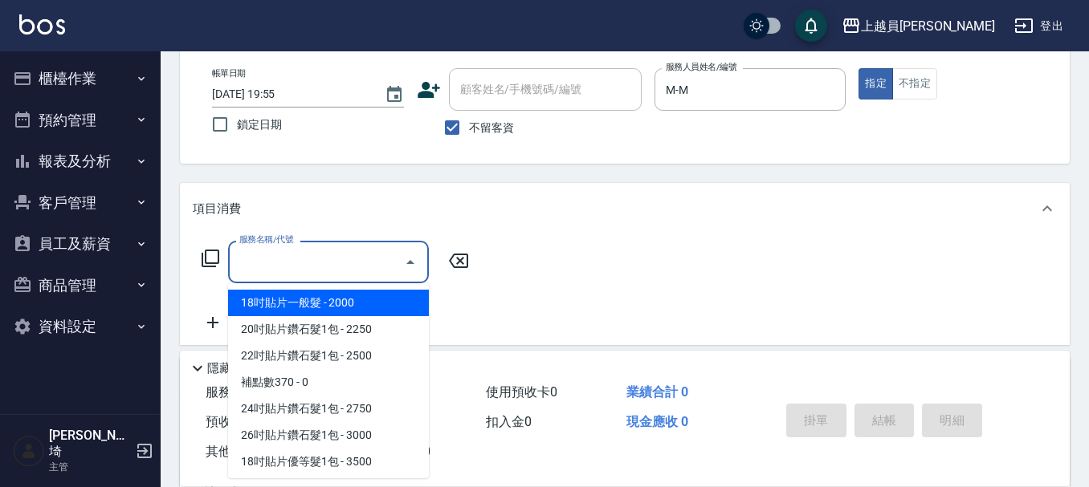
click at [259, 271] on input "服務名稱/代號" at bounding box center [316, 262] width 162 height 28
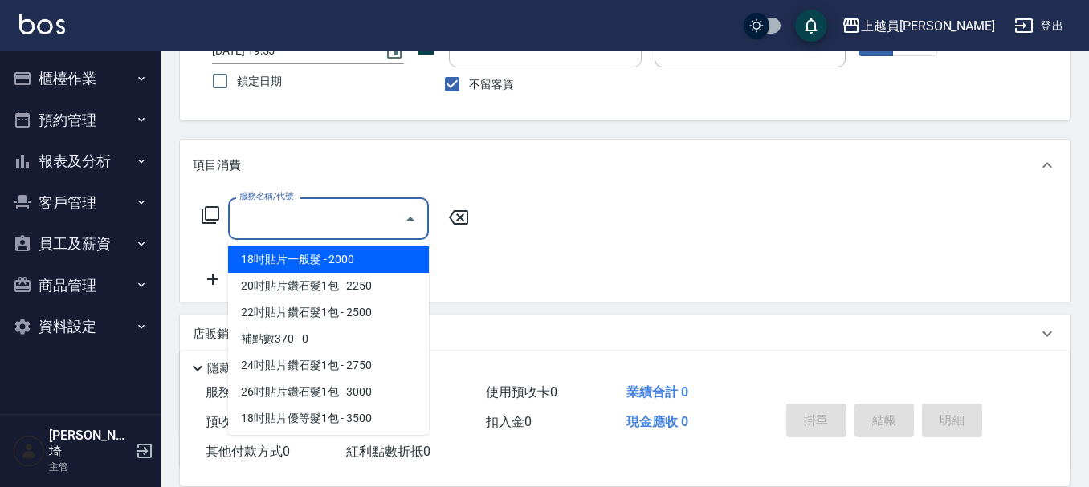
scroll to position [161, 0]
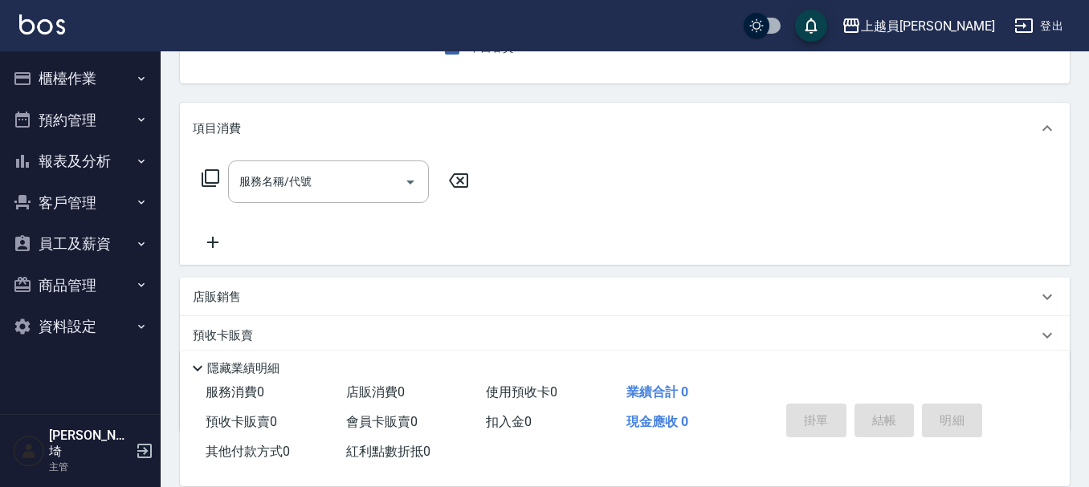
click at [467, 292] on div "店販銷售" at bounding box center [615, 297] width 845 height 17
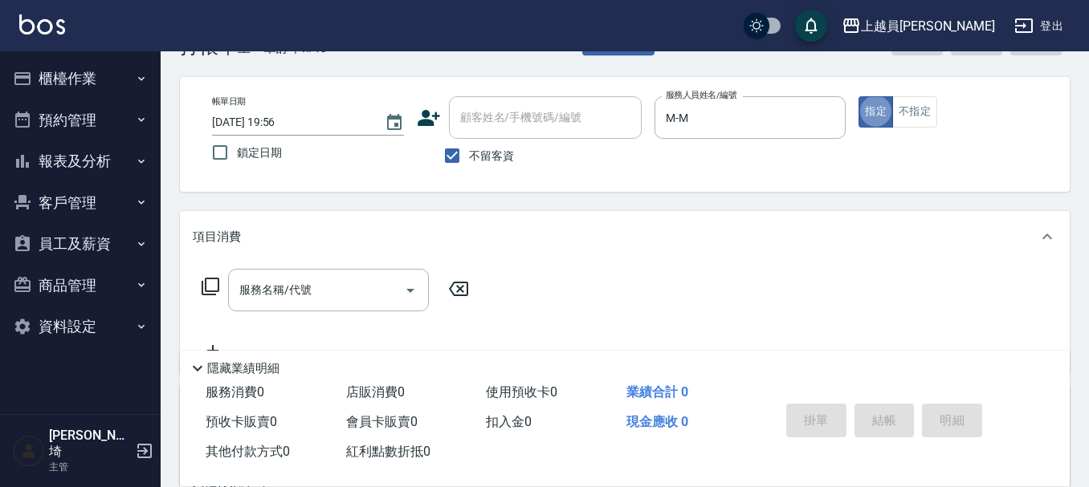
scroll to position [80, 0]
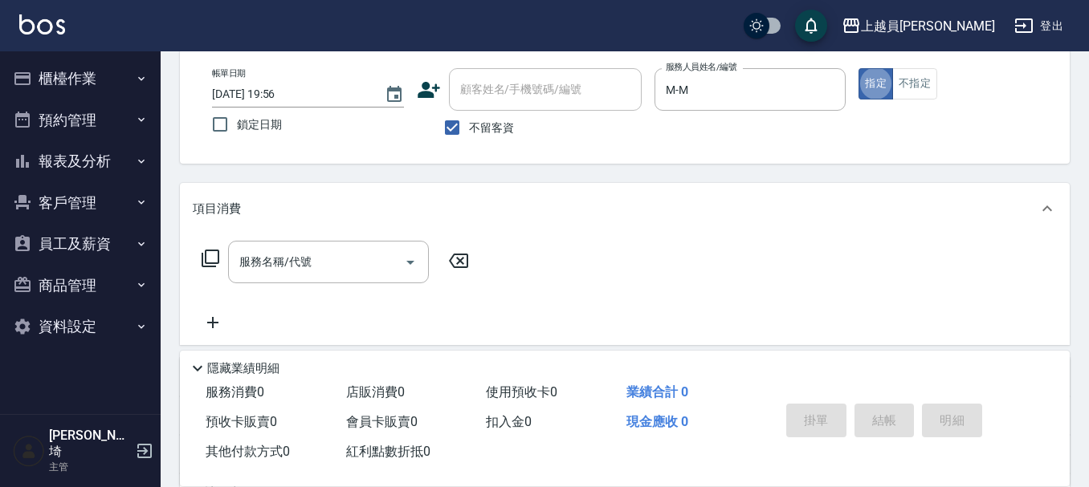
click at [342, 265] on input "服務名稱/代號" at bounding box center [316, 262] width 162 height 28
drag, startPoint x: 328, startPoint y: 278, endPoint x: 574, endPoint y: 263, distance: 246.2
click at [329, 278] on div "服務名稱/代號" at bounding box center [328, 262] width 201 height 43
click at [316, 259] on input "服務名稱/代號" at bounding box center [316, 262] width 162 height 28
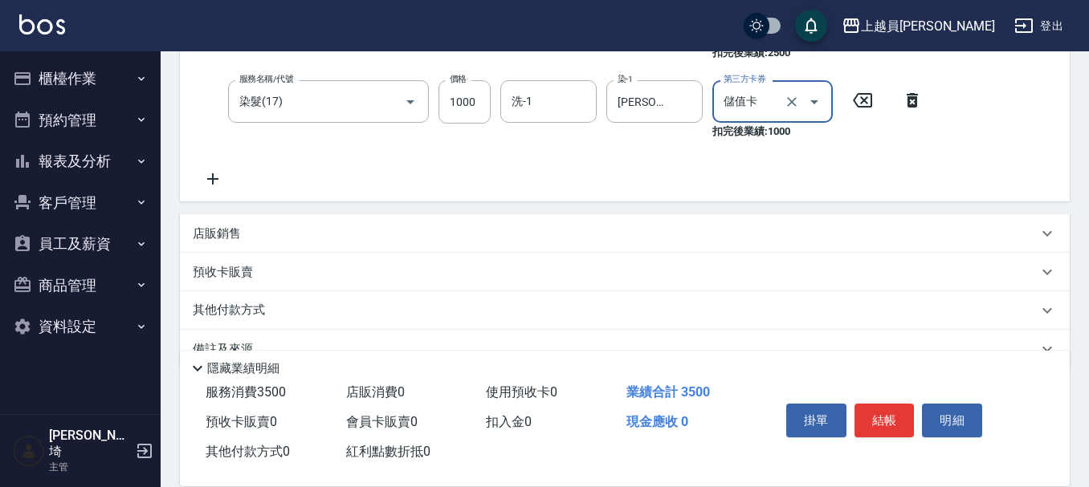
scroll to position [321, 0]
click at [284, 230] on div "店販銷售" at bounding box center [615, 232] width 845 height 17
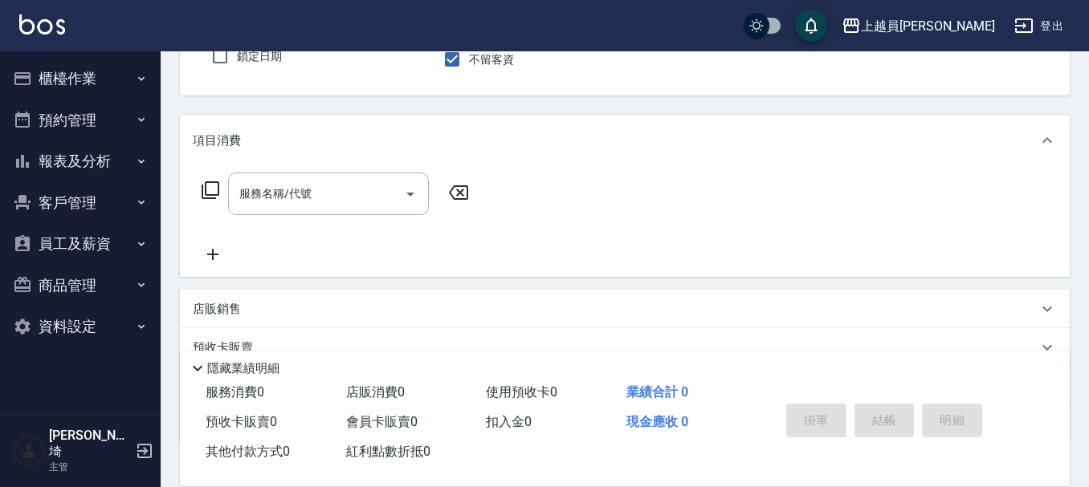
scroll to position [68, 0]
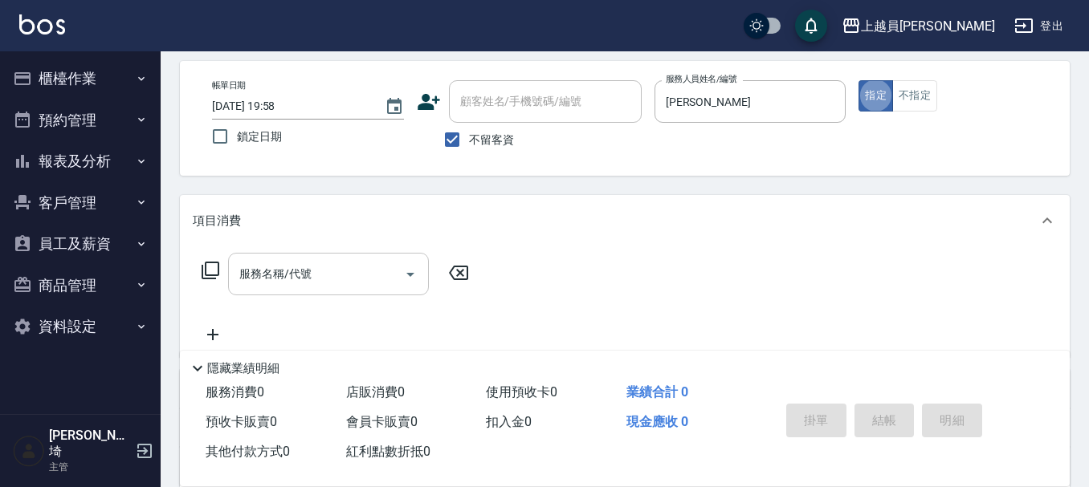
drag, startPoint x: 344, startPoint y: 272, endPoint x: 390, endPoint y: 273, distance: 45.8
click at [347, 272] on input "服務名稱/代號" at bounding box center [316, 274] width 162 height 28
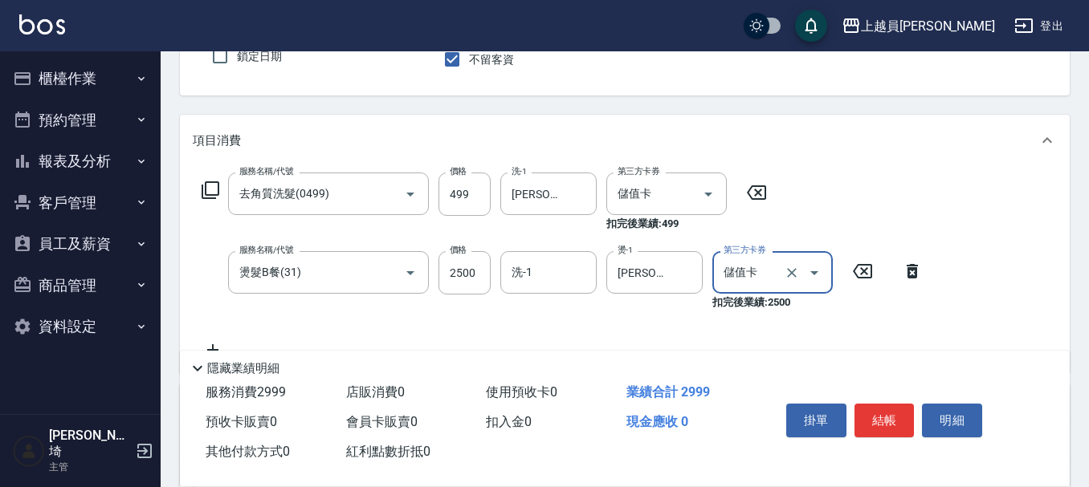
scroll to position [229, 0]
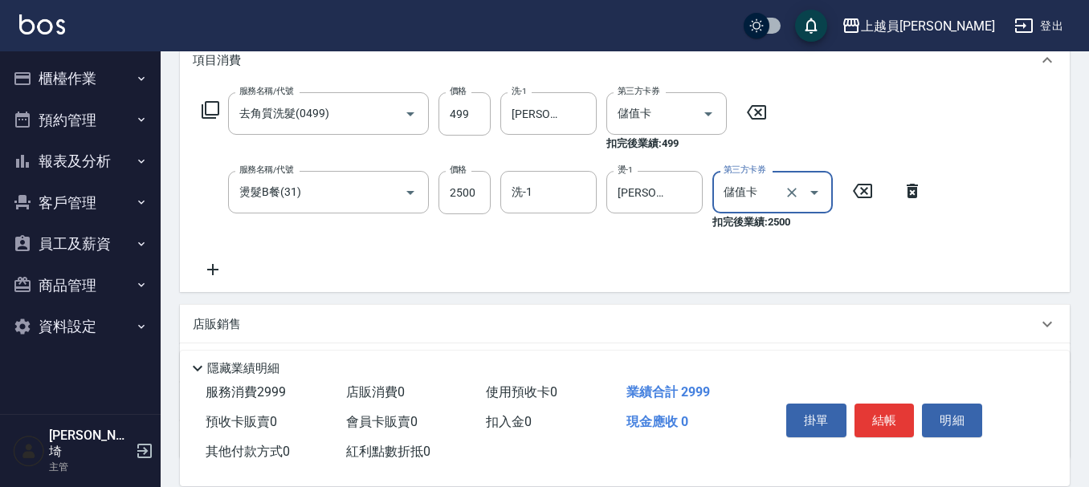
click at [452, 317] on div "店販銷售" at bounding box center [615, 324] width 845 height 17
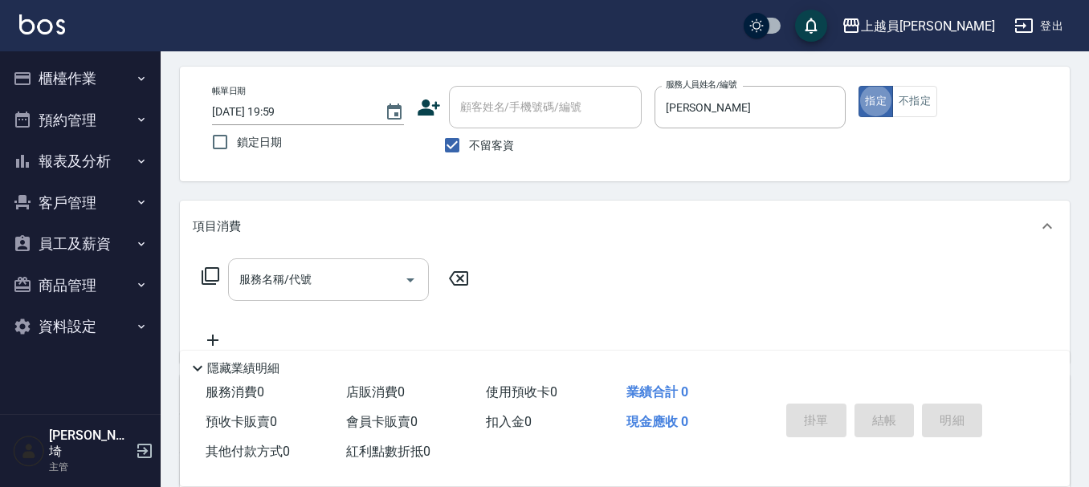
scroll to position [80, 0]
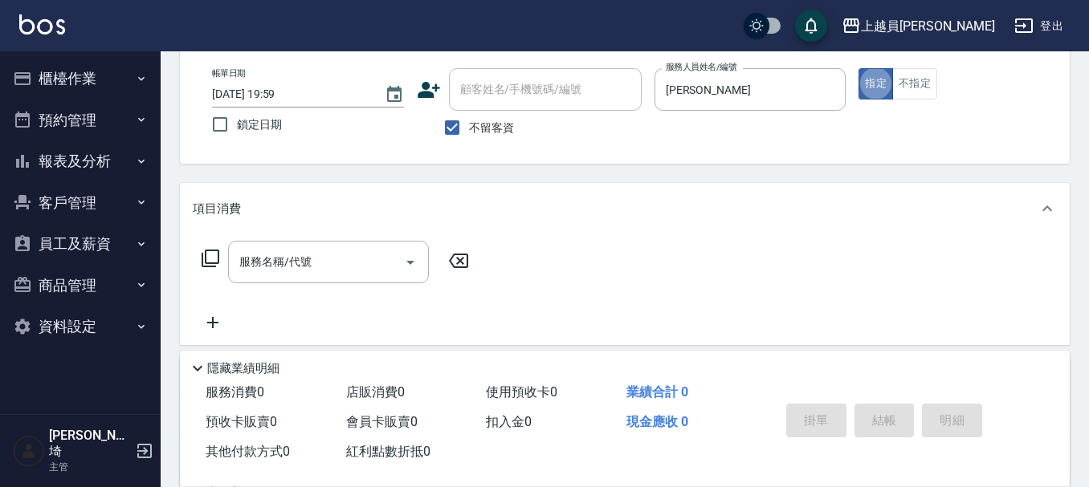
drag, startPoint x: 306, startPoint y: 243, endPoint x: 304, endPoint y: 259, distance: 16.9
click at [304, 259] on div "服務名稱/代號" at bounding box center [328, 262] width 201 height 43
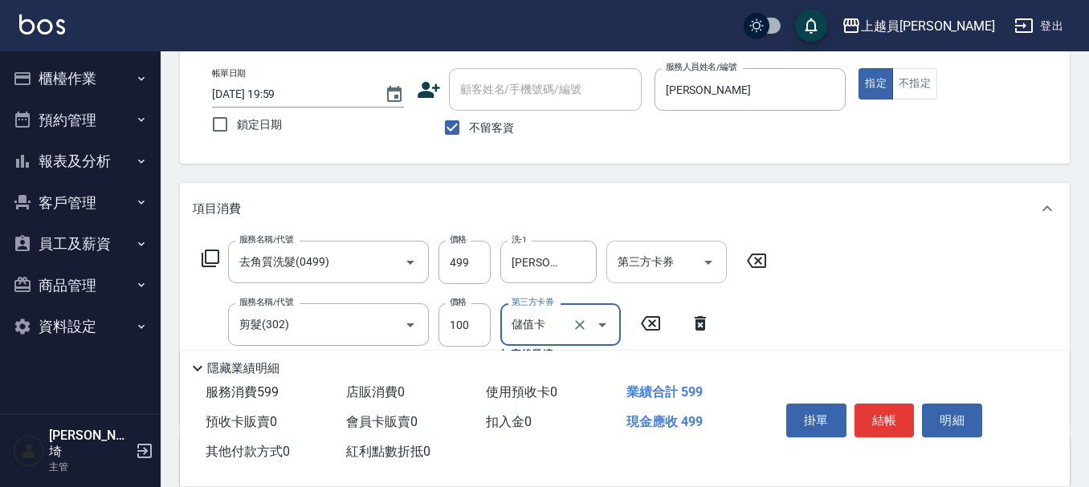
click at [663, 260] on input "第三方卡券" at bounding box center [655, 262] width 82 height 28
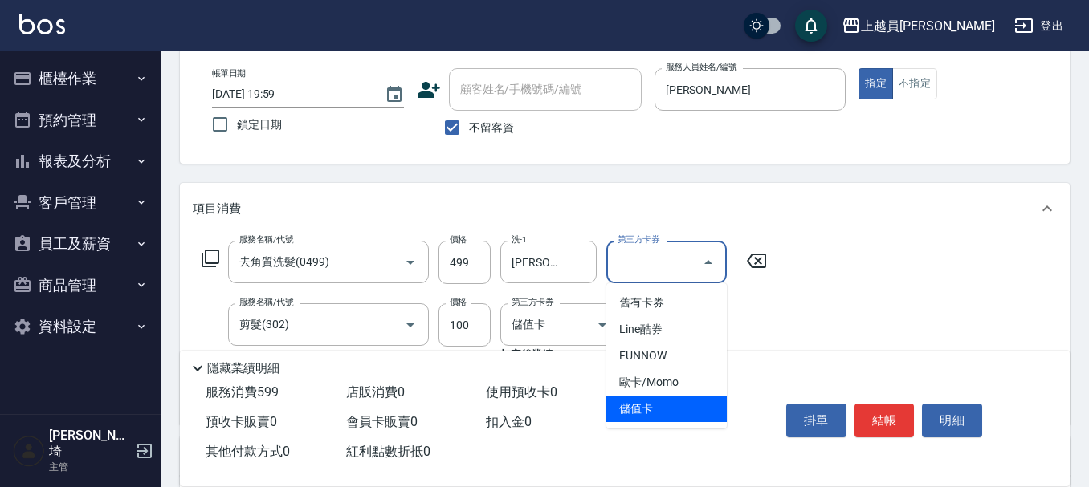
click at [679, 422] on span "儲值卡" at bounding box center [666, 409] width 120 height 27
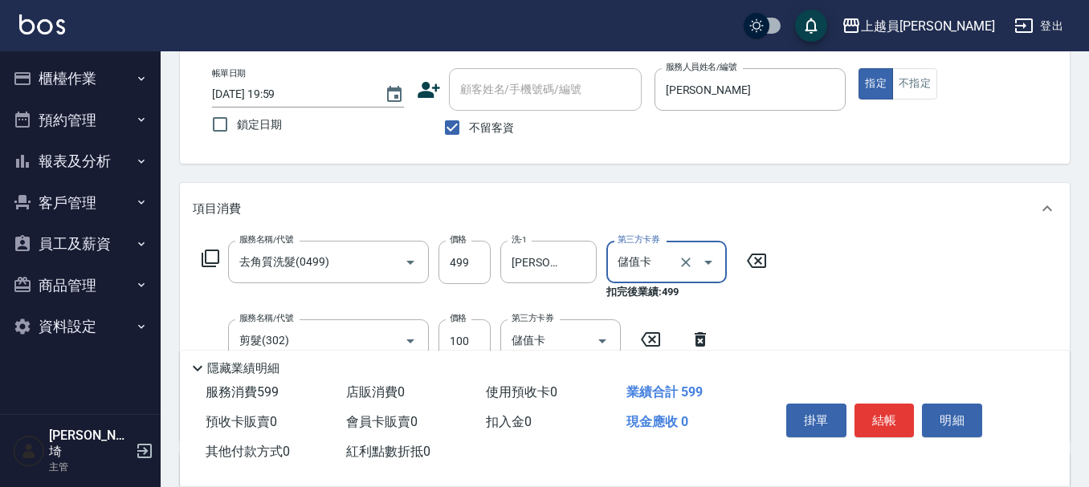
click at [687, 414] on span "現金應收 0" at bounding box center [657, 421] width 62 height 15
click at [902, 404] on button "結帳" at bounding box center [885, 421] width 60 height 34
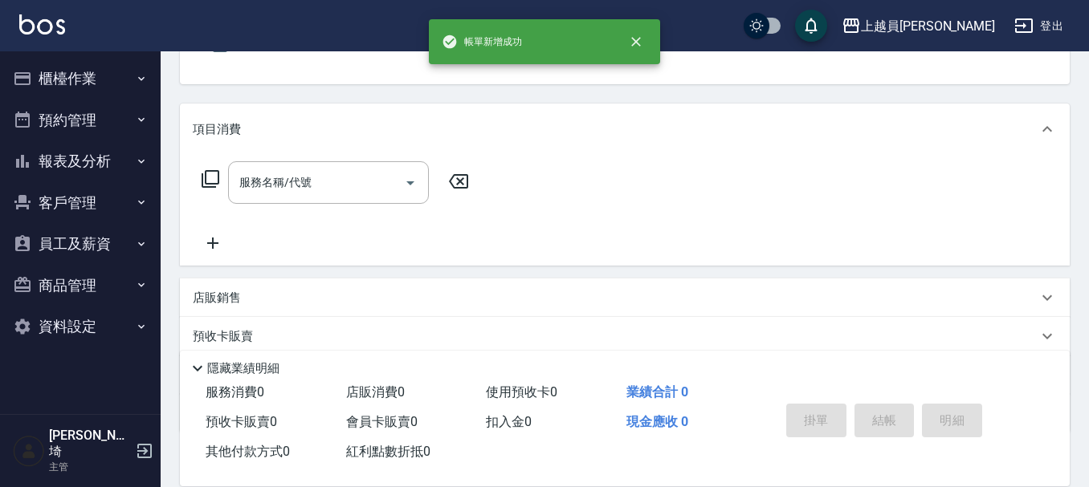
scroll to position [161, 0]
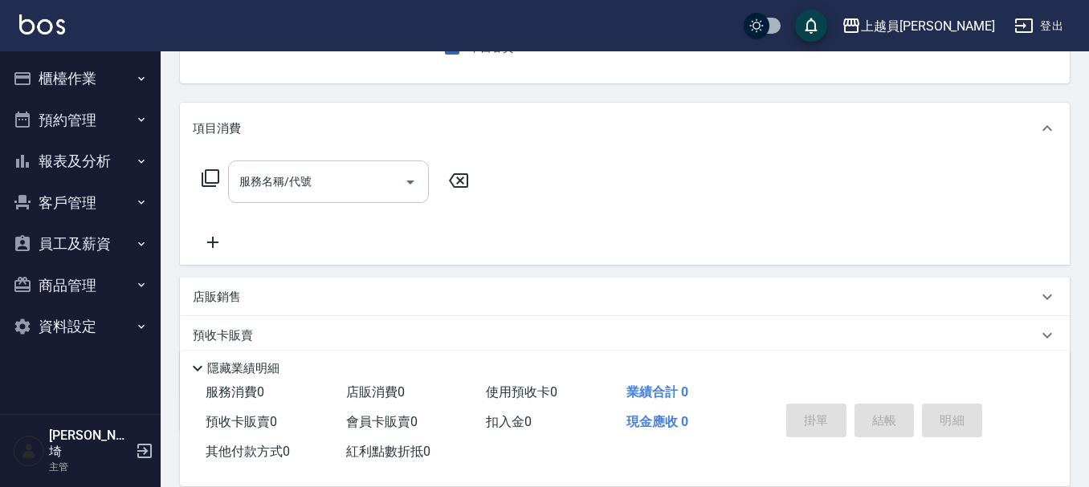
click at [351, 199] on div "服務名稱/代號" at bounding box center [328, 182] width 201 height 43
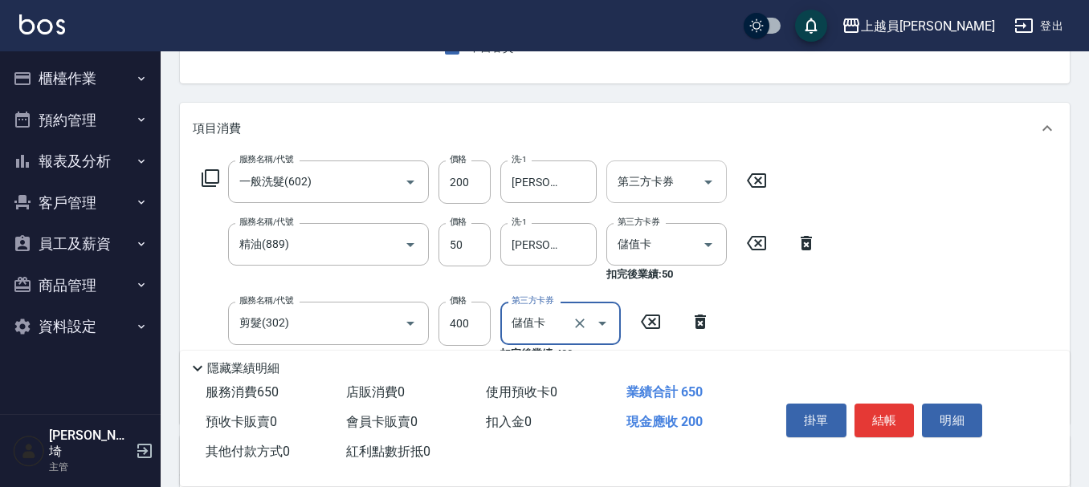
click at [698, 172] on div at bounding box center [708, 182] width 24 height 43
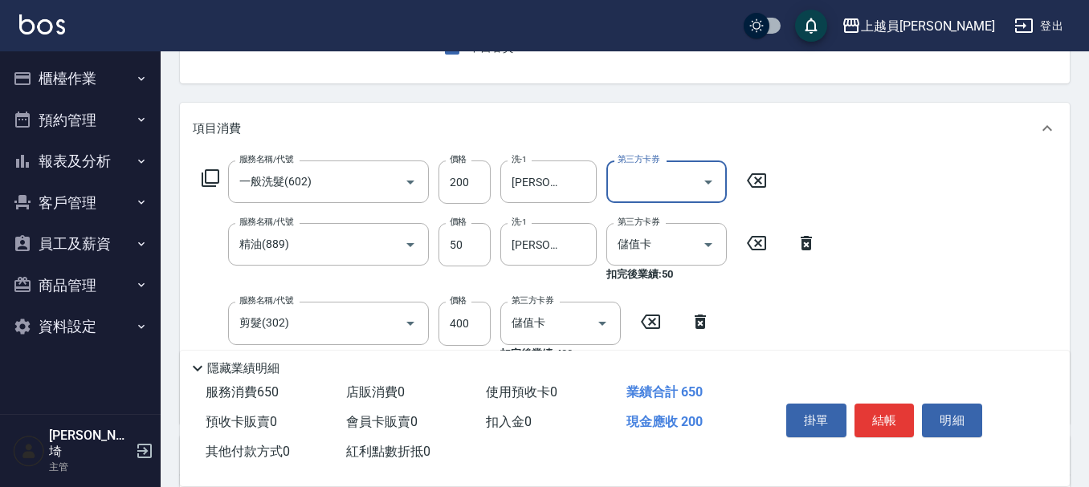
click at [701, 182] on icon "Open" at bounding box center [708, 182] width 19 height 19
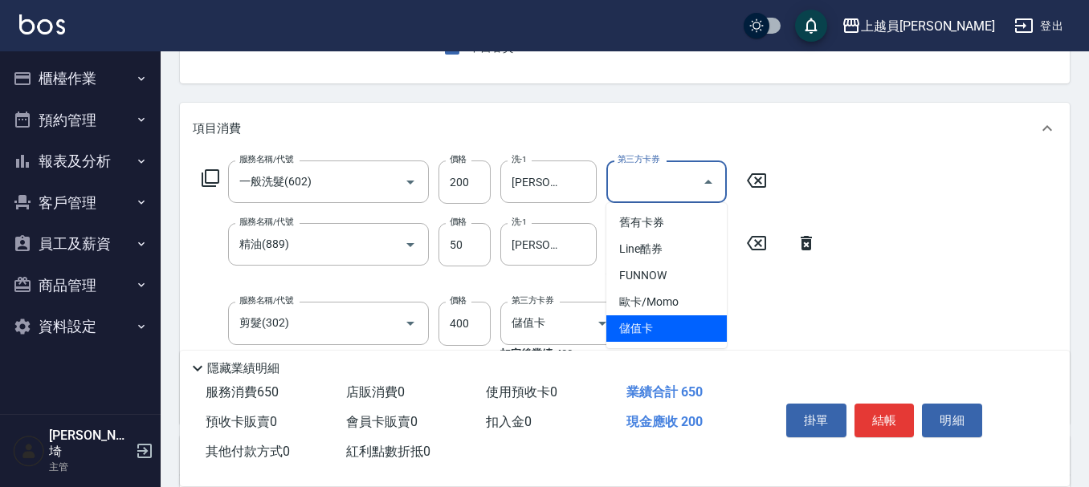
click at [638, 320] on span "儲值卡" at bounding box center [666, 329] width 120 height 27
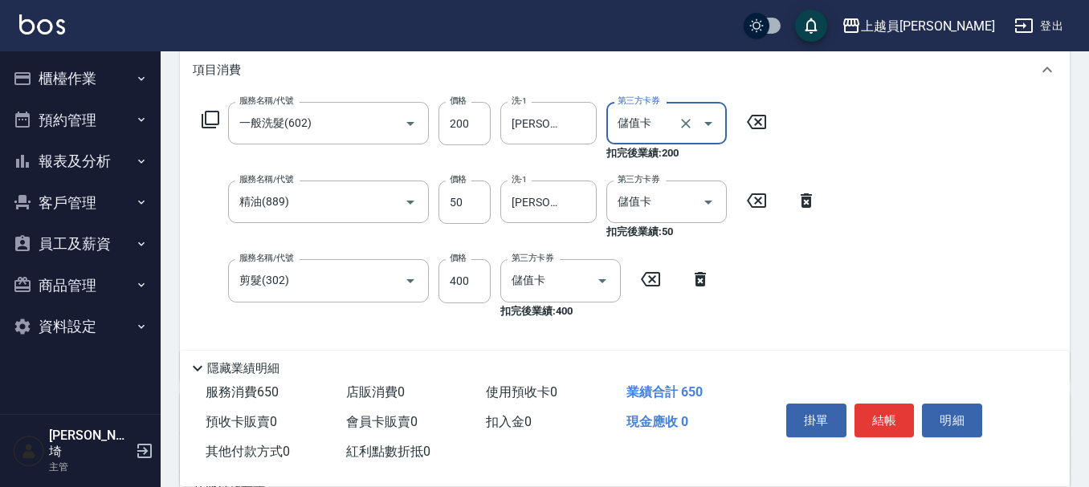
scroll to position [321, 0]
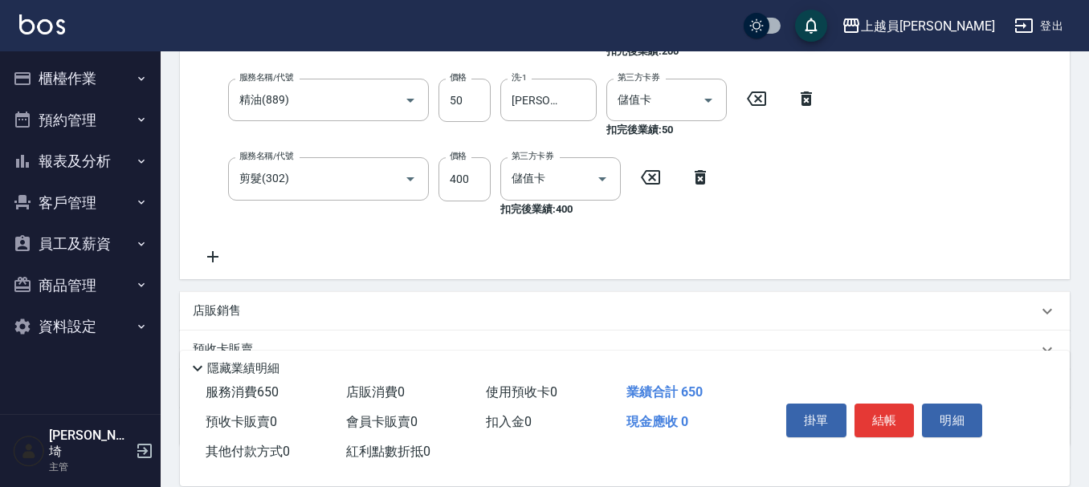
click at [230, 259] on icon at bounding box center [213, 256] width 40 height 19
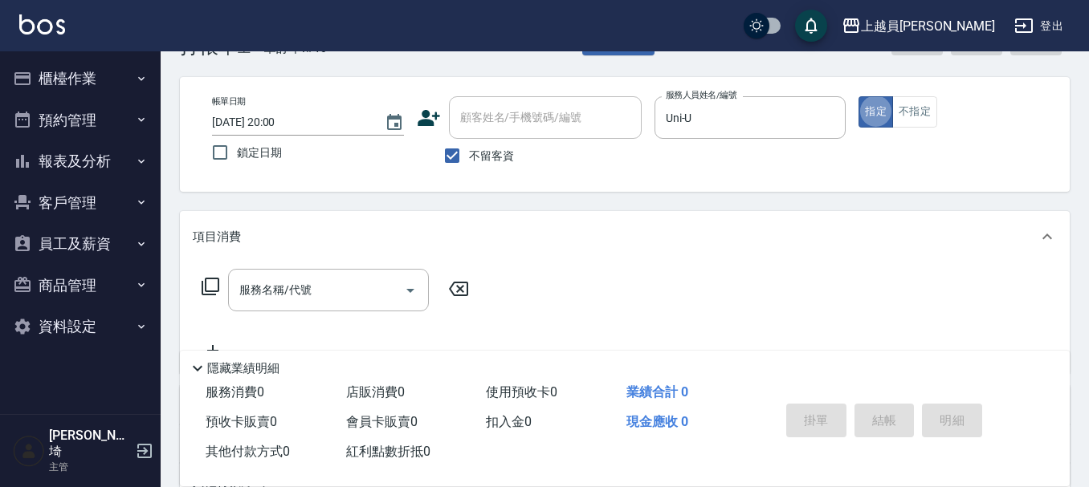
scroll to position [80, 0]
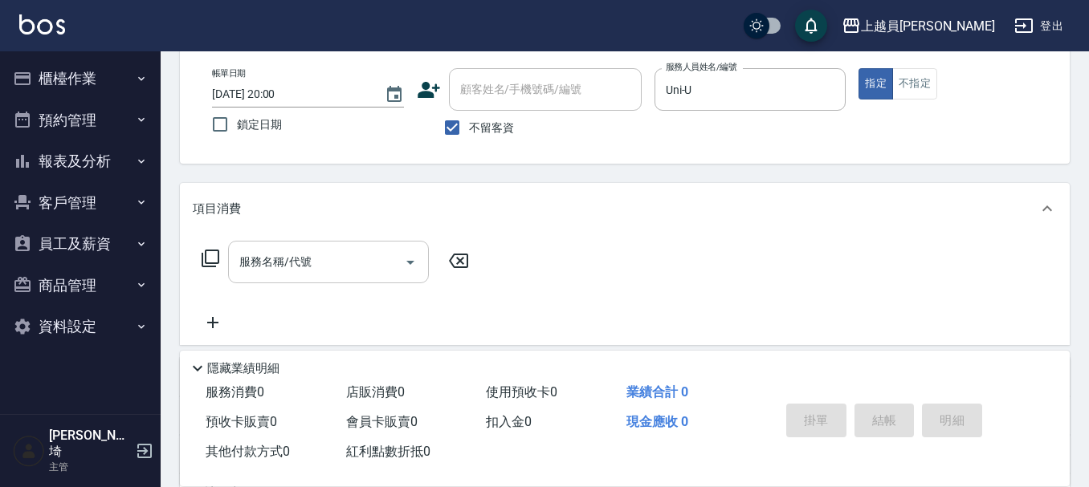
click at [321, 281] on div "服務名稱/代號" at bounding box center [328, 262] width 201 height 43
click at [330, 251] on input "服務名稱/代號" at bounding box center [316, 262] width 162 height 28
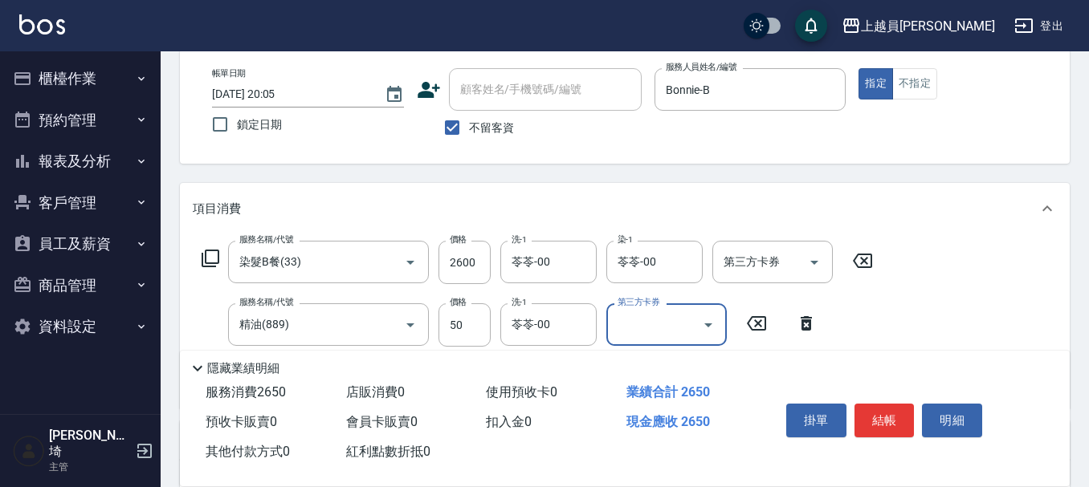
scroll to position [241, 0]
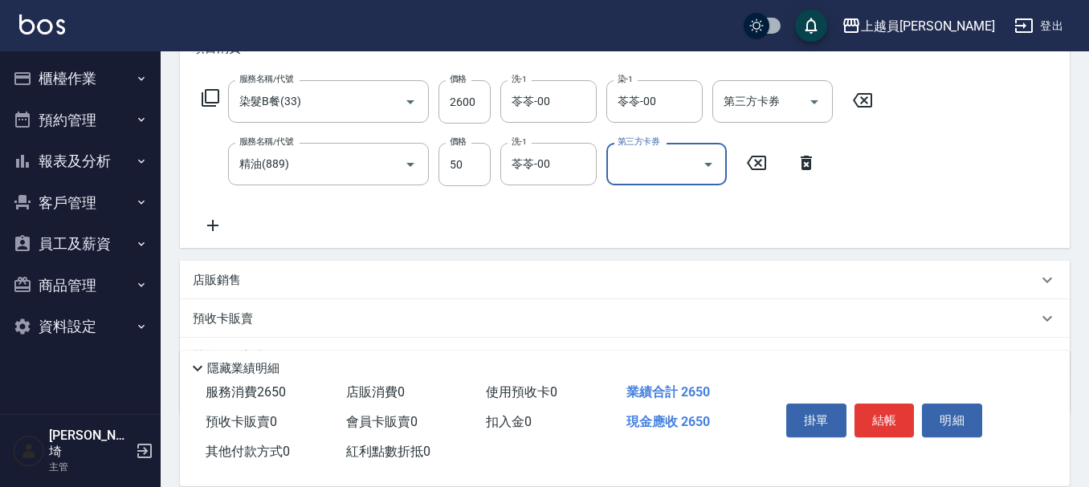
click at [218, 281] on p "店販銷售" at bounding box center [217, 280] width 48 height 17
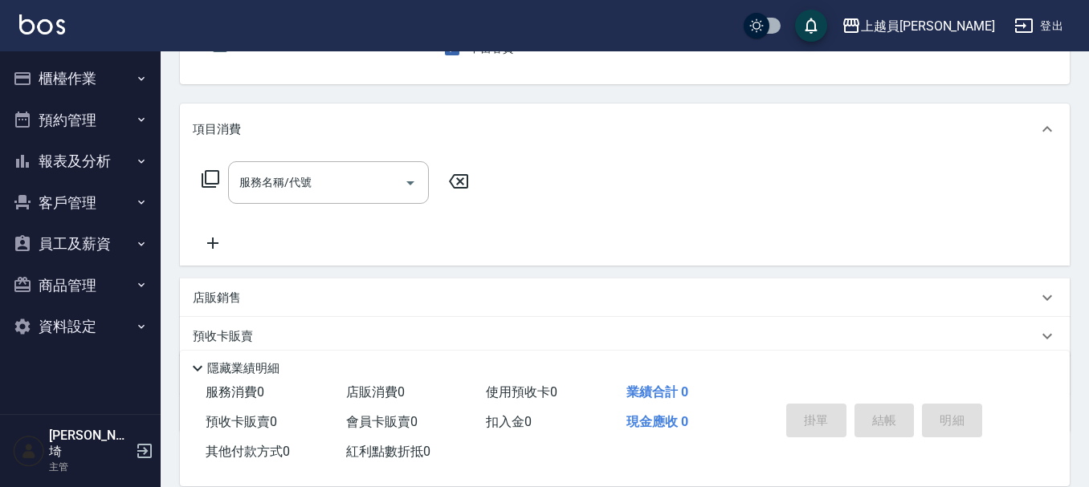
scroll to position [161, 0]
click at [304, 202] on div "服務名稱/代號" at bounding box center [328, 182] width 201 height 43
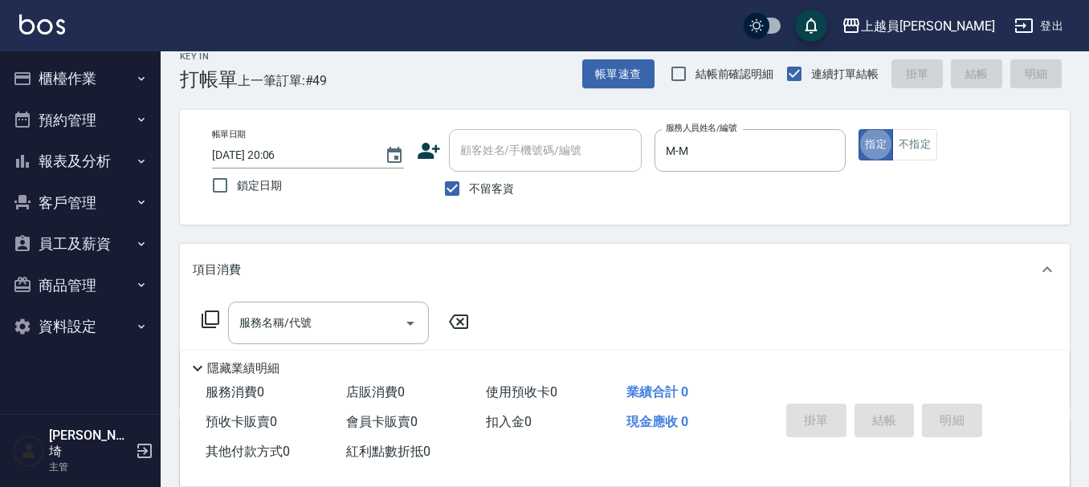
scroll to position [80, 0]
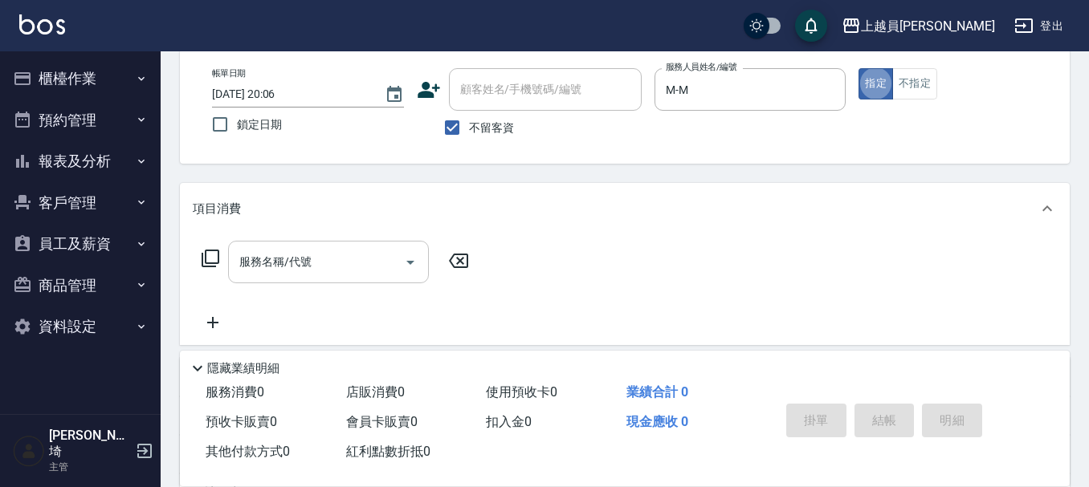
click at [368, 248] on input "服務名稱/代號" at bounding box center [316, 262] width 162 height 28
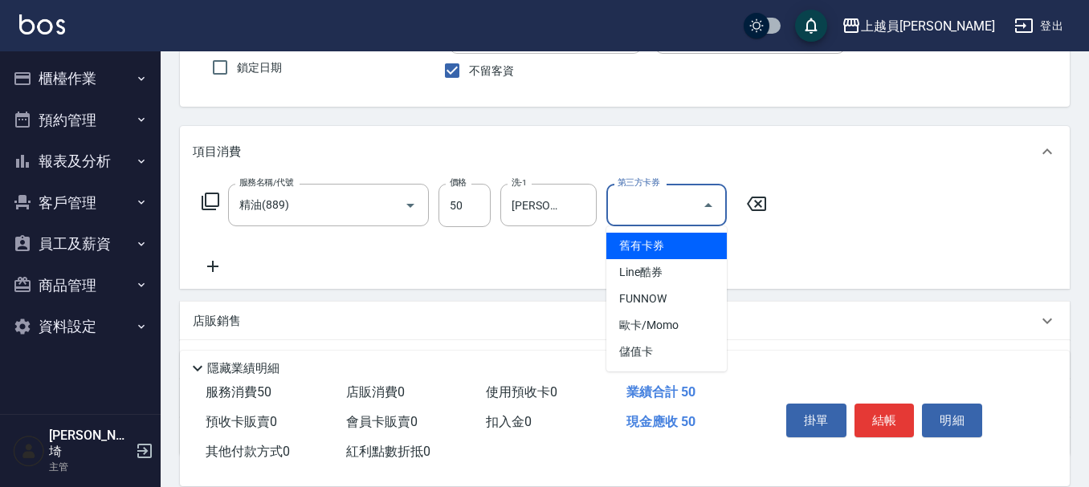
scroll to position [161, 0]
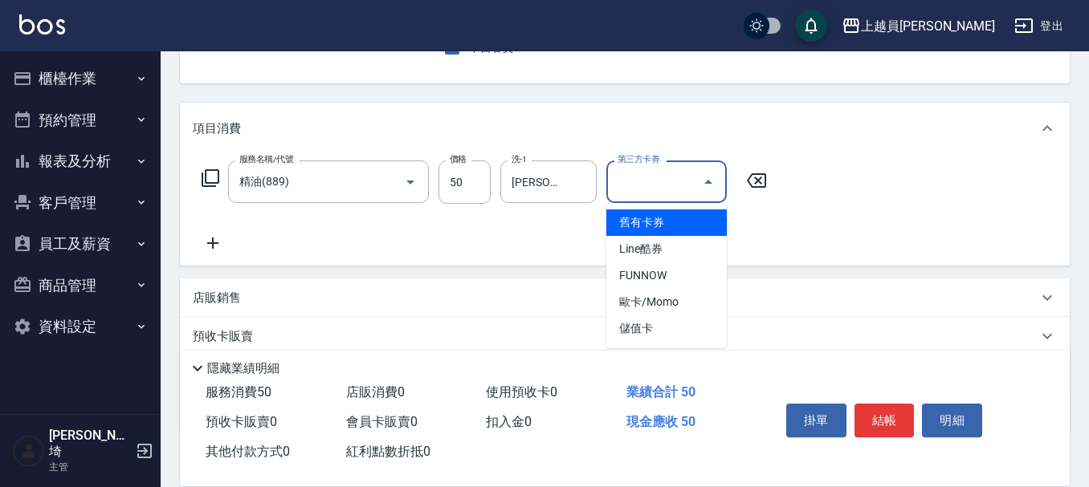
click at [894, 180] on div "服務名稱/代號 精油(889) 服務名稱/代號 價格 50 價格 洗-1 [PERSON_NAME]-24 洗-1 第三方卡券 第三方卡券" at bounding box center [625, 210] width 890 height 112
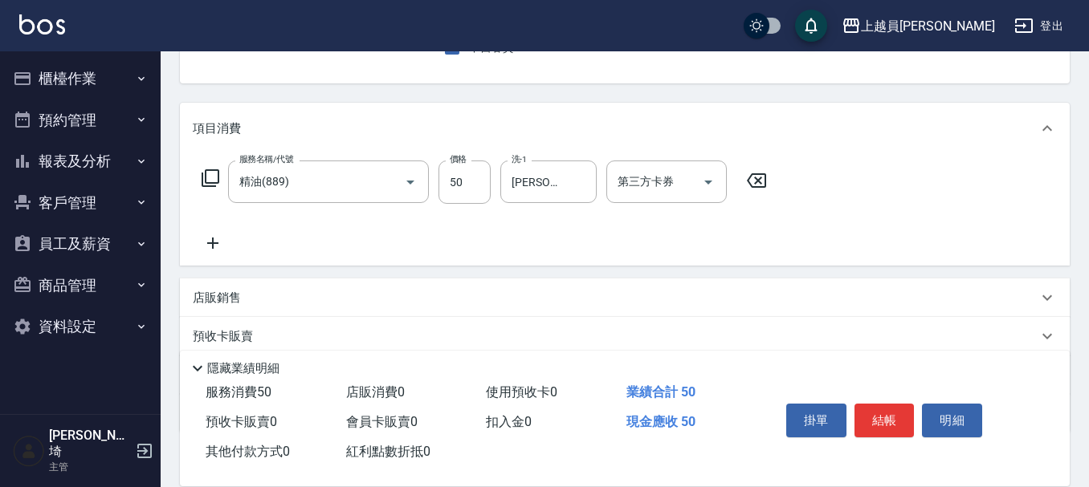
click at [246, 243] on div "服務名稱/代號 精油(889) 服務名稱/代號 價格 50 價格 洗-1 [PERSON_NAME]-24 洗-1 第三方卡券 第三方卡券" at bounding box center [485, 207] width 584 height 92
click at [211, 247] on icon at bounding box center [213, 243] width 40 height 19
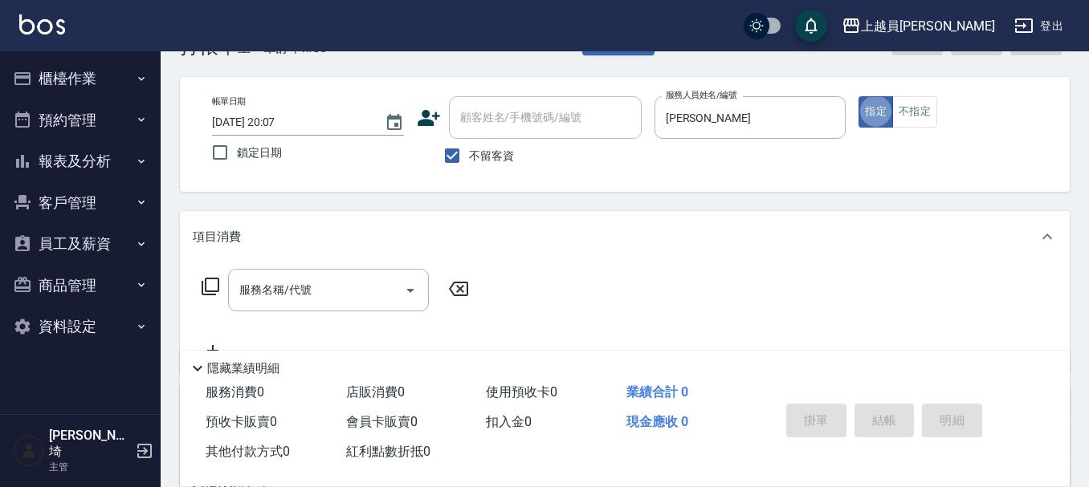
scroll to position [80, 0]
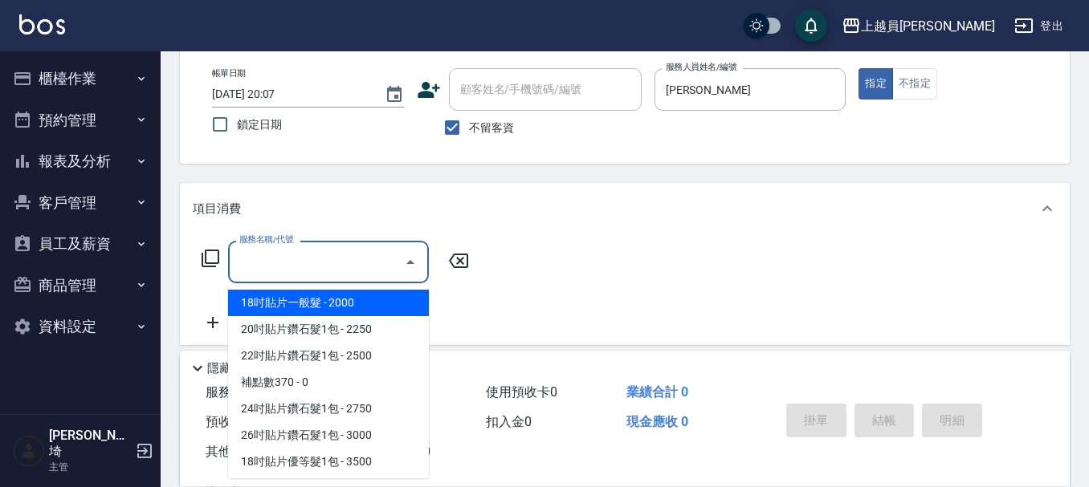
drag, startPoint x: 254, startPoint y: 268, endPoint x: 1096, endPoint y: 6, distance: 882.5
click at [263, 264] on input "服務名稱/代號" at bounding box center [316, 262] width 162 height 28
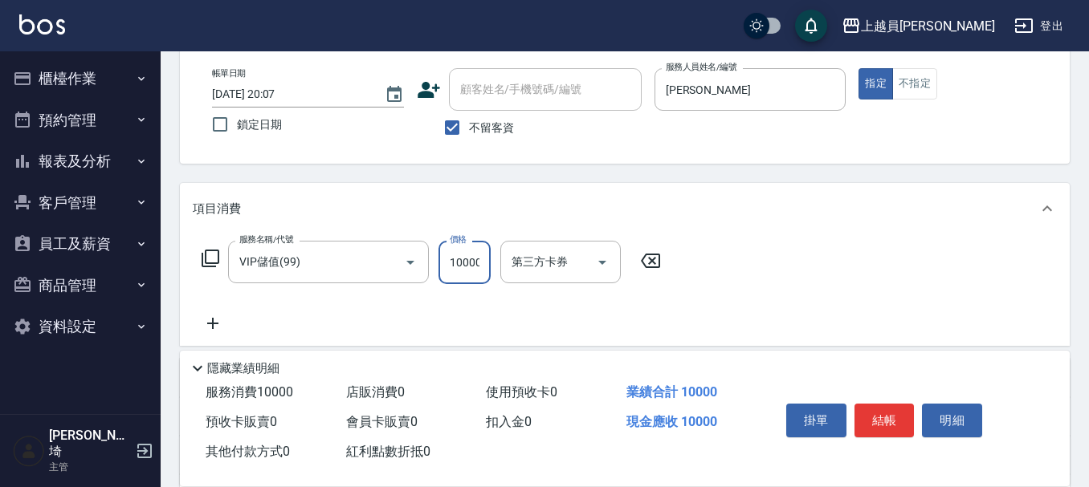
scroll to position [0, 0]
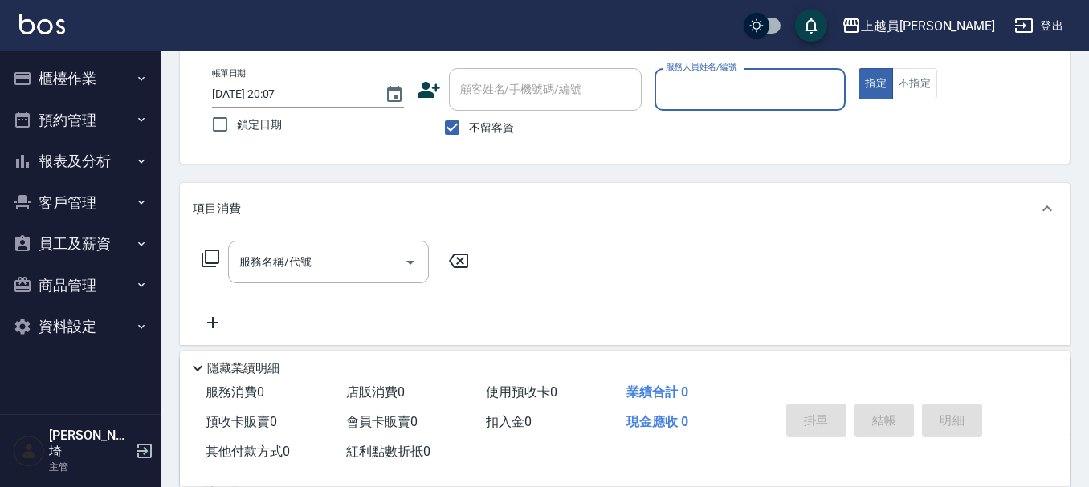
click at [108, 143] on button "報表及分析" at bounding box center [80, 162] width 148 height 42
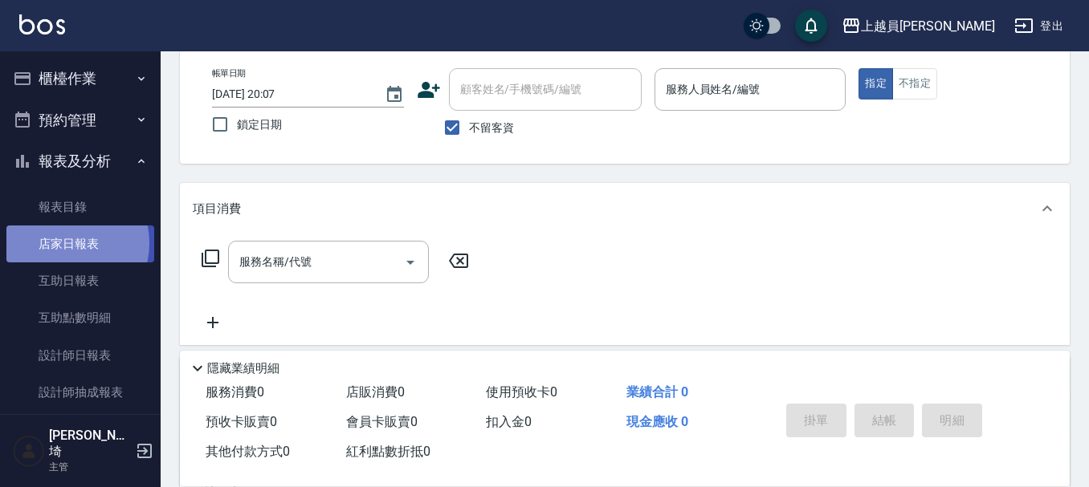
click at [60, 243] on link "店家日報表" at bounding box center [80, 244] width 148 height 37
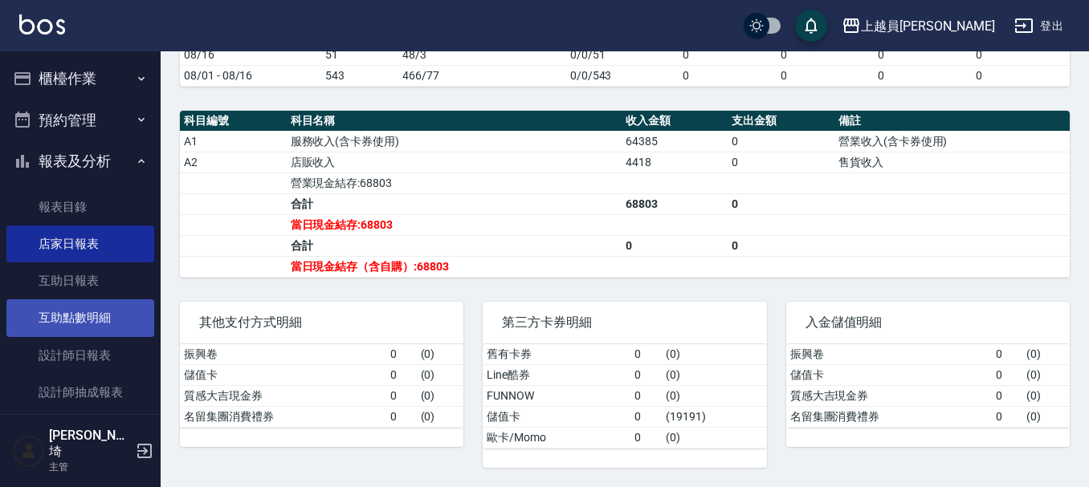
scroll to position [80, 0]
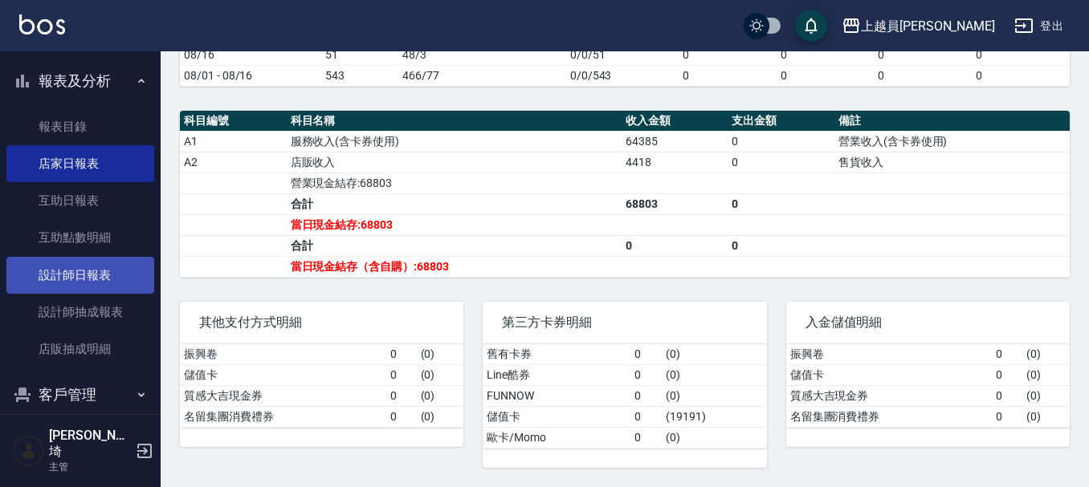
click at [107, 257] on link "設計師日報表" at bounding box center [80, 275] width 148 height 37
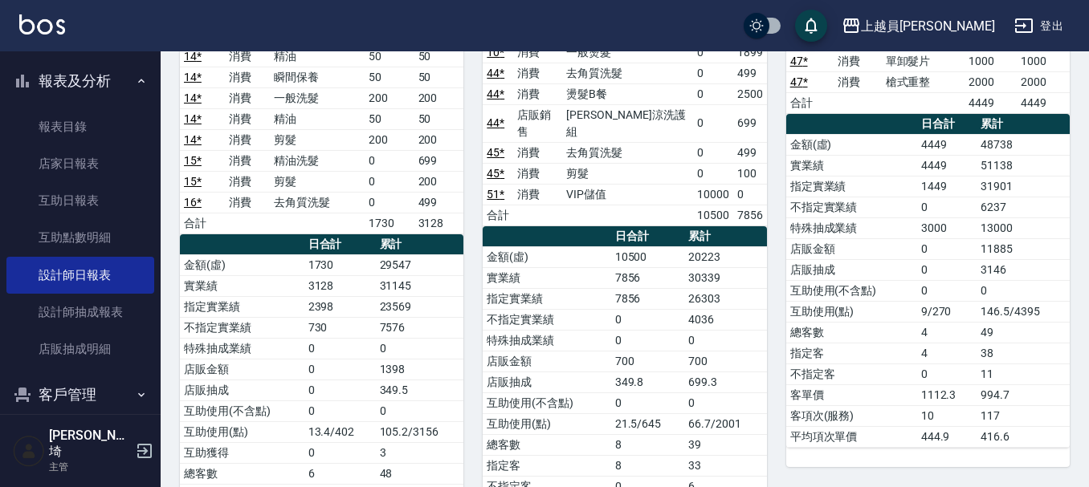
scroll to position [2001, 0]
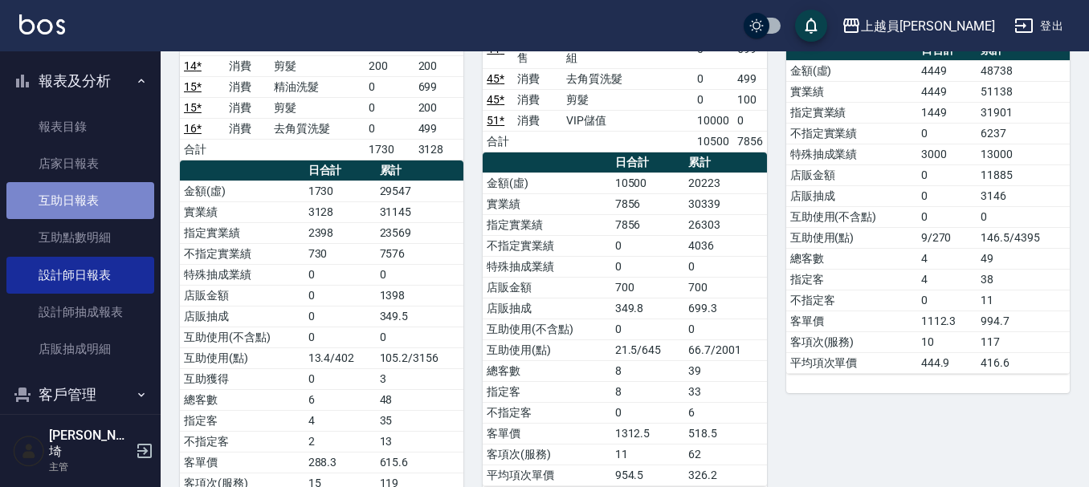
click at [118, 194] on link "互助日報表" at bounding box center [80, 200] width 148 height 37
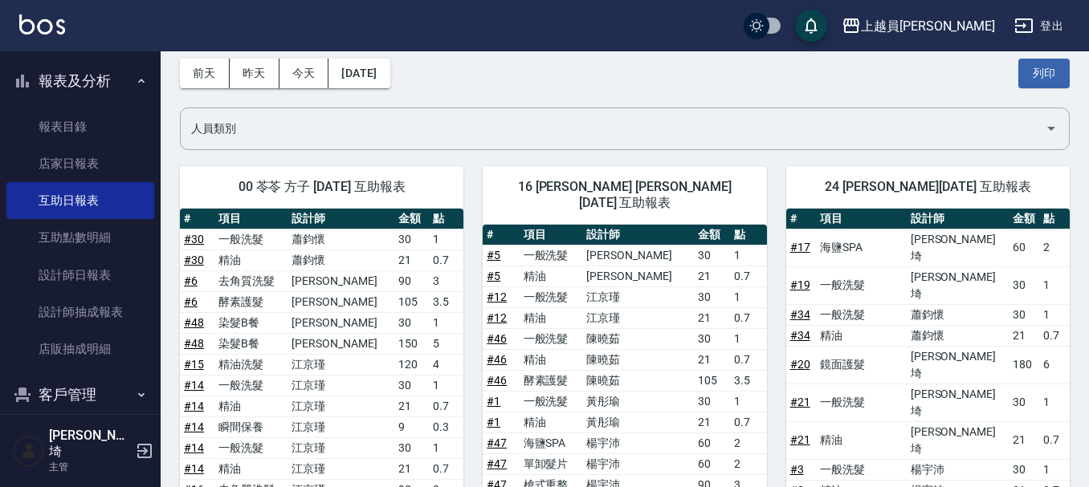
scroll to position [43, 0]
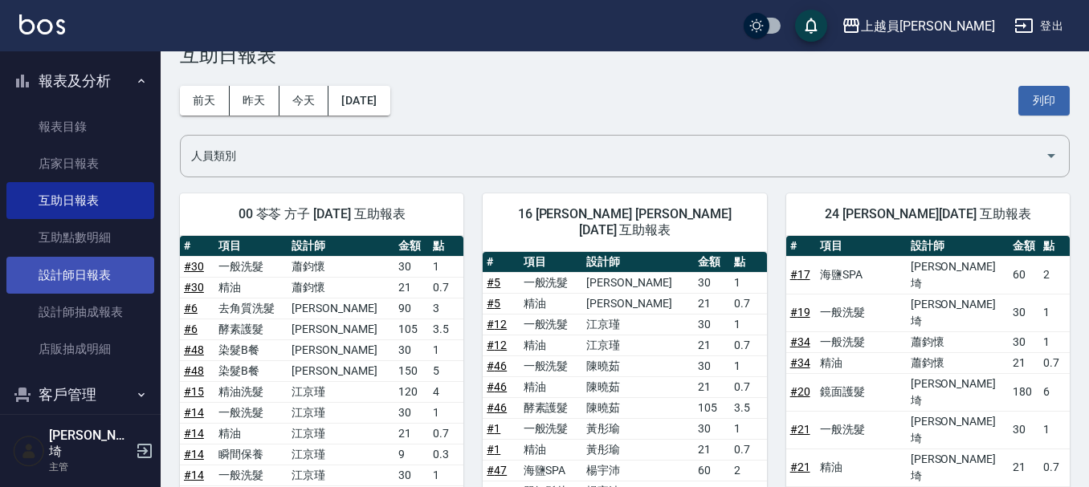
click at [96, 267] on link "設計師日報表" at bounding box center [80, 275] width 148 height 37
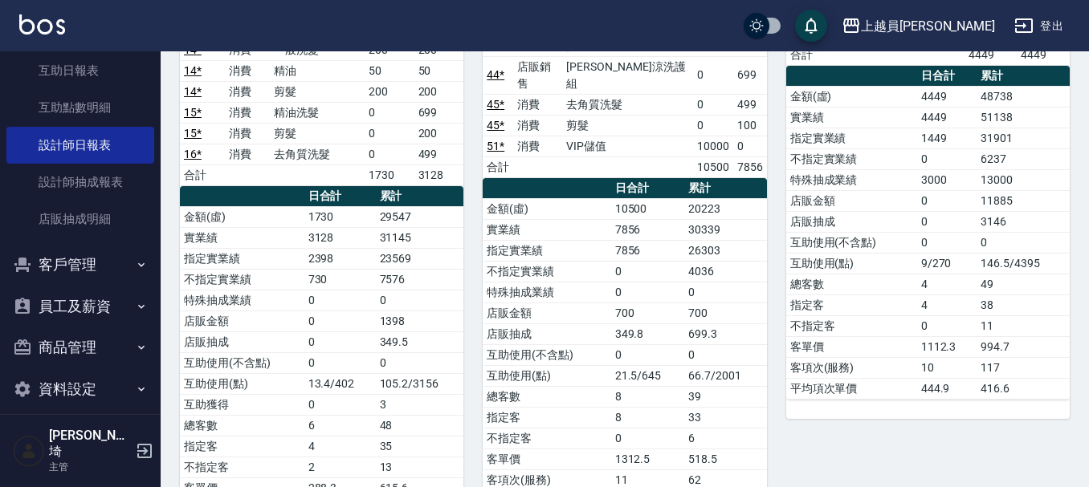
scroll to position [2001, 0]
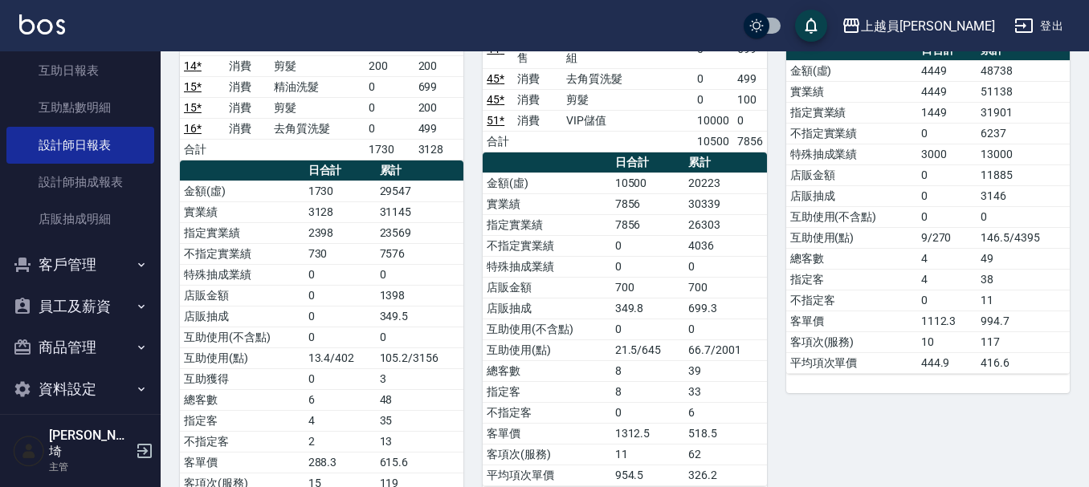
drag, startPoint x: 1046, startPoint y: 187, endPoint x: 898, endPoint y: 231, distance: 154.2
click at [1030, 227] on td "146.5/4395" at bounding box center [1023, 237] width 93 height 21
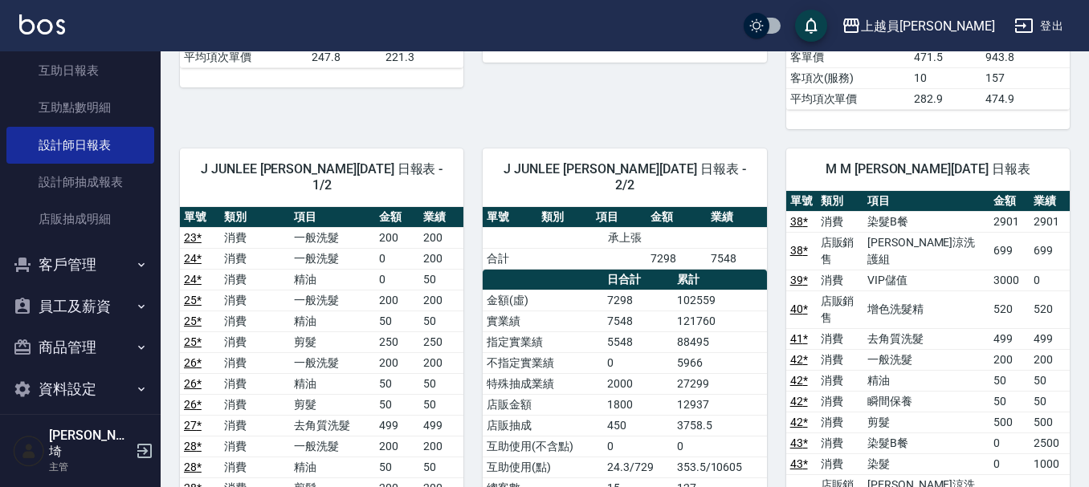
scroll to position [877, 0]
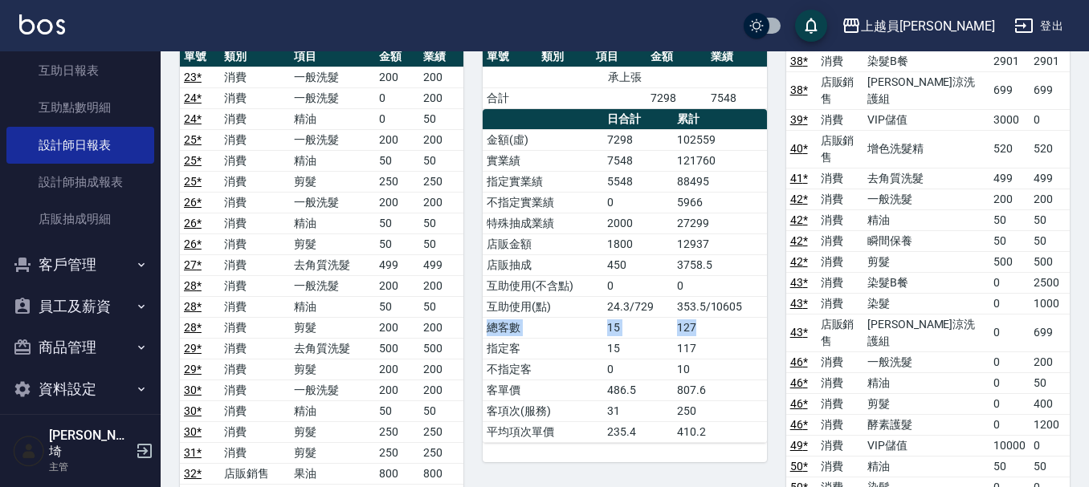
drag, startPoint x: 745, startPoint y: 285, endPoint x: 711, endPoint y: 304, distance: 39.5
click at [711, 304] on tbody "金額(虛) 7298 102559 實業績 7548 121760 指定實業績 5548 88495 不指定實業績 0 5966 特殊抽成業績 2000 27…" at bounding box center [625, 285] width 284 height 313
click at [707, 317] on td "127" at bounding box center [720, 327] width 94 height 21
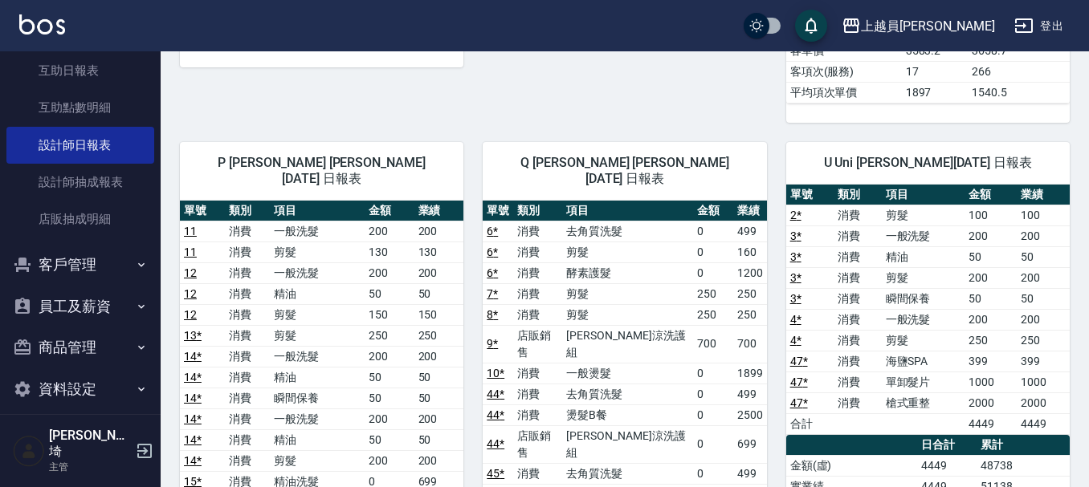
scroll to position [2001, 0]
